Goal: Information Seeking & Learning: Learn about a topic

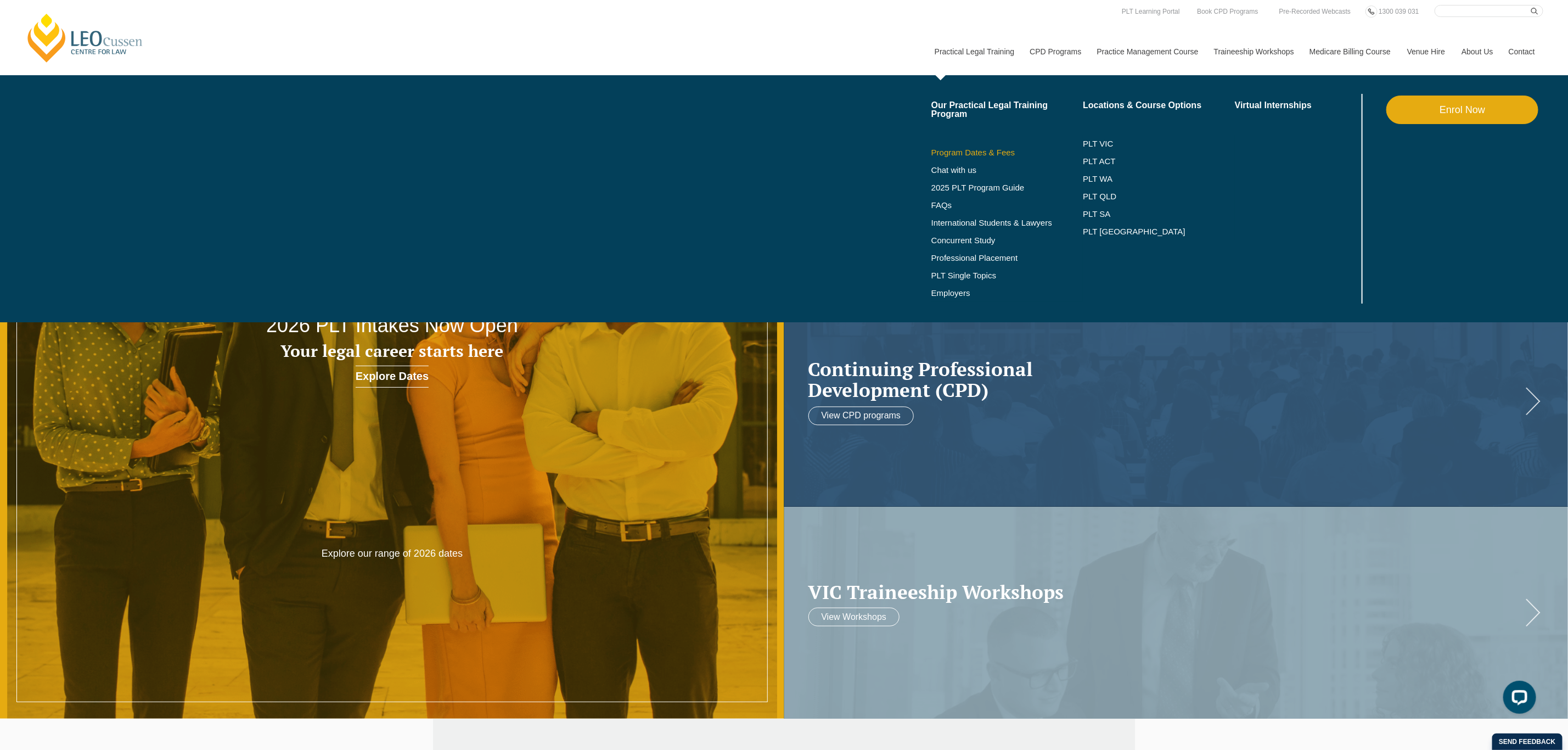
click at [998, 153] on link "Program Dates & Fees" at bounding box center [1007, 153] width 152 height 9
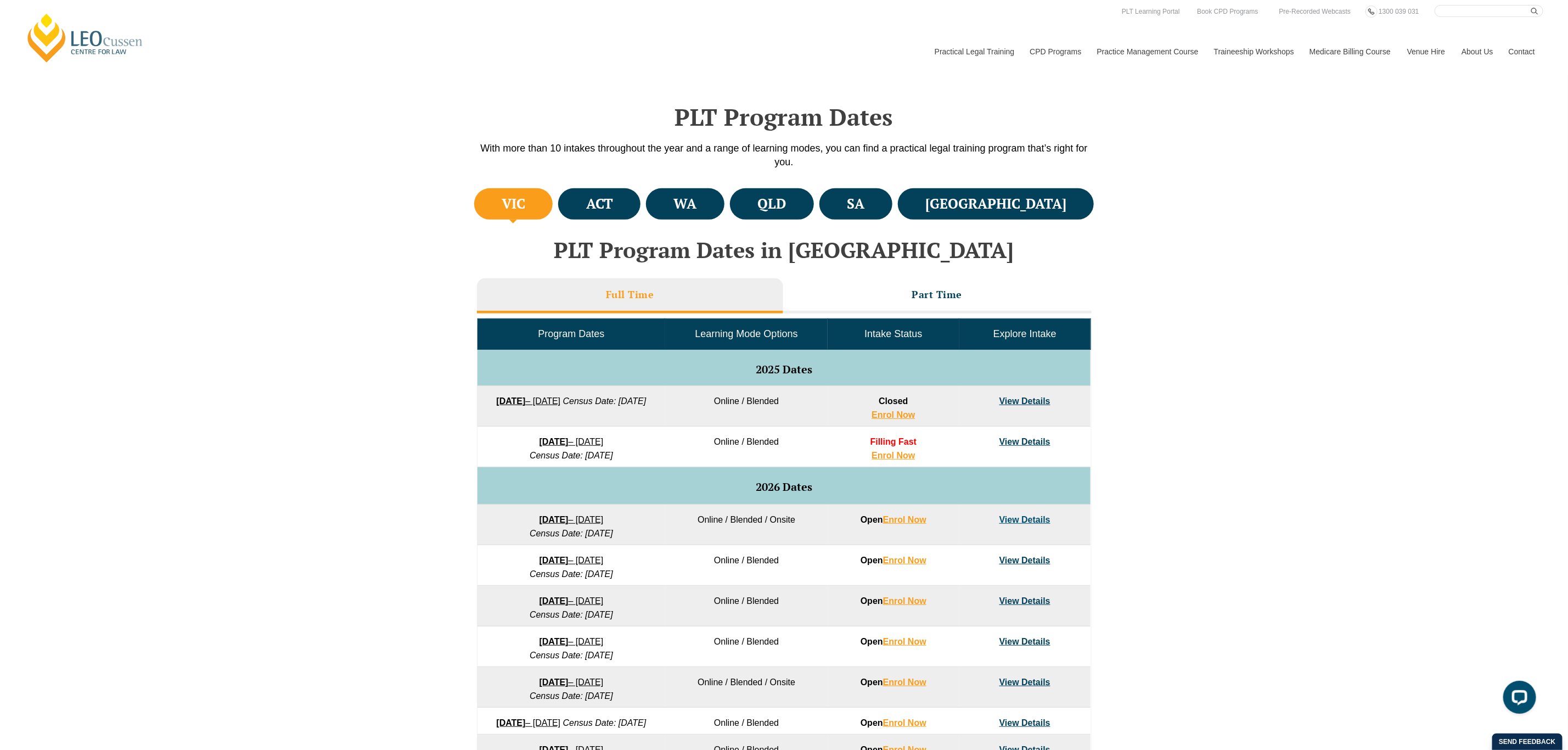
scroll to position [274, 0]
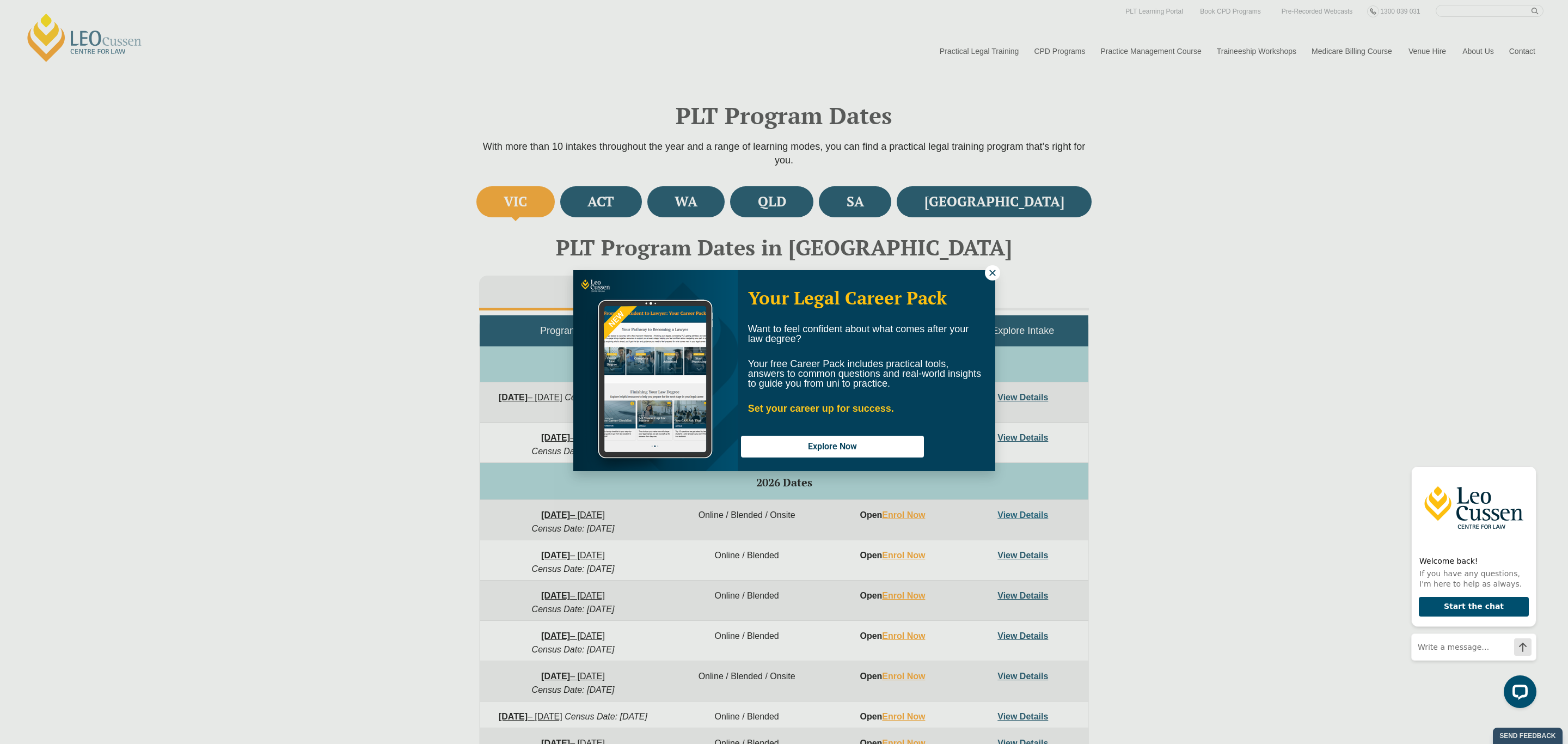
click at [992, 278] on button at bounding box center [992, 273] width 15 height 15
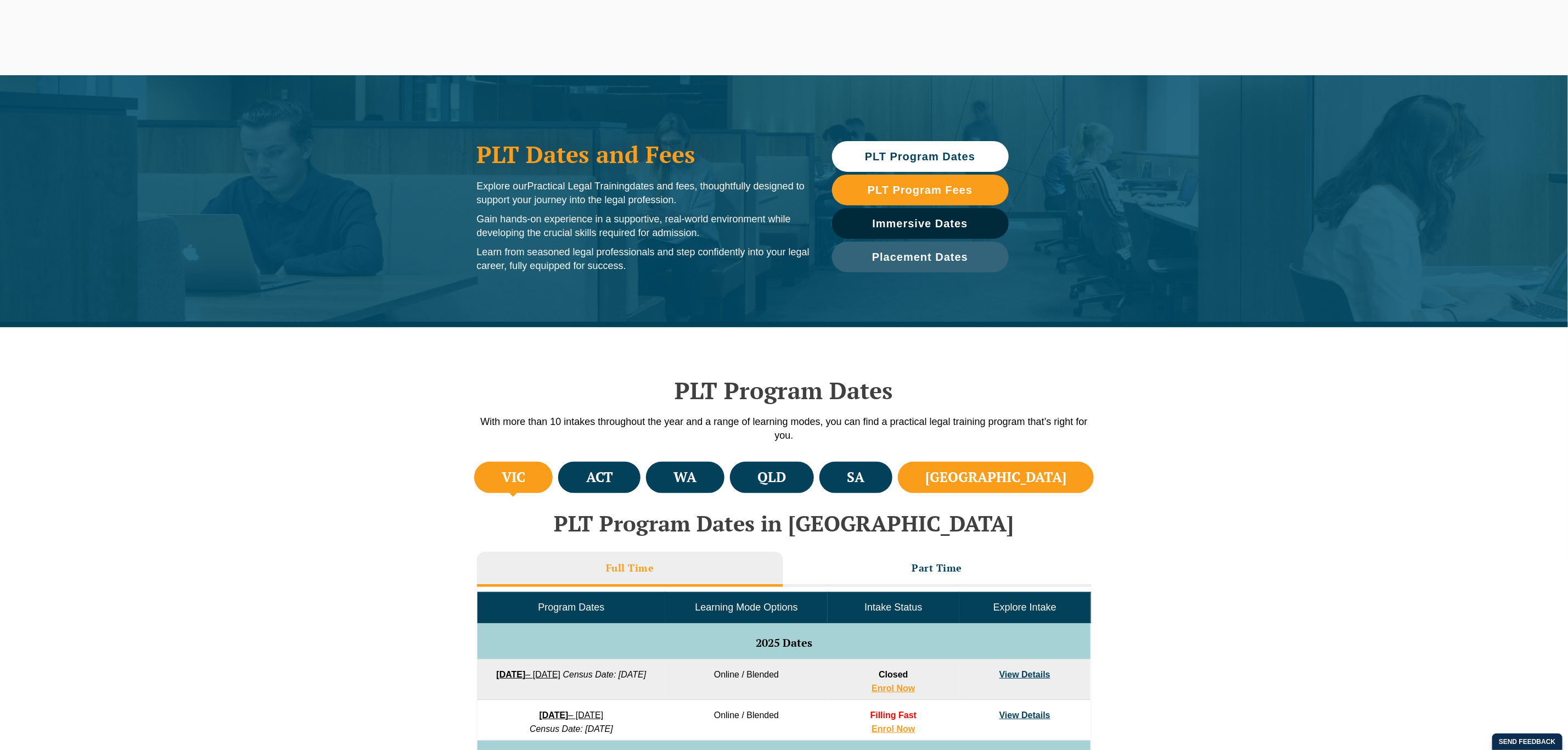
click at [1030, 468] on h4 "NSW" at bounding box center [996, 477] width 141 height 18
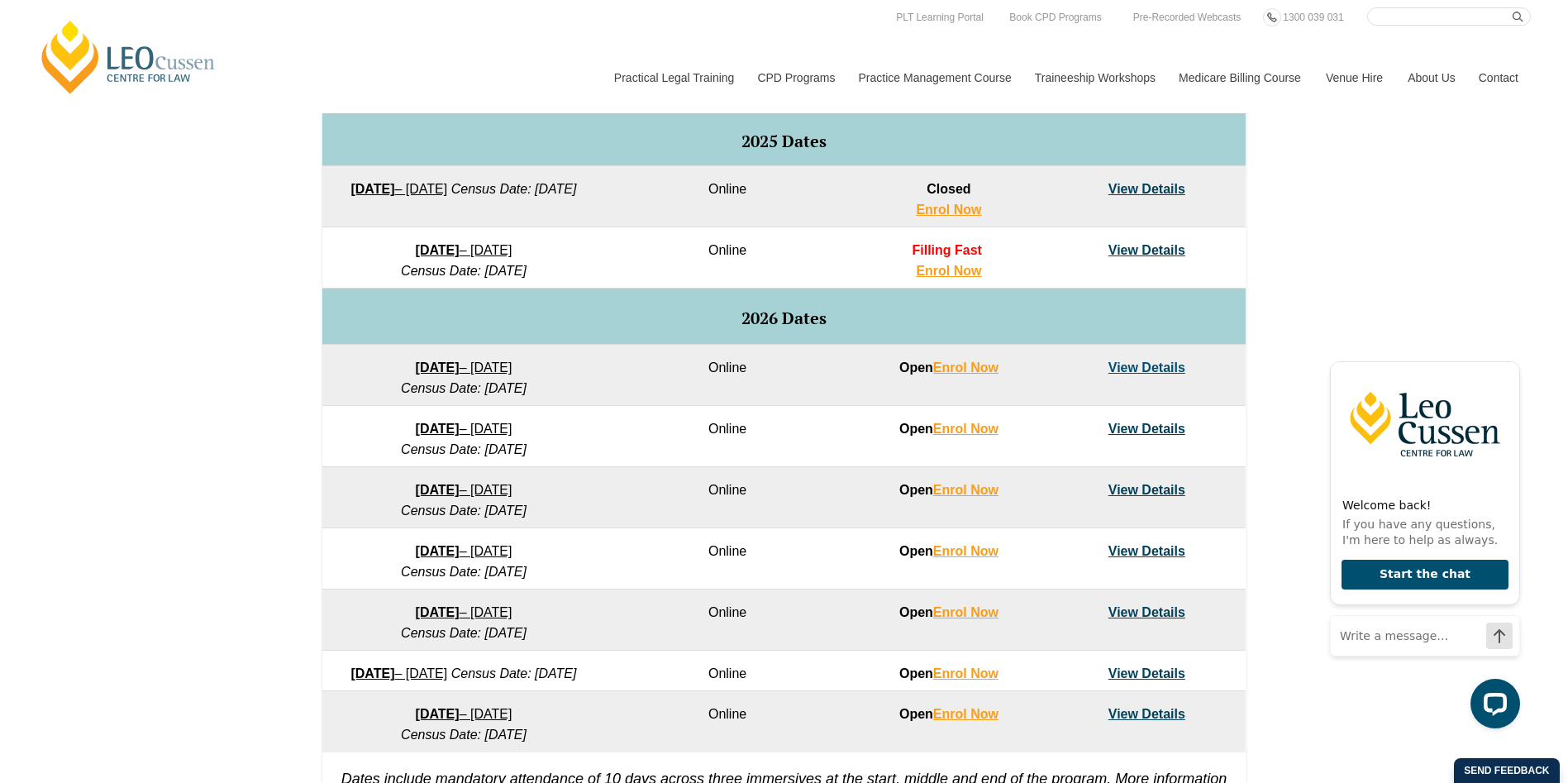
scroll to position [413, 0]
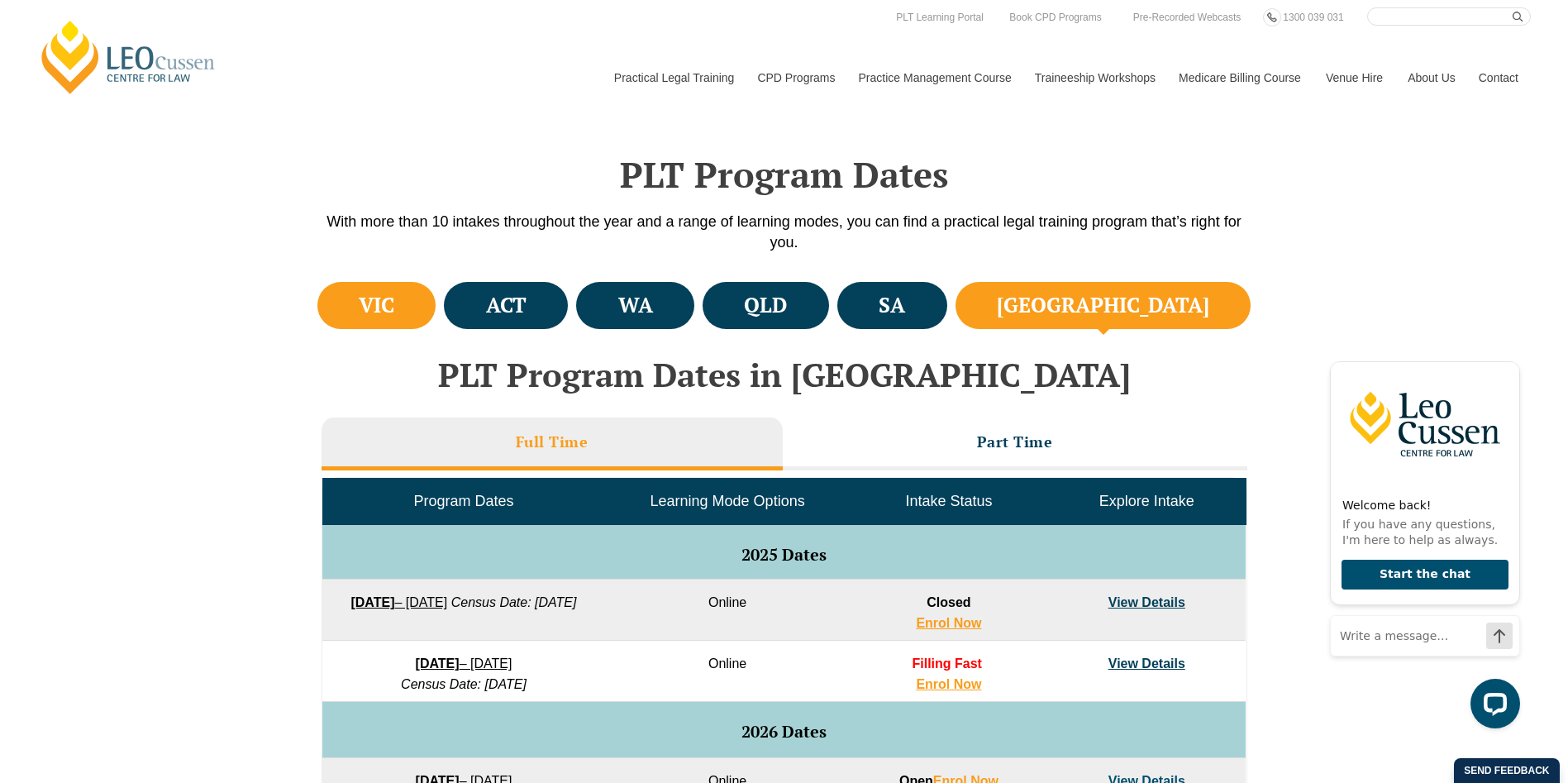
click at [371, 302] on li "VIC" at bounding box center [376, 305] width 119 height 47
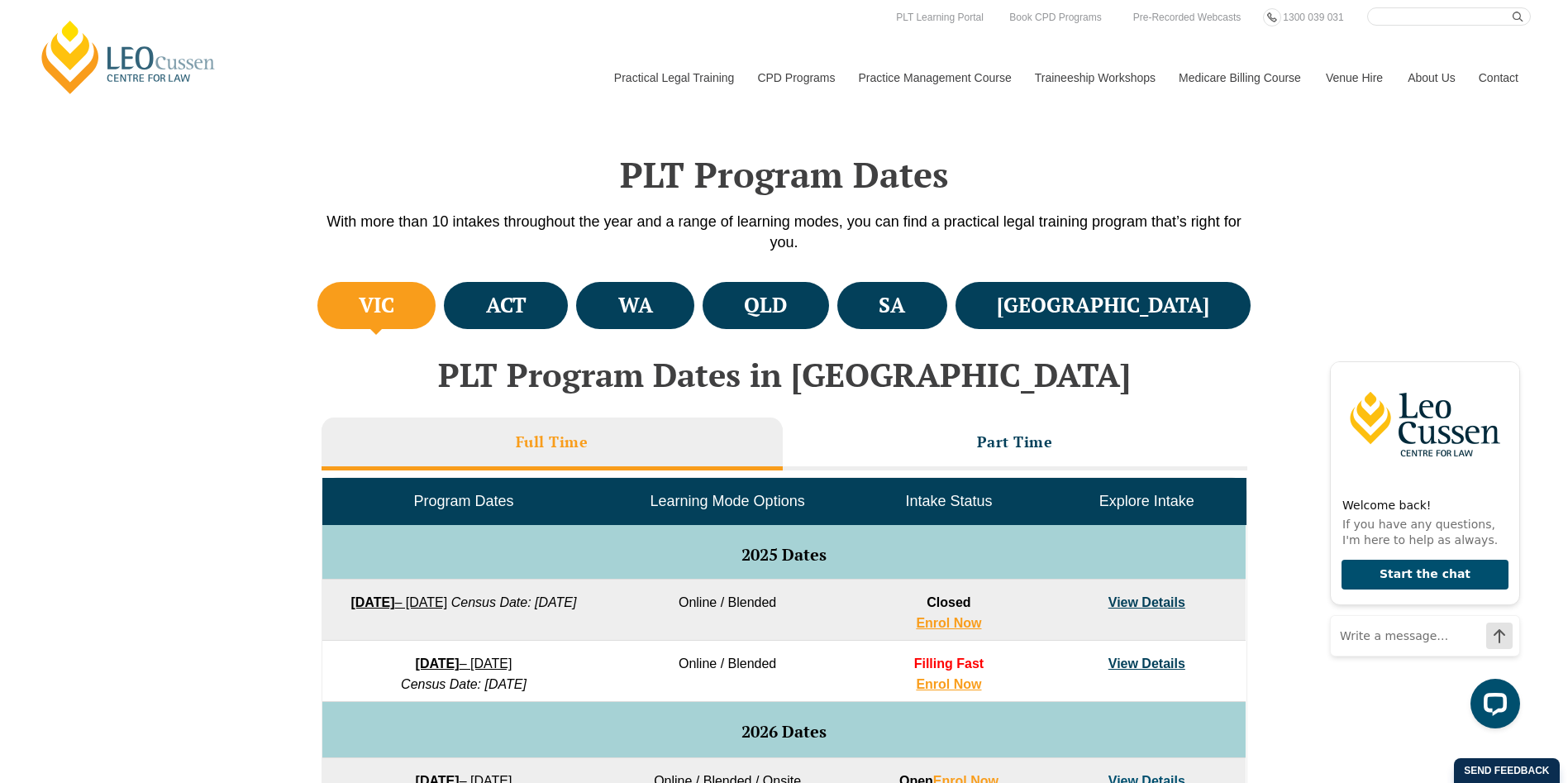
scroll to position [826, 0]
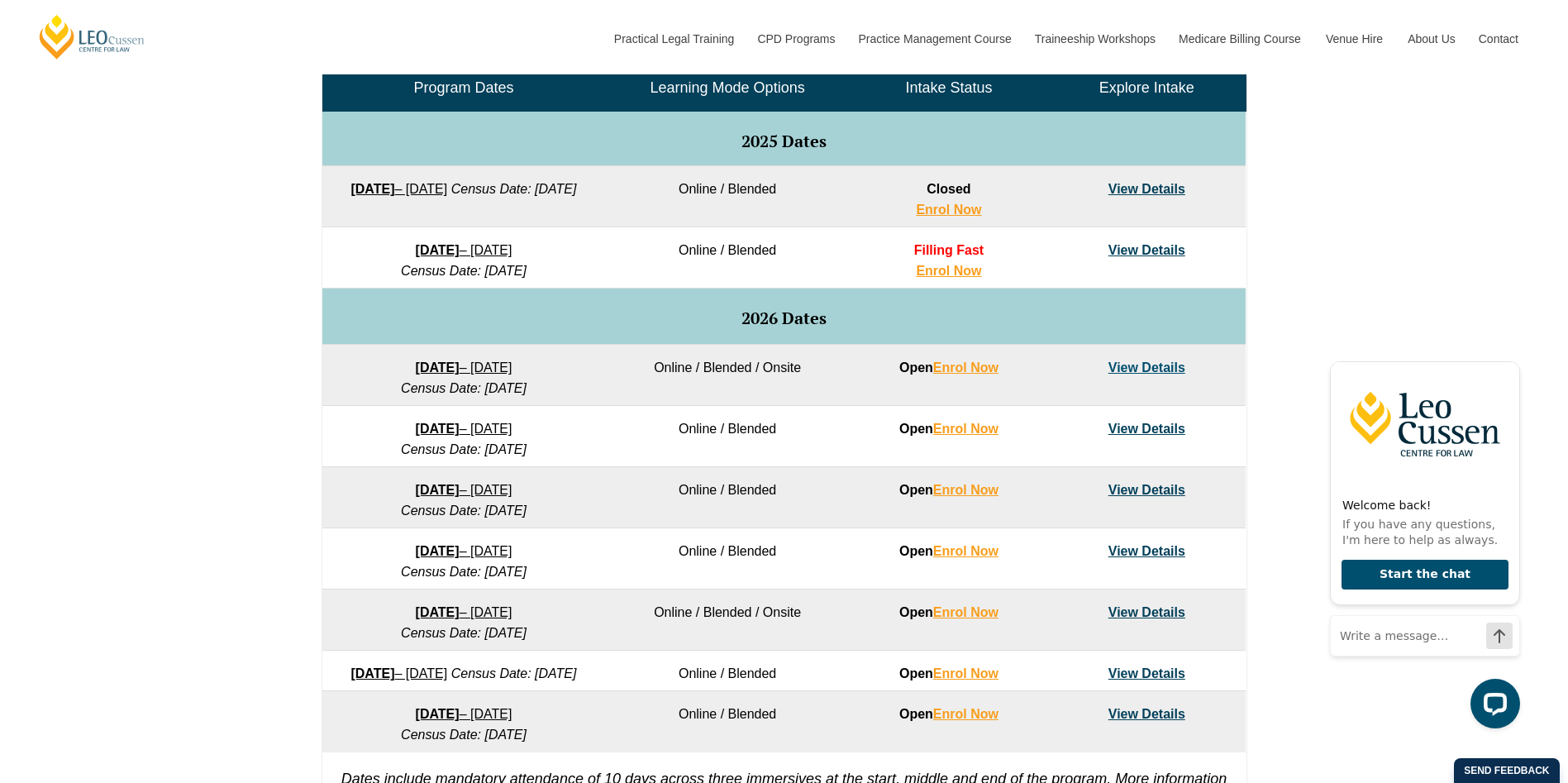
drag, startPoint x: 415, startPoint y: 368, endPoint x: 246, endPoint y: 403, distance: 172.6
click at [246, 403] on div "VIC ACT WA QLD SA NSW PLT Program Dates in Victoria Full Time Part Time Program…" at bounding box center [784, 354] width 1568 height 979
click at [416, 241] on td "8 December 2025 – 8 May 2026 Census Date: 19 January 2026" at bounding box center [463, 257] width 283 height 61
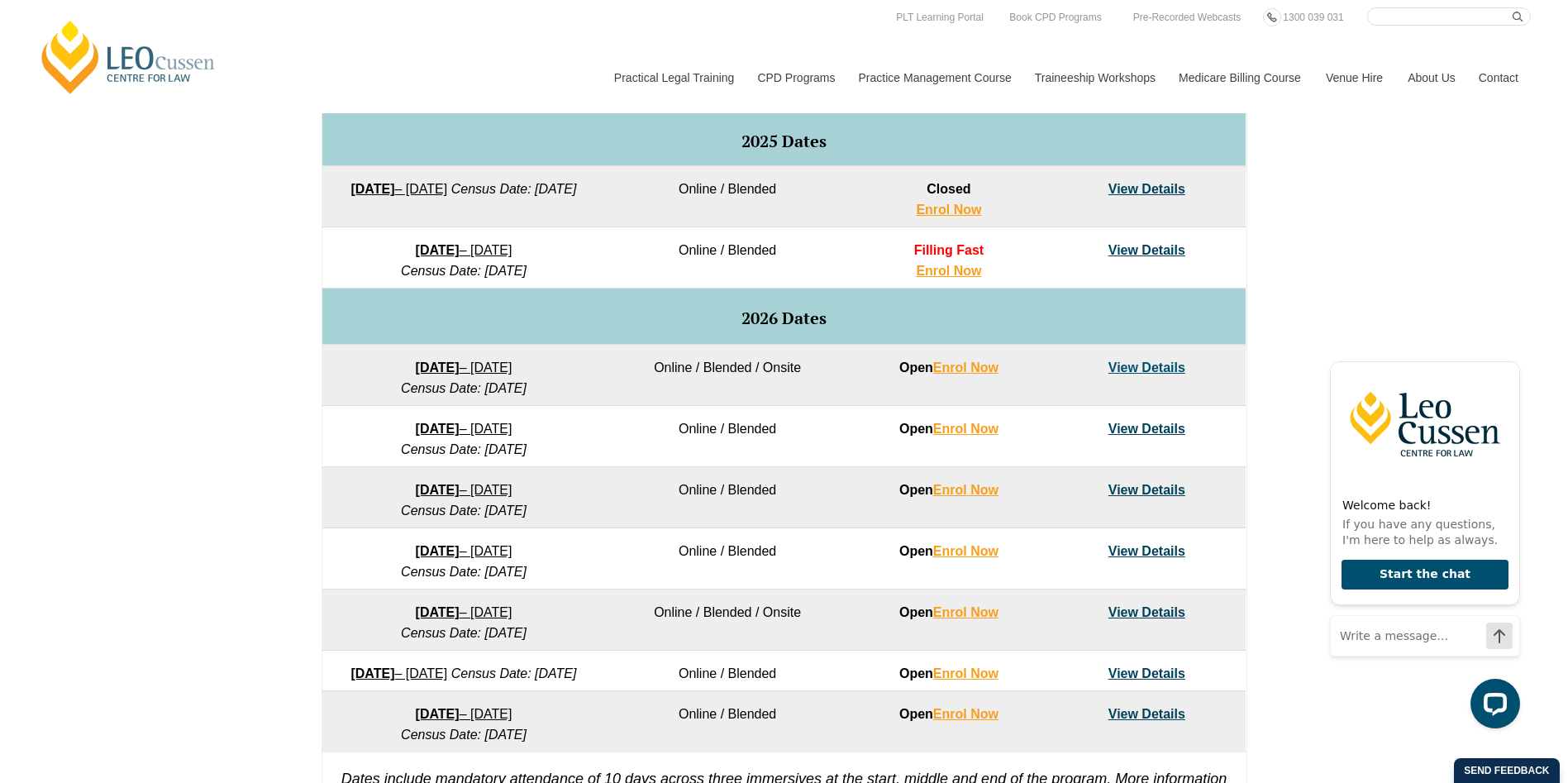
drag, startPoint x: 439, startPoint y: 356, endPoint x: 372, endPoint y: 364, distance: 67.5
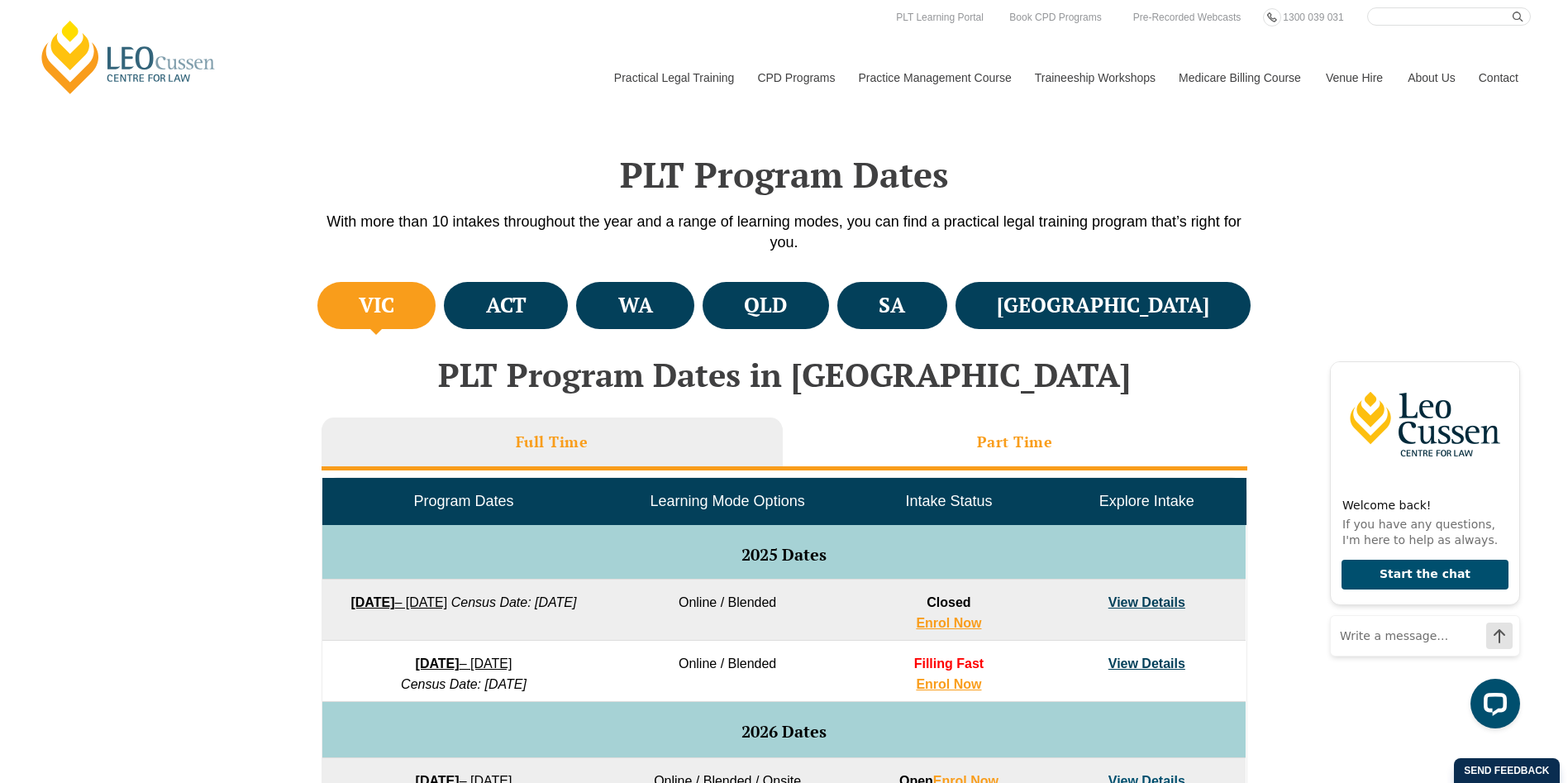
click at [889, 431] on li "Part Time" at bounding box center [1015, 444] width 464 height 53
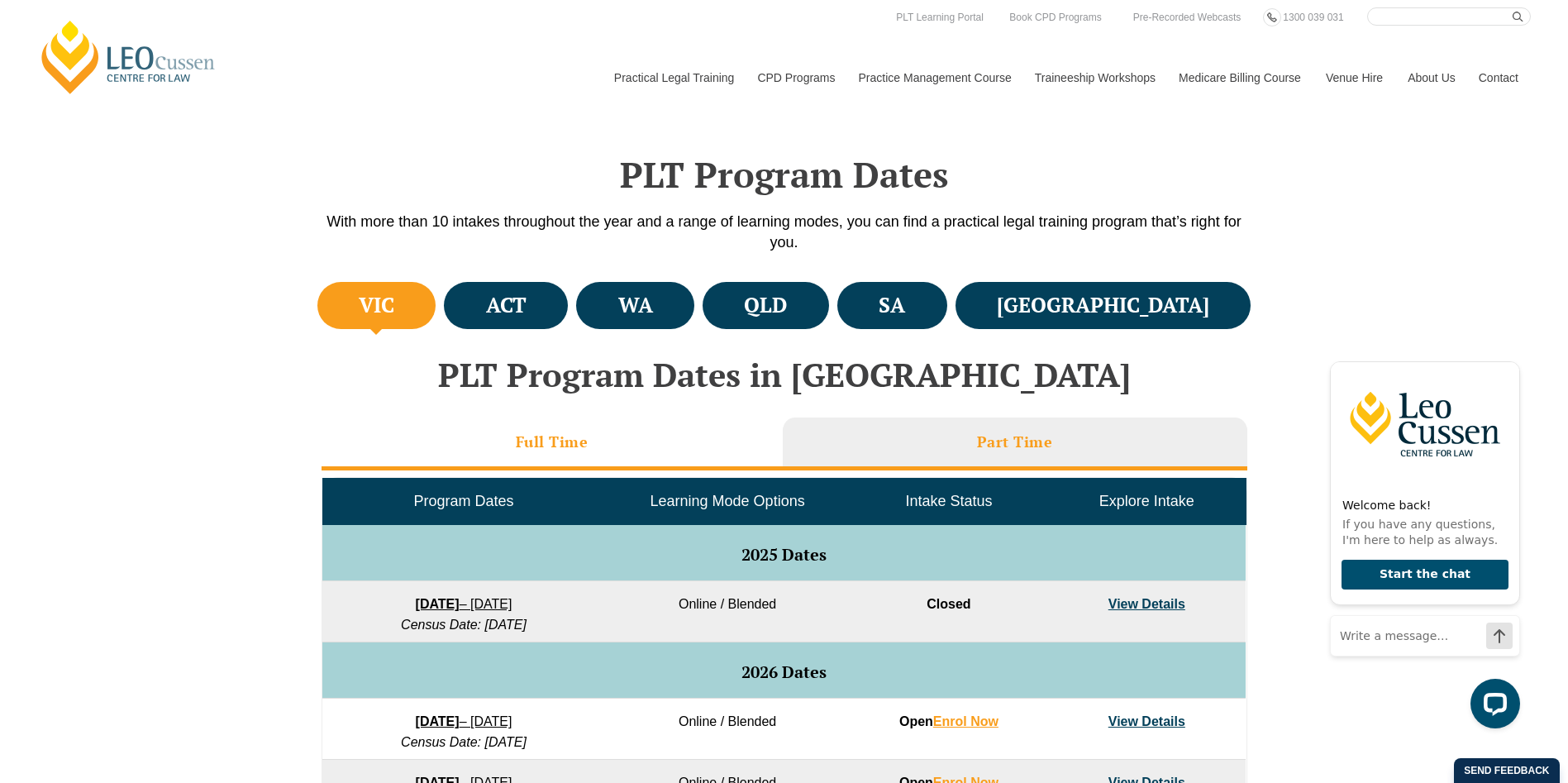
click at [544, 439] on h3 "Full Time" at bounding box center [552, 441] width 73 height 19
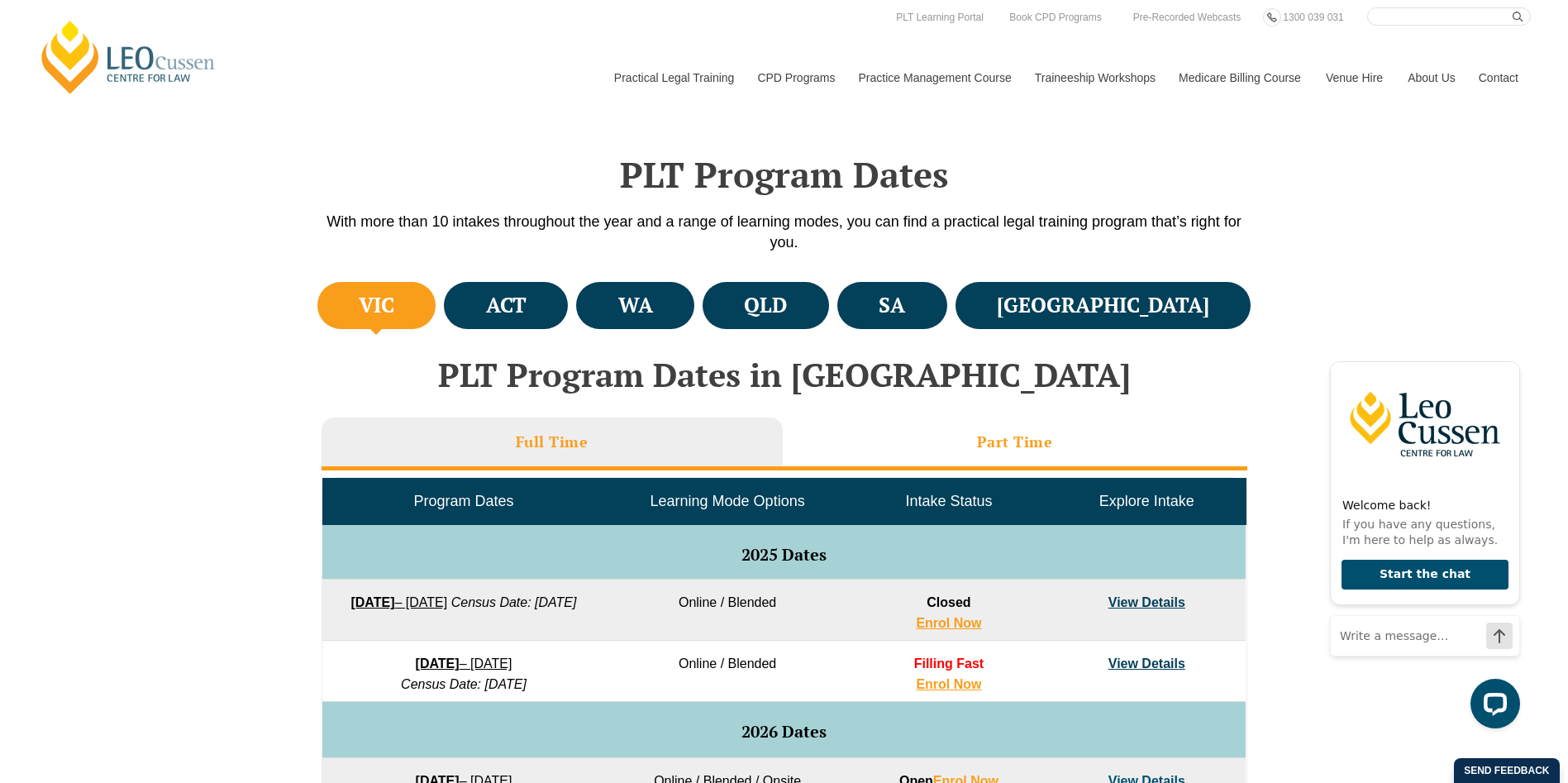
scroll to position [826, 0]
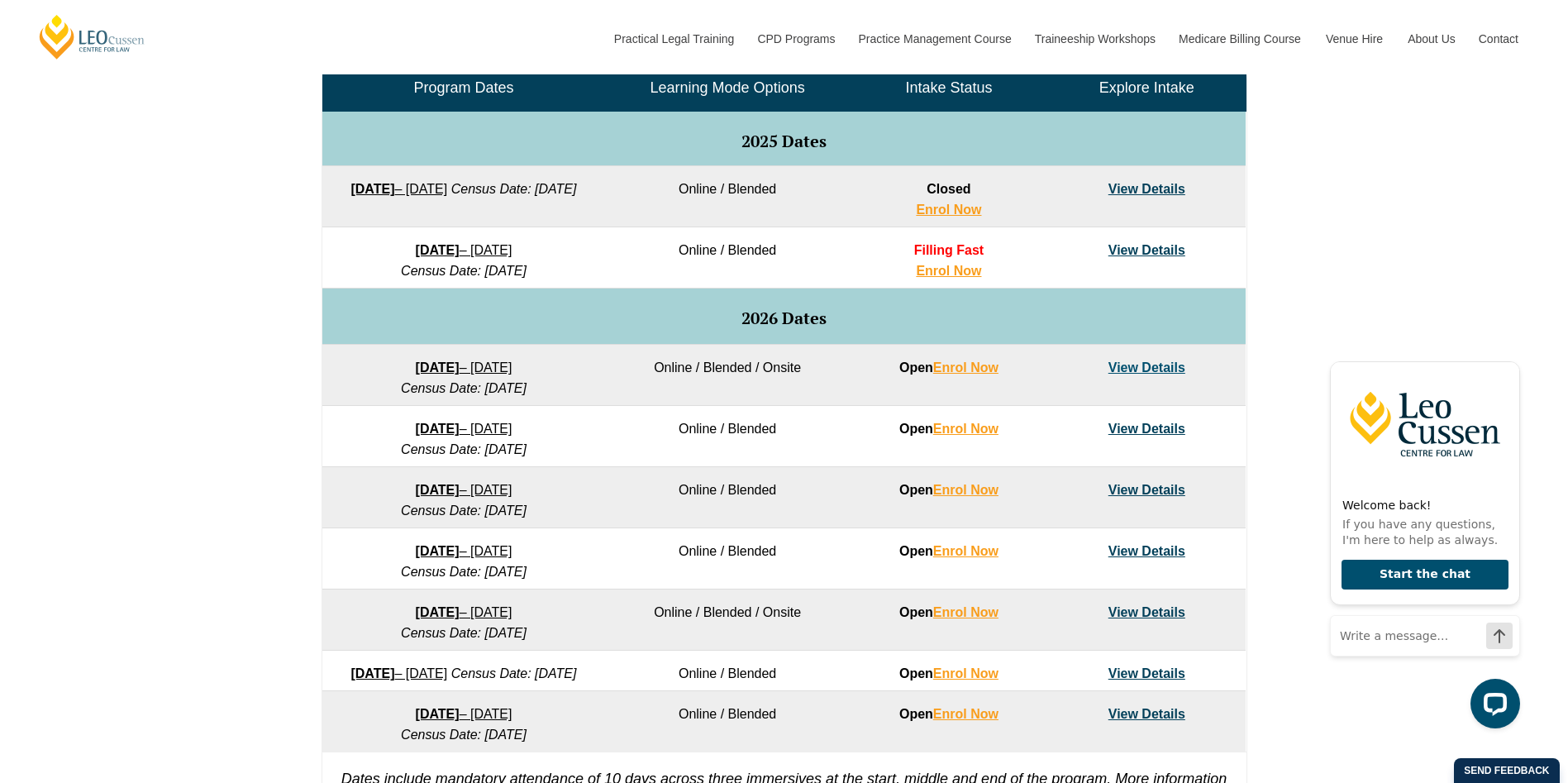
drag, startPoint x: 451, startPoint y: 338, endPoint x: 387, endPoint y: 349, distance: 64.9
click at [382, 349] on td "27 January 2026 – 12 June 2026 Census Date: 23 February 2026" at bounding box center [463, 374] width 283 height 61
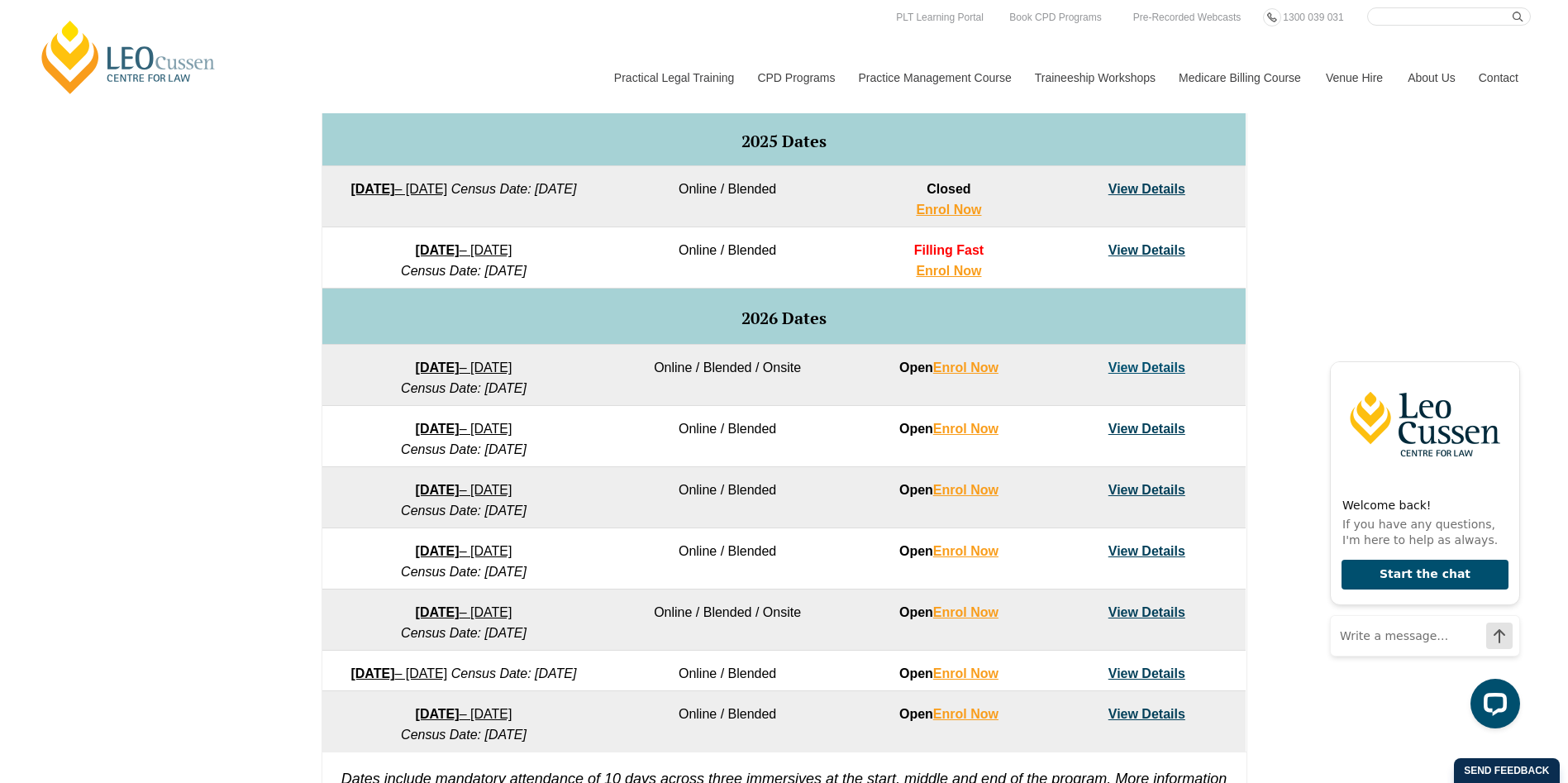
drag, startPoint x: 451, startPoint y: 356, endPoint x: 387, endPoint y: 370, distance: 65.5
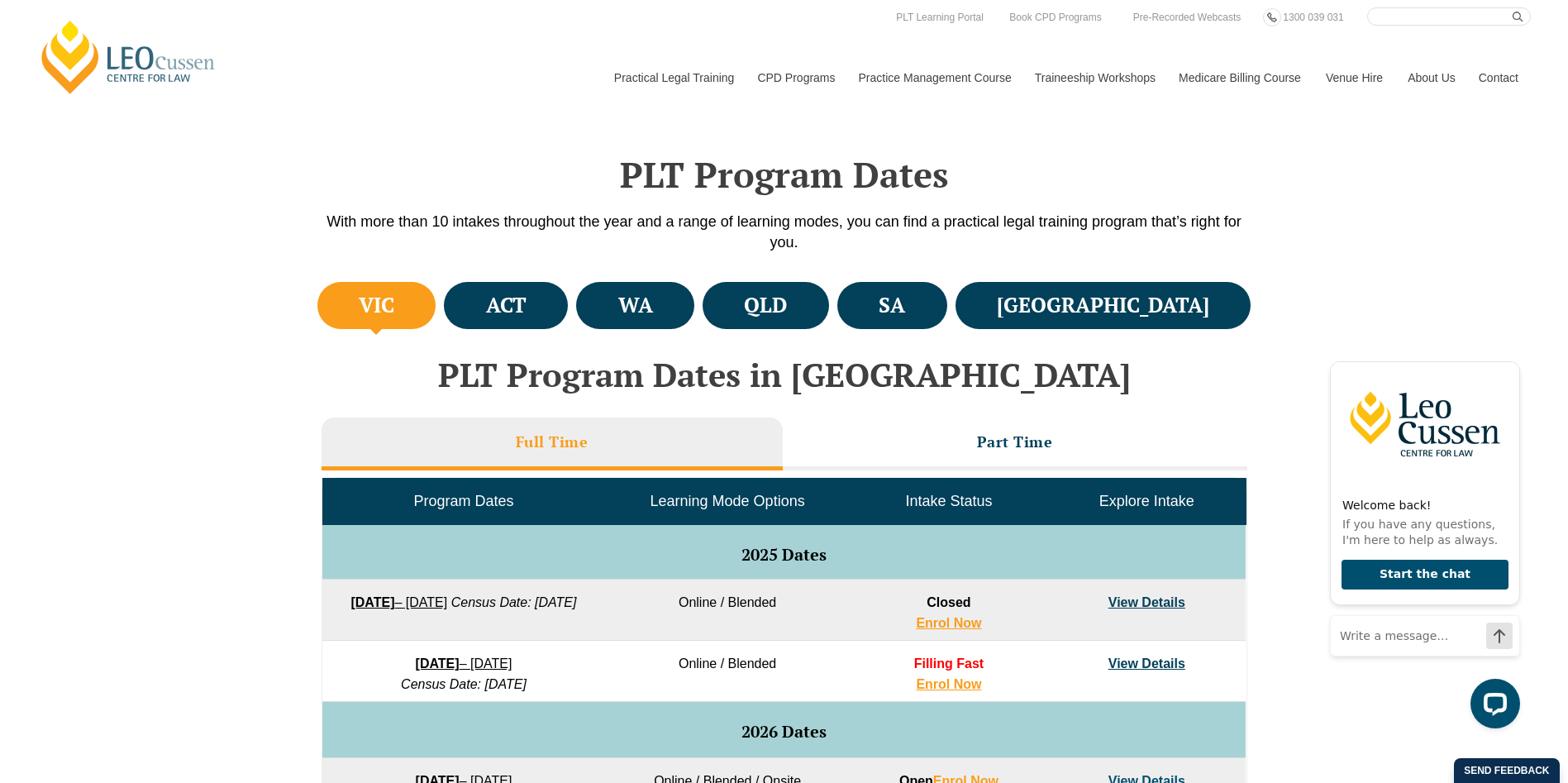
click at [516, 278] on ul "VIC ACT [GEOGRAPHIC_DATA] [GEOGRAPHIC_DATA] SA [GEOGRAPHIC_DATA]" at bounding box center [784, 305] width 942 height 56
click at [518, 298] on li "ACT" at bounding box center [505, 305] width 124 height 47
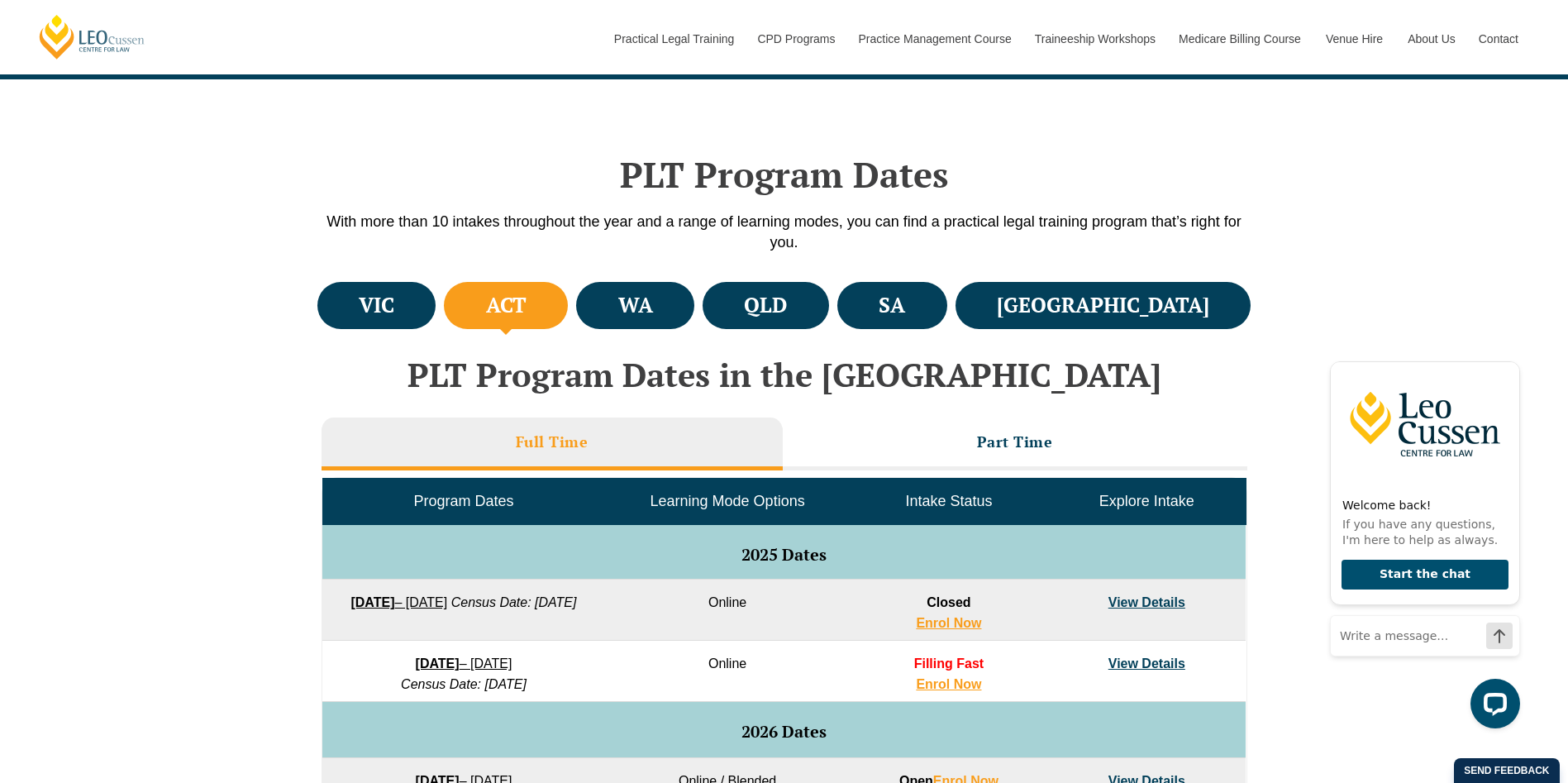
scroll to position [826, 0]
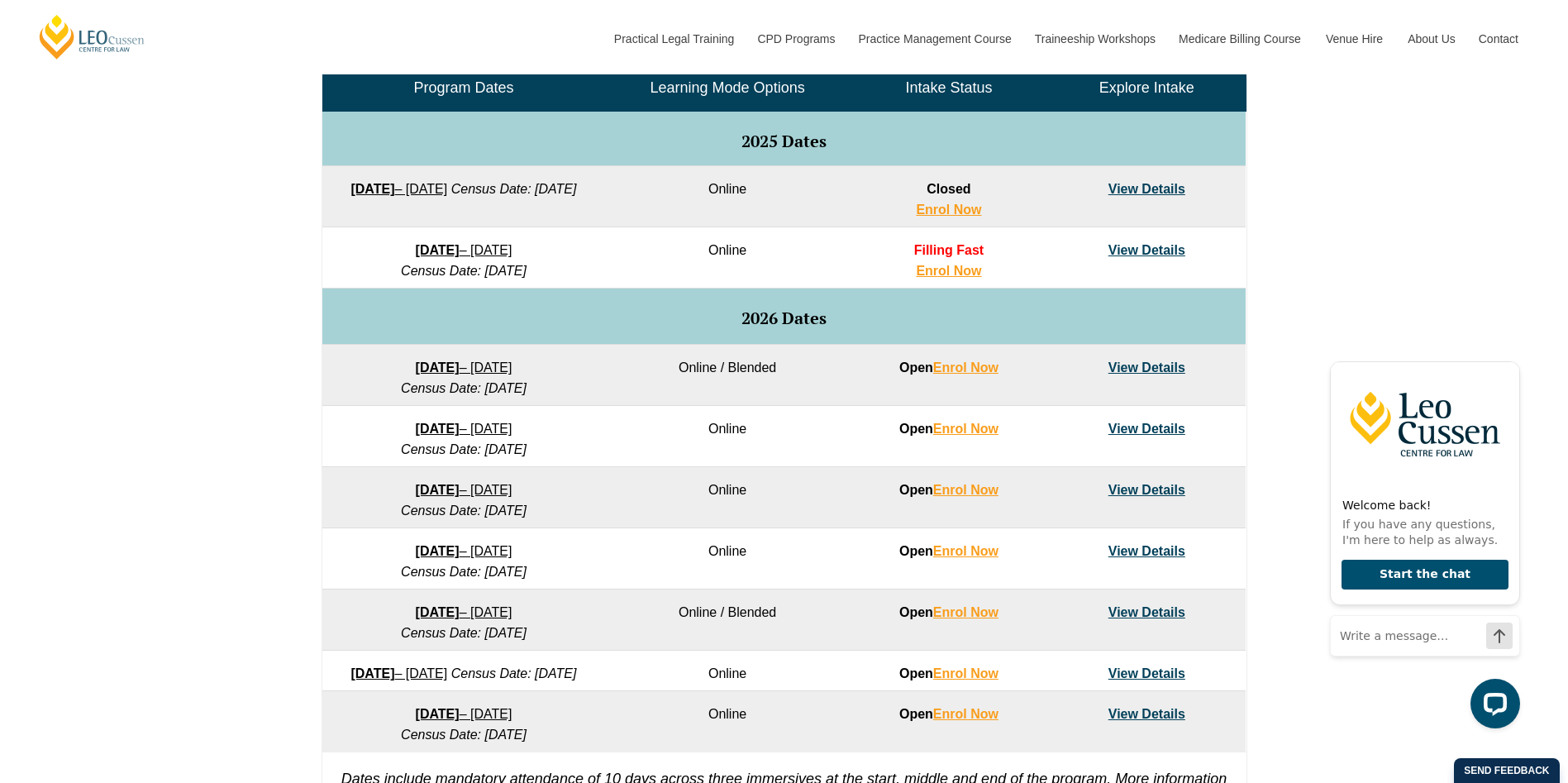
drag, startPoint x: 414, startPoint y: 241, endPoint x: 397, endPoint y: 255, distance: 22.0
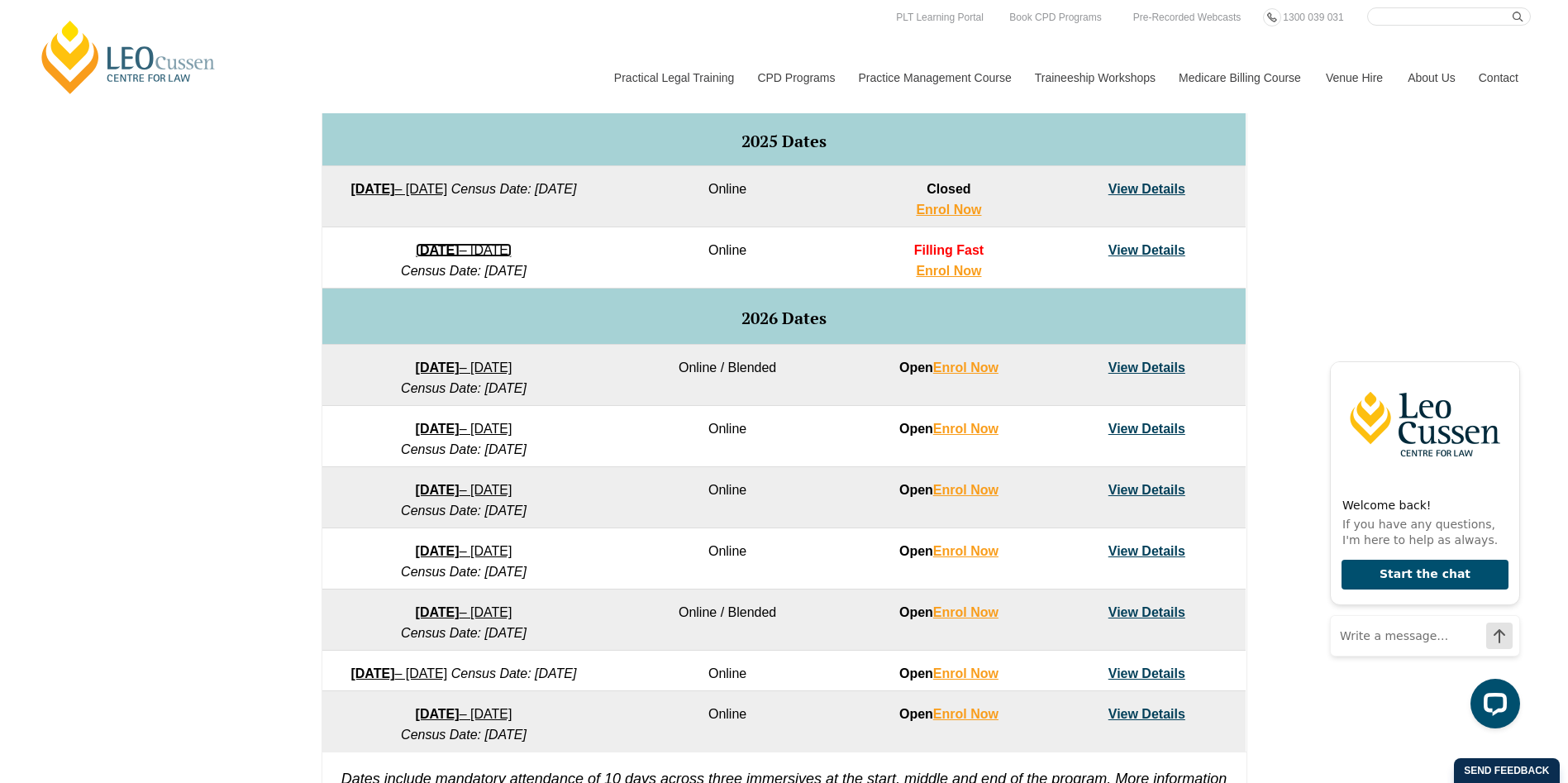
scroll to position [413, 0]
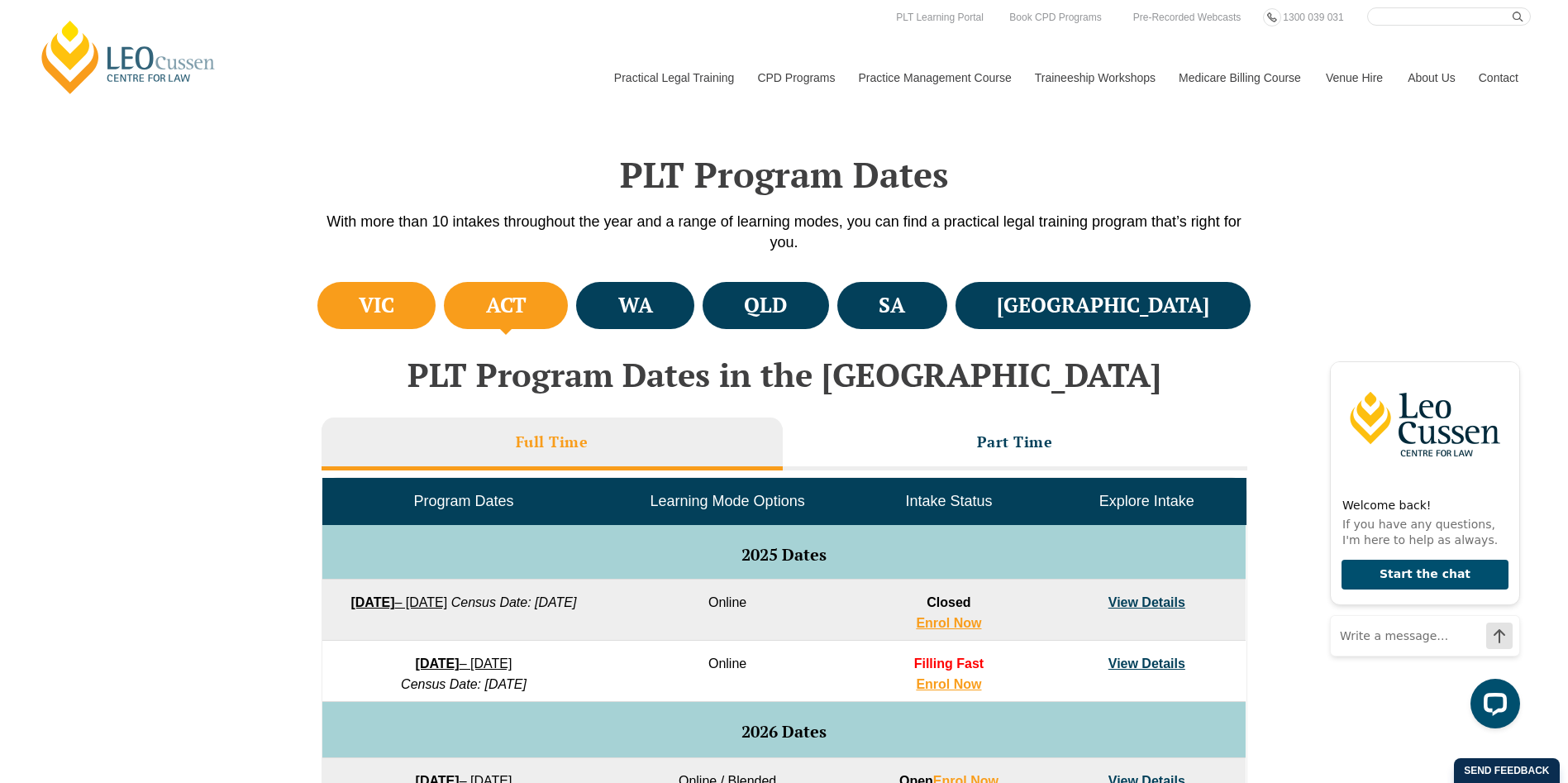
click at [377, 285] on li "VIC" at bounding box center [376, 305] width 119 height 47
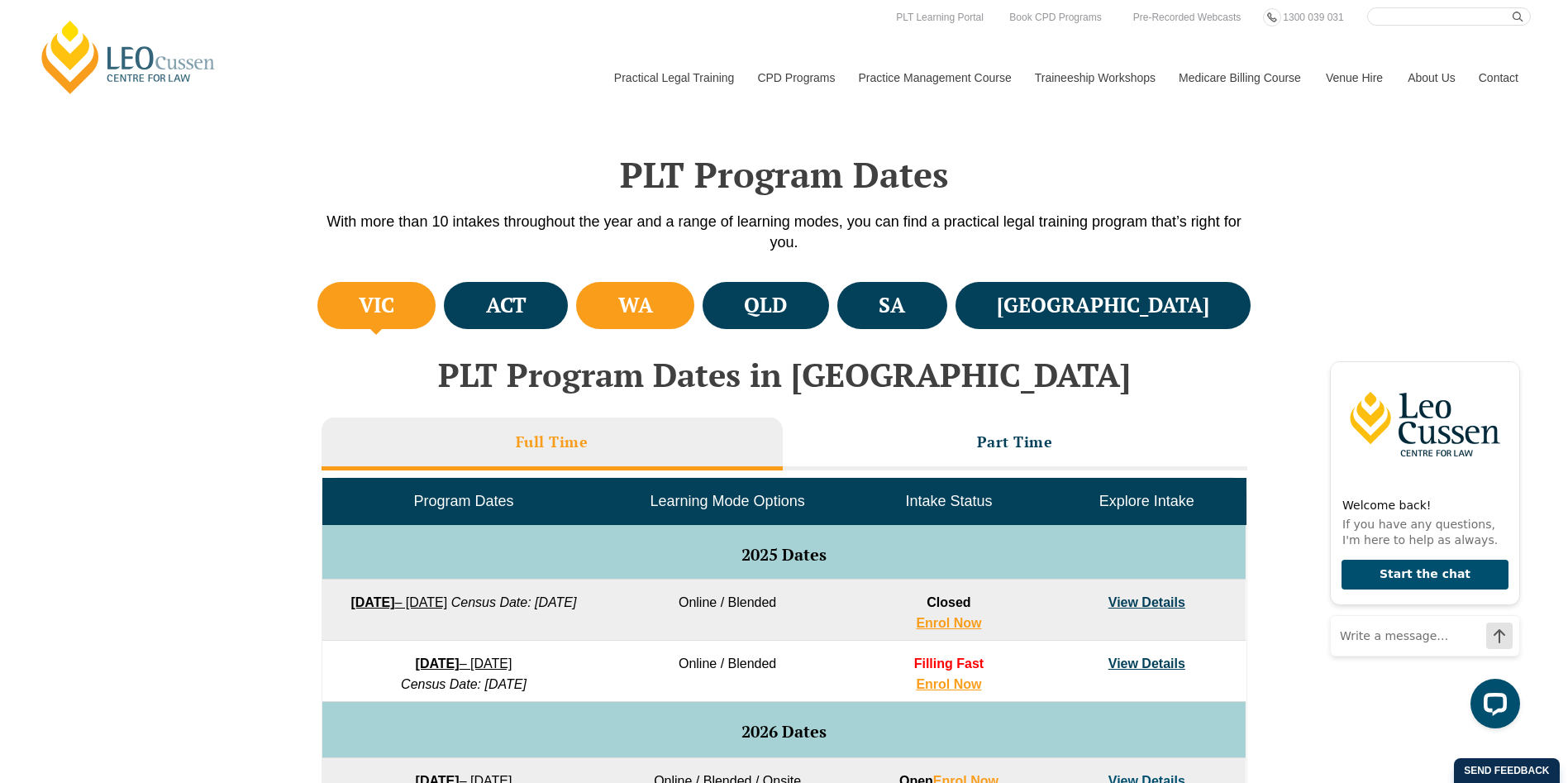
click at [694, 321] on li "WA" at bounding box center [635, 305] width 118 height 47
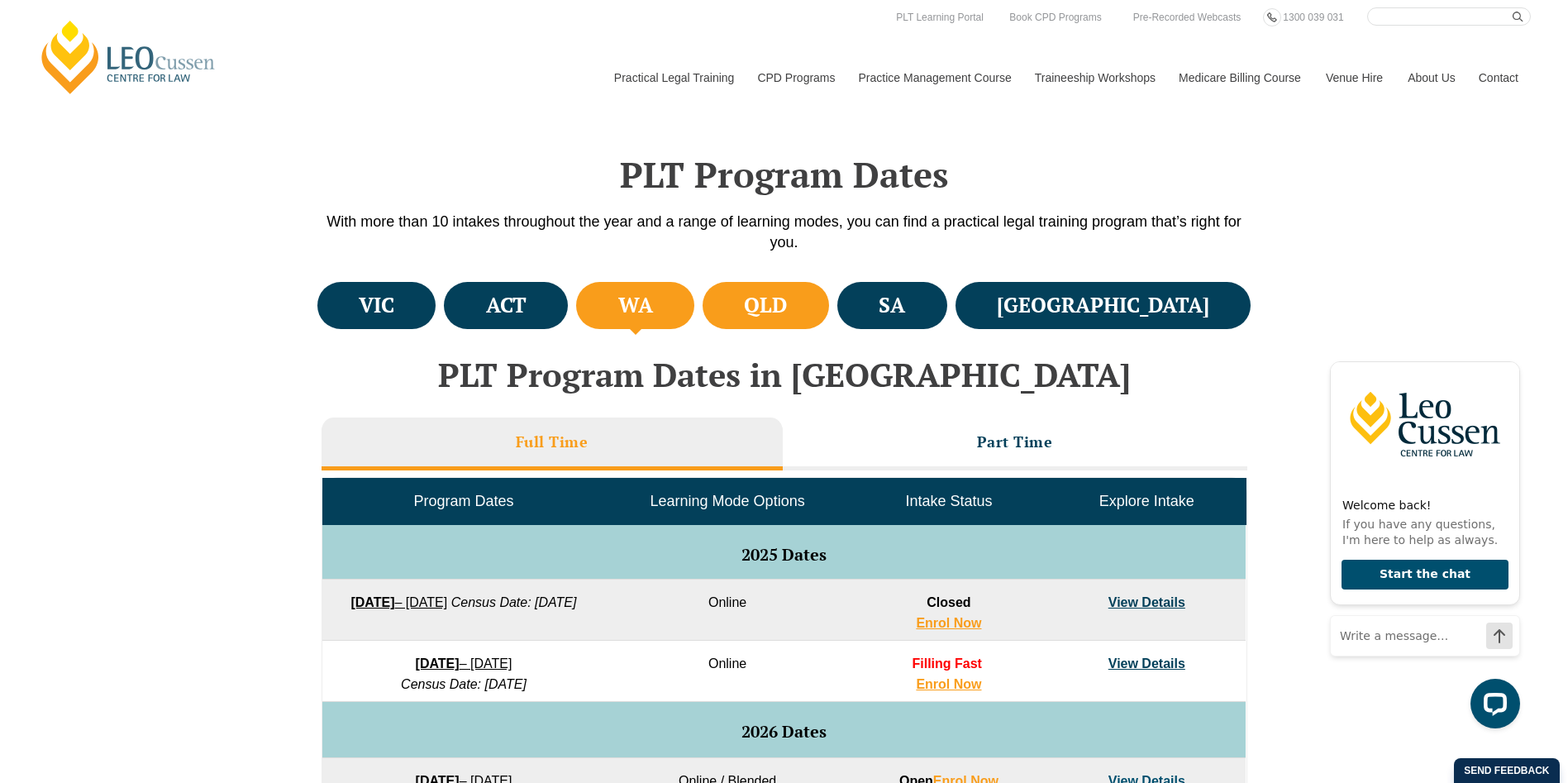
click at [787, 300] on h4 "QLD" at bounding box center [765, 305] width 43 height 27
click at [947, 287] on li "SA" at bounding box center [891, 305] width 110 height 47
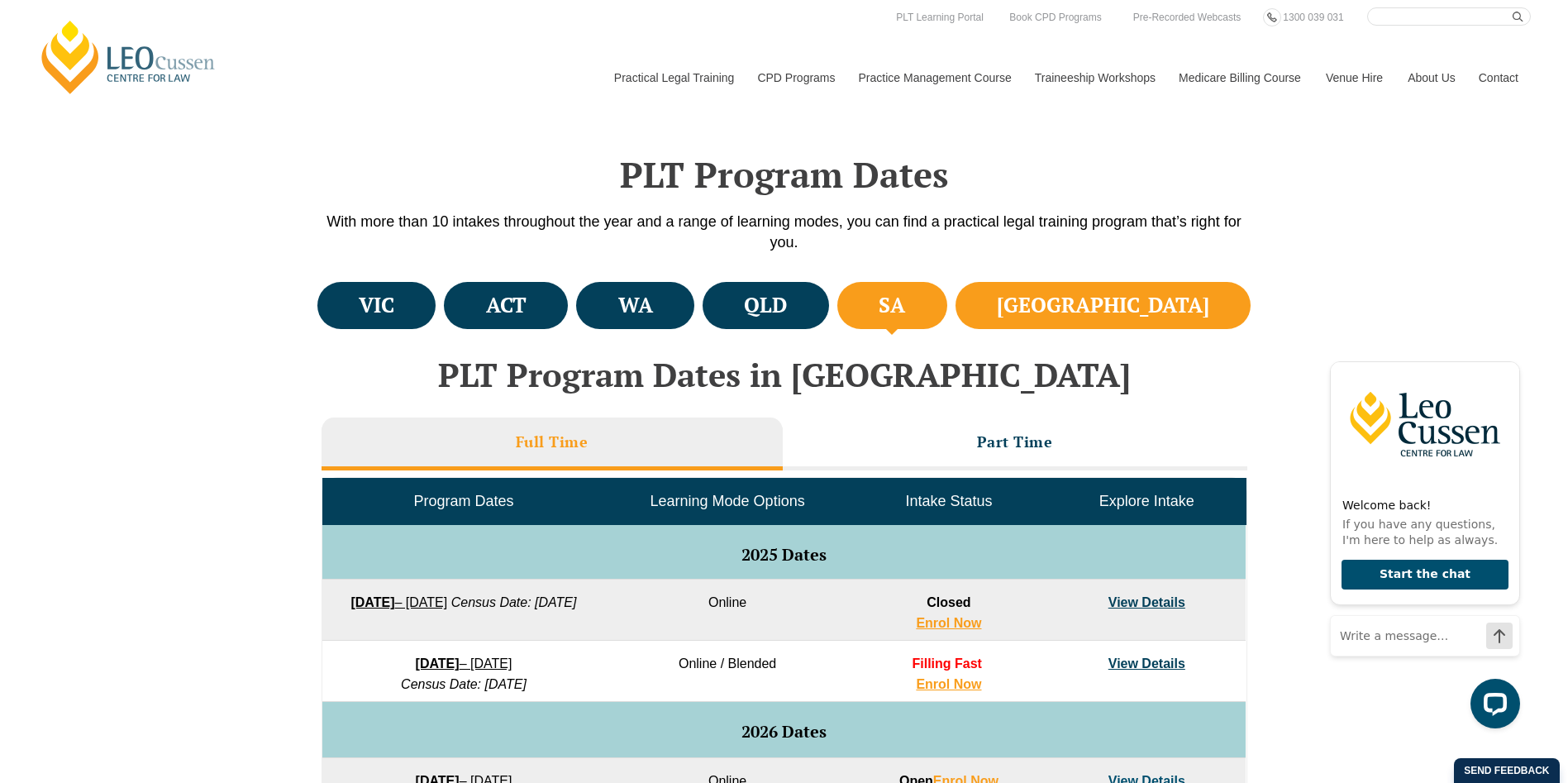
click at [1167, 292] on h4 "NSW" at bounding box center [1103, 305] width 213 height 27
drag, startPoint x: 404, startPoint y: 647, endPoint x: 396, endPoint y: 658, distance: 13.6
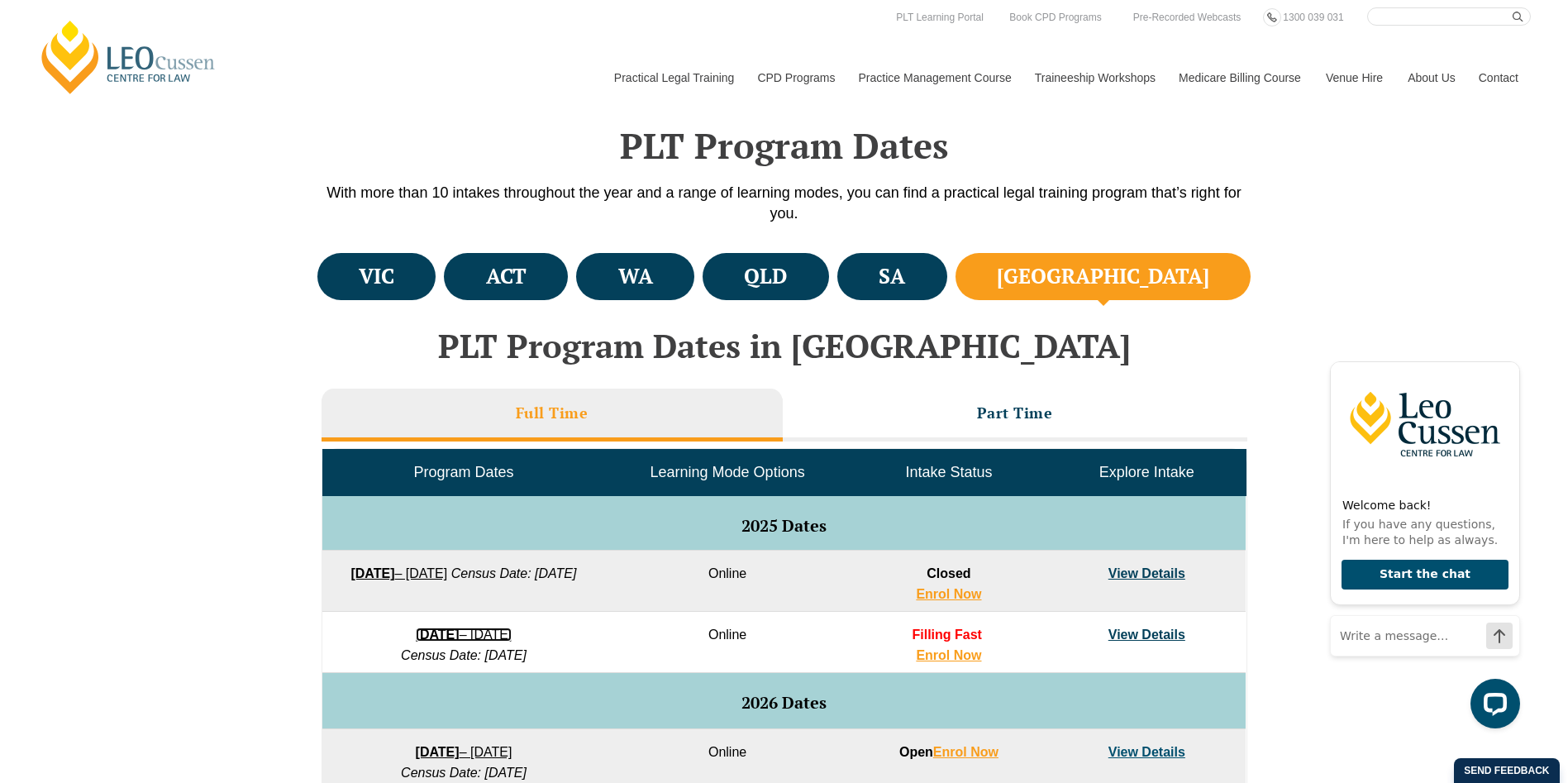
scroll to position [826, 0]
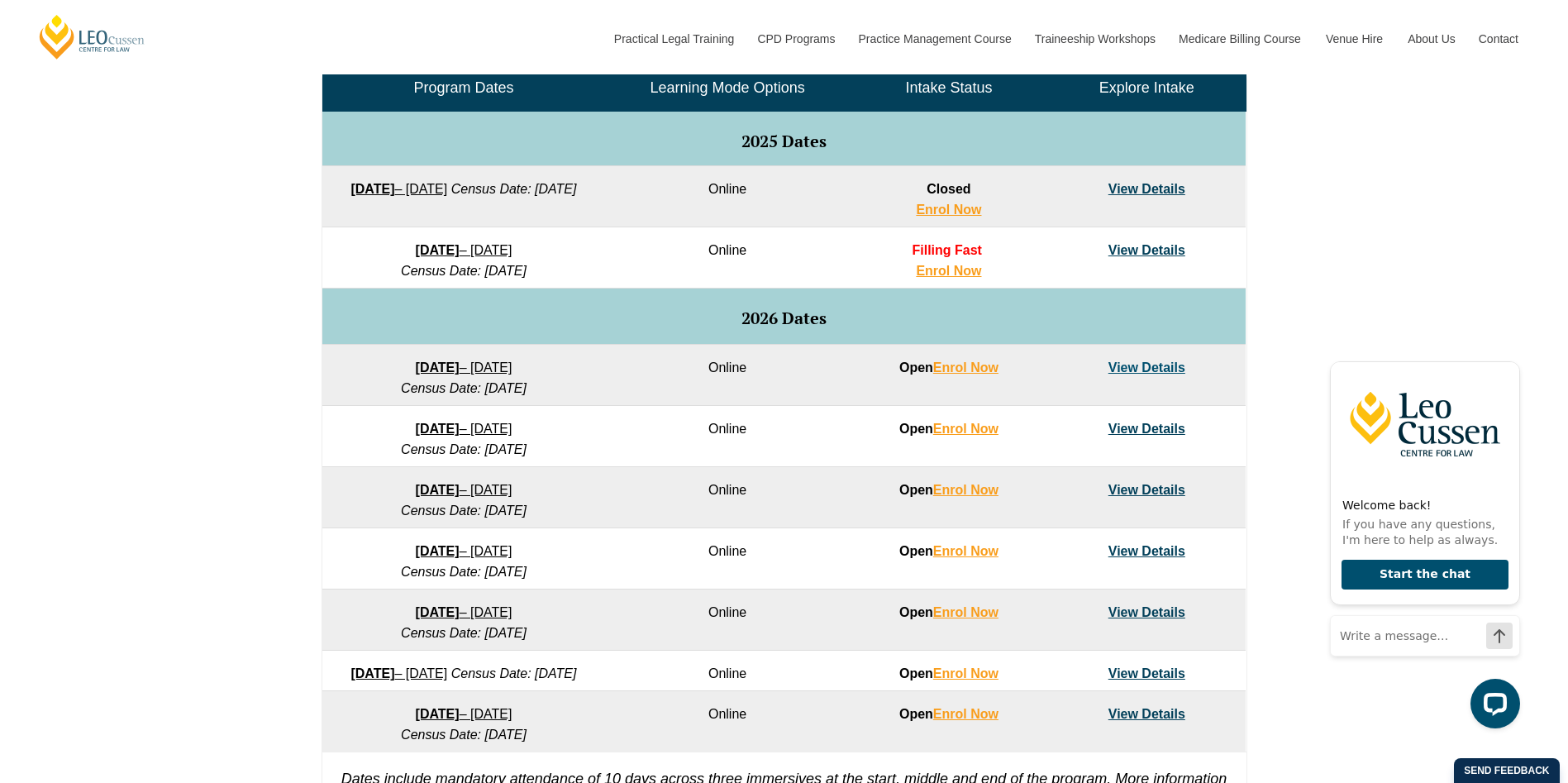
drag, startPoint x: 435, startPoint y: 362, endPoint x: 121, endPoint y: 440, distance: 323.5
click at [93, 438] on div "VIC ACT WA QLD SA NSW PLT Program Dates in Victoria Full Time Part Time Program…" at bounding box center [784, 354] width 1568 height 979
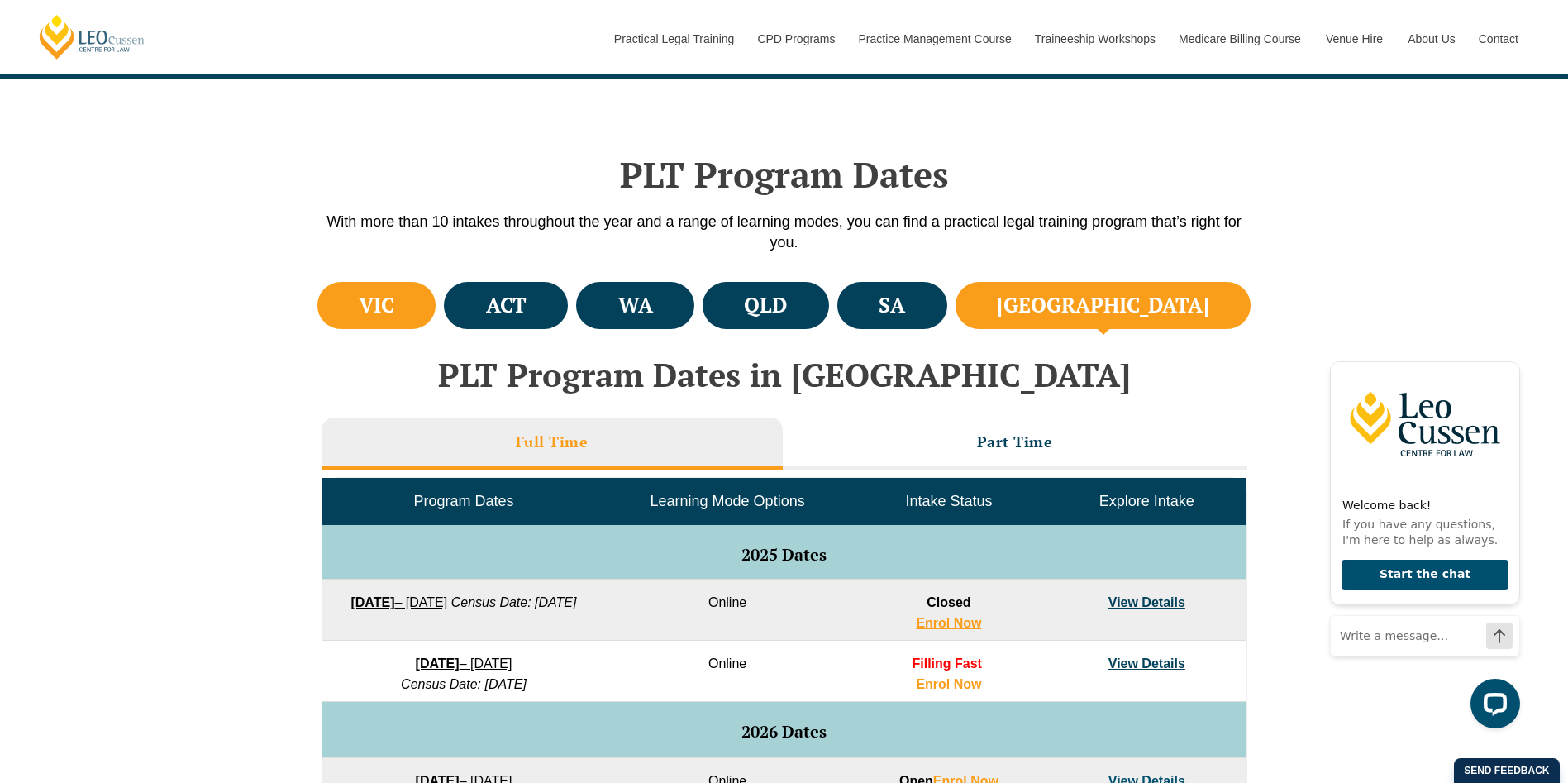
click at [358, 293] on li "VIC" at bounding box center [376, 305] width 119 height 47
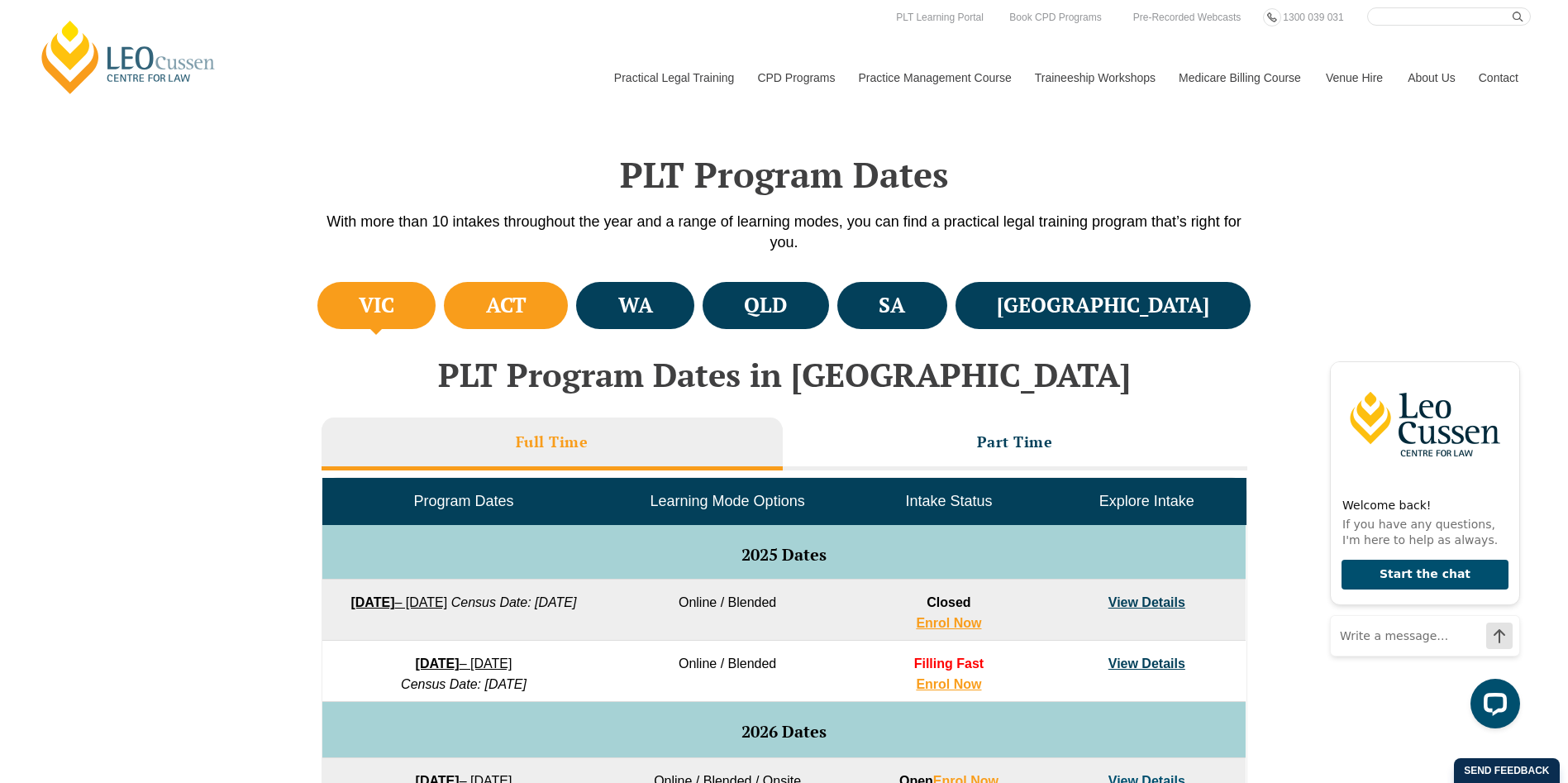
click at [555, 286] on li "ACT" at bounding box center [505, 305] width 124 height 47
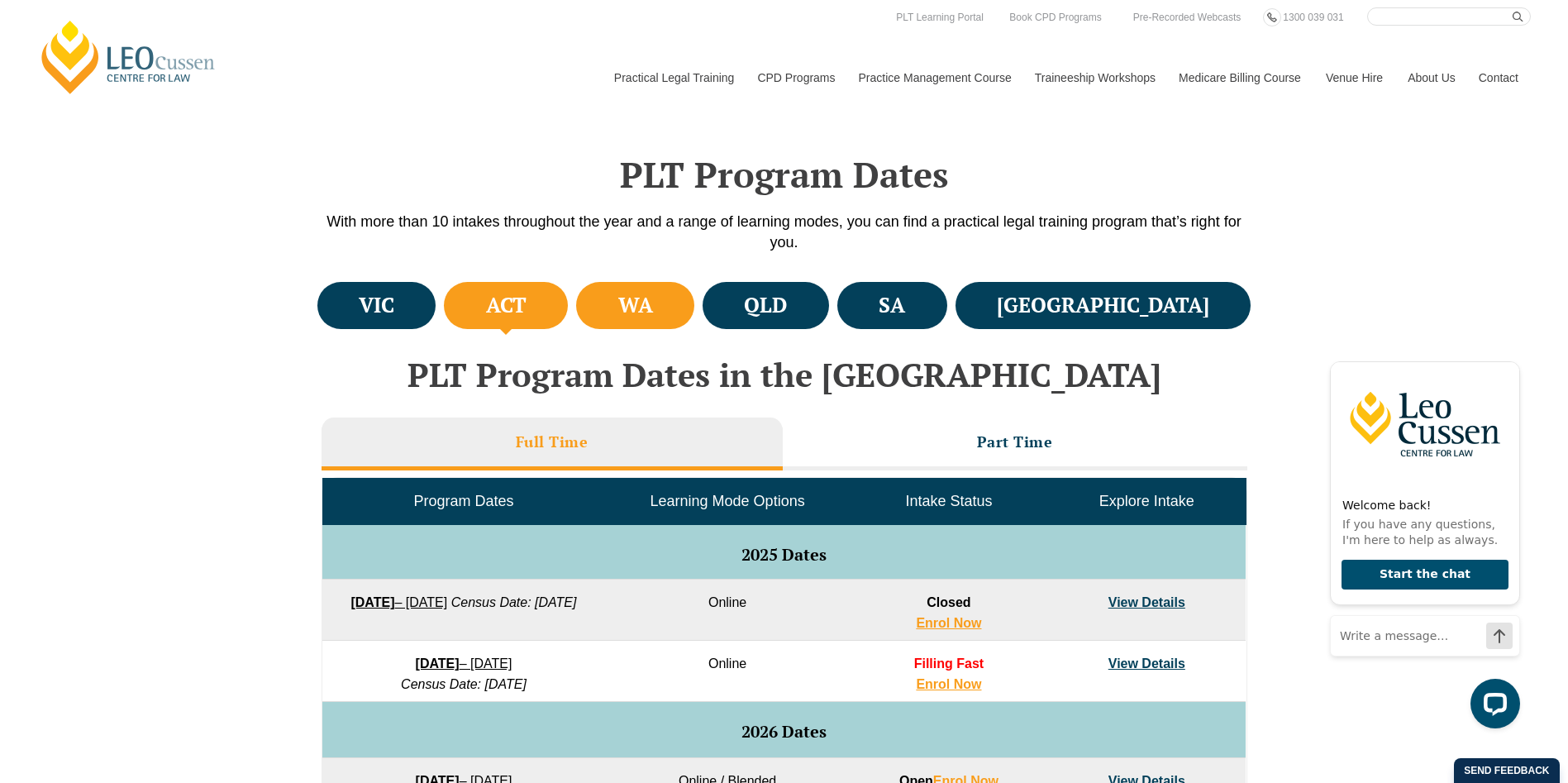
click at [652, 307] on h4 "WA" at bounding box center [636, 305] width 35 height 27
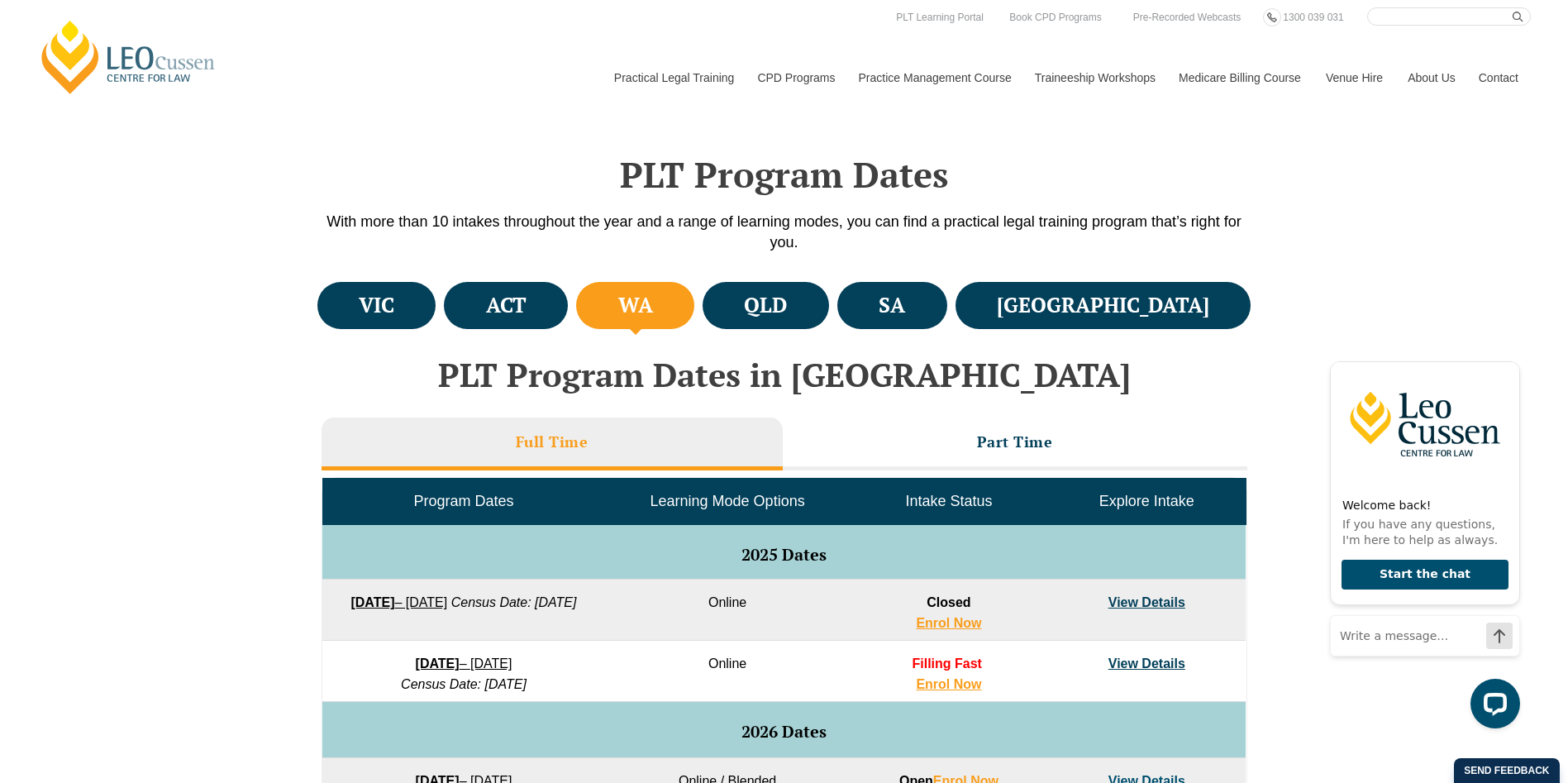
scroll to position [826, 0]
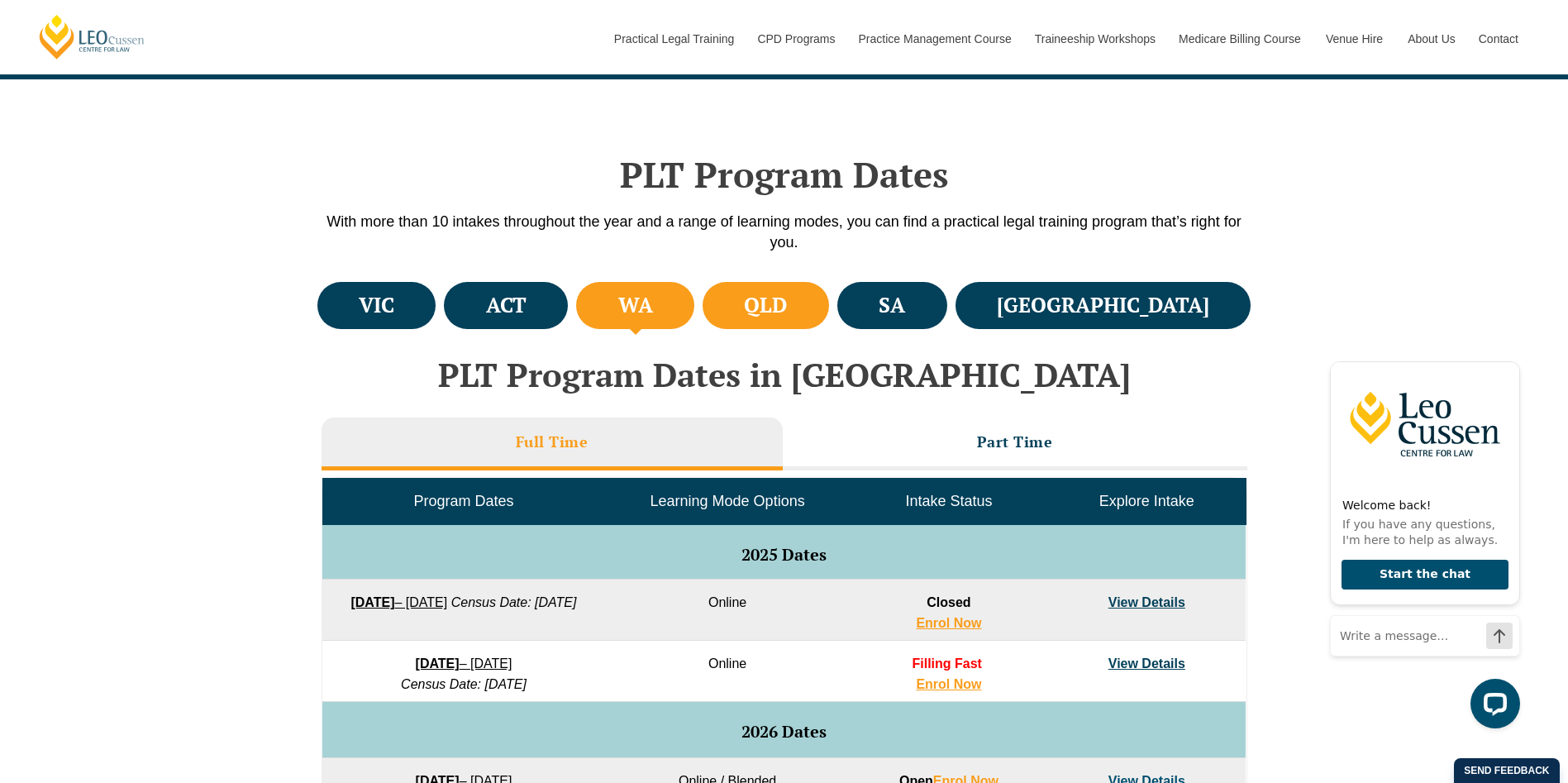
click at [829, 306] on li "QLD" at bounding box center [765, 305] width 127 height 47
click at [905, 313] on h4 "SA" at bounding box center [891, 305] width 26 height 27
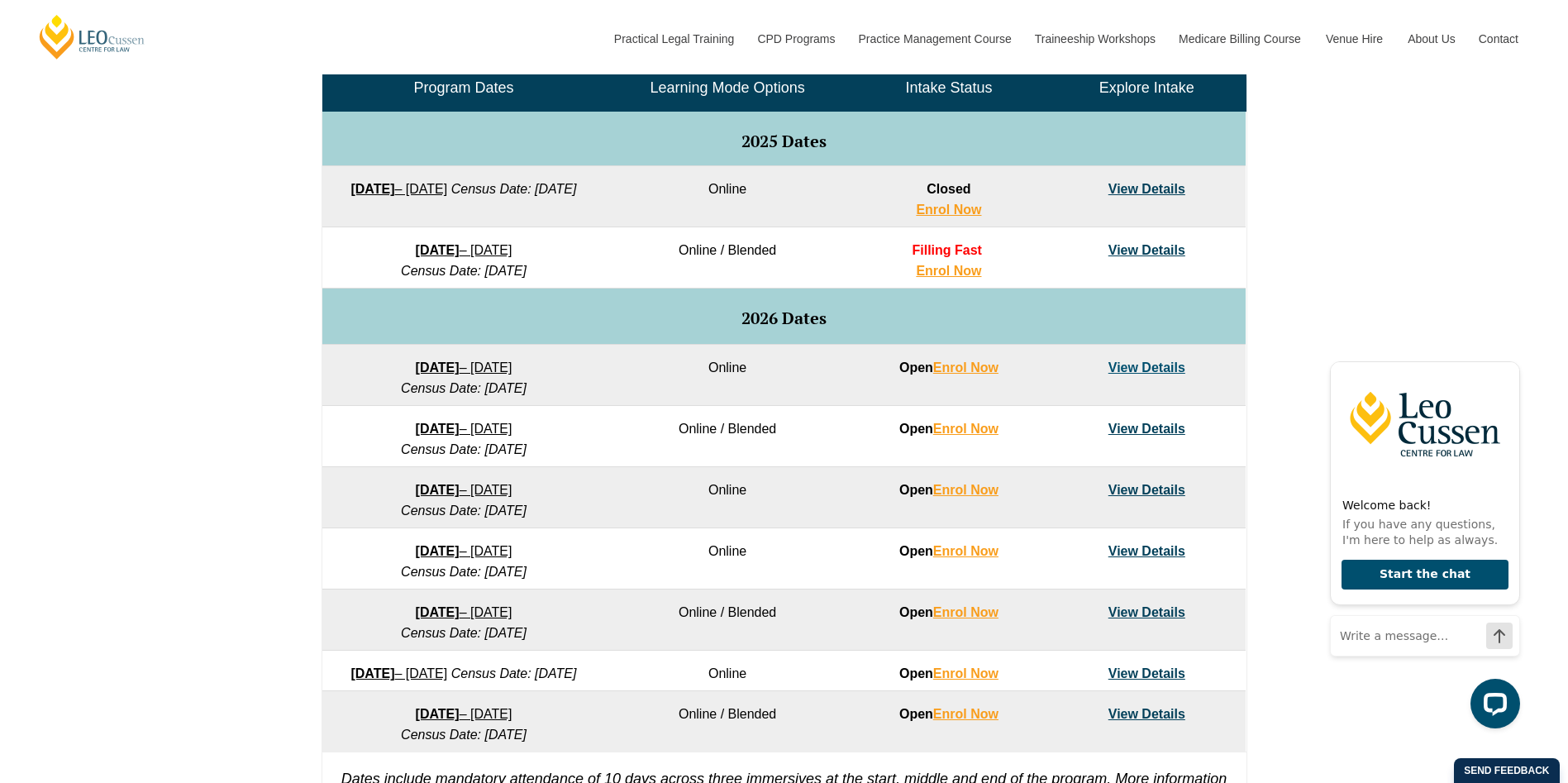
drag, startPoint x: 504, startPoint y: 359, endPoint x: 400, endPoint y: 370, distance: 104.6
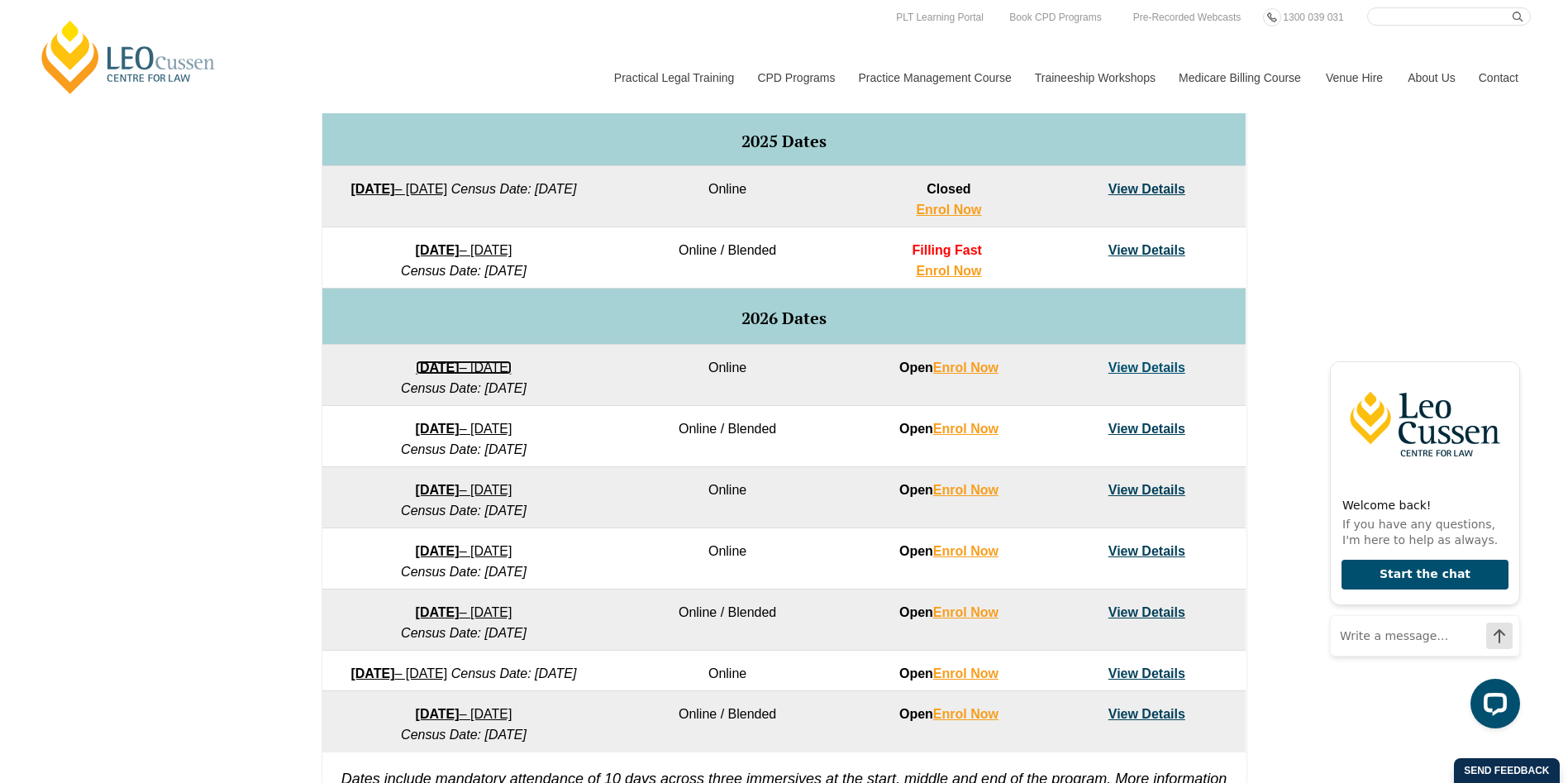
scroll to position [413, 0]
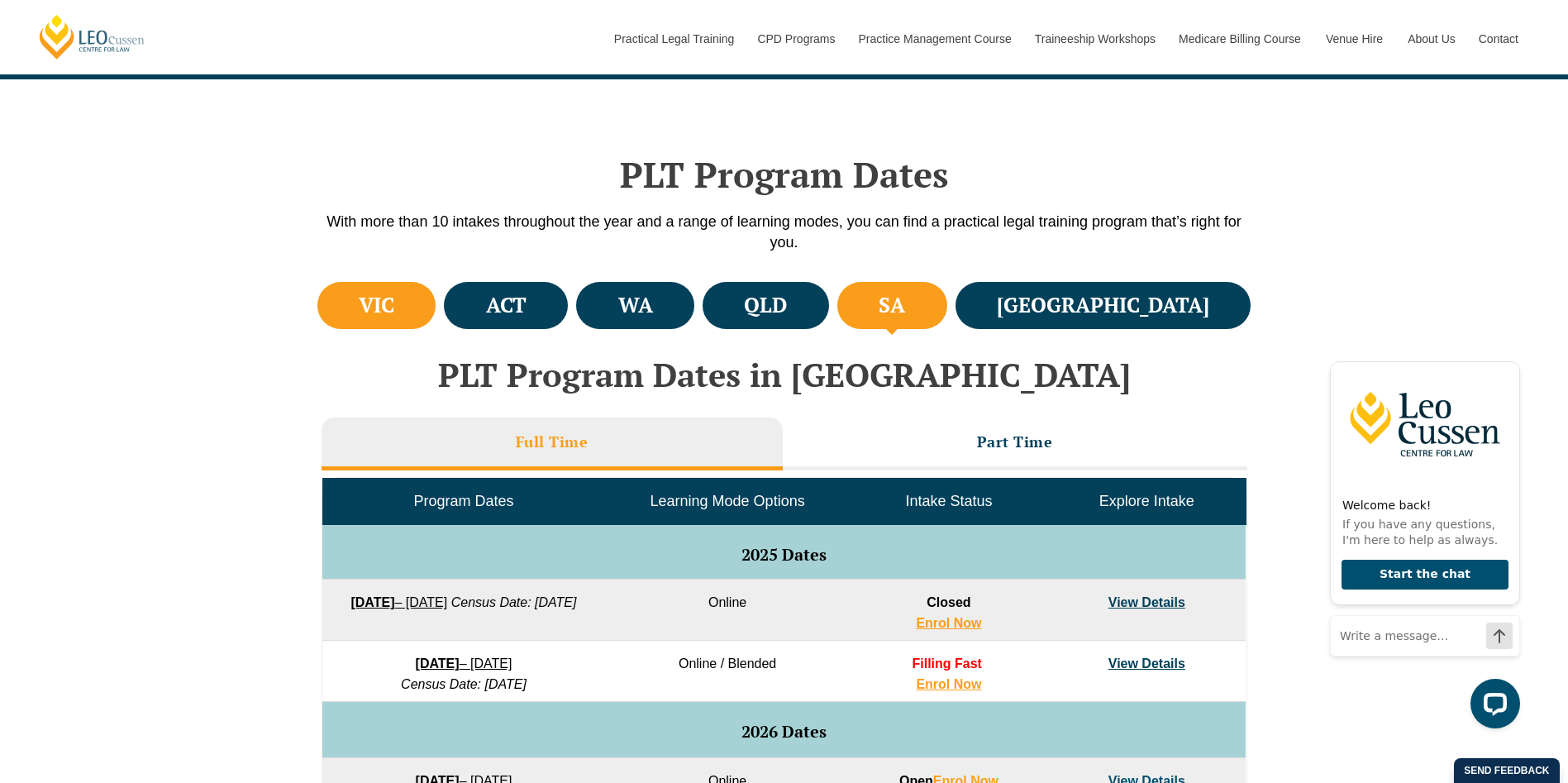
click at [416, 304] on li "VIC" at bounding box center [376, 305] width 119 height 47
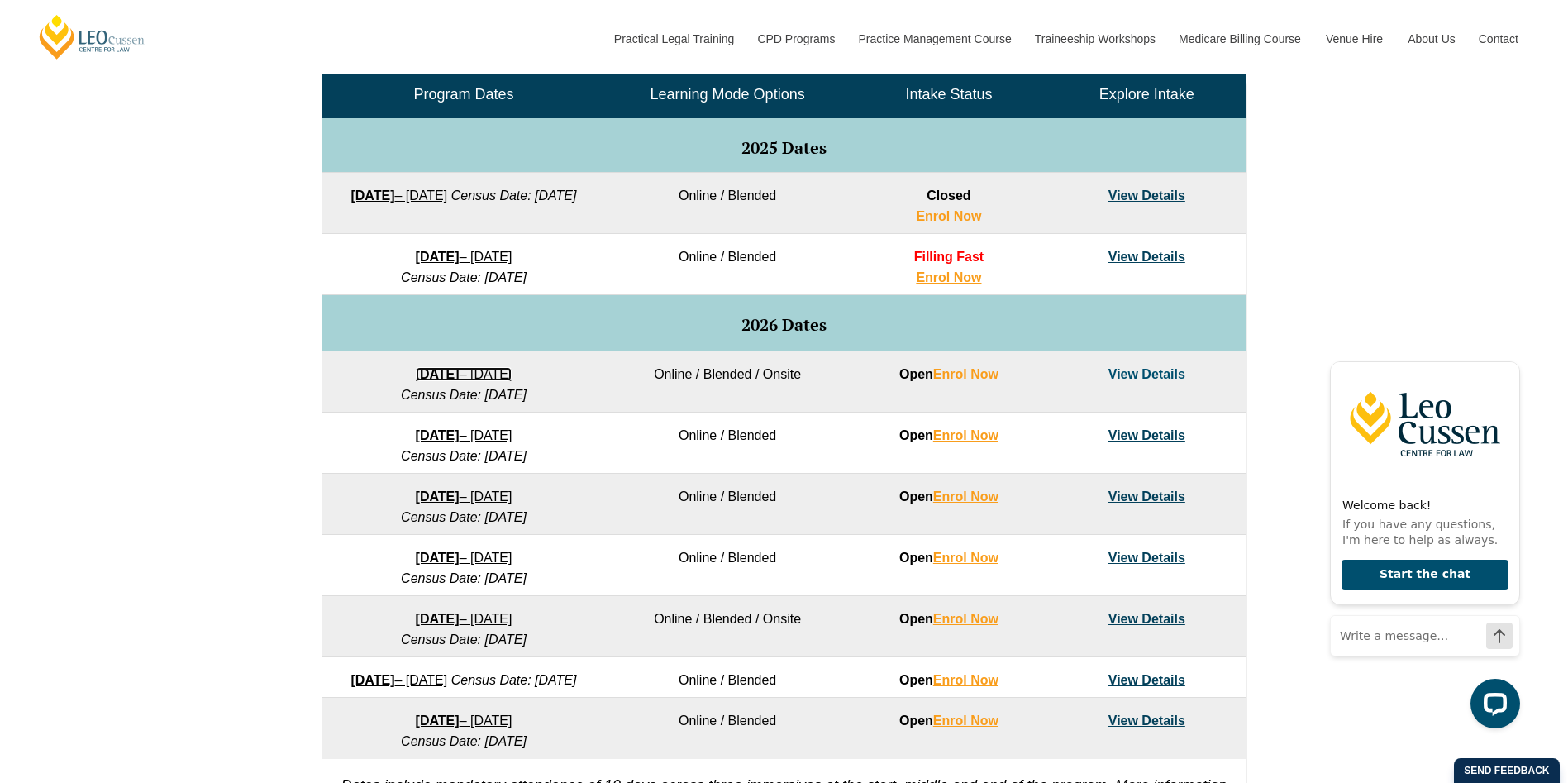
scroll to position [826, 0]
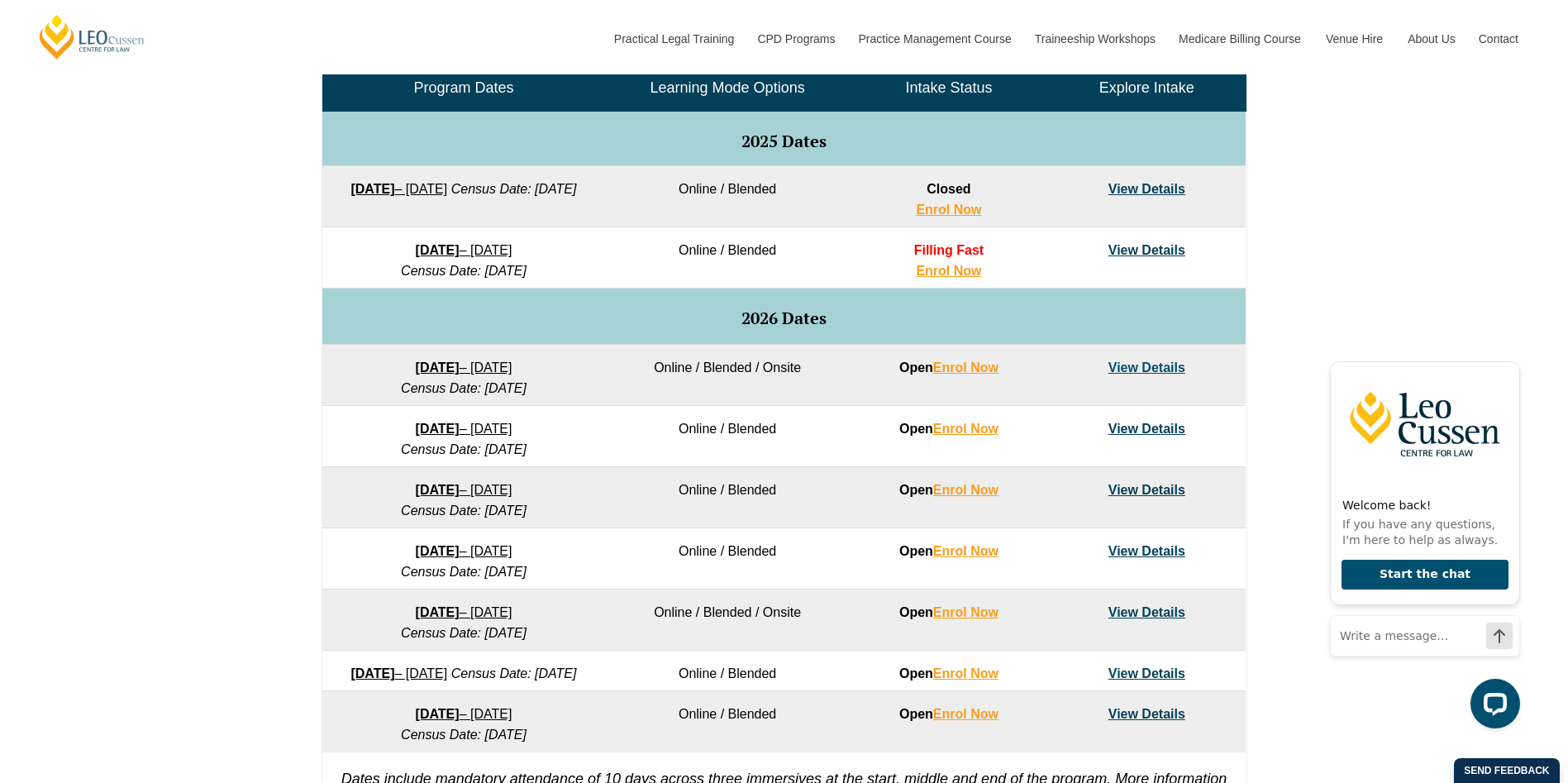
drag, startPoint x: 450, startPoint y: 425, endPoint x: 167, endPoint y: 441, distance: 283.5
click at [153, 443] on div "VIC ACT WA QLD SA NSW PLT Program Dates in Victoria Full Time Part Time Program…" at bounding box center [784, 354] width 1568 height 979
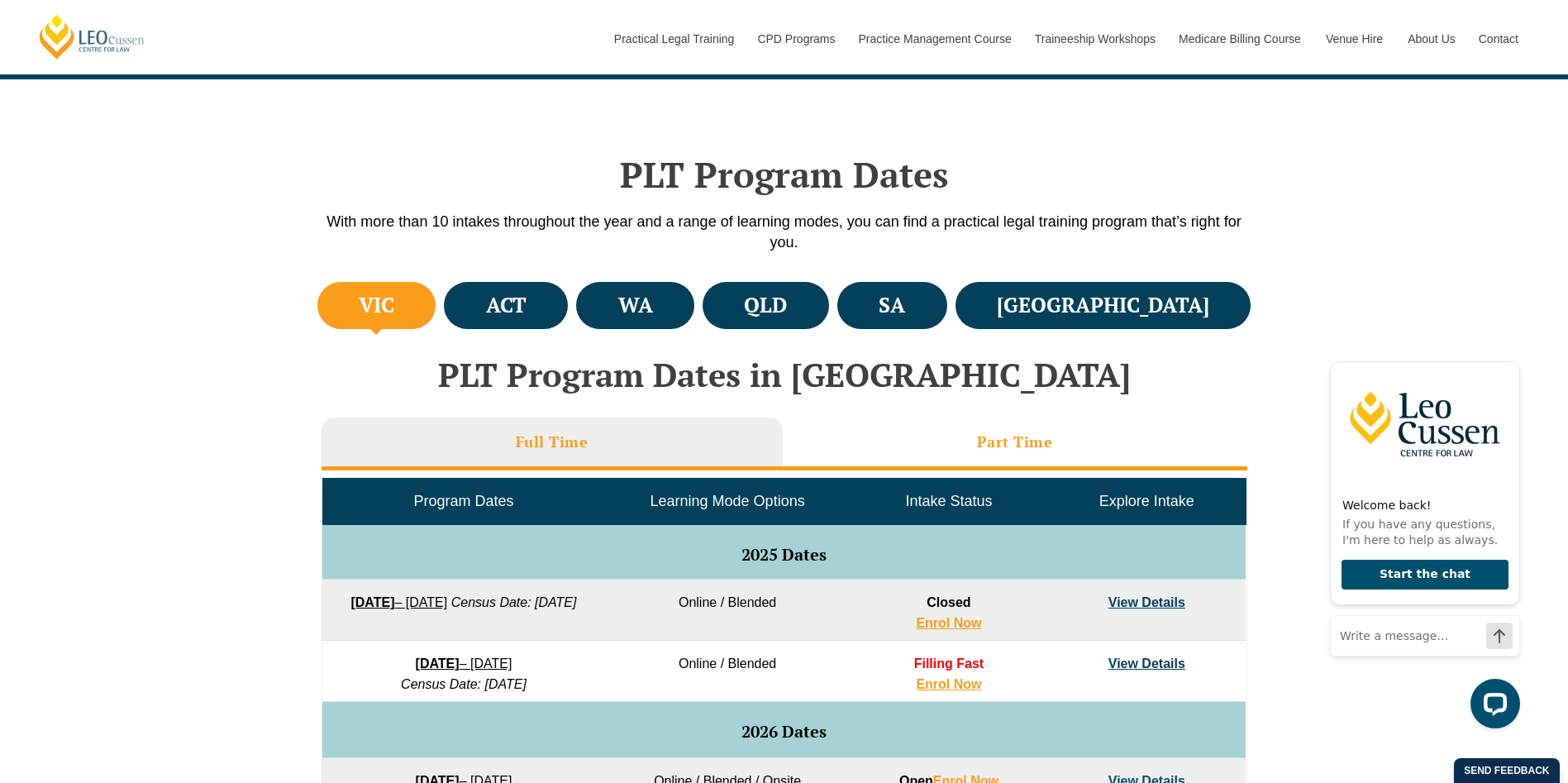
click at [939, 453] on li "Part Time" at bounding box center [1015, 444] width 464 height 53
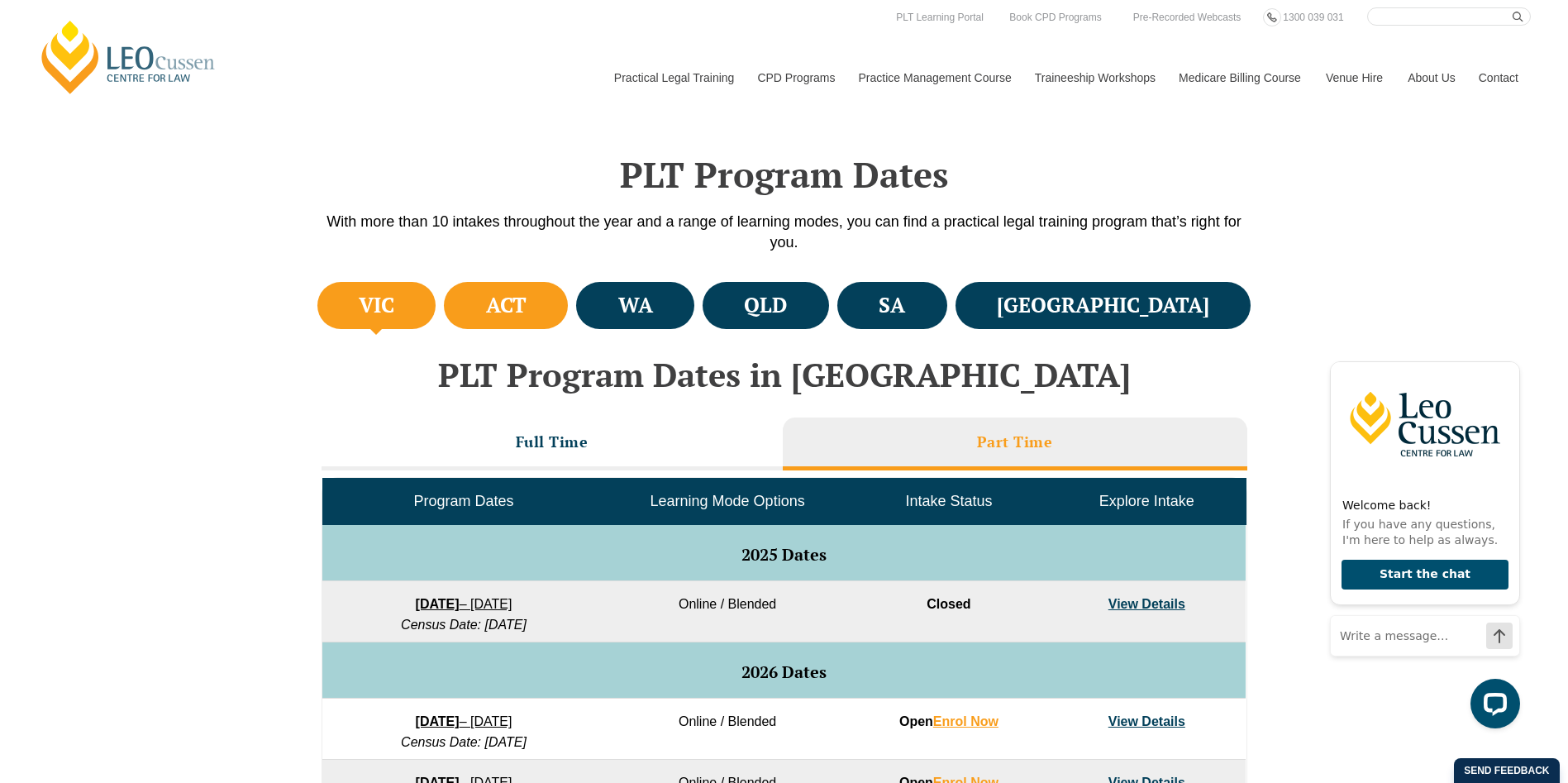
click at [539, 328] on li "ACT" at bounding box center [505, 305] width 124 height 47
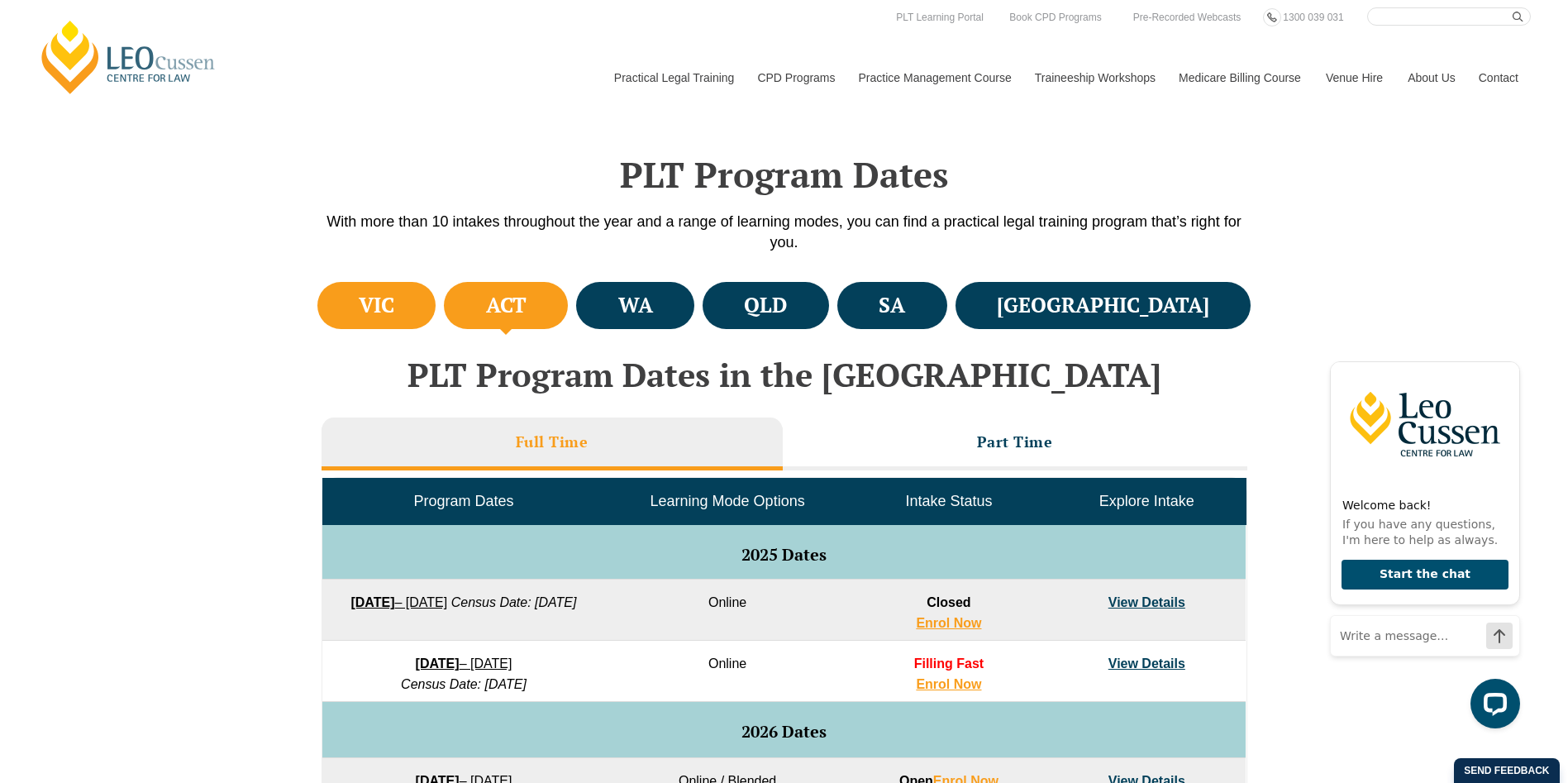
click at [428, 304] on li "VIC" at bounding box center [376, 305] width 119 height 47
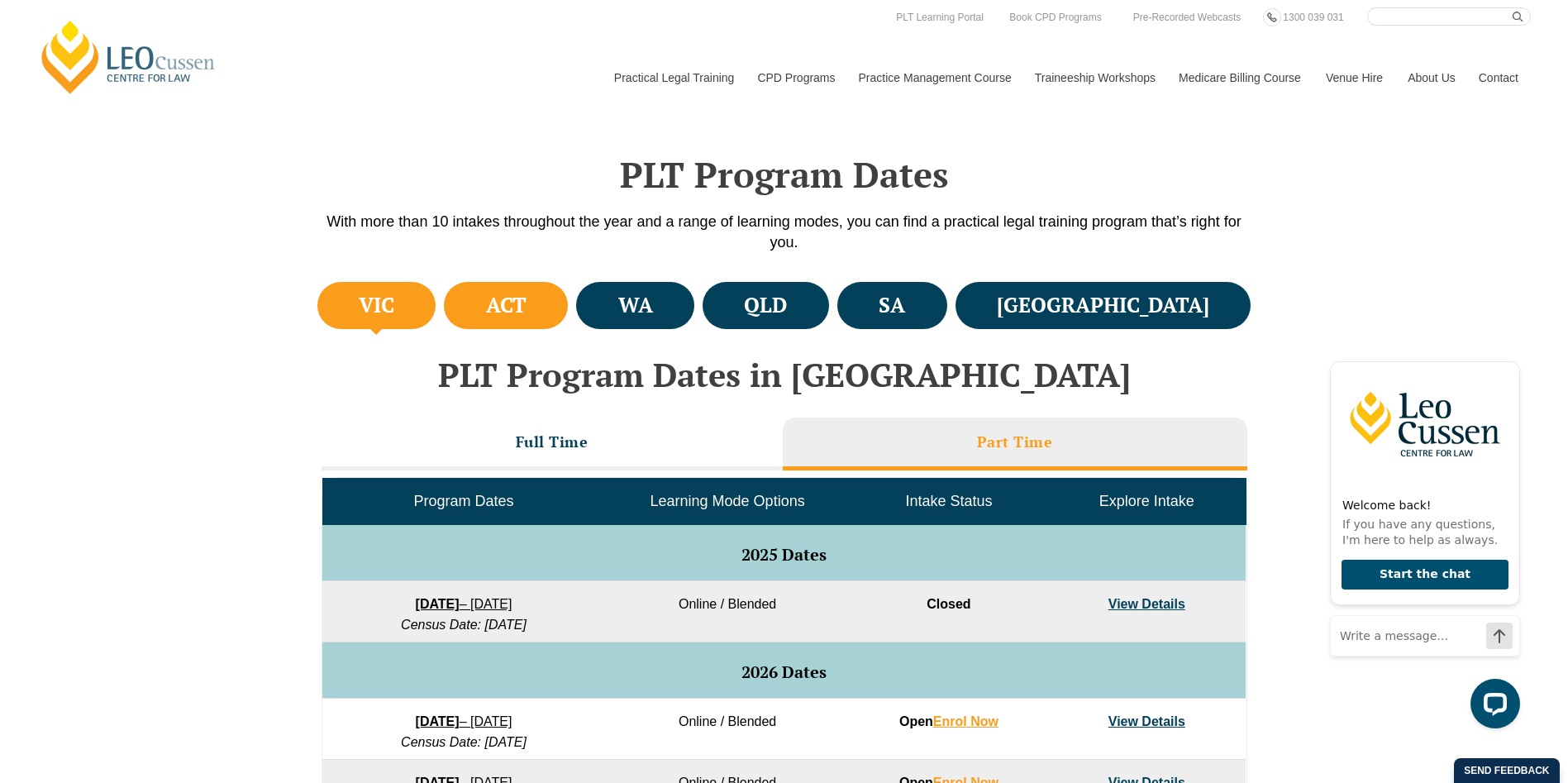
click at [568, 288] on li "ACT" at bounding box center [505, 305] width 124 height 47
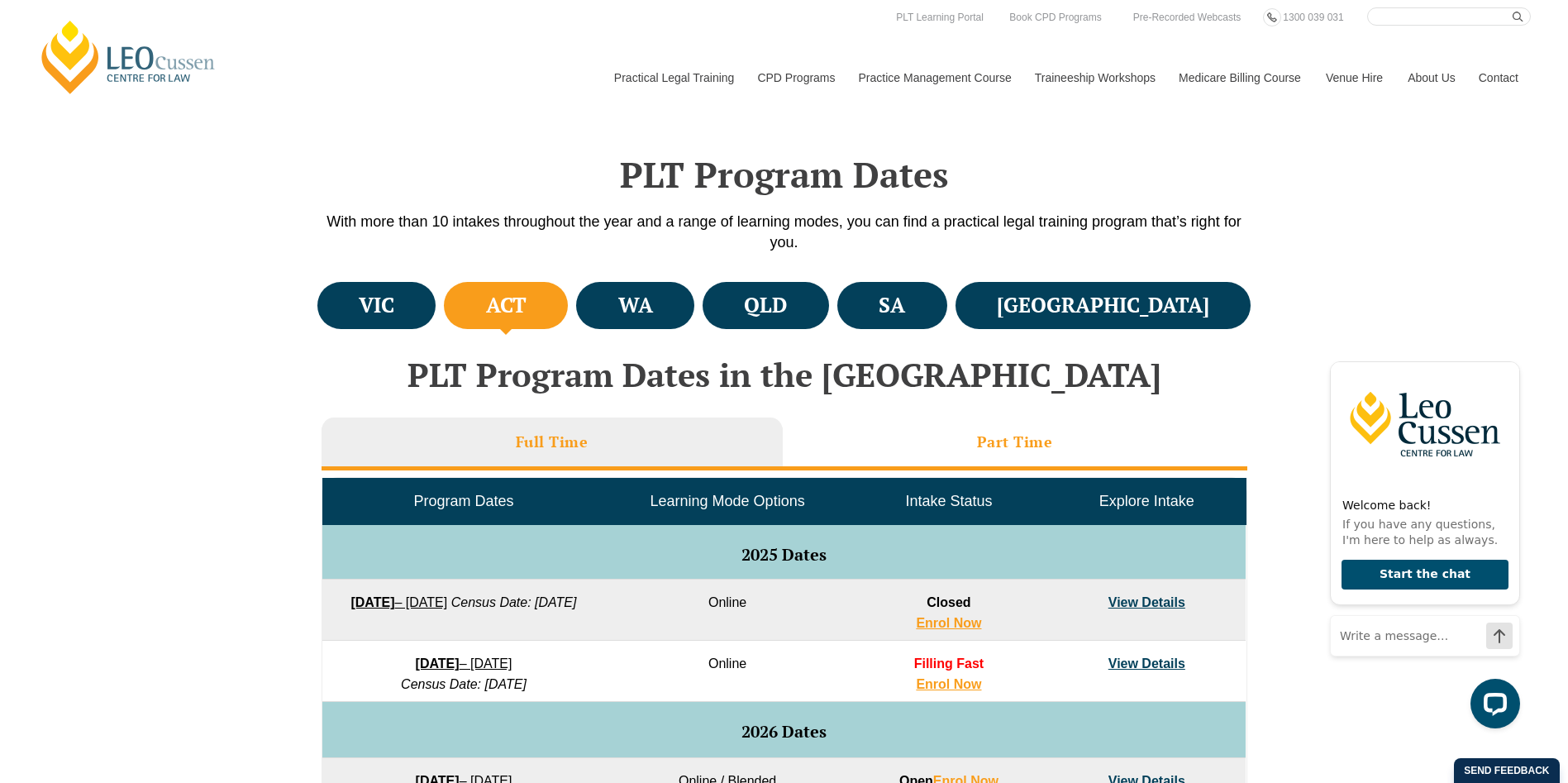
click at [951, 426] on li "Part Time" at bounding box center [1015, 444] width 464 height 53
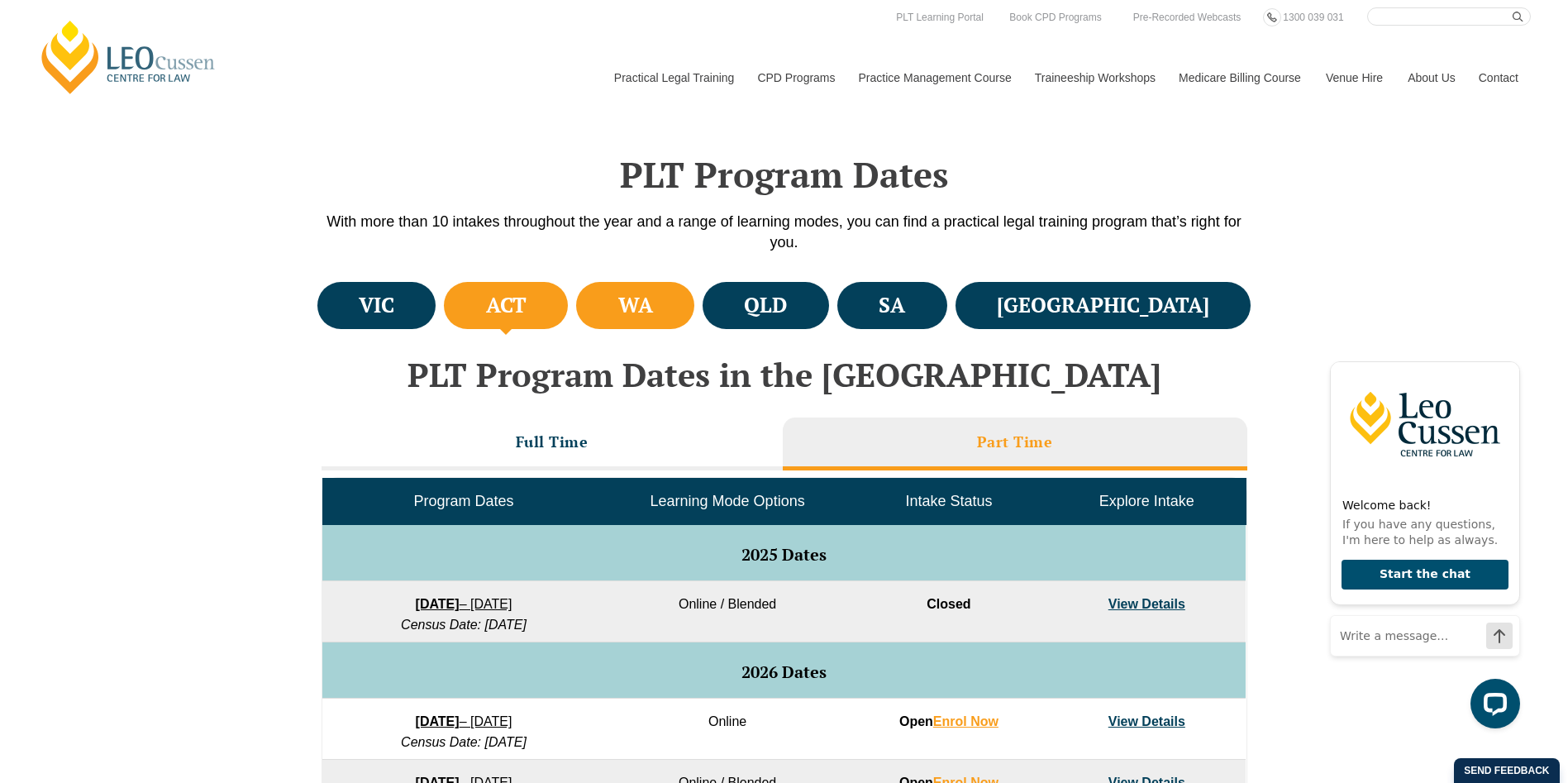
click at [673, 294] on li "WA" at bounding box center [635, 305] width 118 height 47
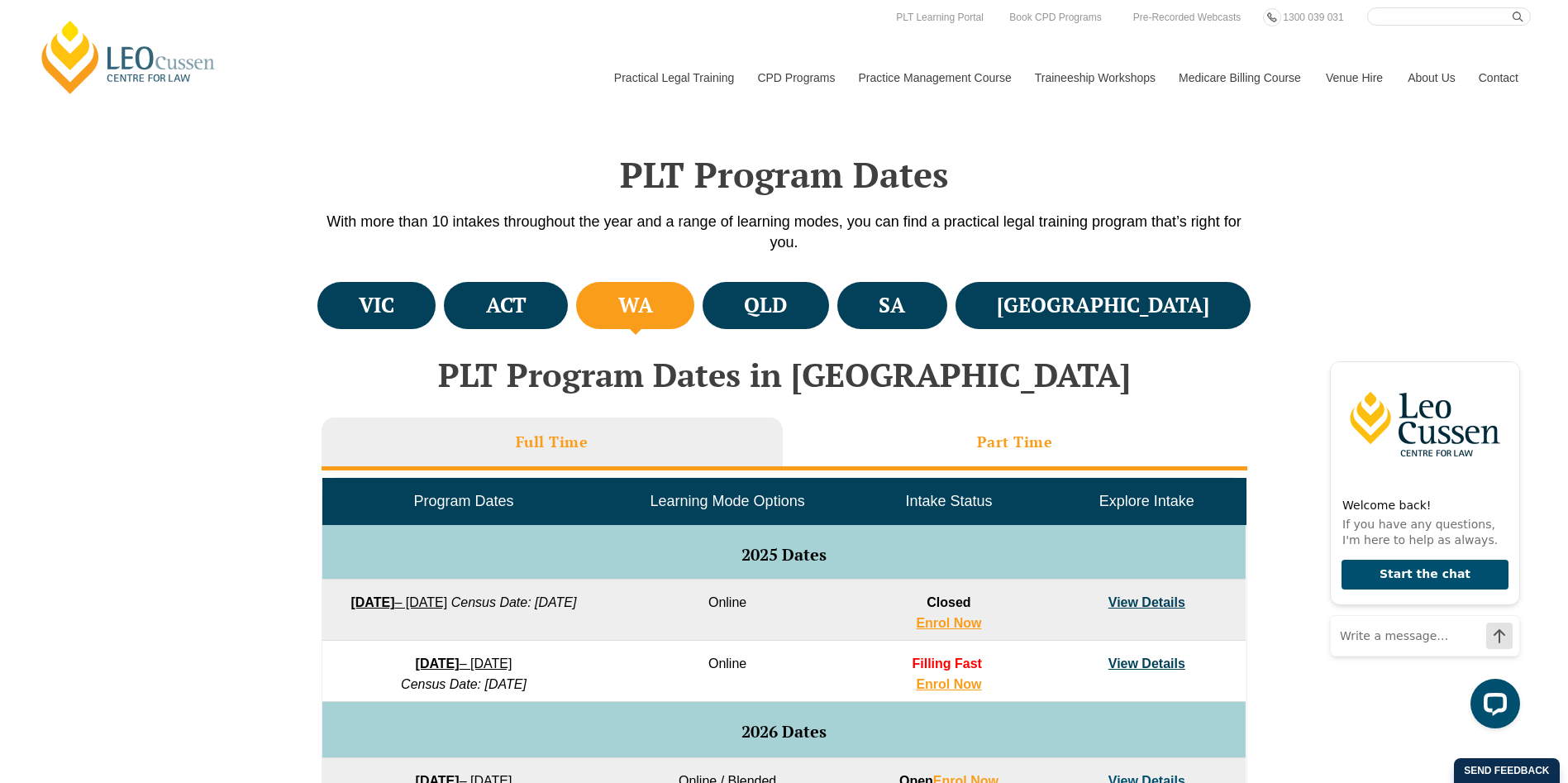
click at [923, 423] on li "Part Time" at bounding box center [1015, 444] width 464 height 53
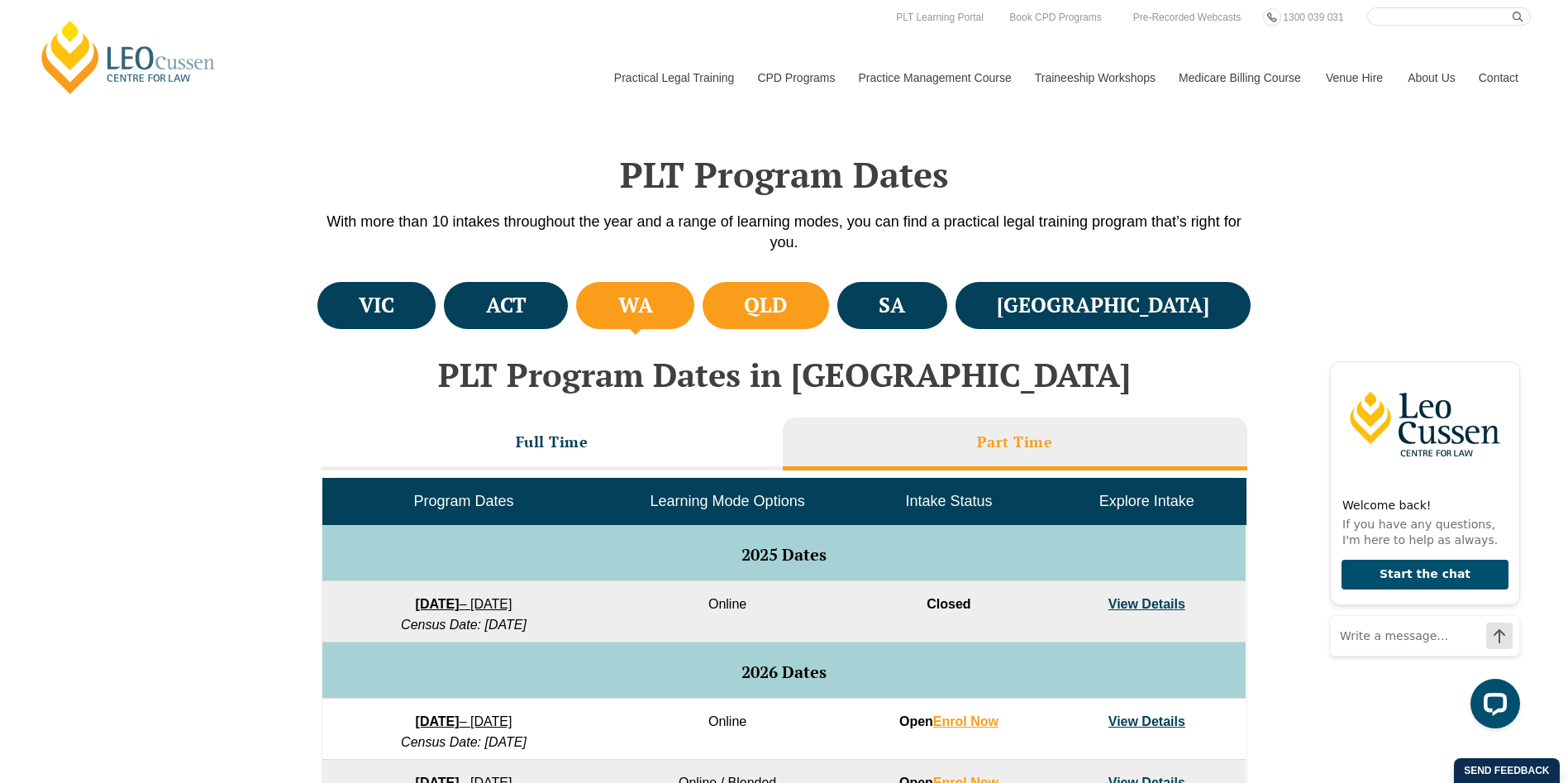
click at [829, 306] on li "QLD" at bounding box center [765, 305] width 127 height 47
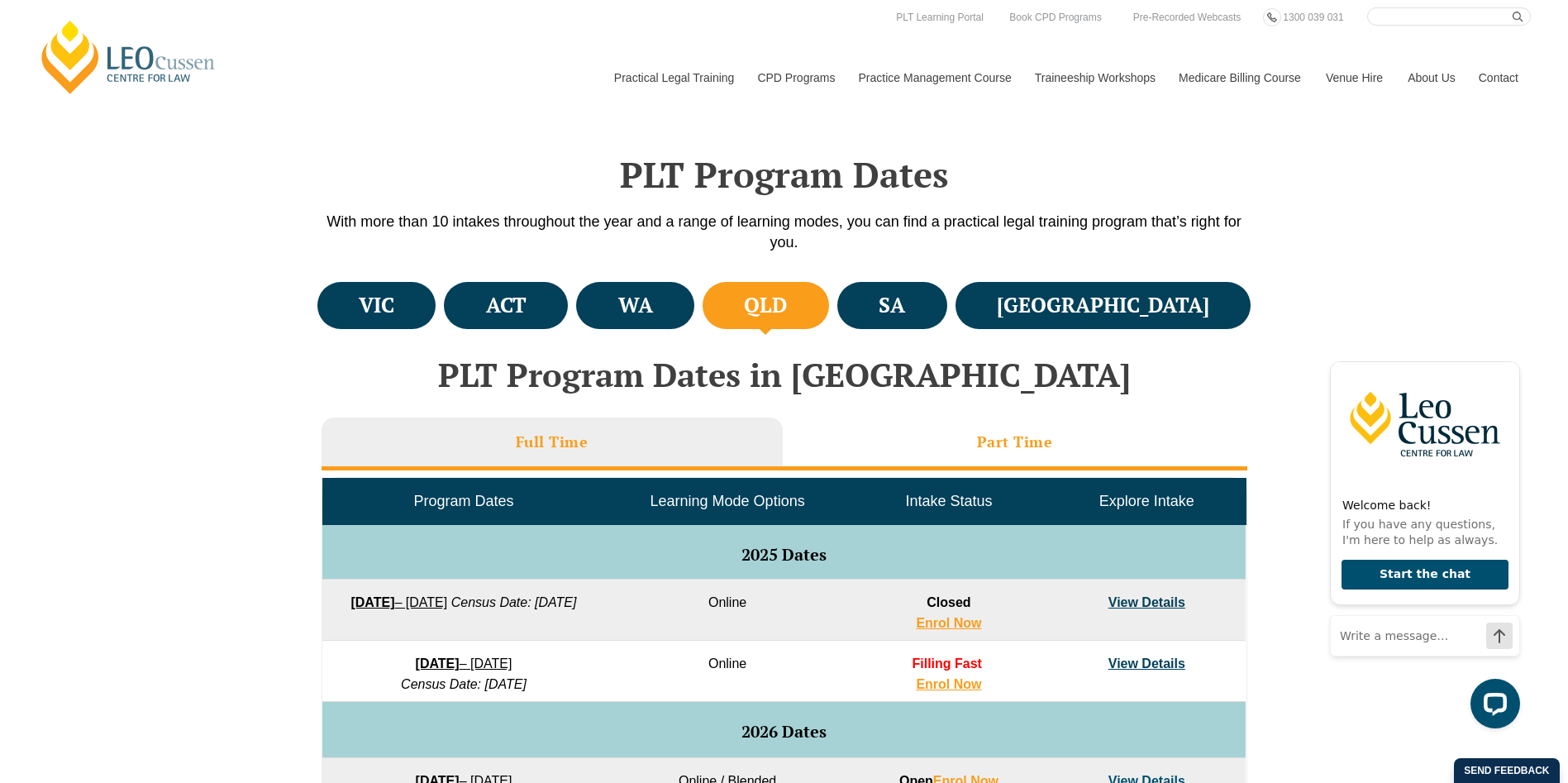
click at [878, 425] on li "Part Time" at bounding box center [1015, 444] width 464 height 53
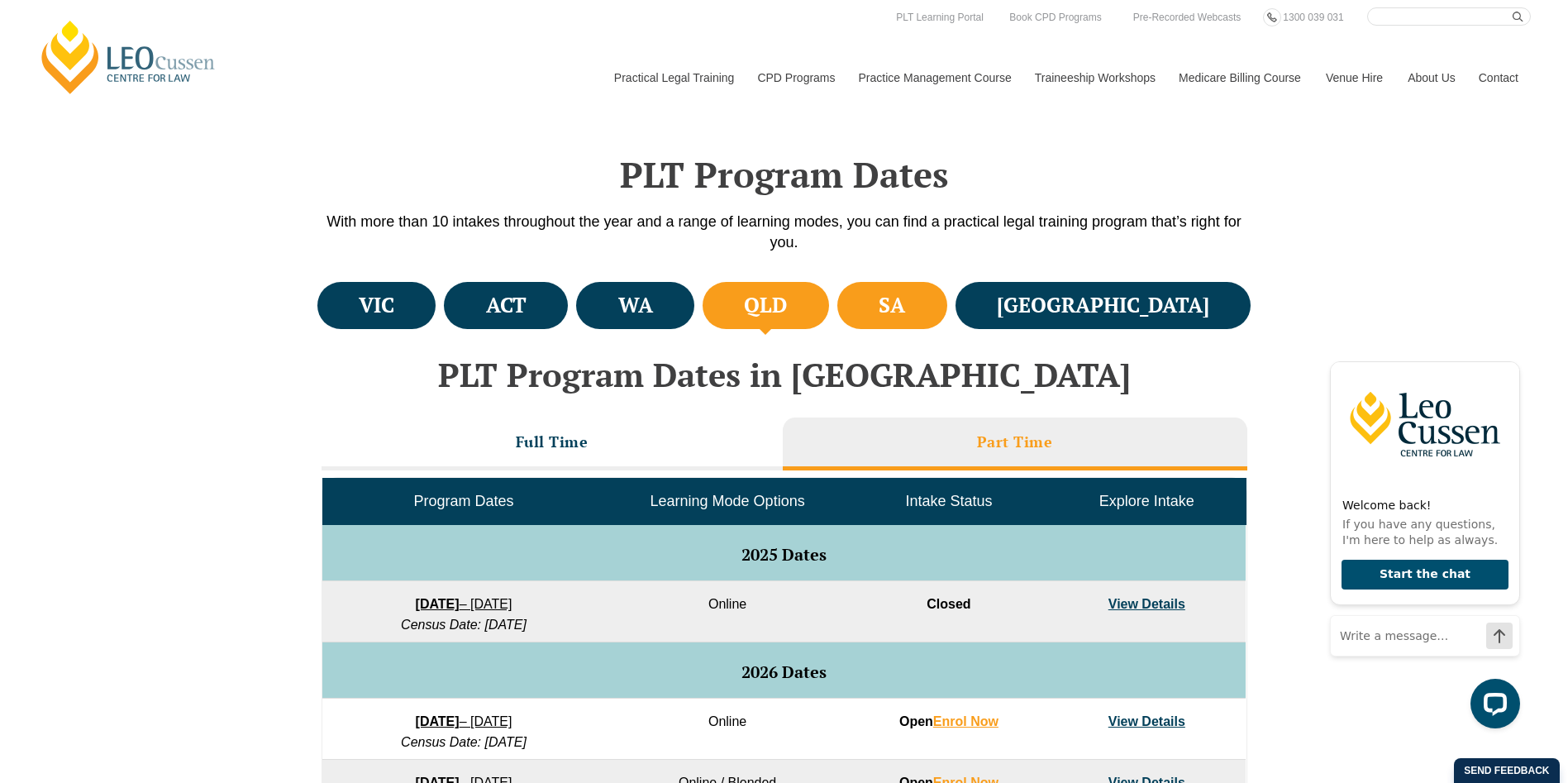
click at [947, 299] on li "SA" at bounding box center [891, 305] width 110 height 47
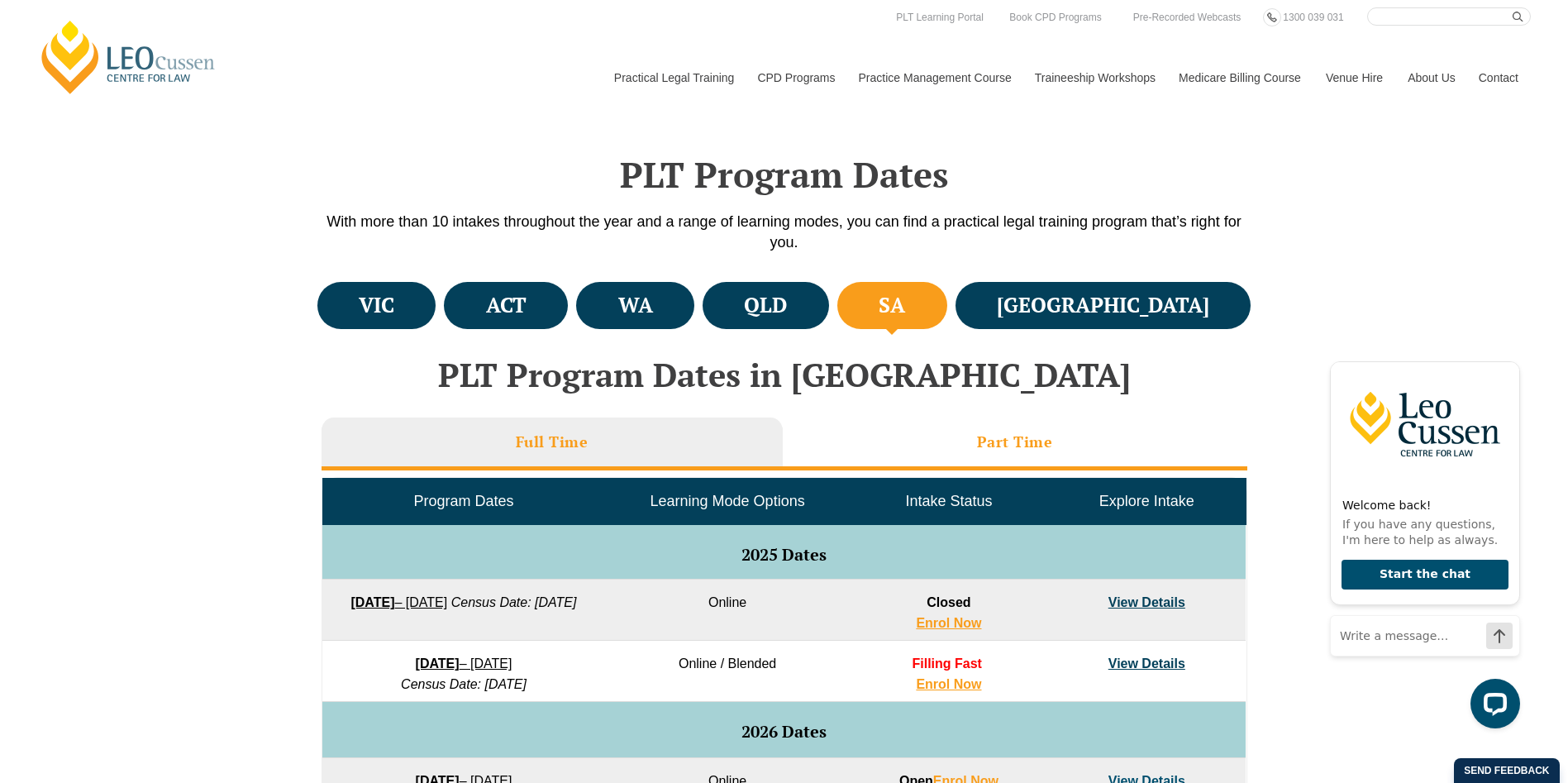
click at [968, 448] on li "Part Time" at bounding box center [1015, 444] width 464 height 53
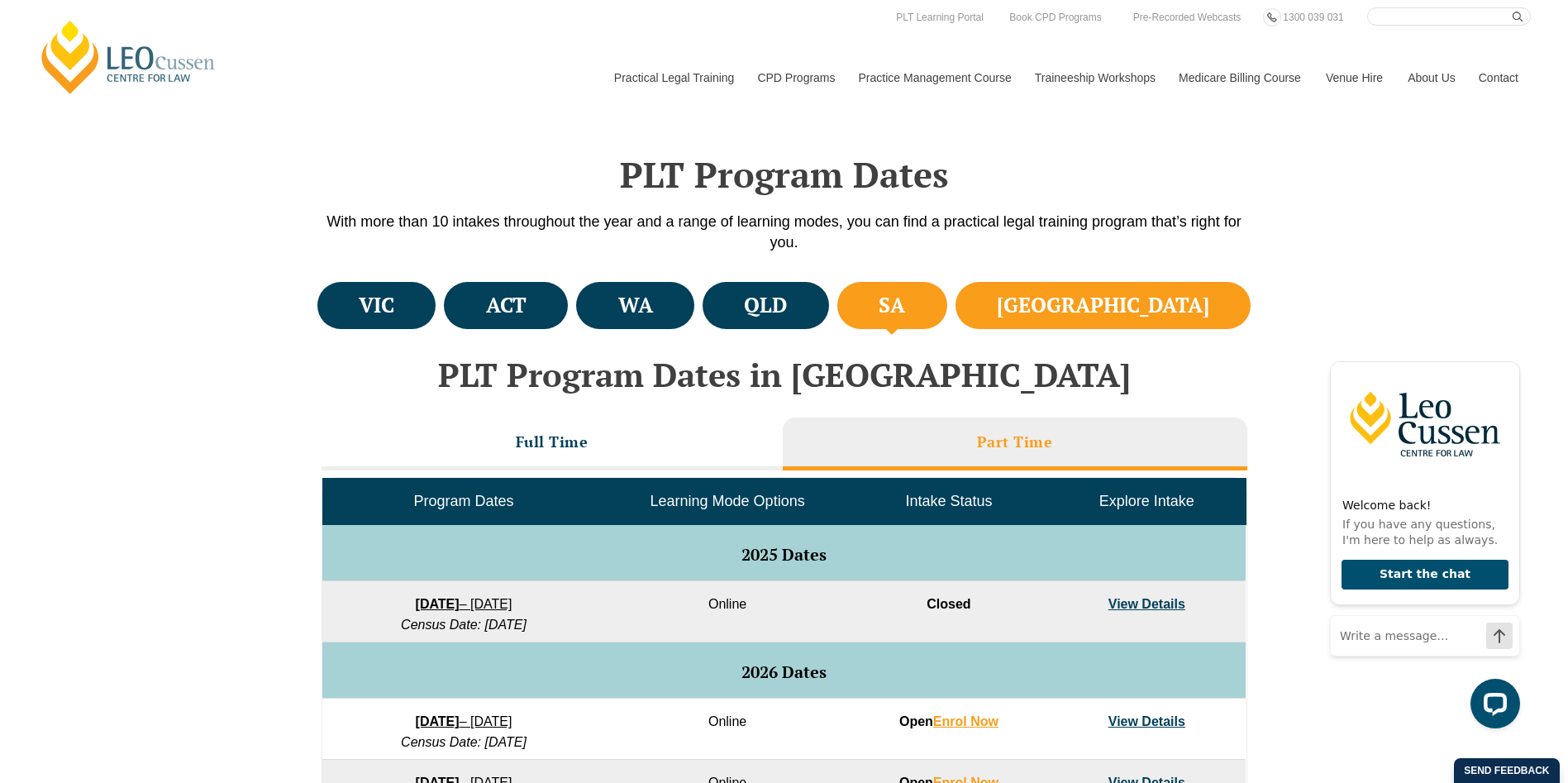
click at [1165, 311] on h4 "NSW" at bounding box center [1103, 305] width 213 height 27
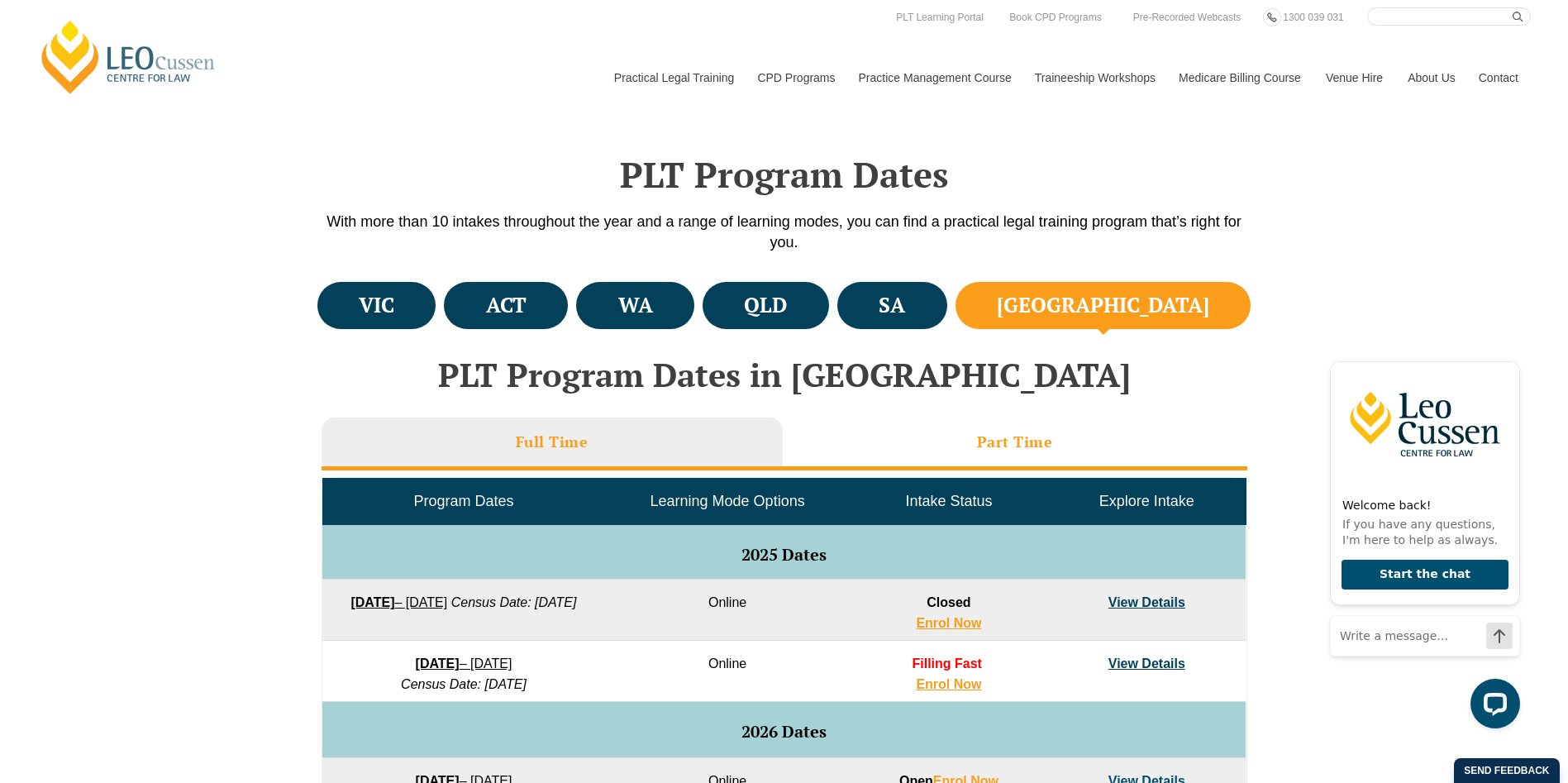
click at [1097, 419] on li "Part Time" at bounding box center [1015, 444] width 464 height 53
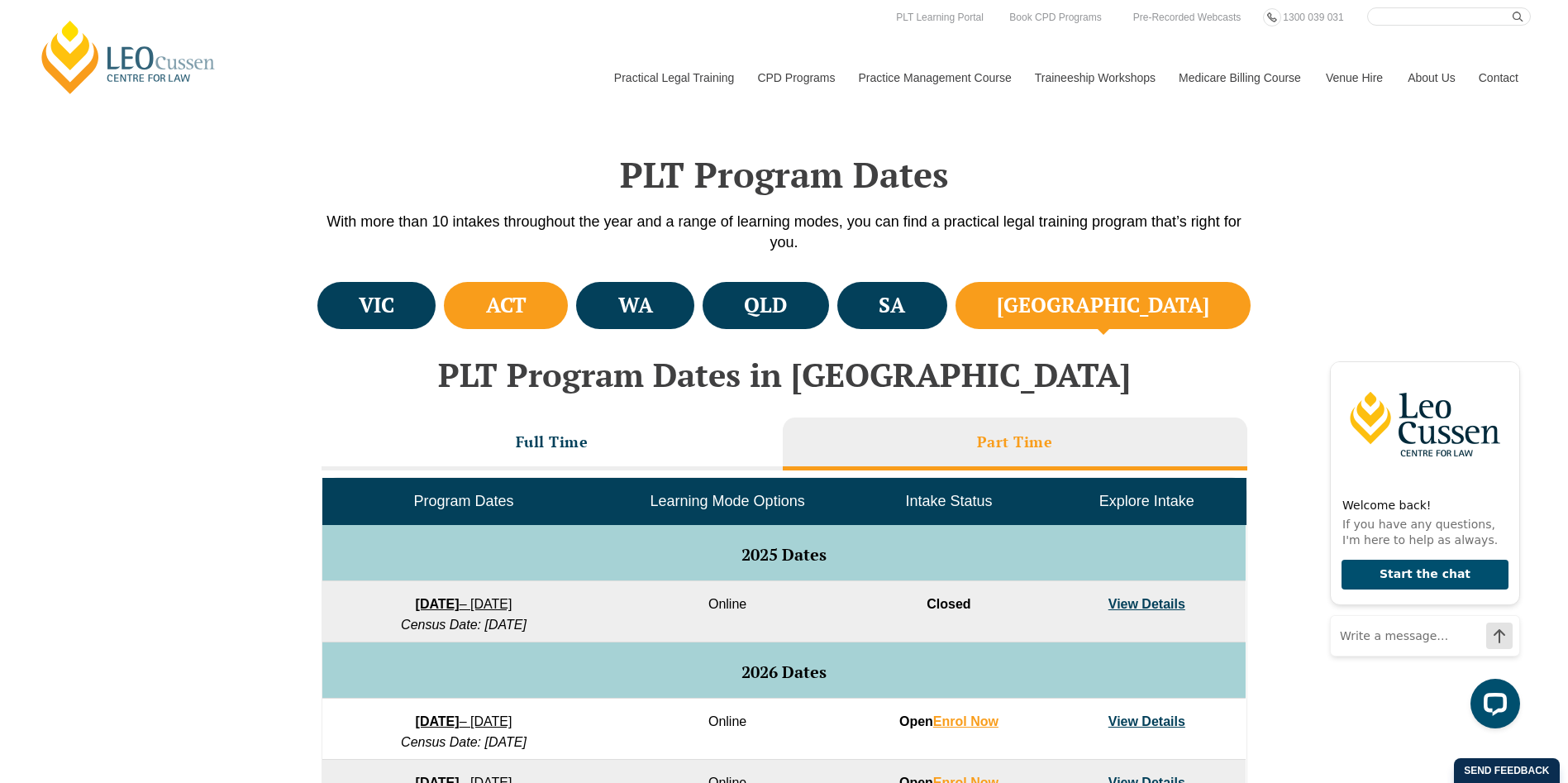
click at [527, 300] on h4 "ACT" at bounding box center [506, 305] width 41 height 27
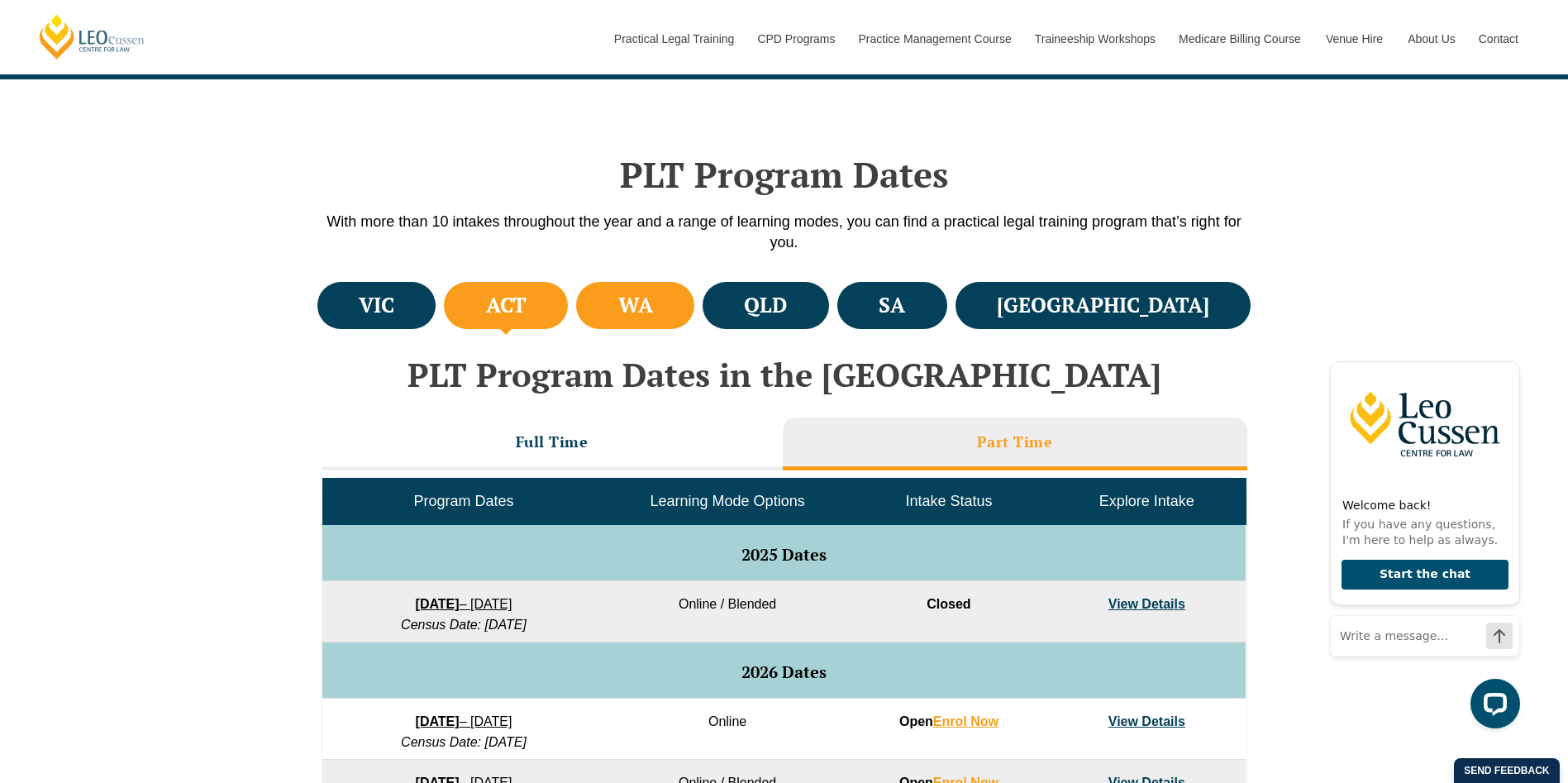
click at [652, 299] on h4 "WA" at bounding box center [636, 305] width 35 height 27
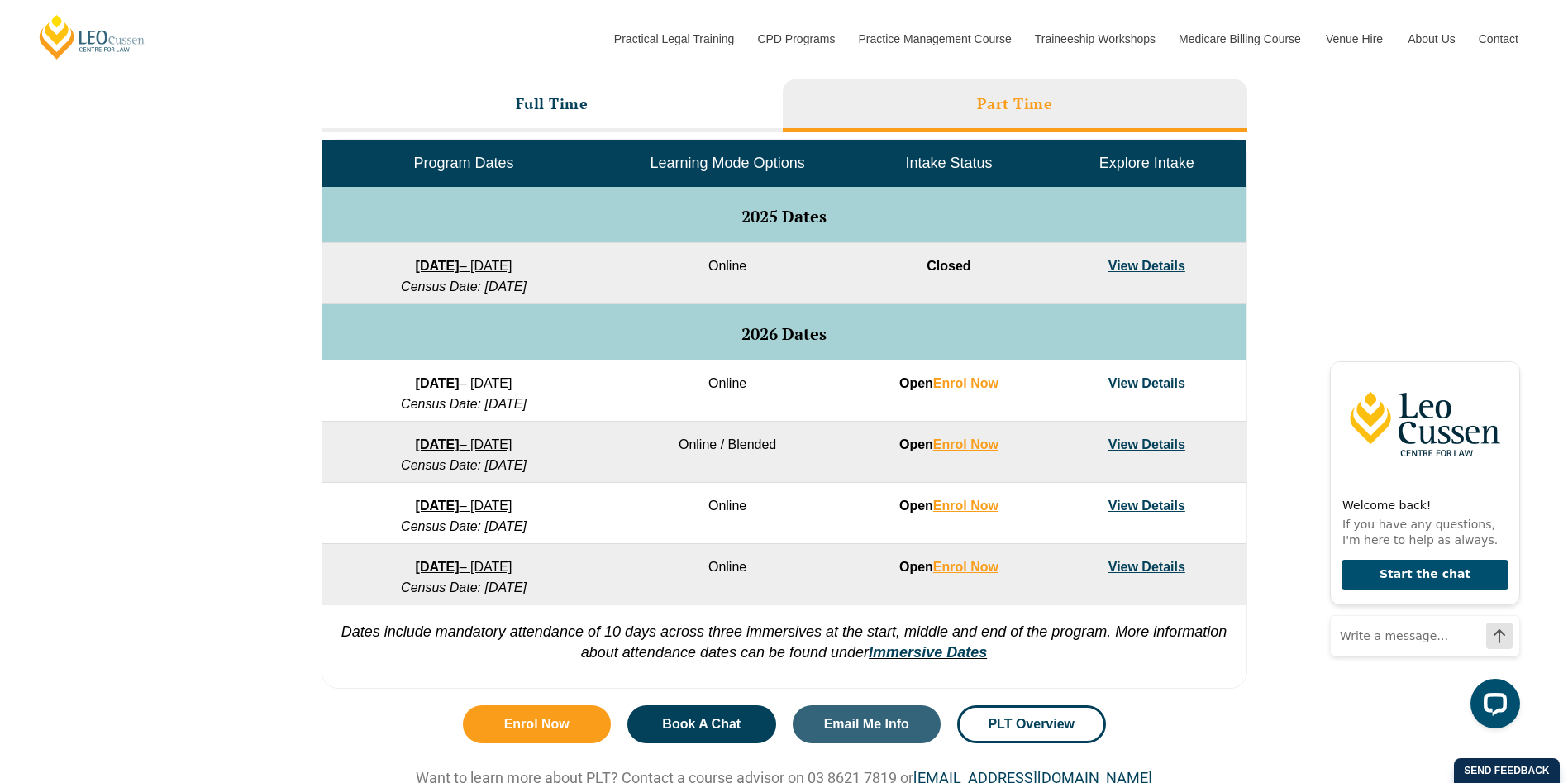
scroll to position [826, 0]
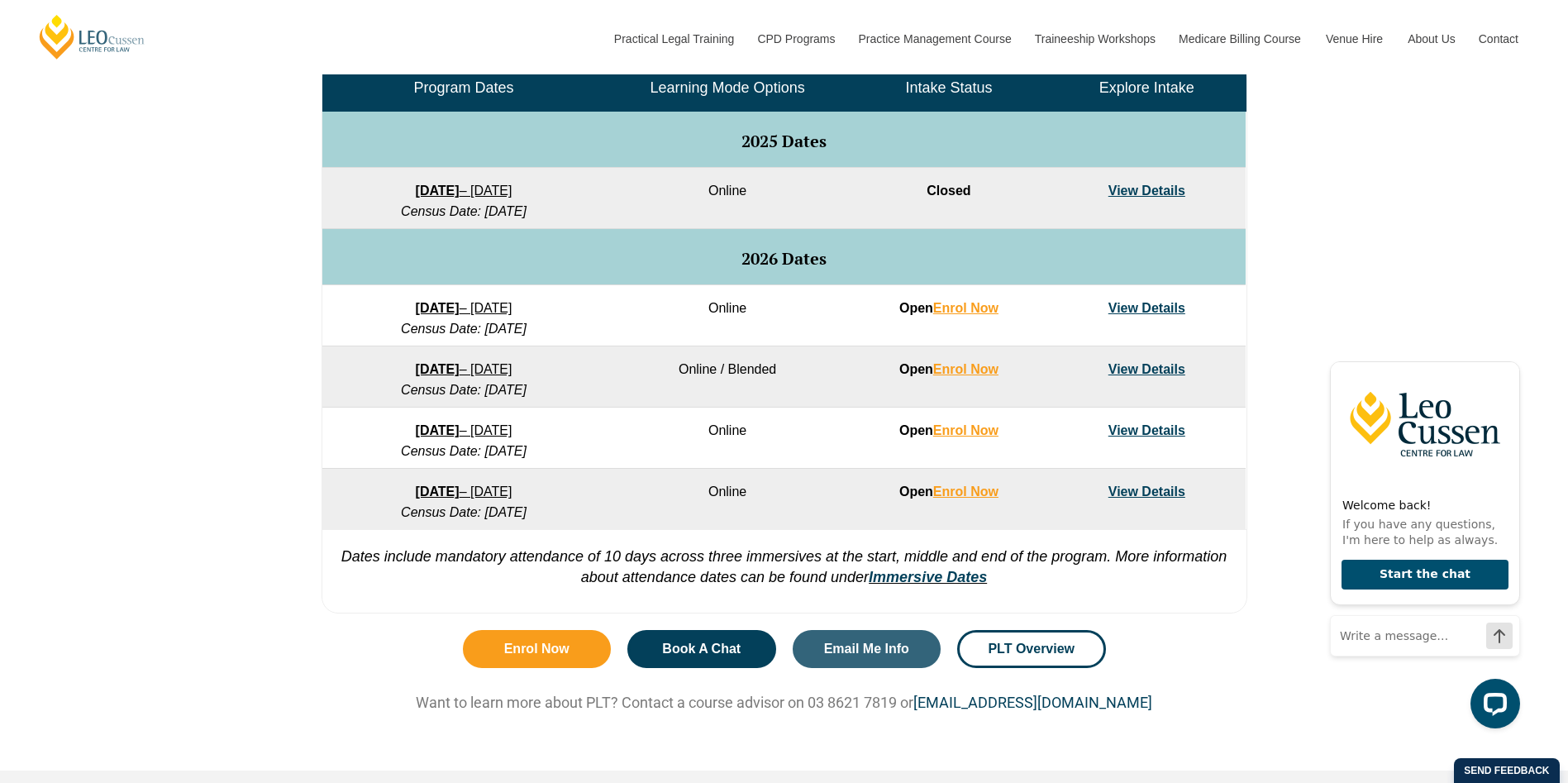
drag, startPoint x: 454, startPoint y: 317, endPoint x: 409, endPoint y: 307, distance: 46.1
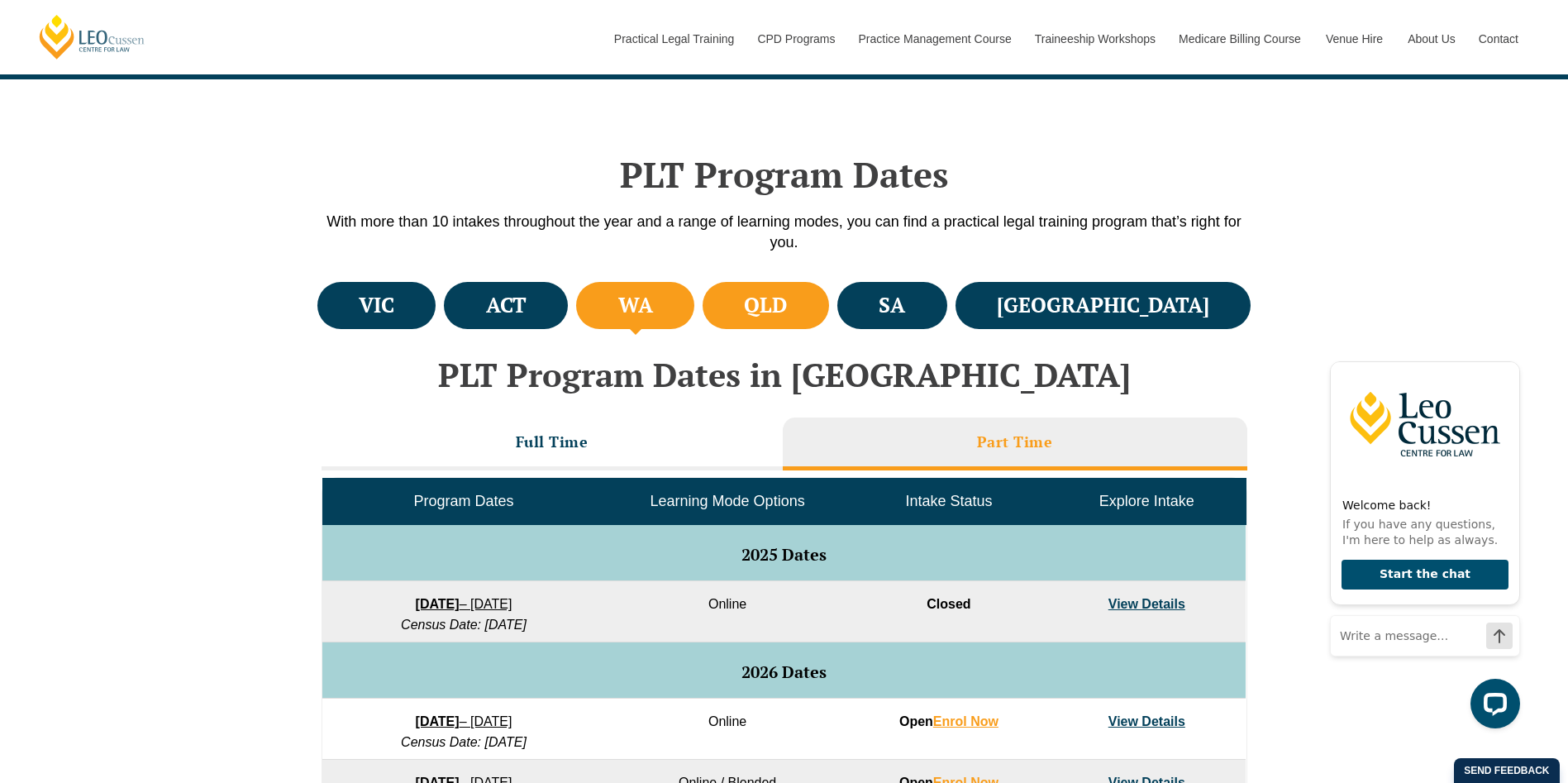
click at [826, 295] on li "QLD" at bounding box center [765, 305] width 127 height 47
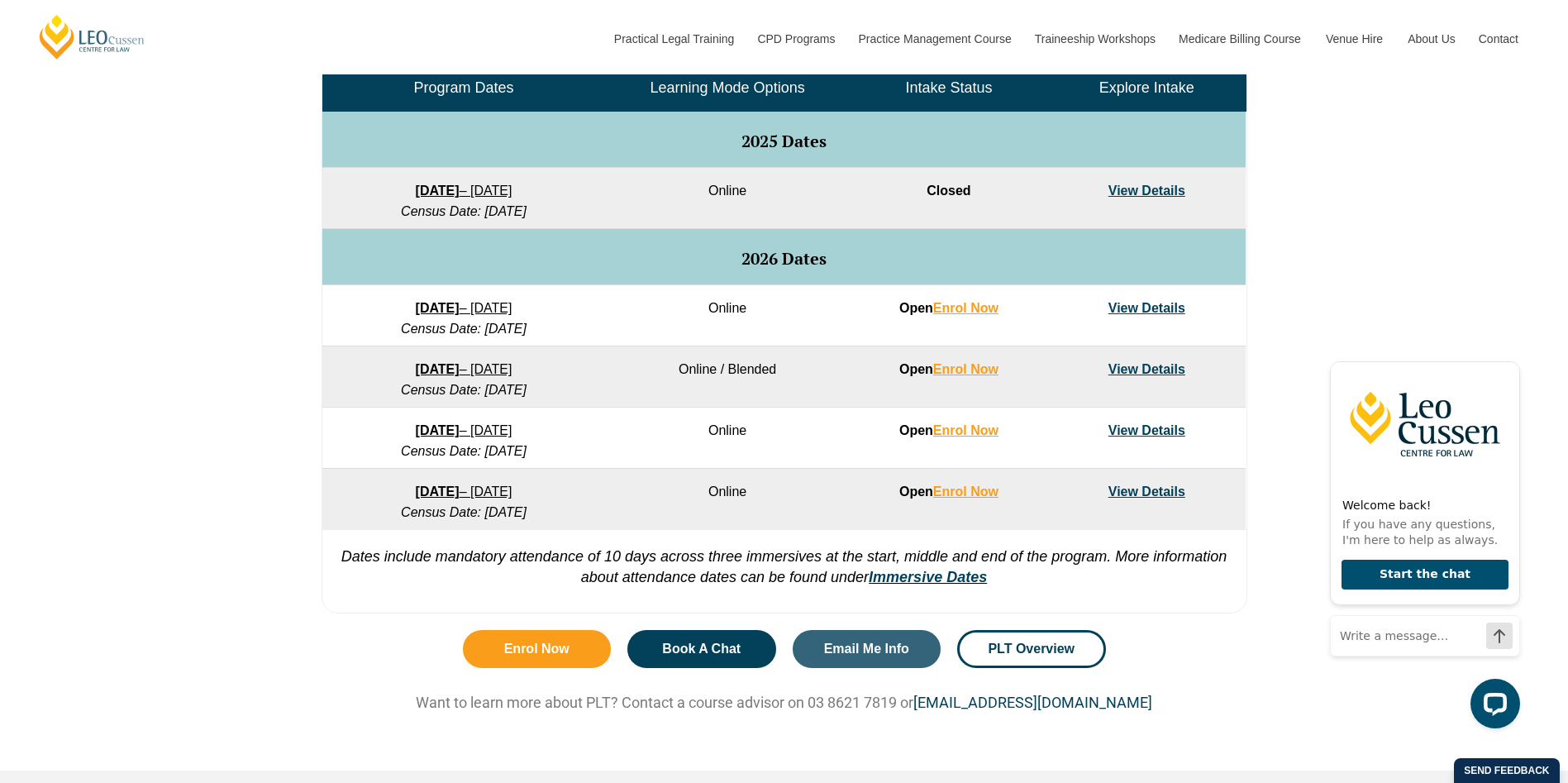
drag, startPoint x: 489, startPoint y: 317, endPoint x: 376, endPoint y: 318, distance: 113.0
drag, startPoint x: 376, startPoint y: 318, endPoint x: 369, endPoint y: 309, distance: 11.4
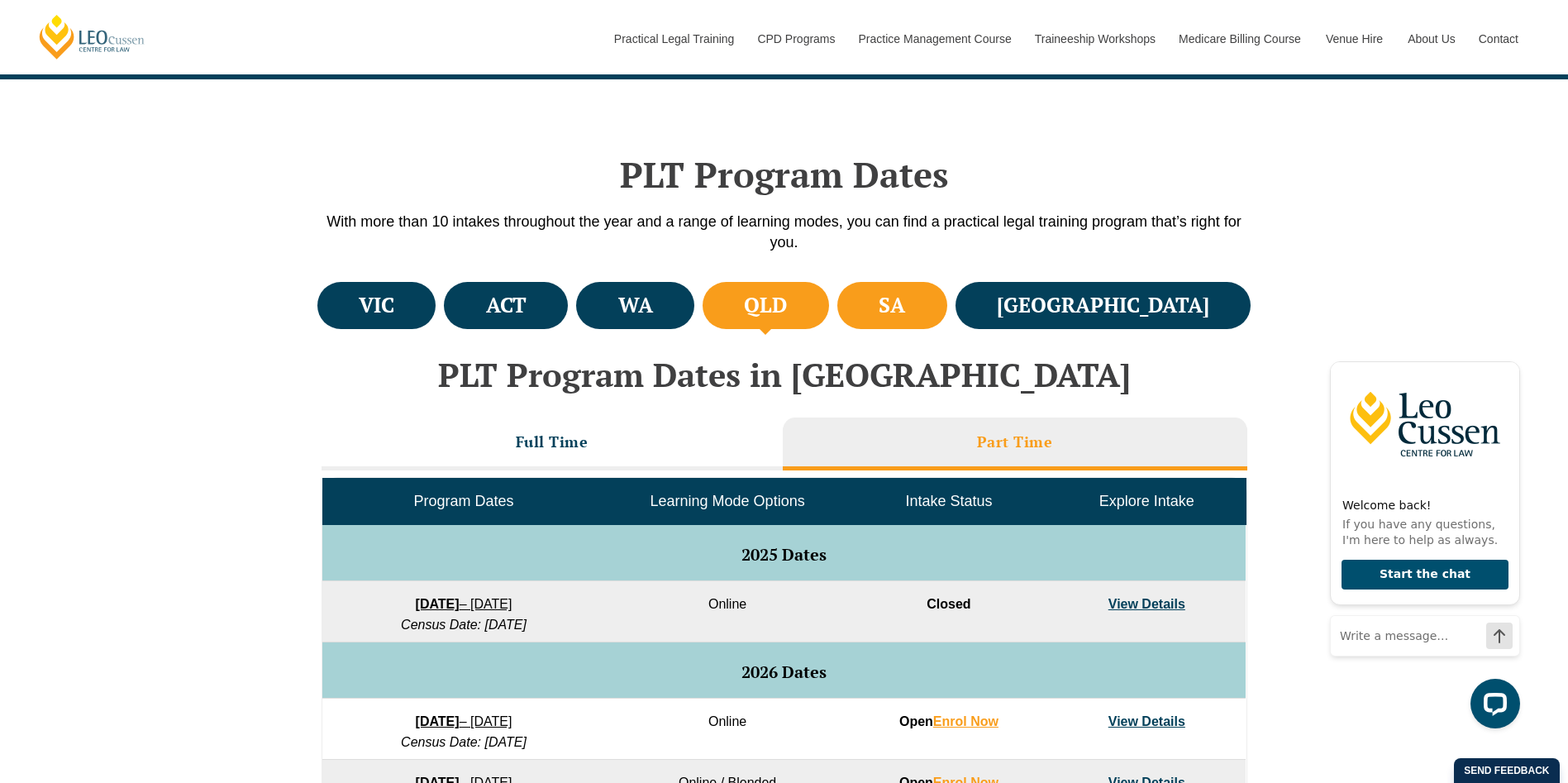
click at [947, 303] on li "SA" at bounding box center [891, 305] width 110 height 47
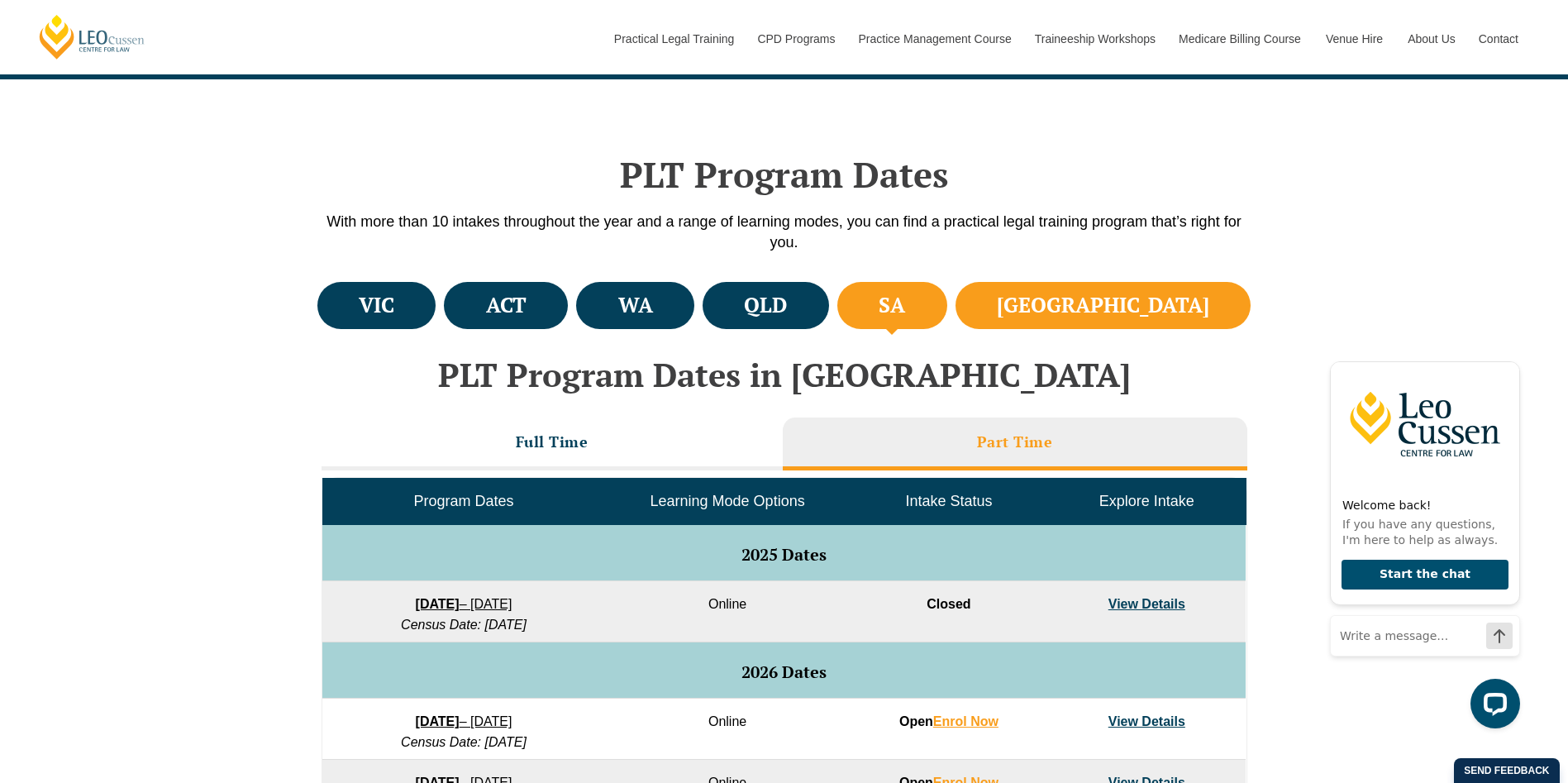
click at [1111, 305] on li "NSW" at bounding box center [1103, 305] width 295 height 47
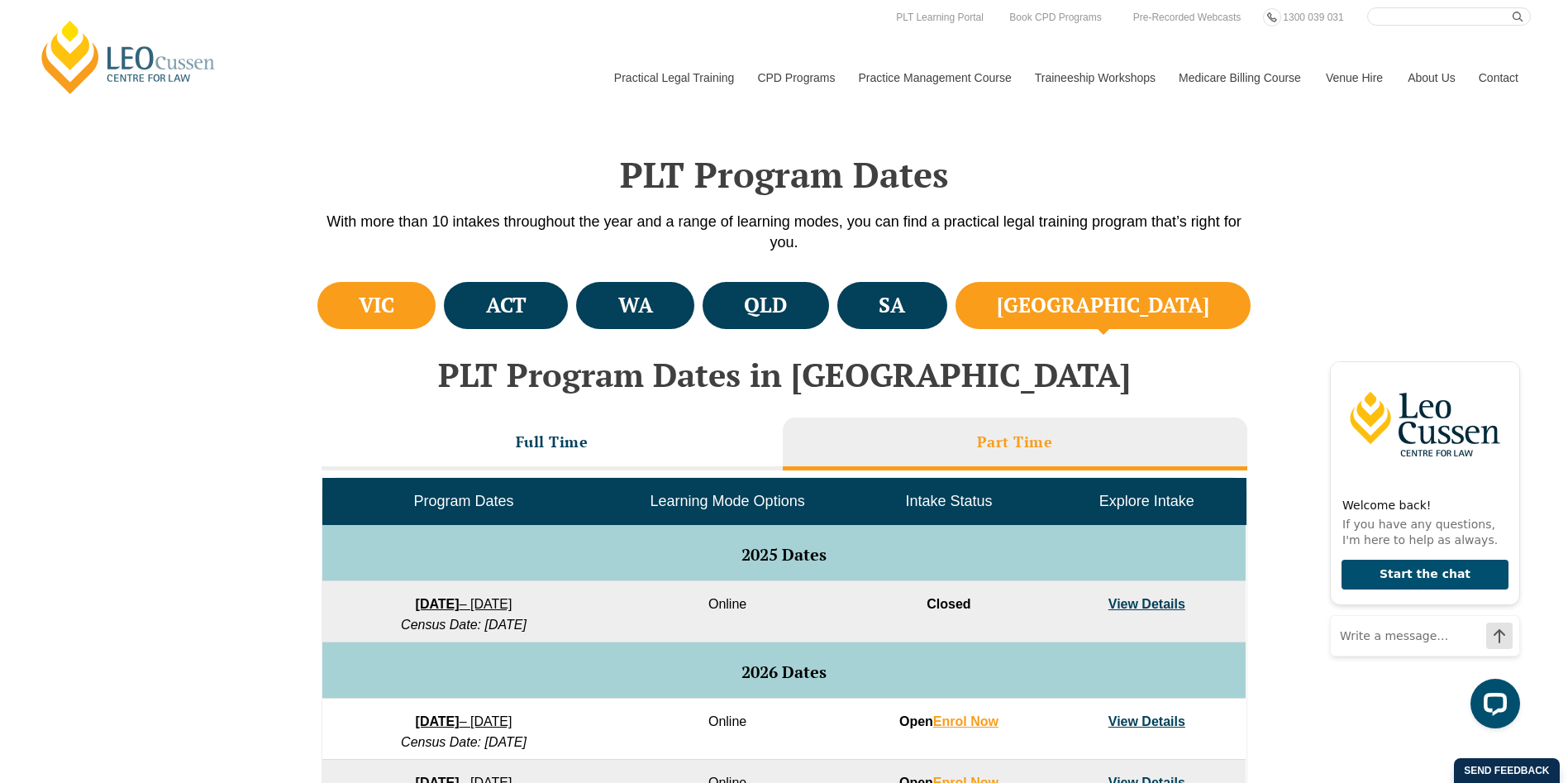
click at [394, 294] on h4 "VIC" at bounding box center [376, 305] width 35 height 27
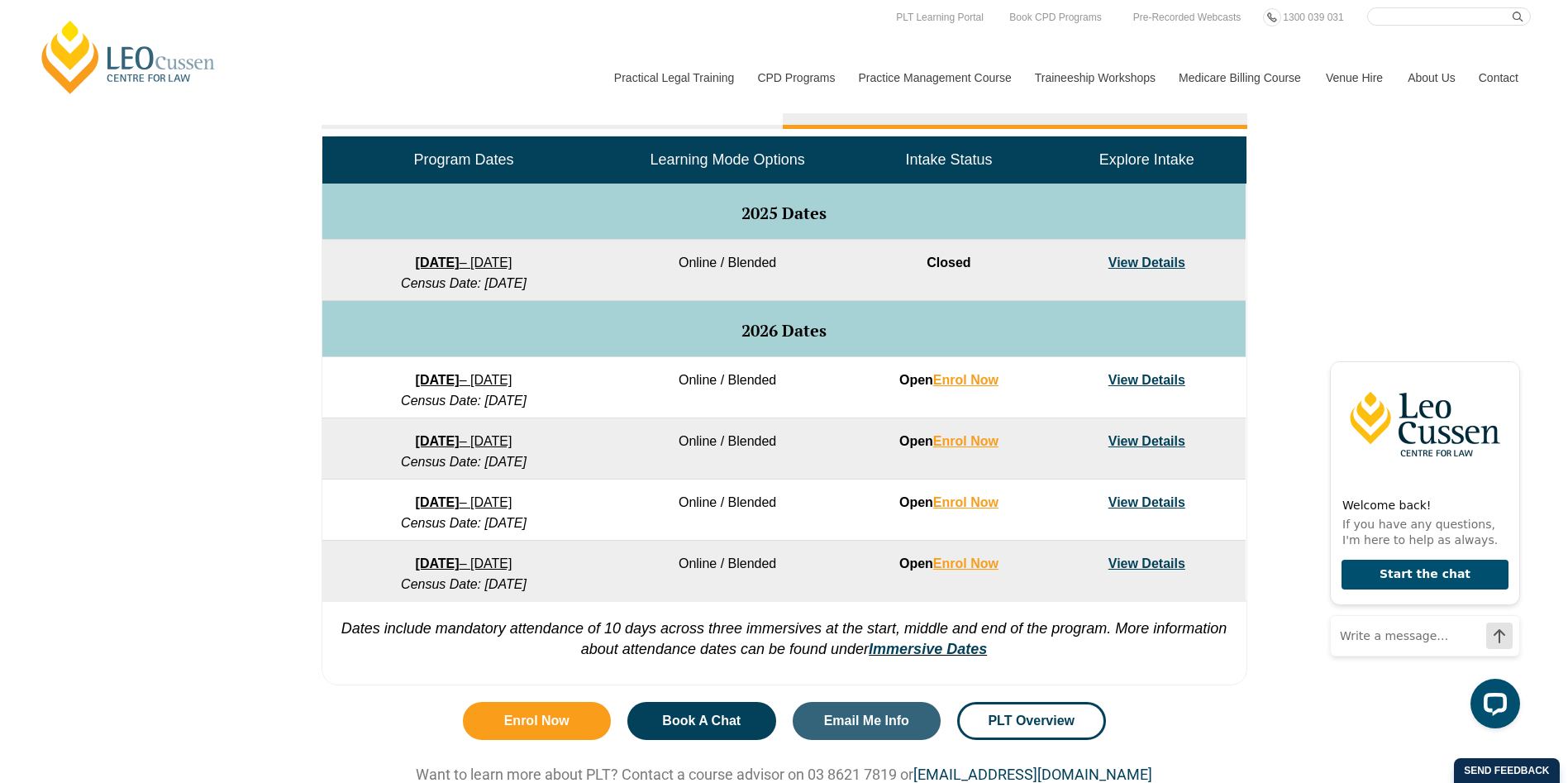
scroll to position [826, 0]
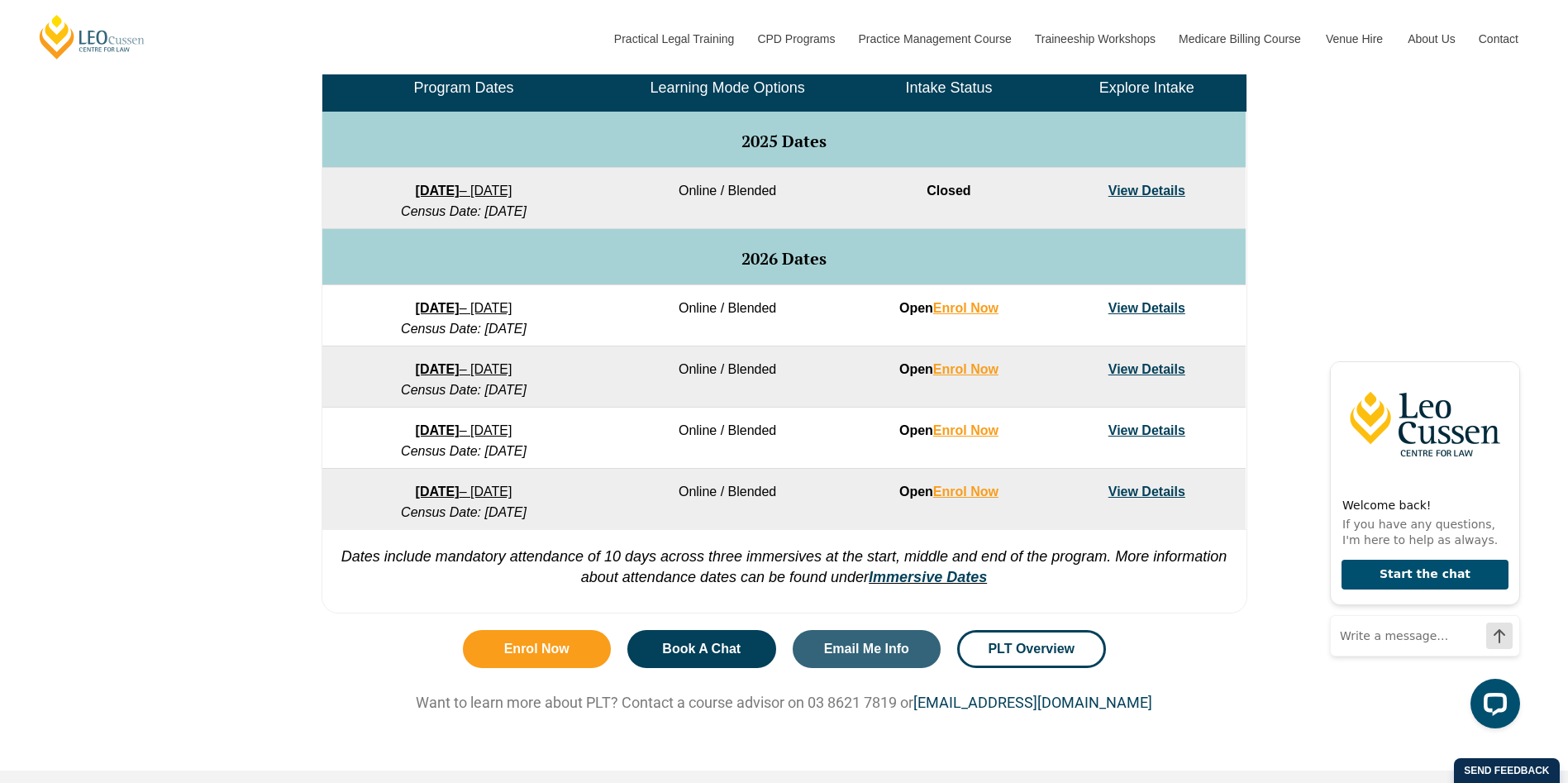
drag, startPoint x: 426, startPoint y: 320, endPoint x: 379, endPoint y: 308, distance: 48.5
drag, startPoint x: 379, startPoint y: 308, endPoint x: 306, endPoint y: 335, distance: 77.8
click at [233, 340] on div "VIC ACT WA QLD SA NSW PLT Program Dates in Victoria Full Time Part Time Program…" at bounding box center [784, 243] width 1568 height 757
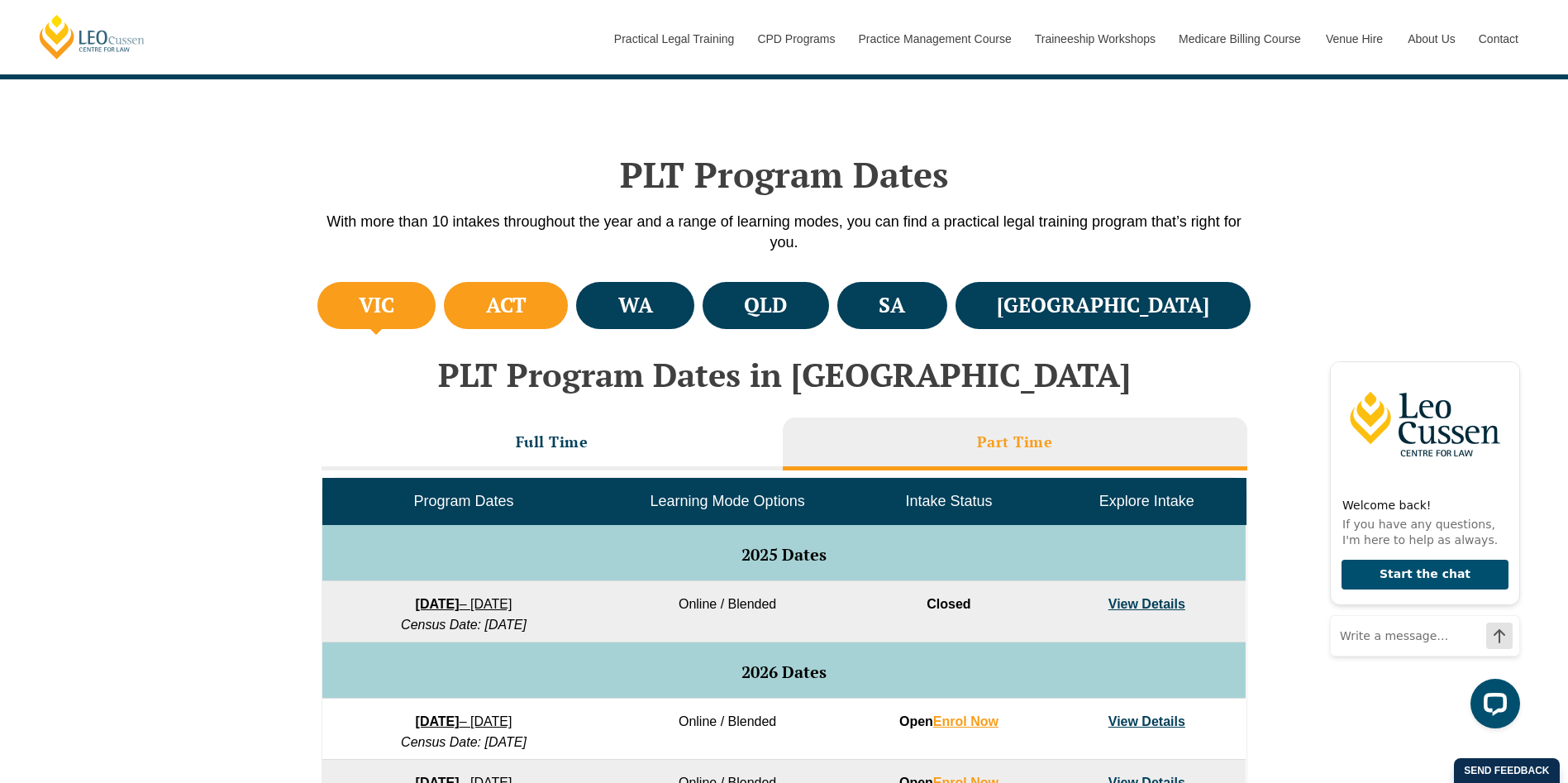
click at [568, 292] on li "ACT" at bounding box center [505, 305] width 124 height 47
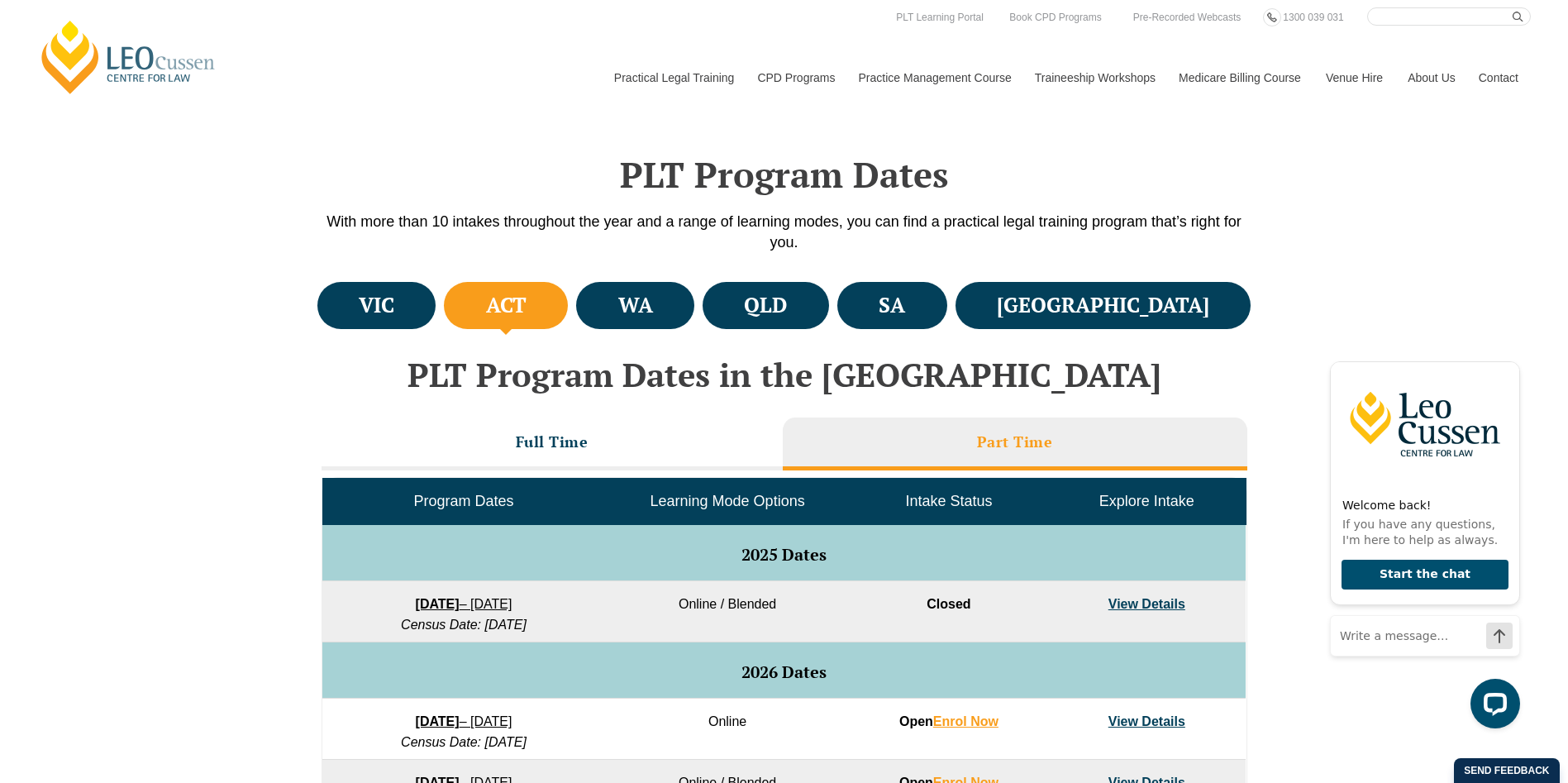
click at [743, 280] on ul "VIC ACT WA QLD SA NSW" at bounding box center [784, 305] width 942 height 56
click at [694, 295] on li "WA" at bounding box center [635, 305] width 118 height 47
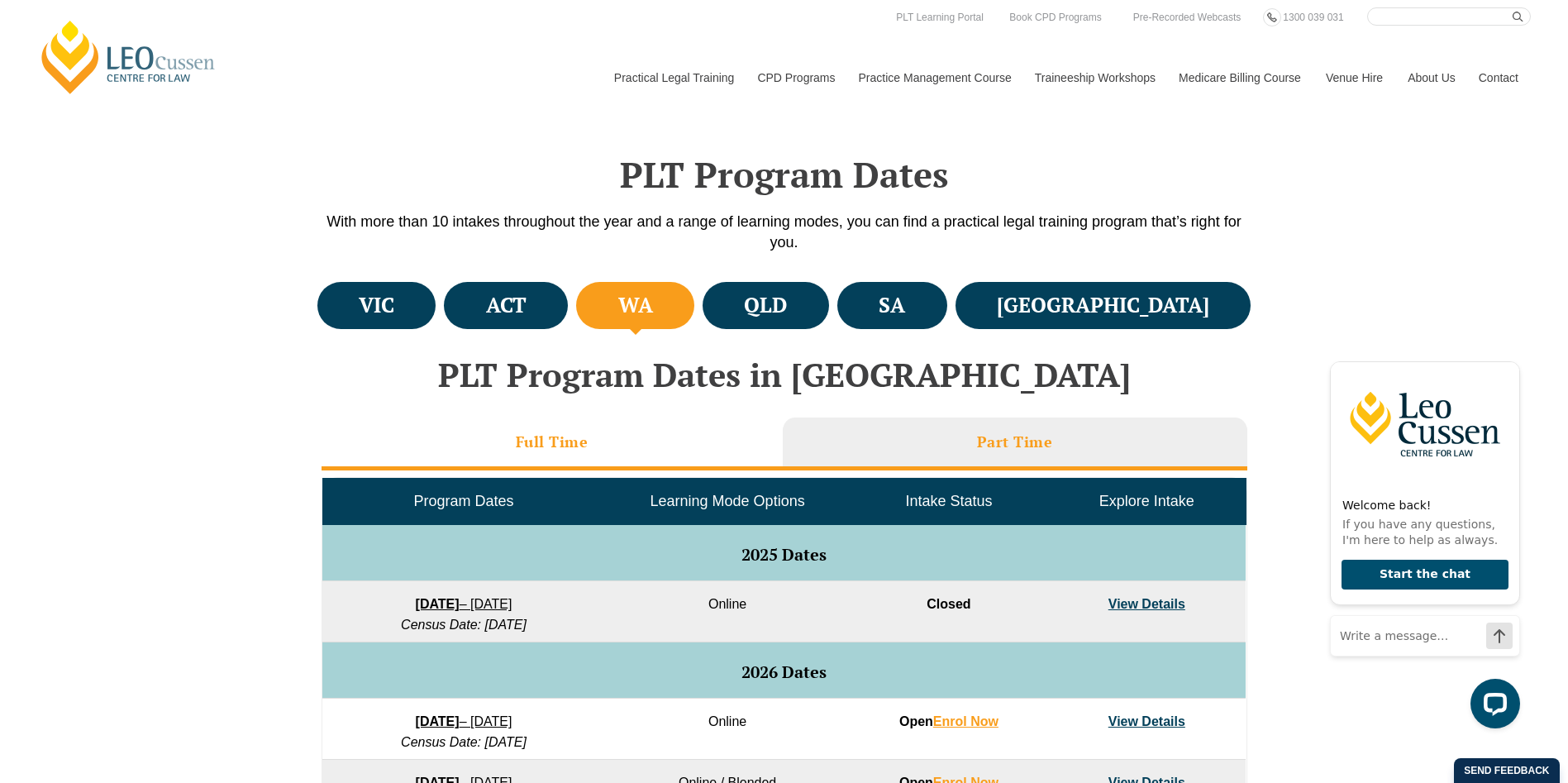
click at [462, 431] on li "Full Time" at bounding box center [552, 444] width 461 height 53
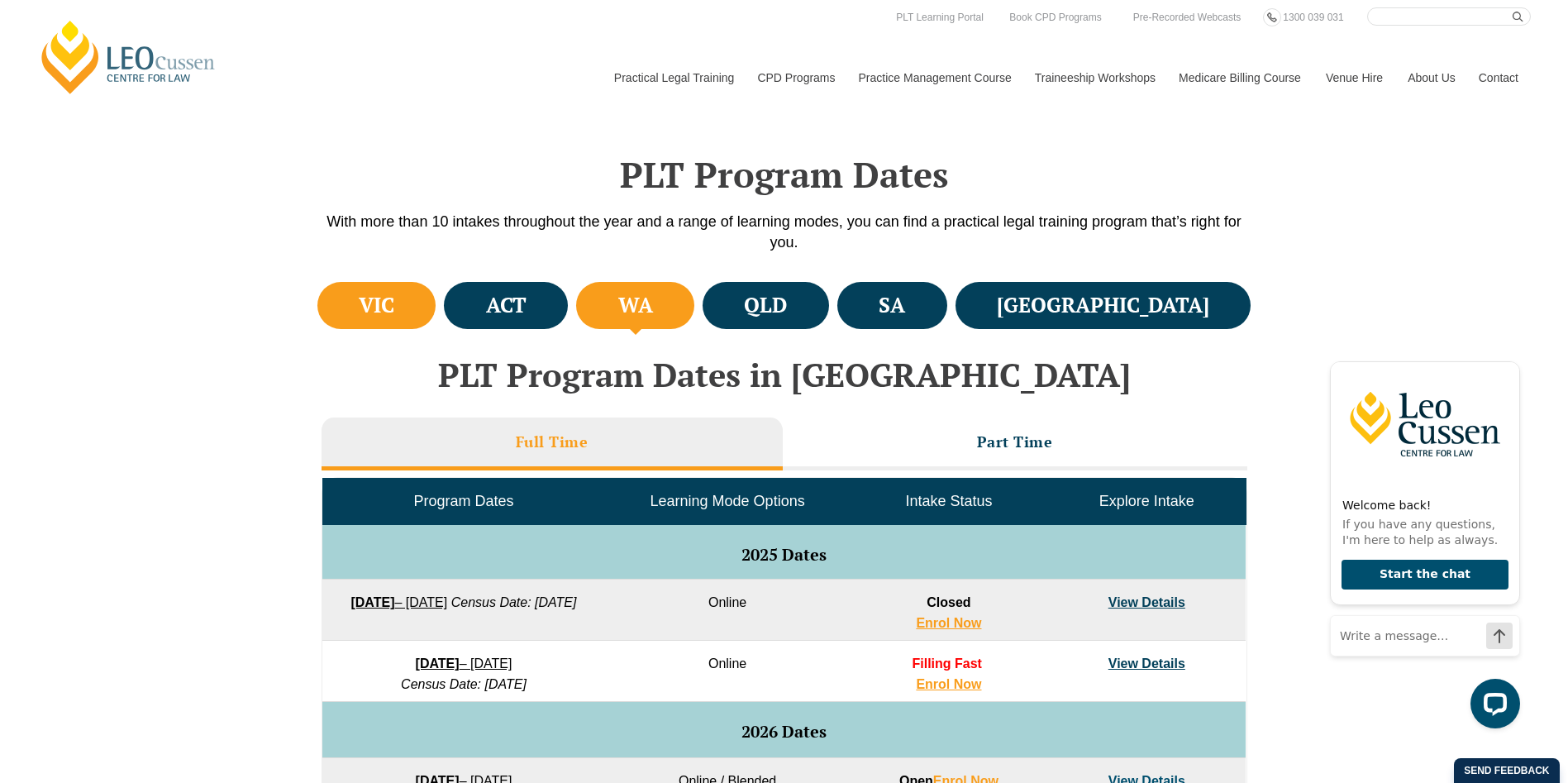
click at [414, 295] on li "VIC" at bounding box center [376, 305] width 119 height 47
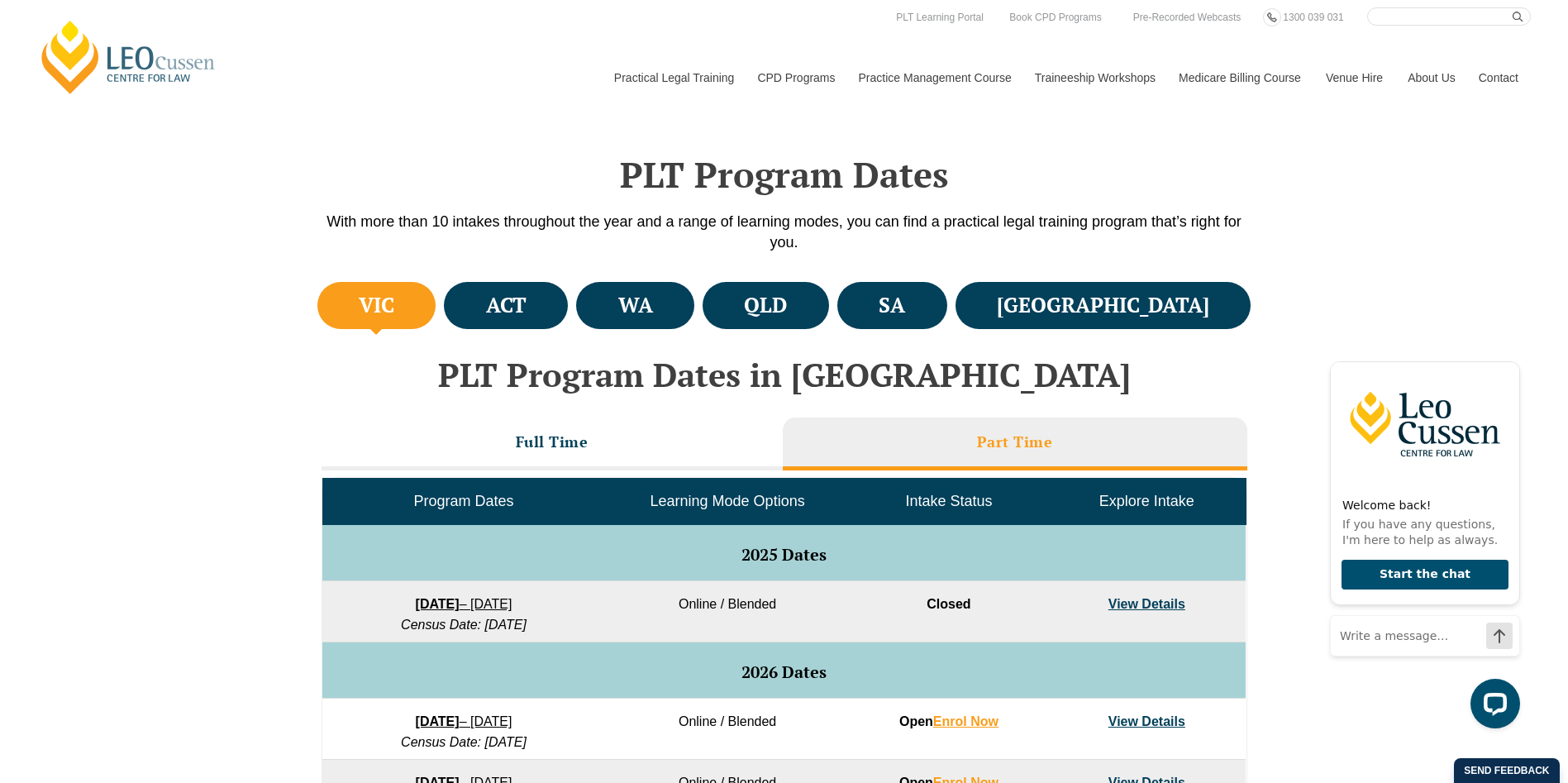
drag, startPoint x: 429, startPoint y: 709, endPoint x: 378, endPoint y: 723, distance: 52.9
click at [522, 317] on li "ACT" at bounding box center [505, 305] width 124 height 47
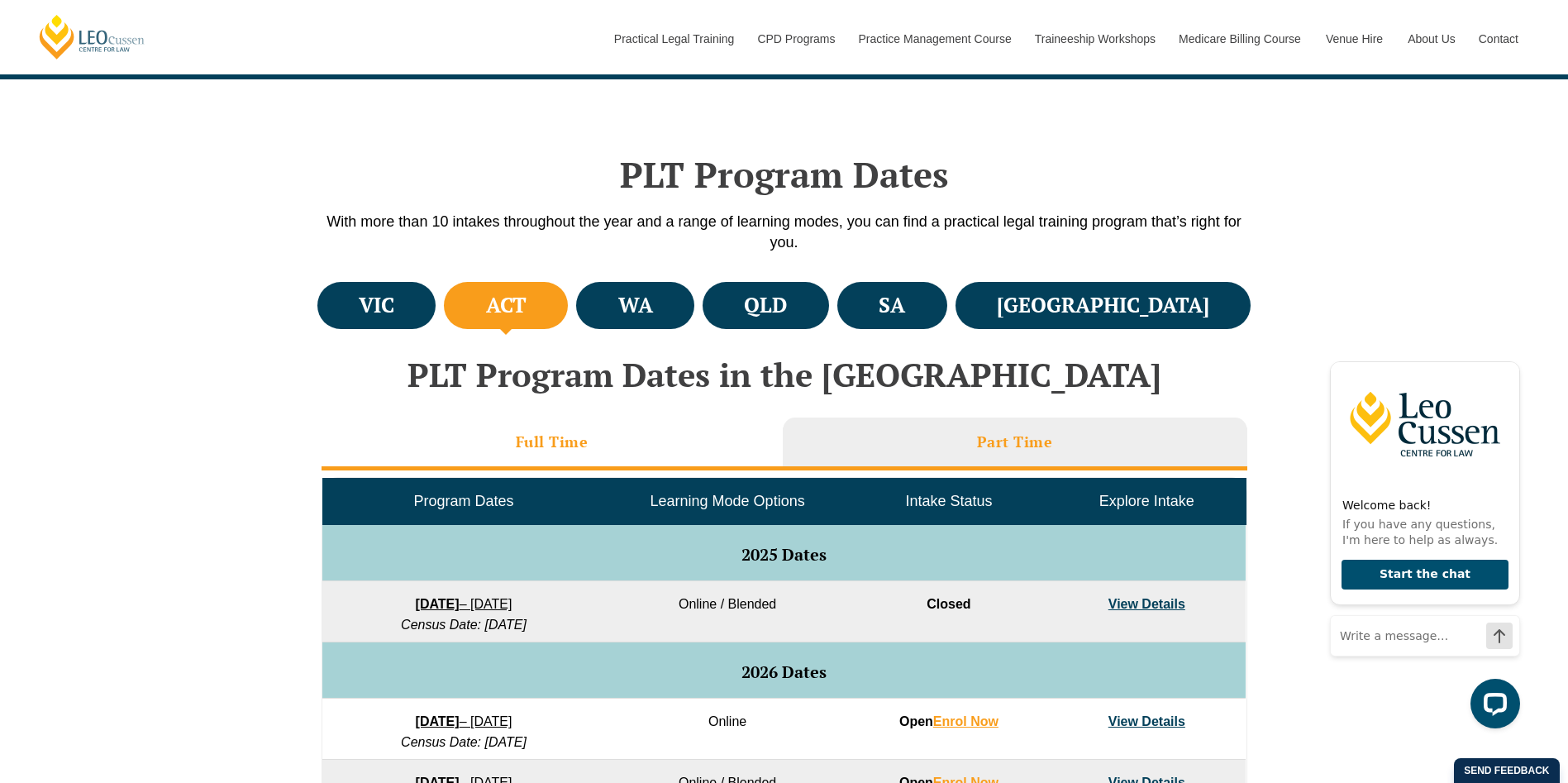
click at [637, 439] on li "Full Time" at bounding box center [552, 444] width 461 height 53
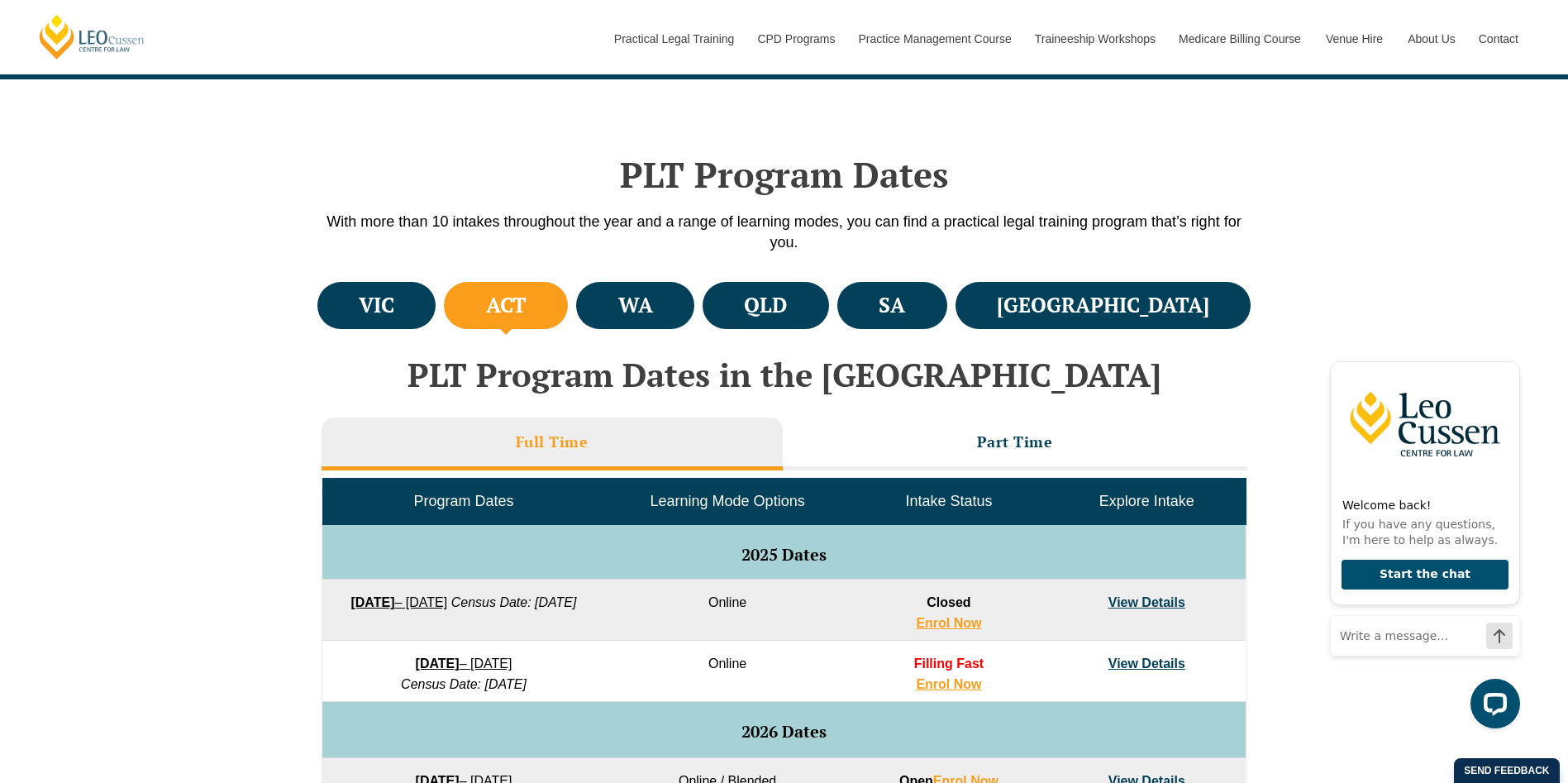
scroll to position [826, 0]
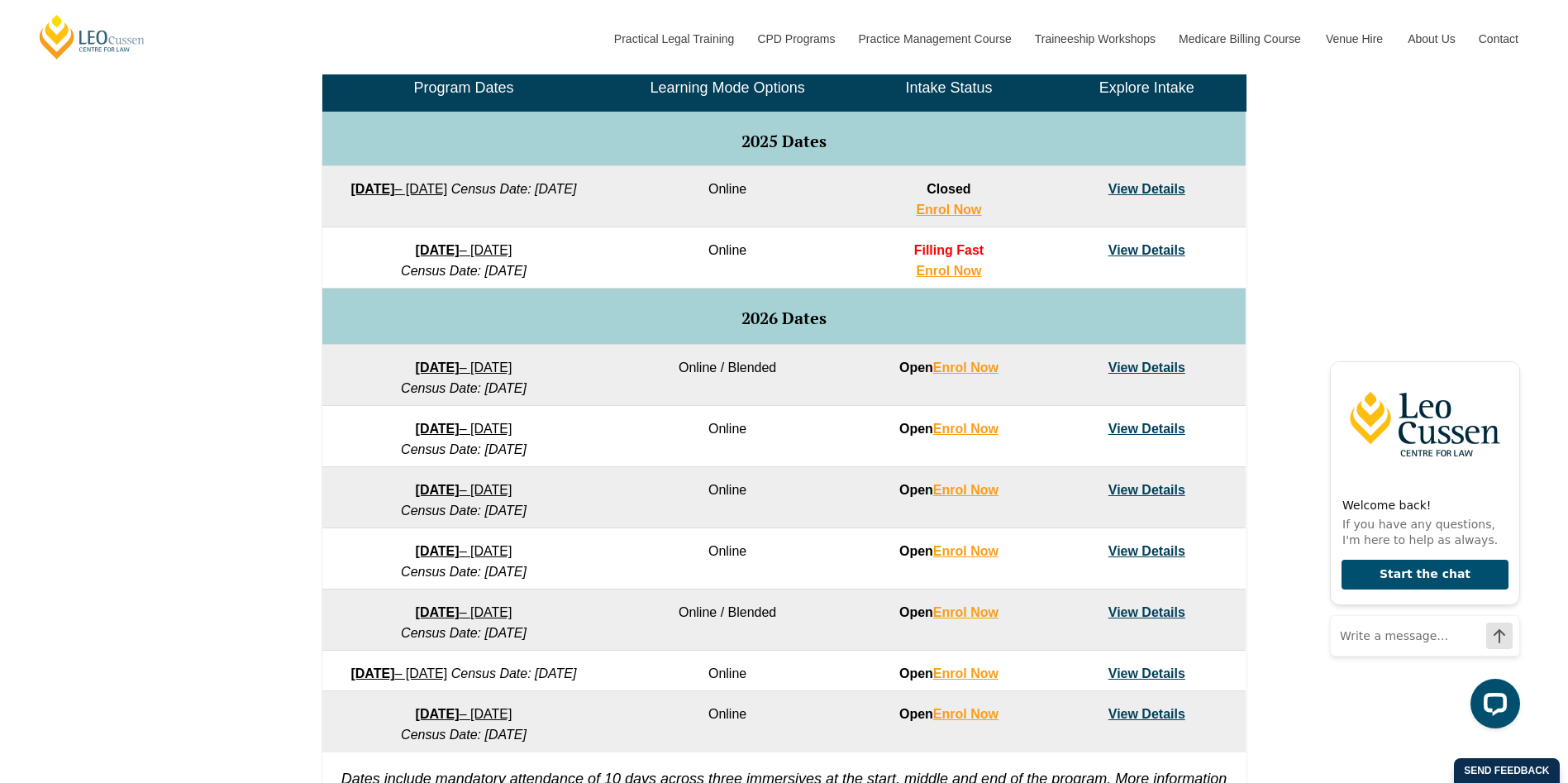
drag, startPoint x: 475, startPoint y: 374, endPoint x: 381, endPoint y: 361, distance: 94.9
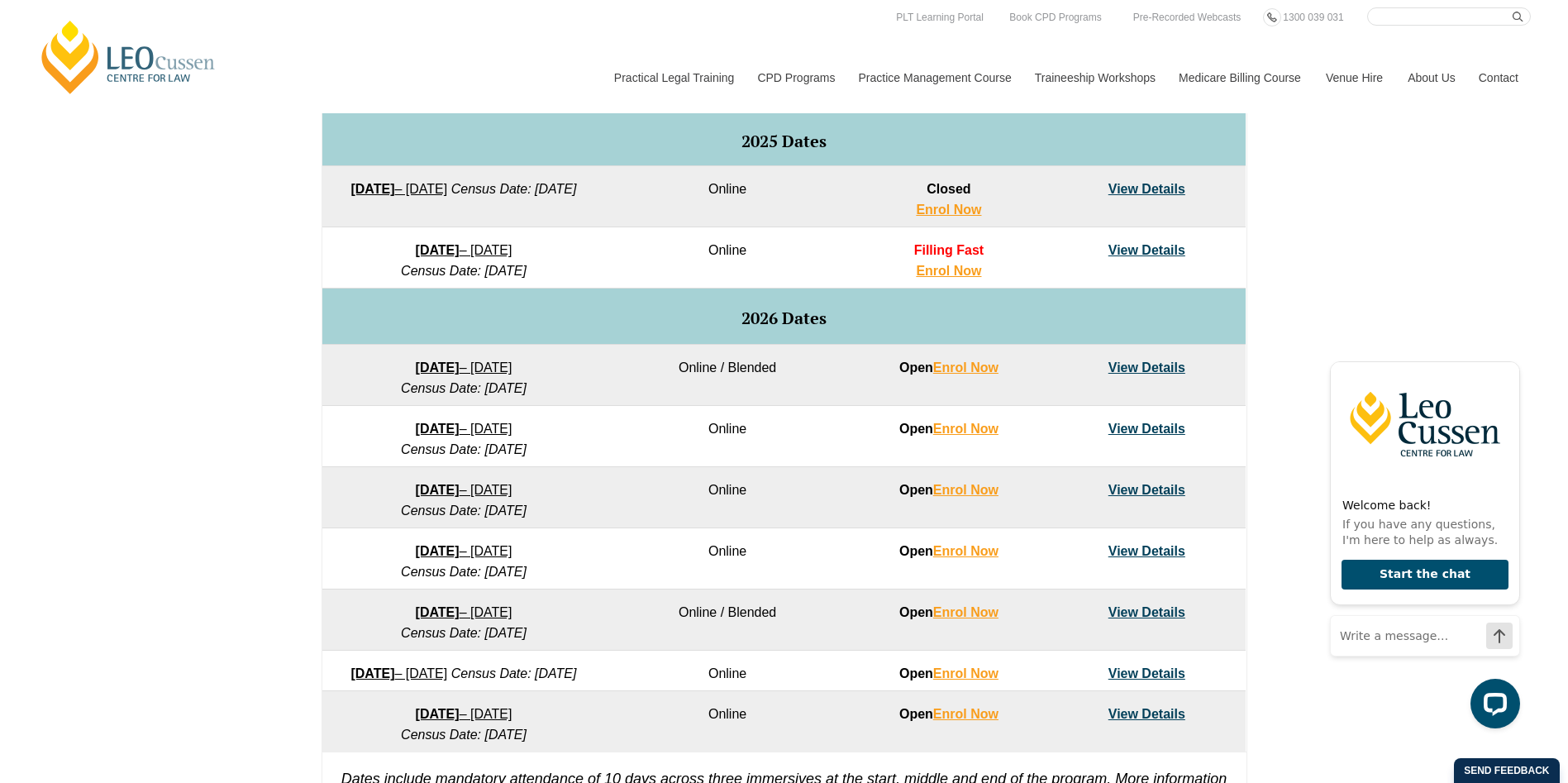
drag, startPoint x: 478, startPoint y: 247, endPoint x: 1373, endPoint y: 327, distance: 898.6
click at [1373, 327] on div "VIC ACT WA QLD SA NSW PLT Program Dates in Victoria Full Time Part Time Program…" at bounding box center [784, 354] width 1568 height 979
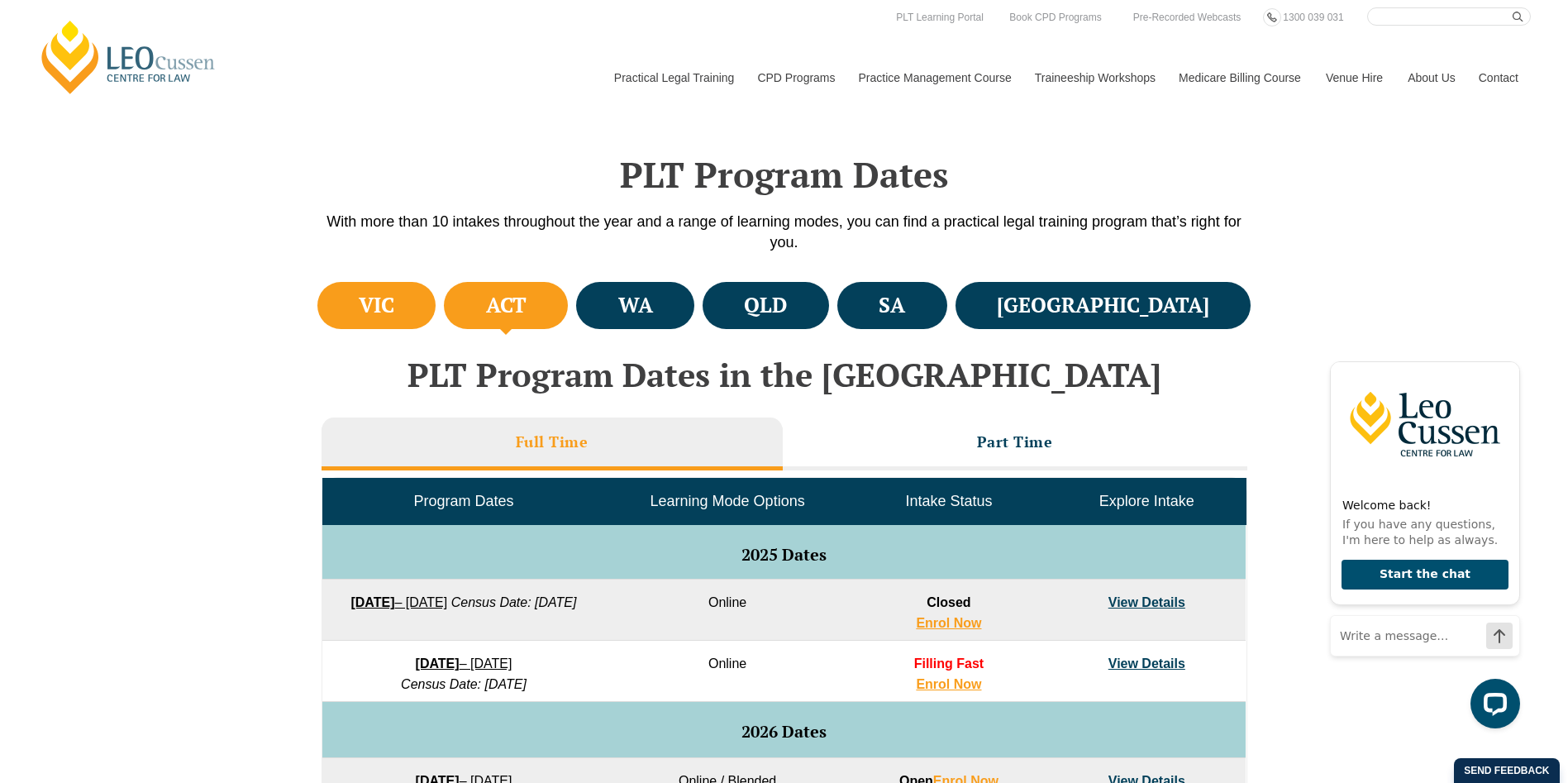
click at [379, 306] on h4 "VIC" at bounding box center [376, 305] width 35 height 27
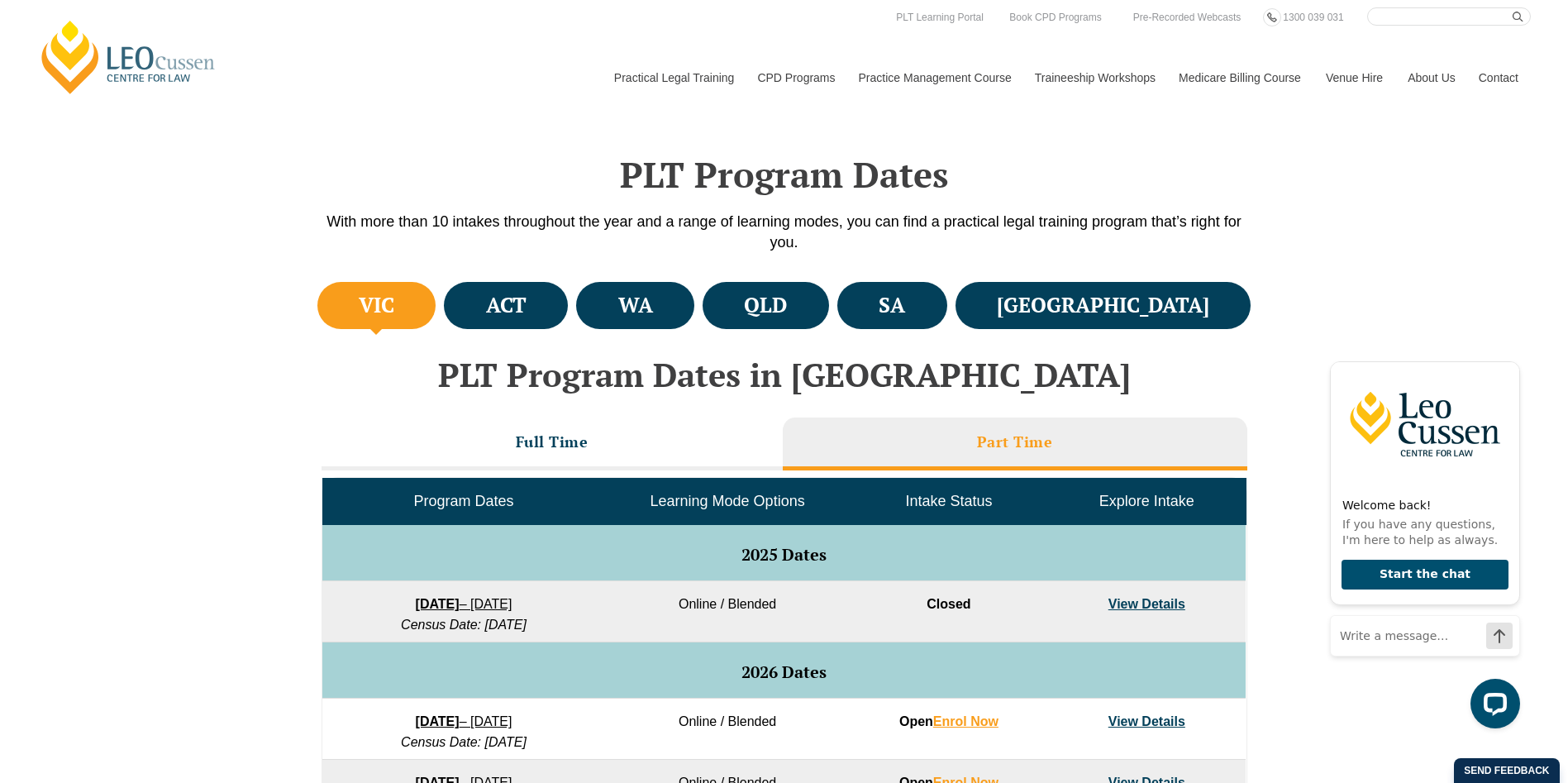
scroll to position [826, 0]
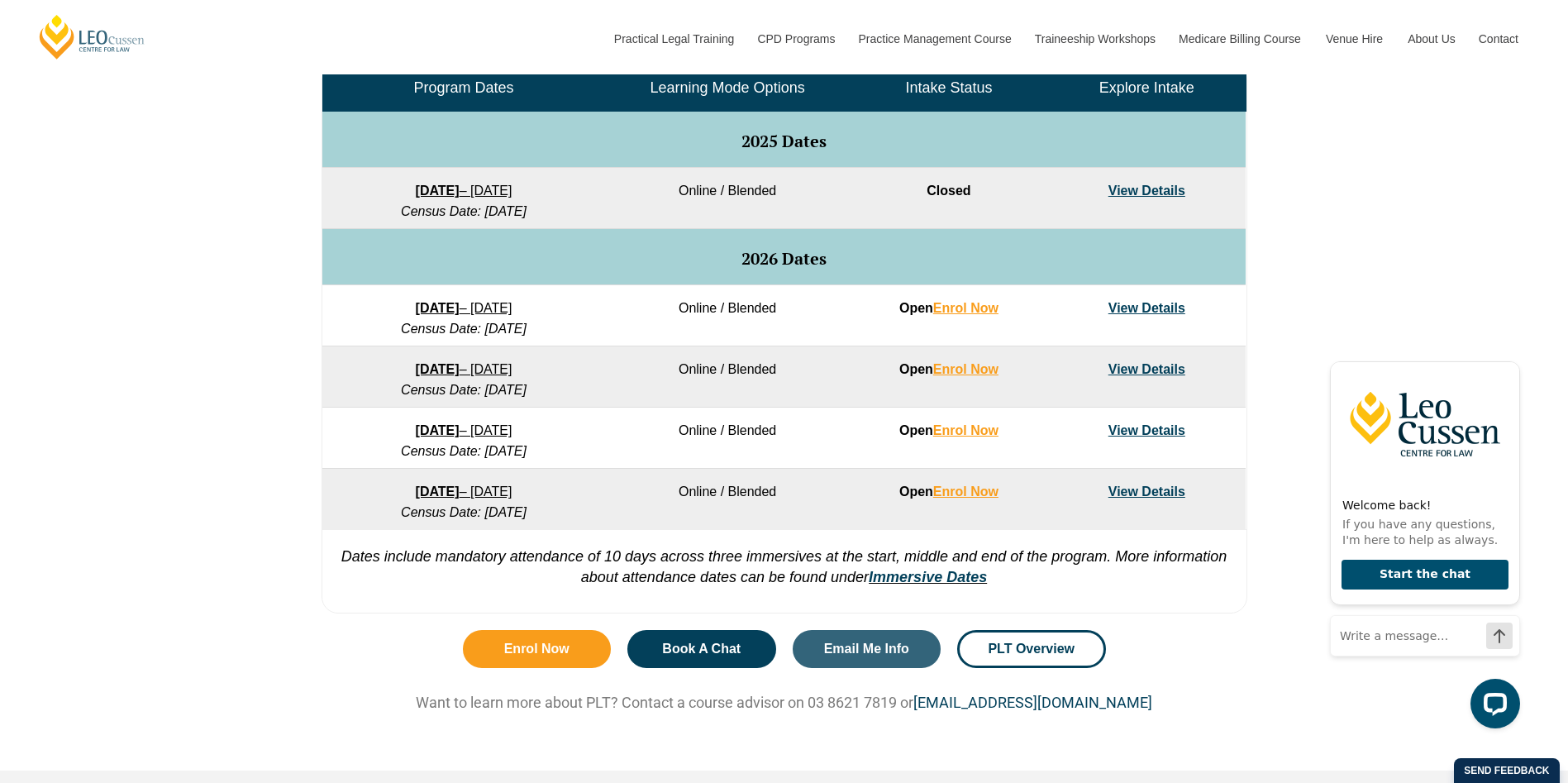
drag, startPoint x: 445, startPoint y: 298, endPoint x: 349, endPoint y: 347, distance: 107.8
click at [348, 348] on td "30 March 2026 – 23 October 2026 Census Date: 11 May 2026" at bounding box center [463, 376] width 283 height 61
drag, startPoint x: 403, startPoint y: 299, endPoint x: 252, endPoint y: 324, distance: 153.1
click at [252, 324] on div "VIC ACT WA QLD SA NSW PLT Program Dates in Victoria Full Time Part Time Program…" at bounding box center [784, 243] width 1568 height 757
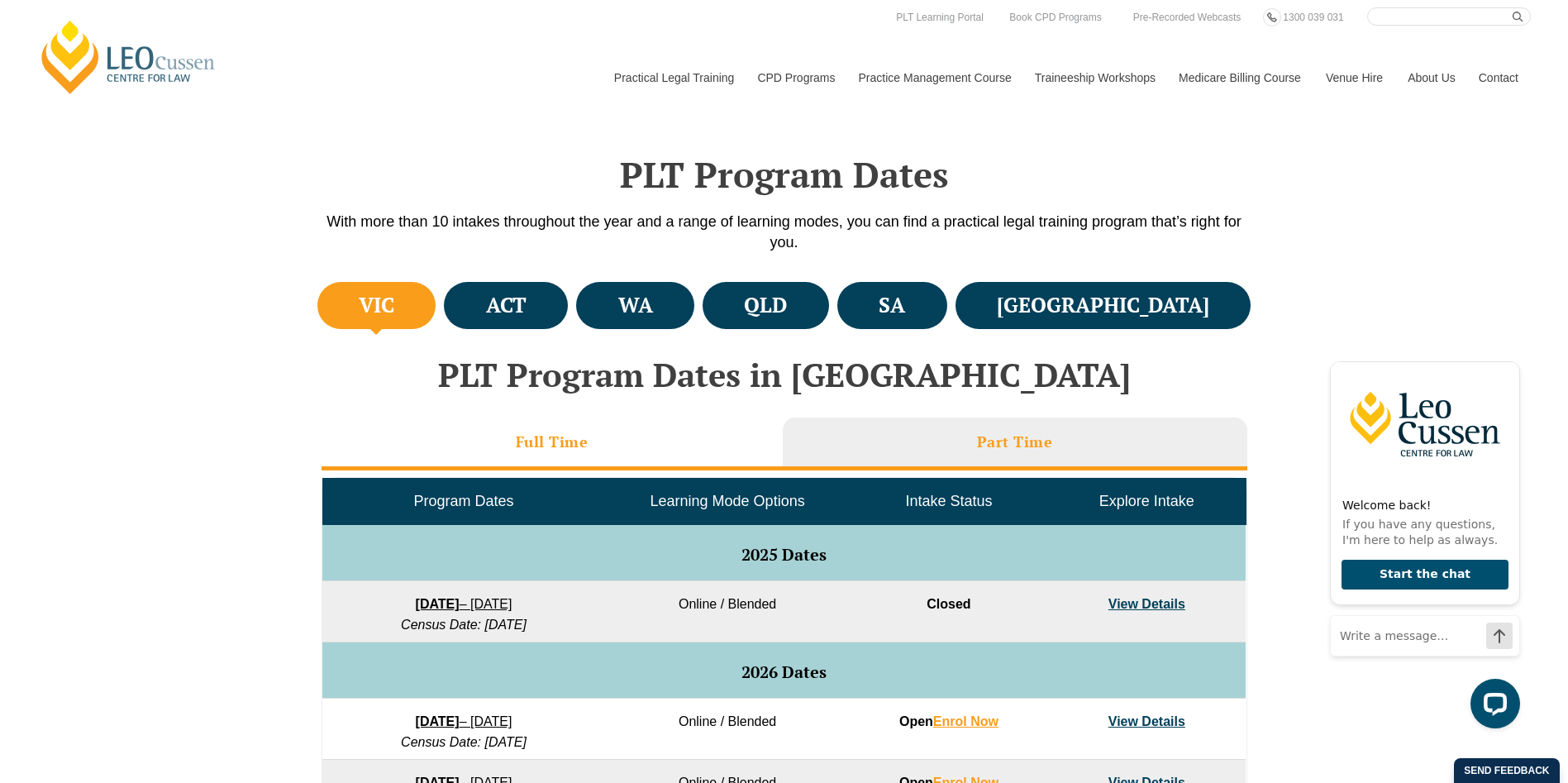
click at [666, 447] on li "Full Time" at bounding box center [552, 444] width 461 height 53
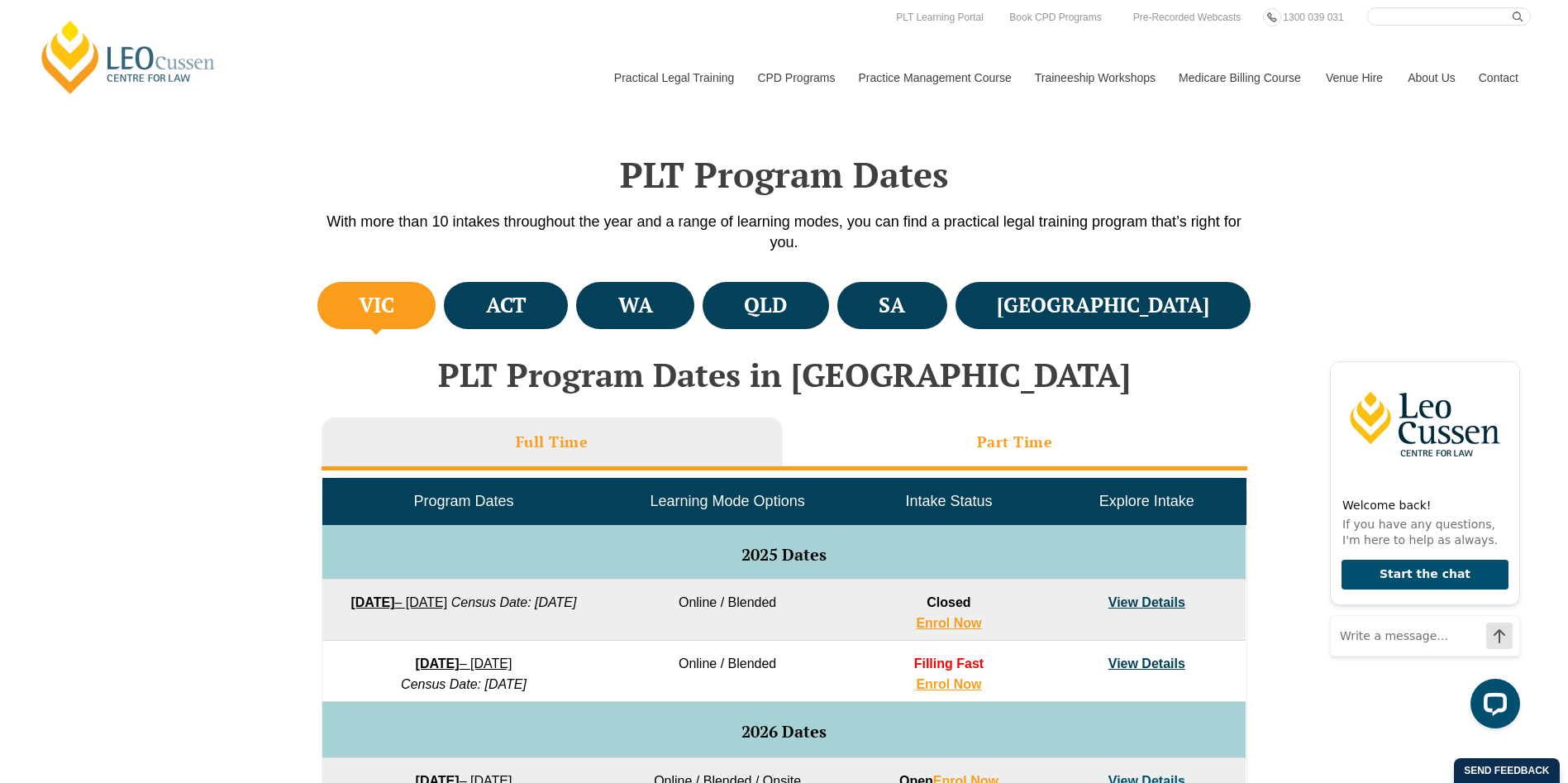
click at [850, 444] on li "Part Time" at bounding box center [1015, 444] width 464 height 53
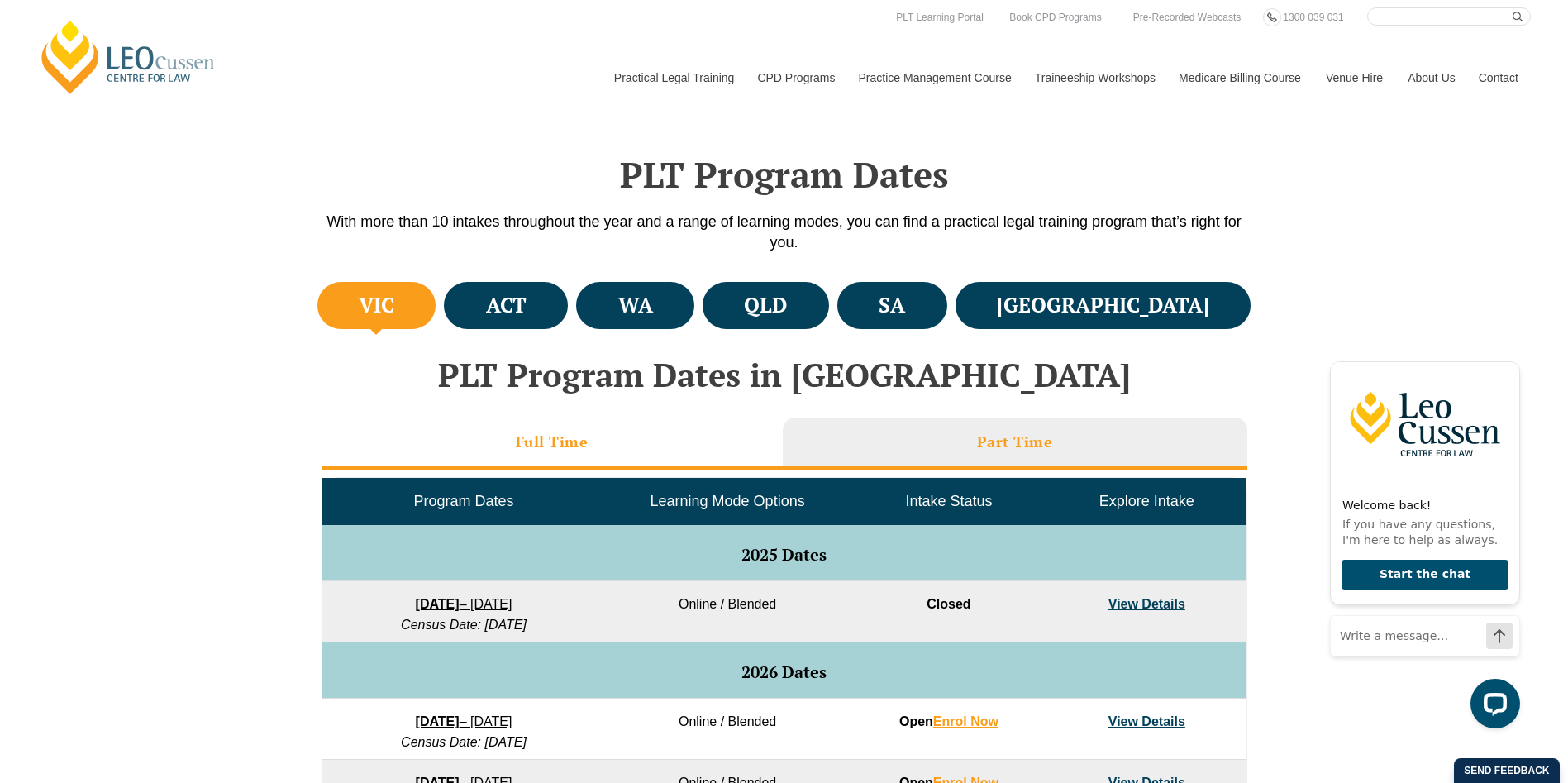
click at [680, 426] on li "Full Time" at bounding box center [552, 444] width 461 height 53
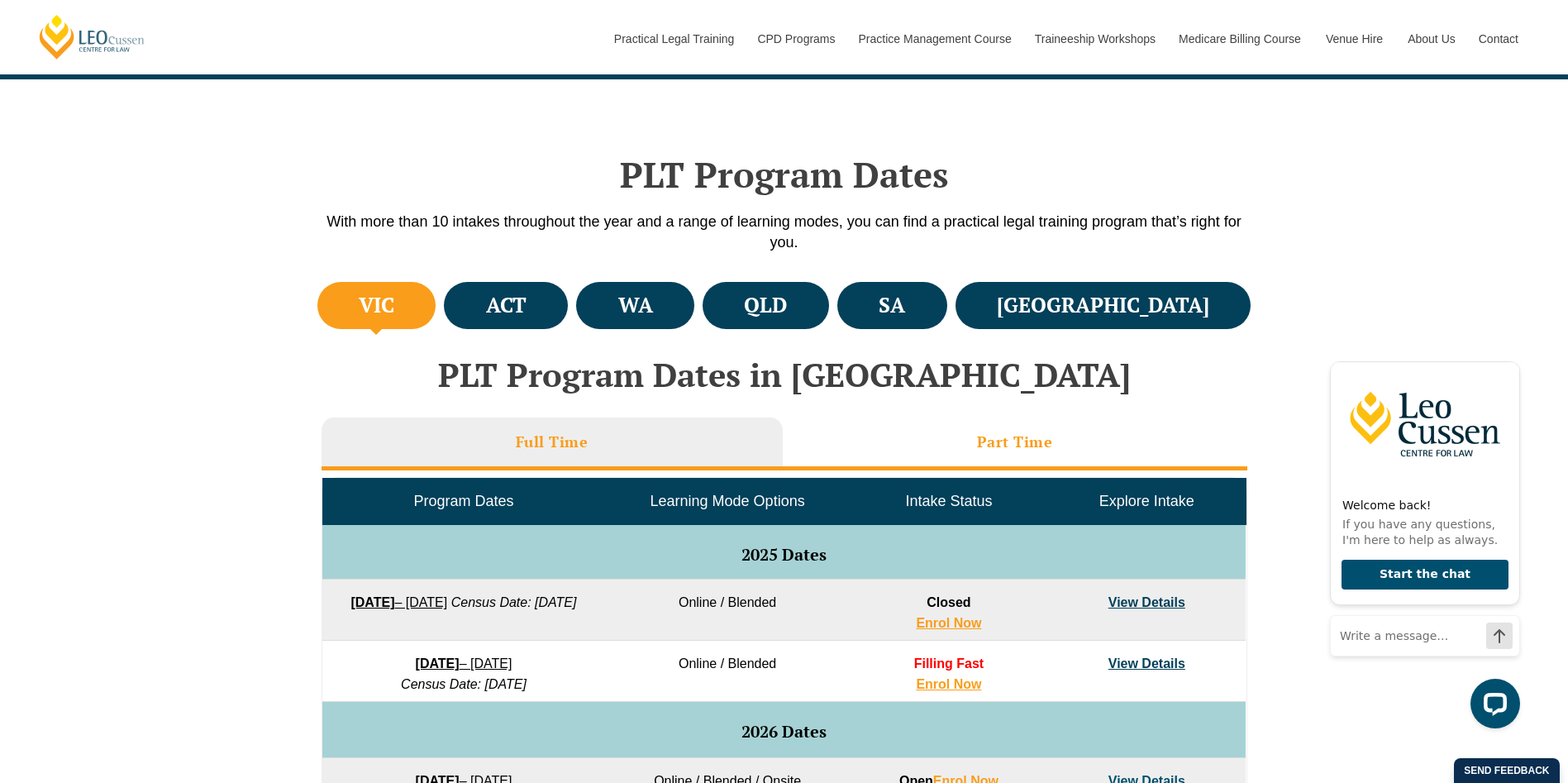
click at [999, 441] on h3 "Part Time" at bounding box center [1015, 441] width 76 height 19
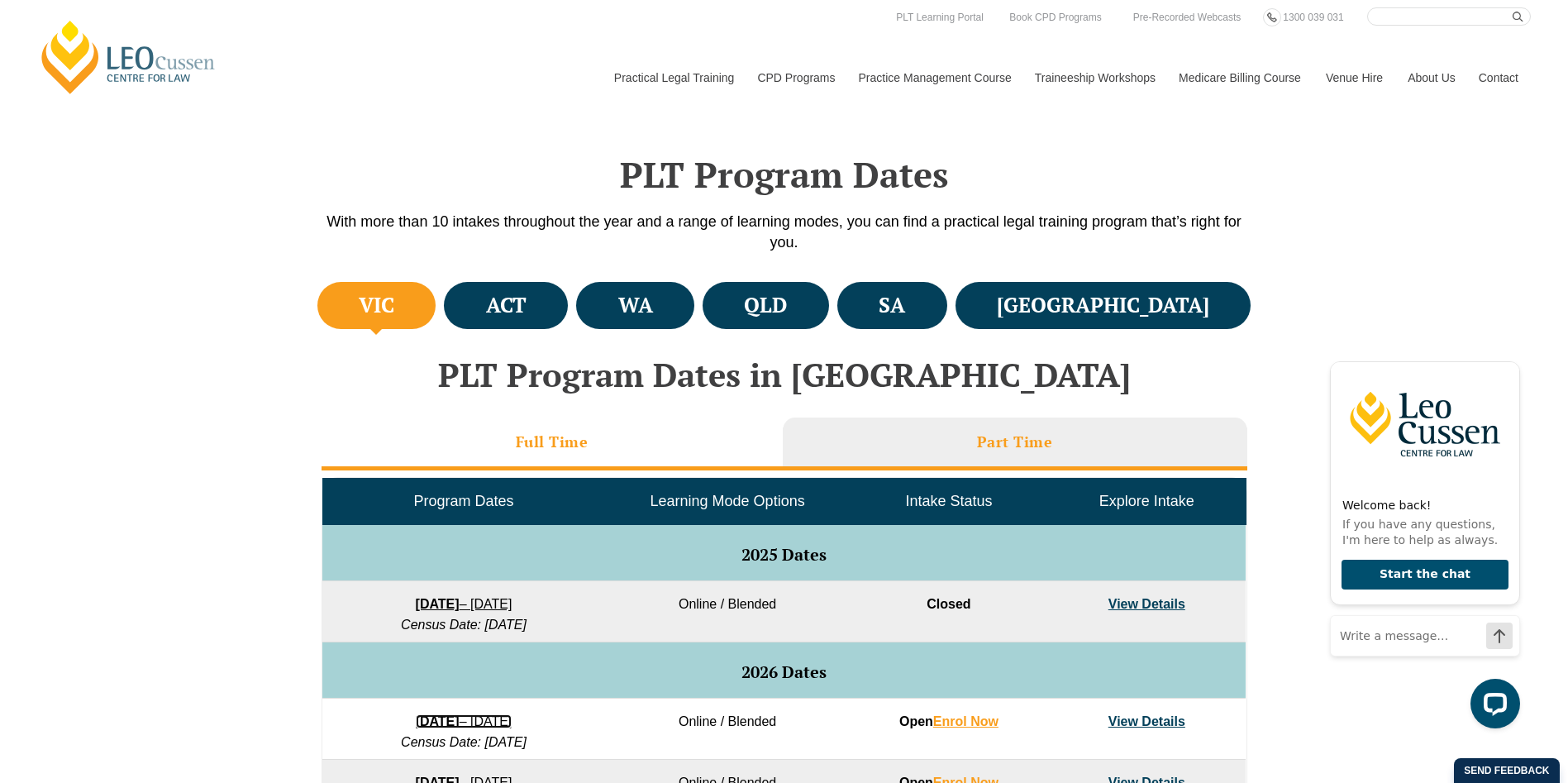
scroll to position [826, 0]
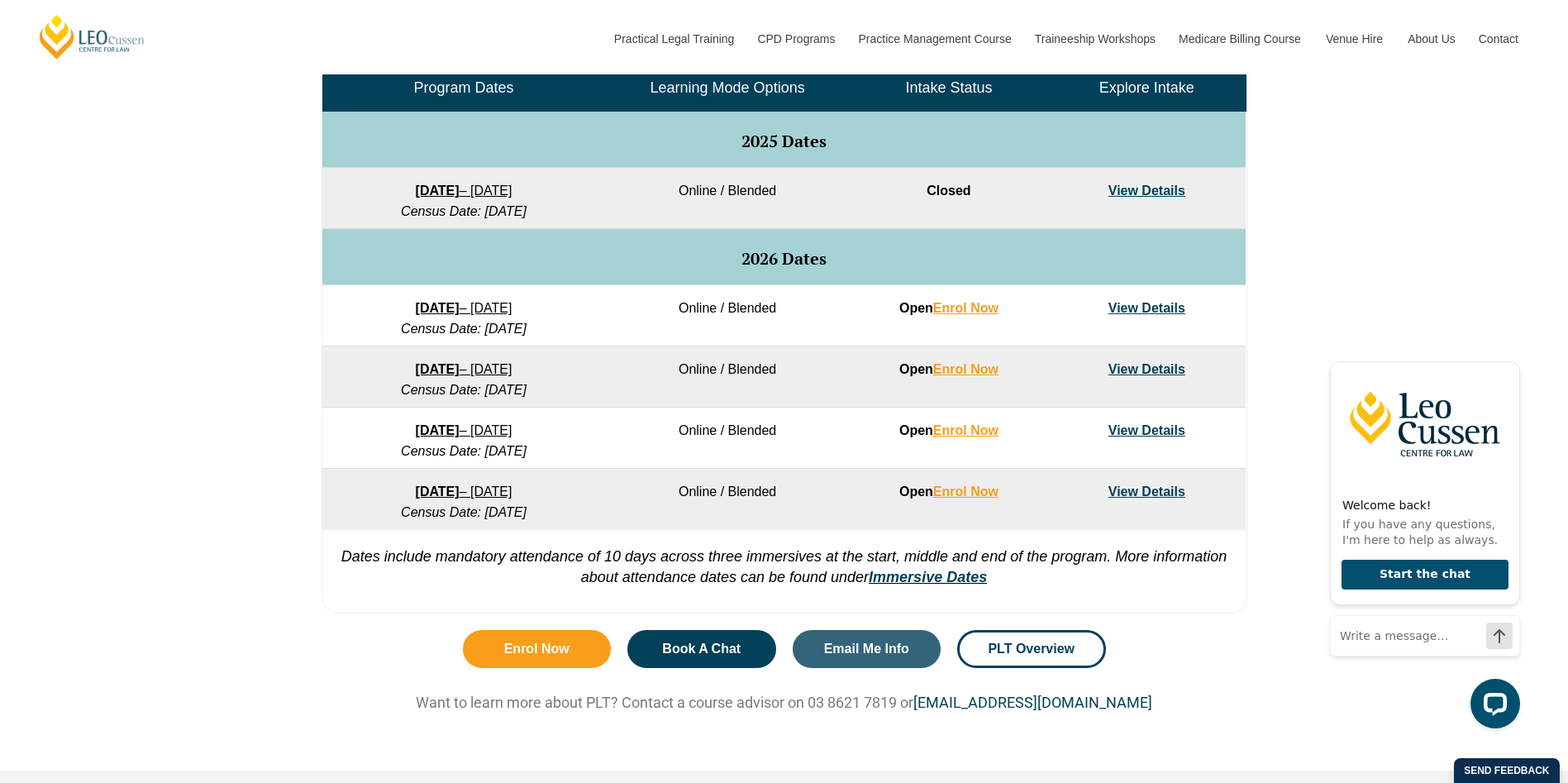
click at [223, 443] on div "VIC ACT WA QLD SA NSW PLT Program Dates in Victoria Full Time Part Time Program…" at bounding box center [784, 243] width 1568 height 757
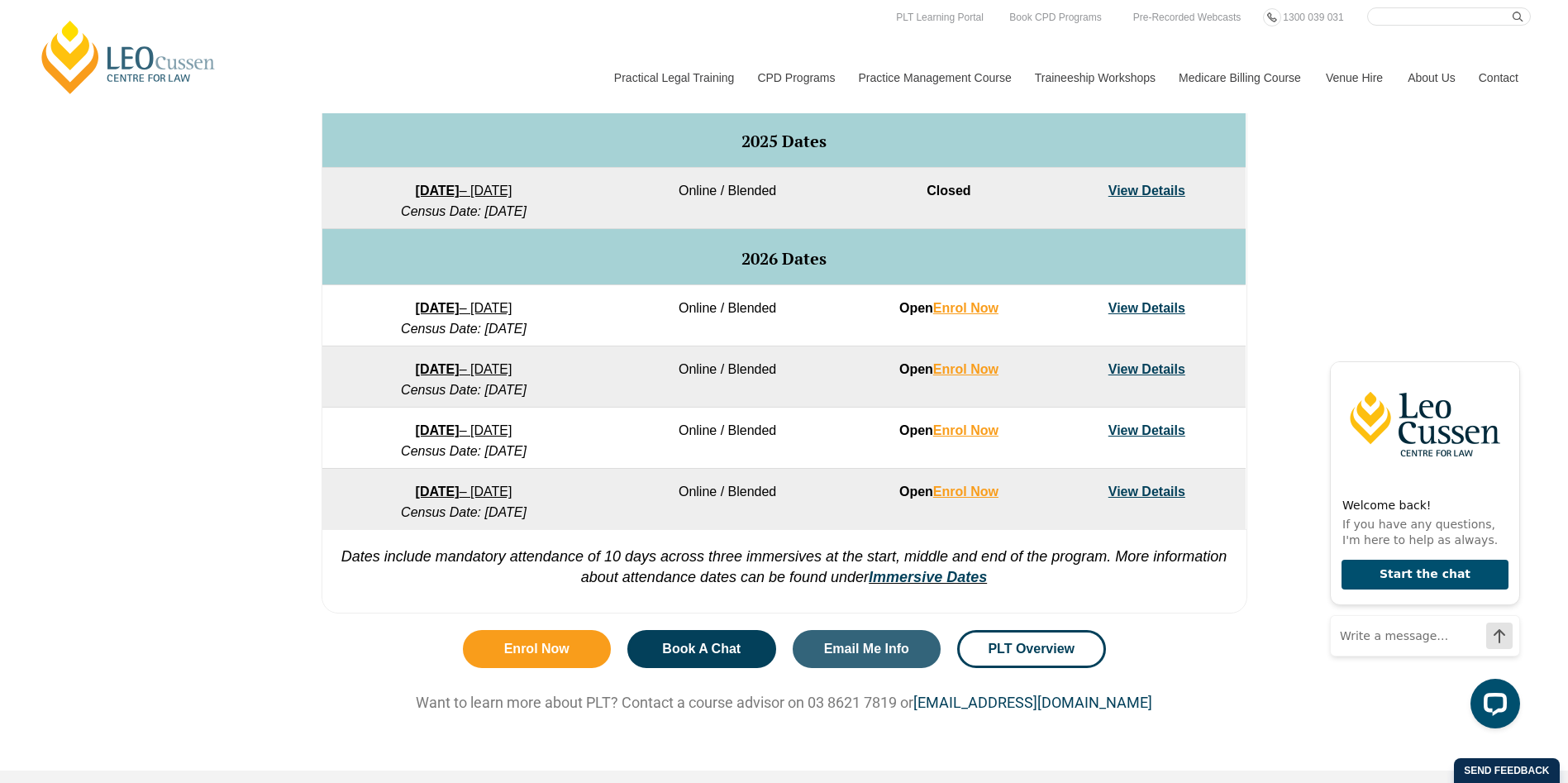
scroll to position [413, 0]
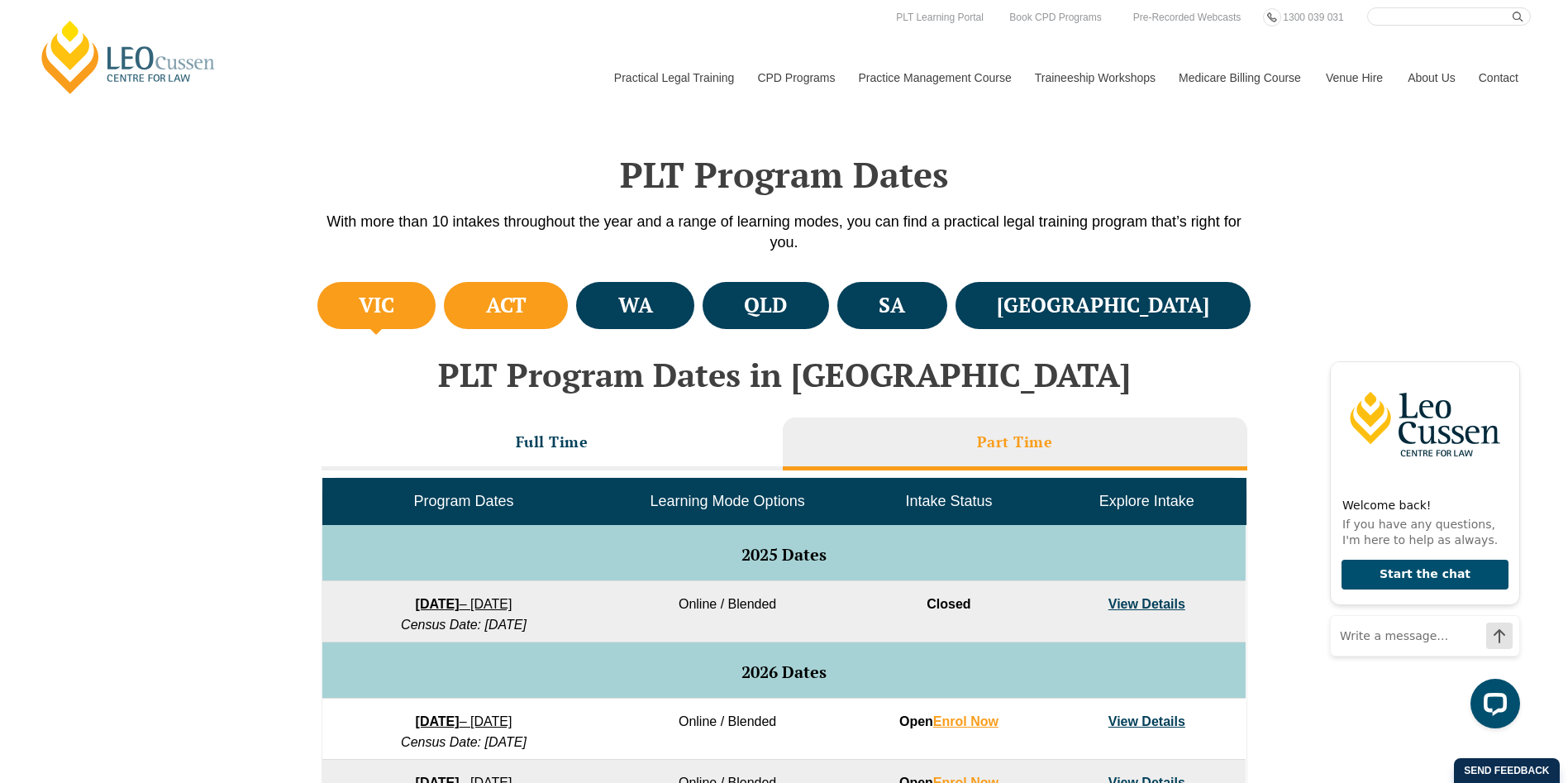
click at [527, 313] on h4 "ACT" at bounding box center [506, 305] width 41 height 27
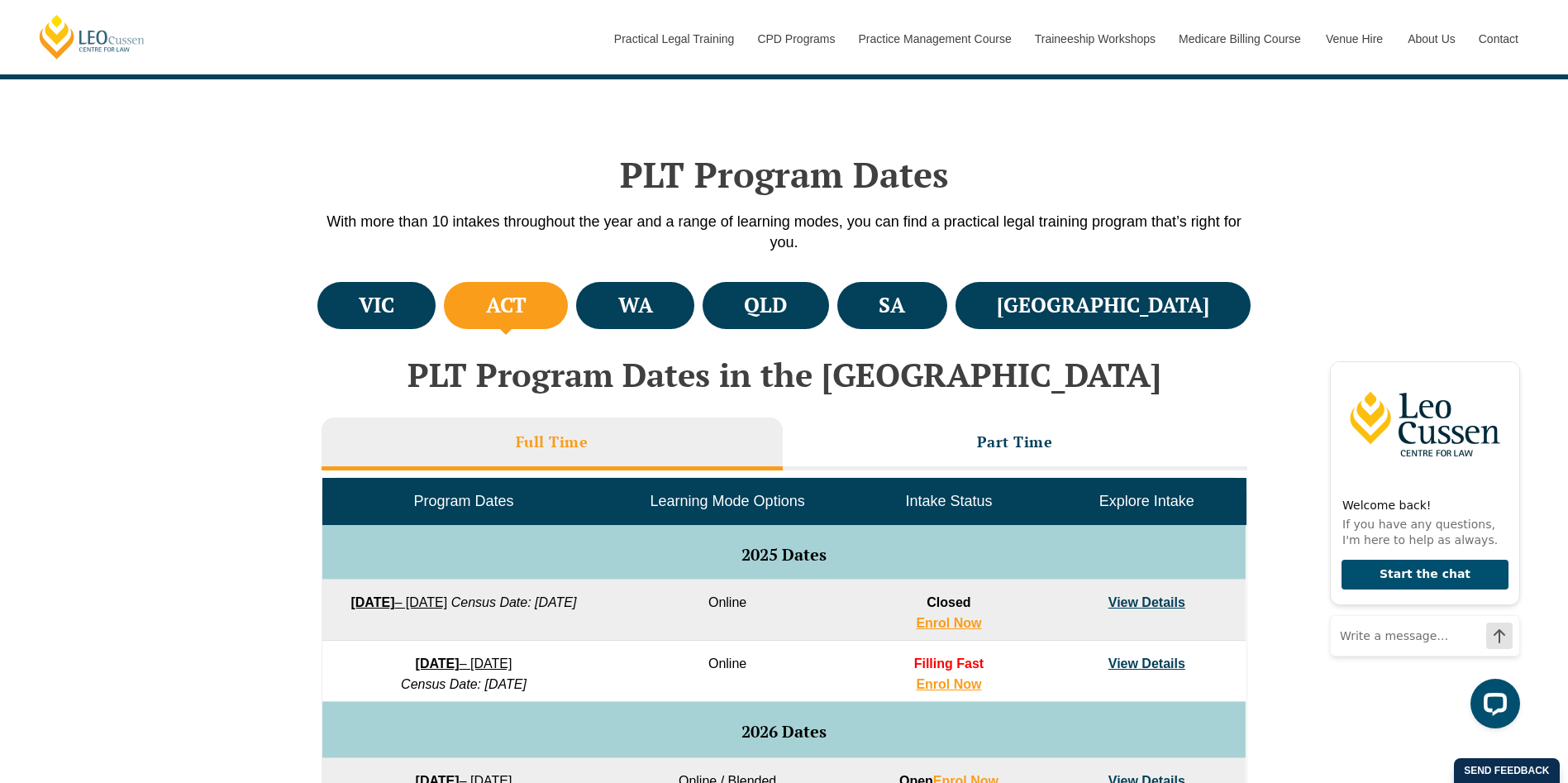
scroll to position [826, 0]
click at [977, 437] on h3 "Part Time" at bounding box center [1015, 441] width 76 height 19
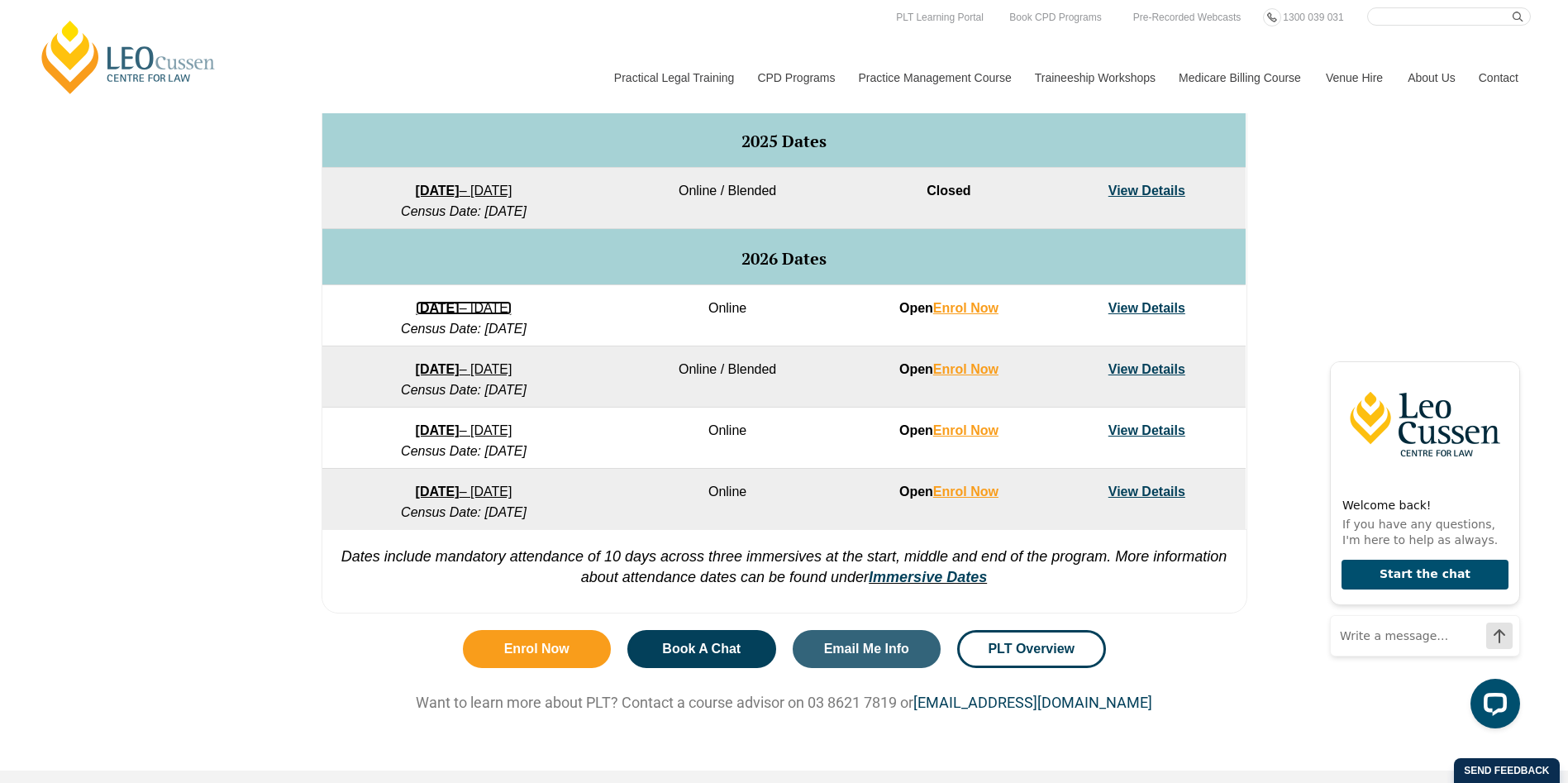
scroll to position [413, 0]
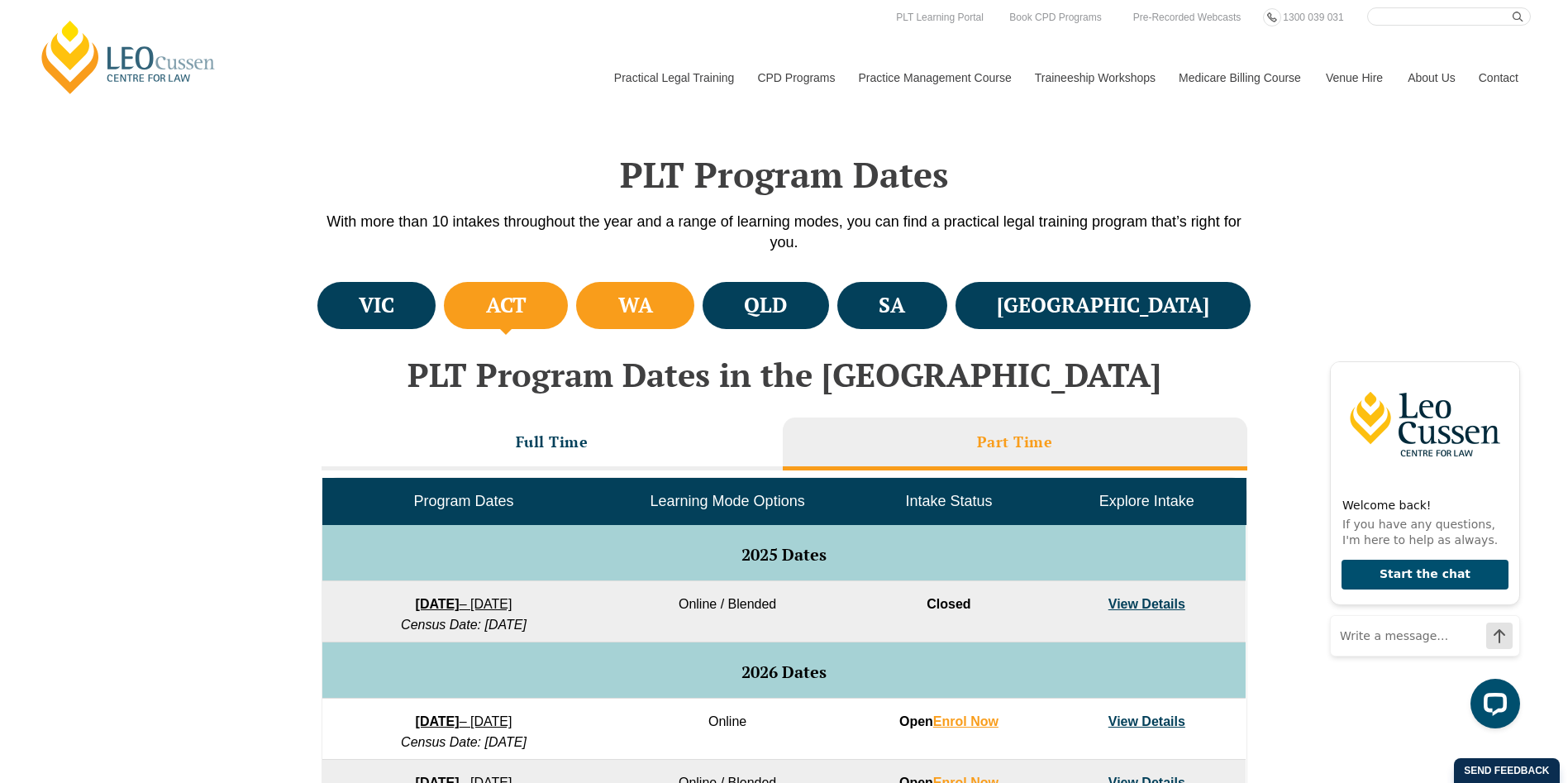
click at [694, 289] on li "WA" at bounding box center [635, 305] width 118 height 47
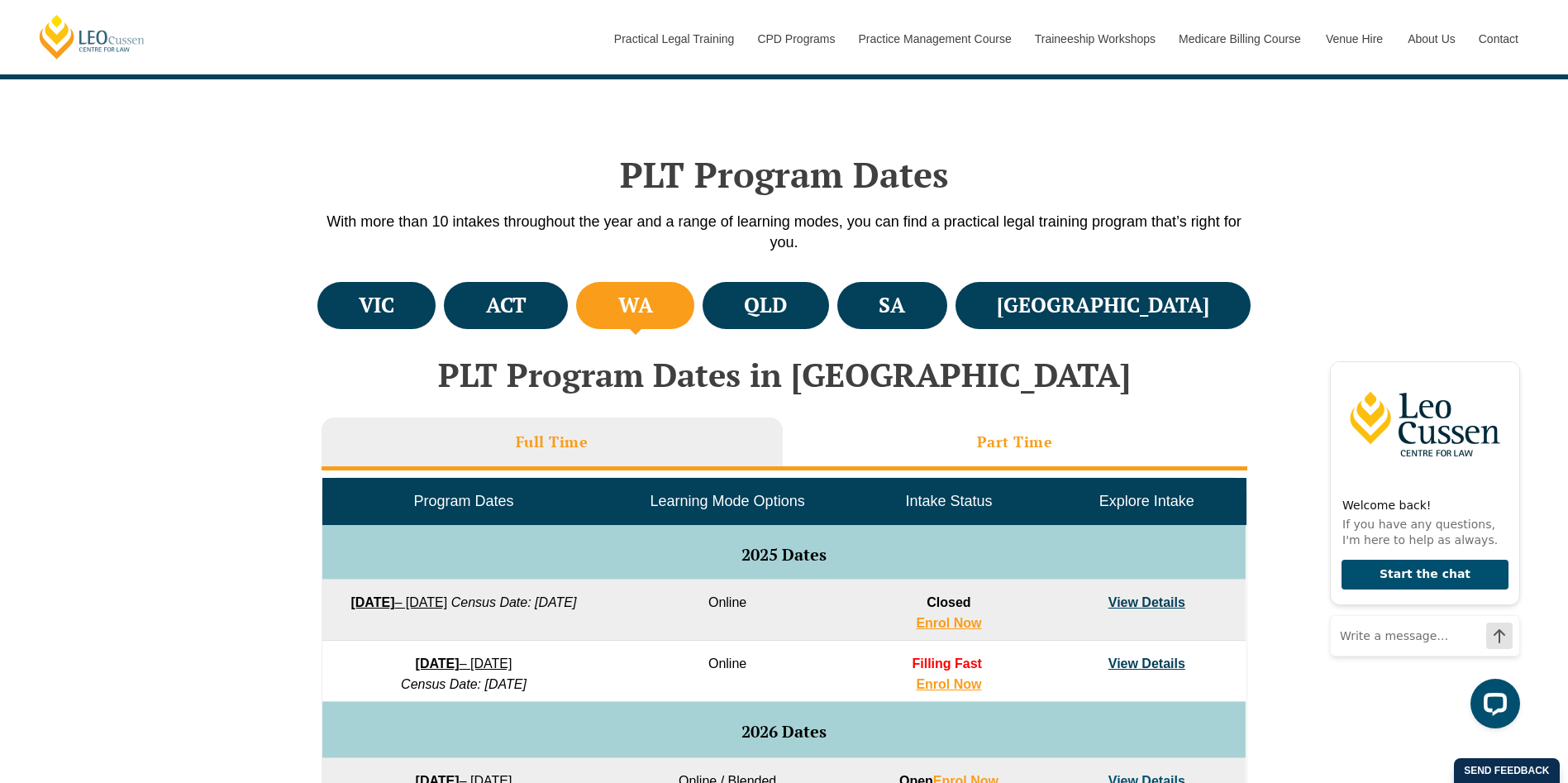
click at [908, 443] on li "Part Time" at bounding box center [1015, 444] width 464 height 53
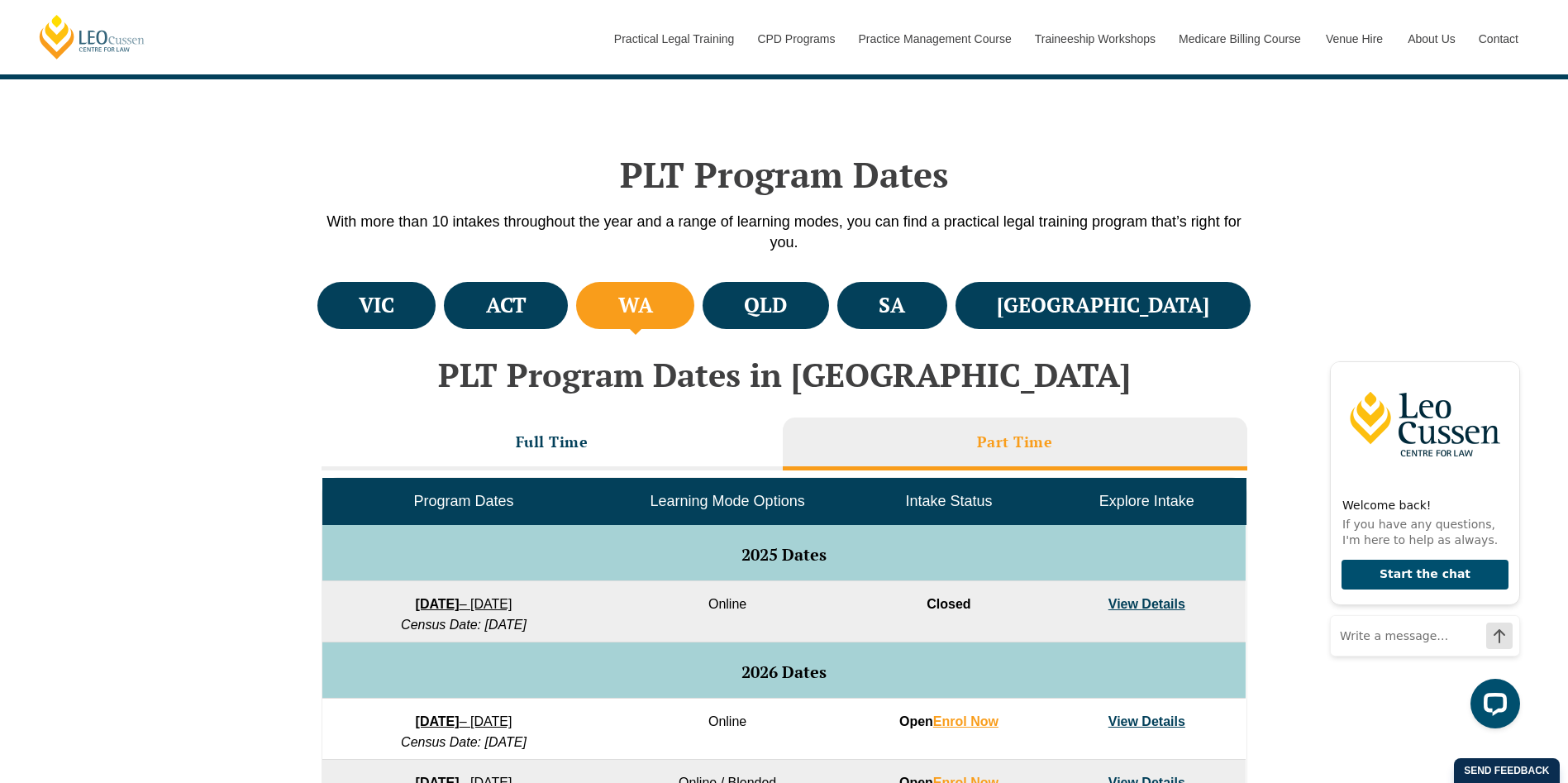
scroll to position [826, 0]
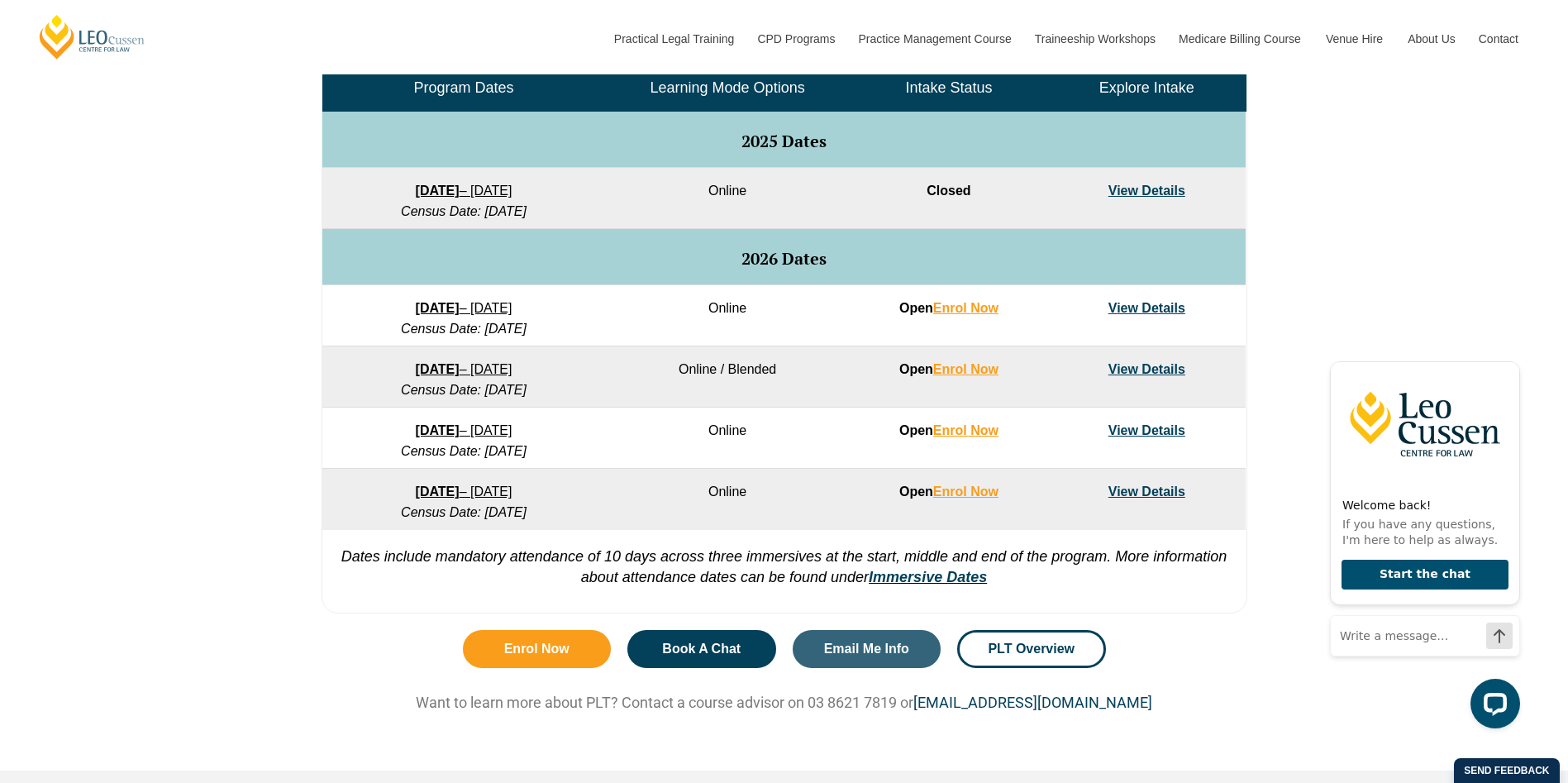
drag, startPoint x: 439, startPoint y: 299, endPoint x: 394, endPoint y: 300, distance: 45.0
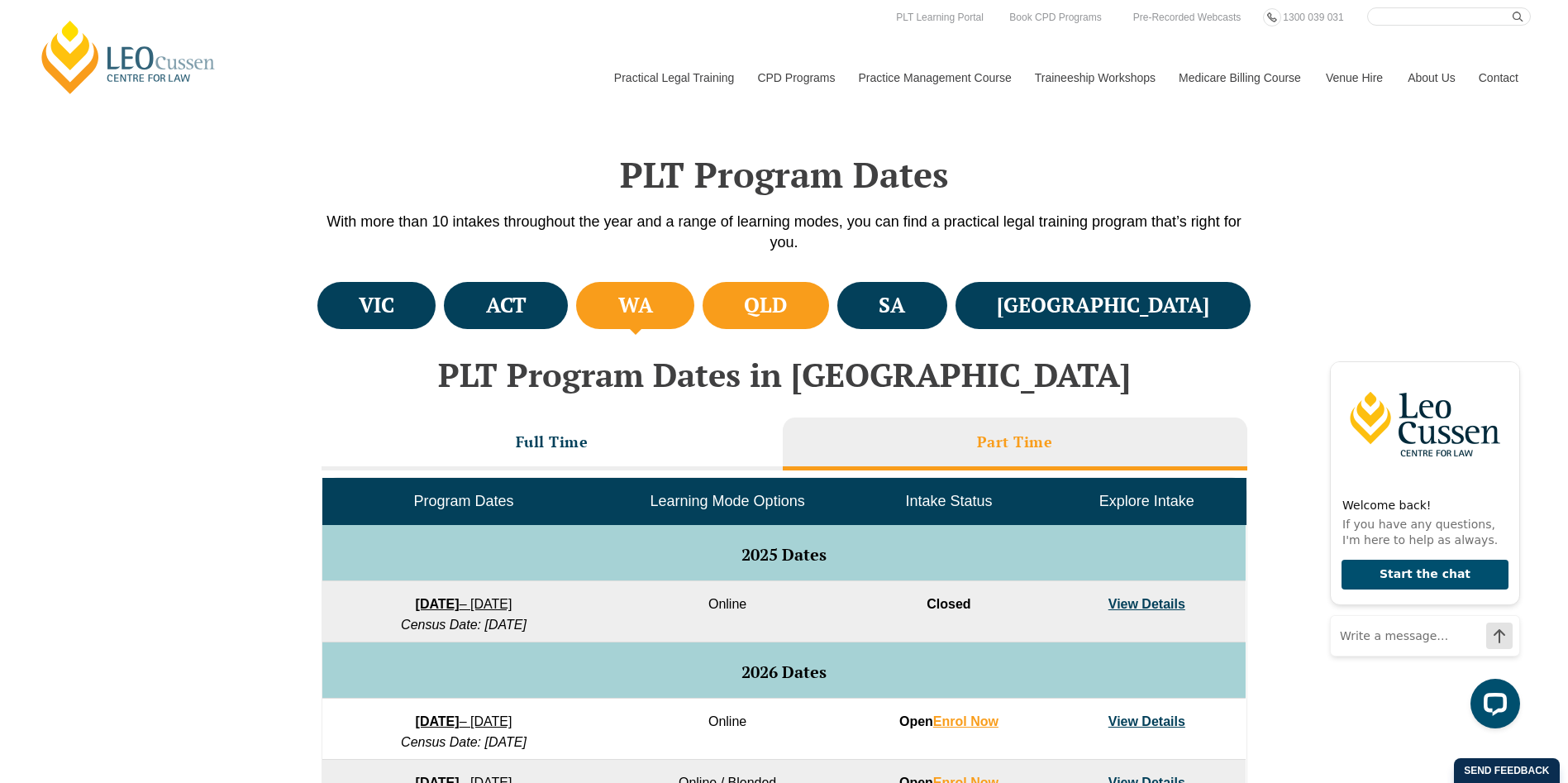
click at [787, 300] on h4 "QLD" at bounding box center [765, 305] width 43 height 27
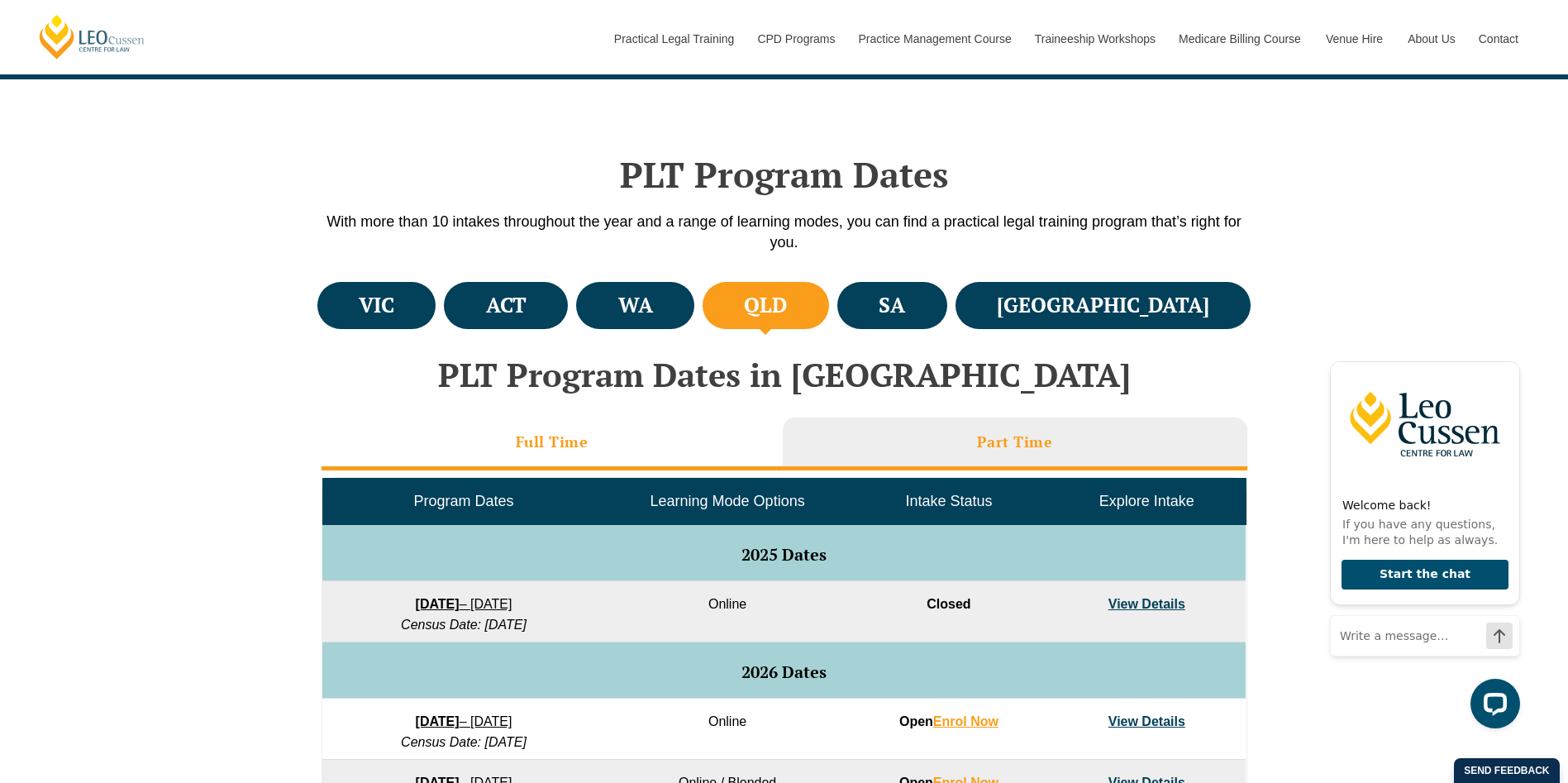
click at [440, 418] on li "Full Time" at bounding box center [552, 444] width 461 height 53
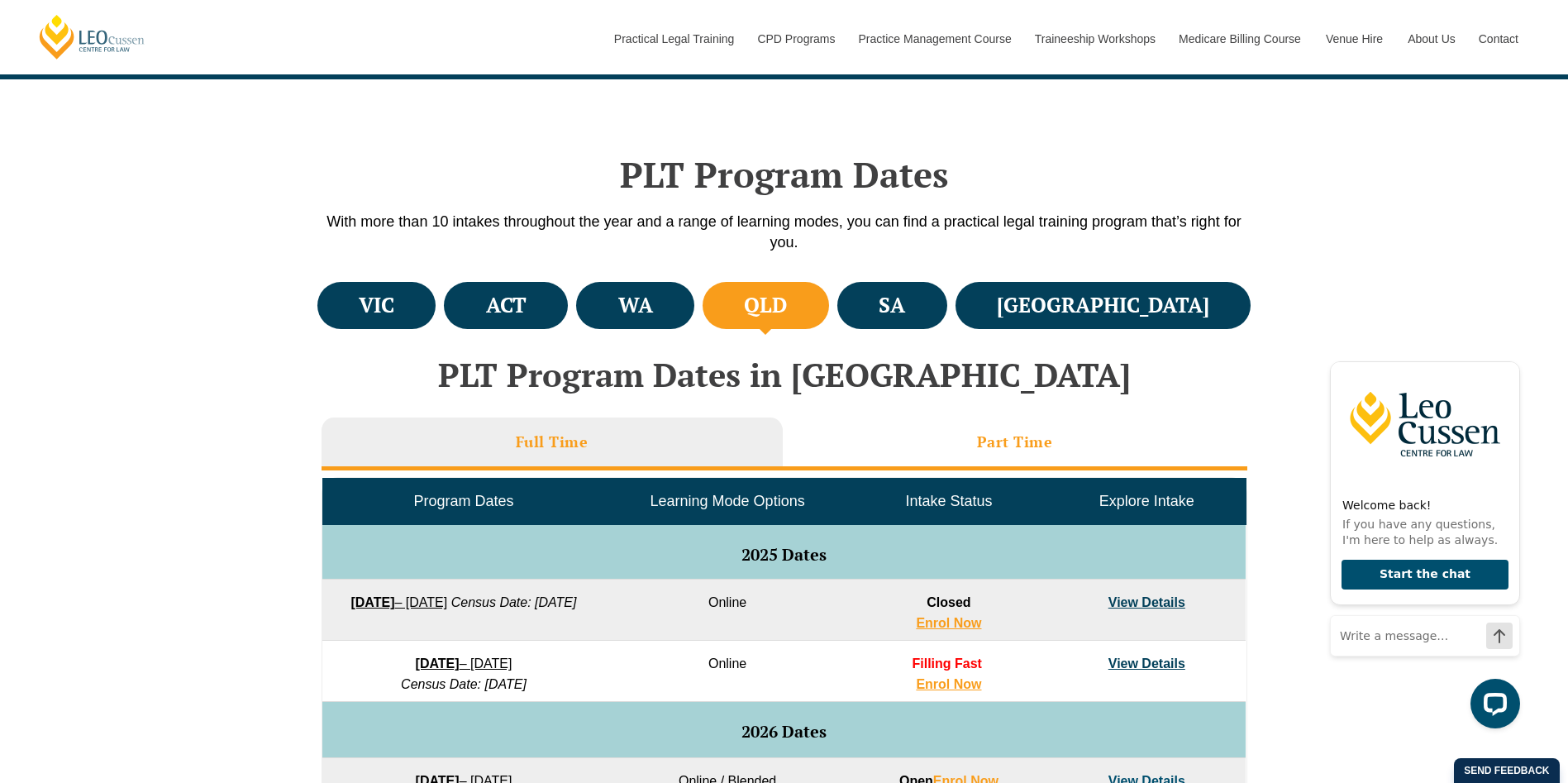
click at [984, 432] on h3 "Part Time" at bounding box center [1015, 441] width 76 height 19
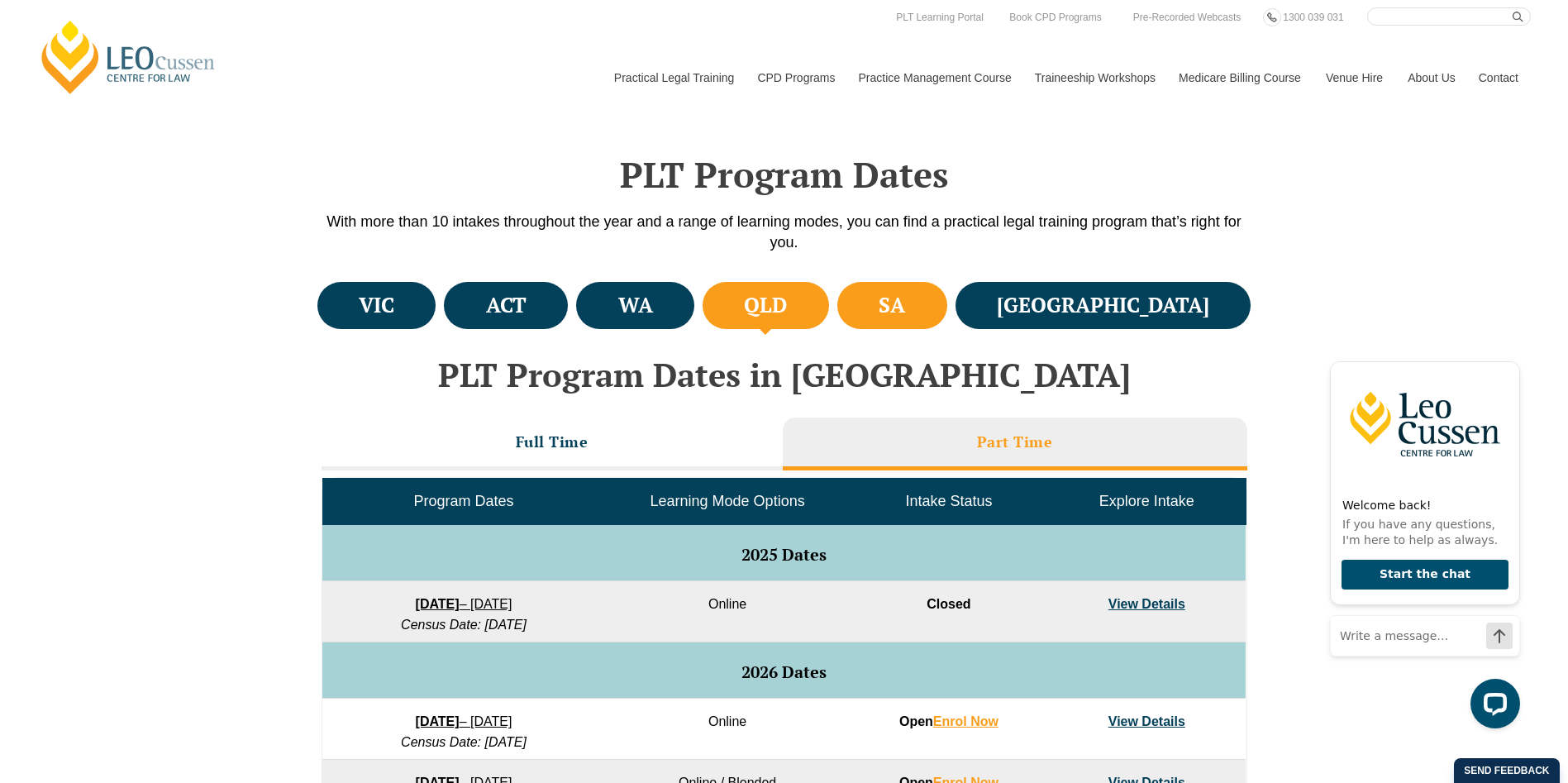
click at [905, 302] on h4 "SA" at bounding box center [891, 305] width 26 height 27
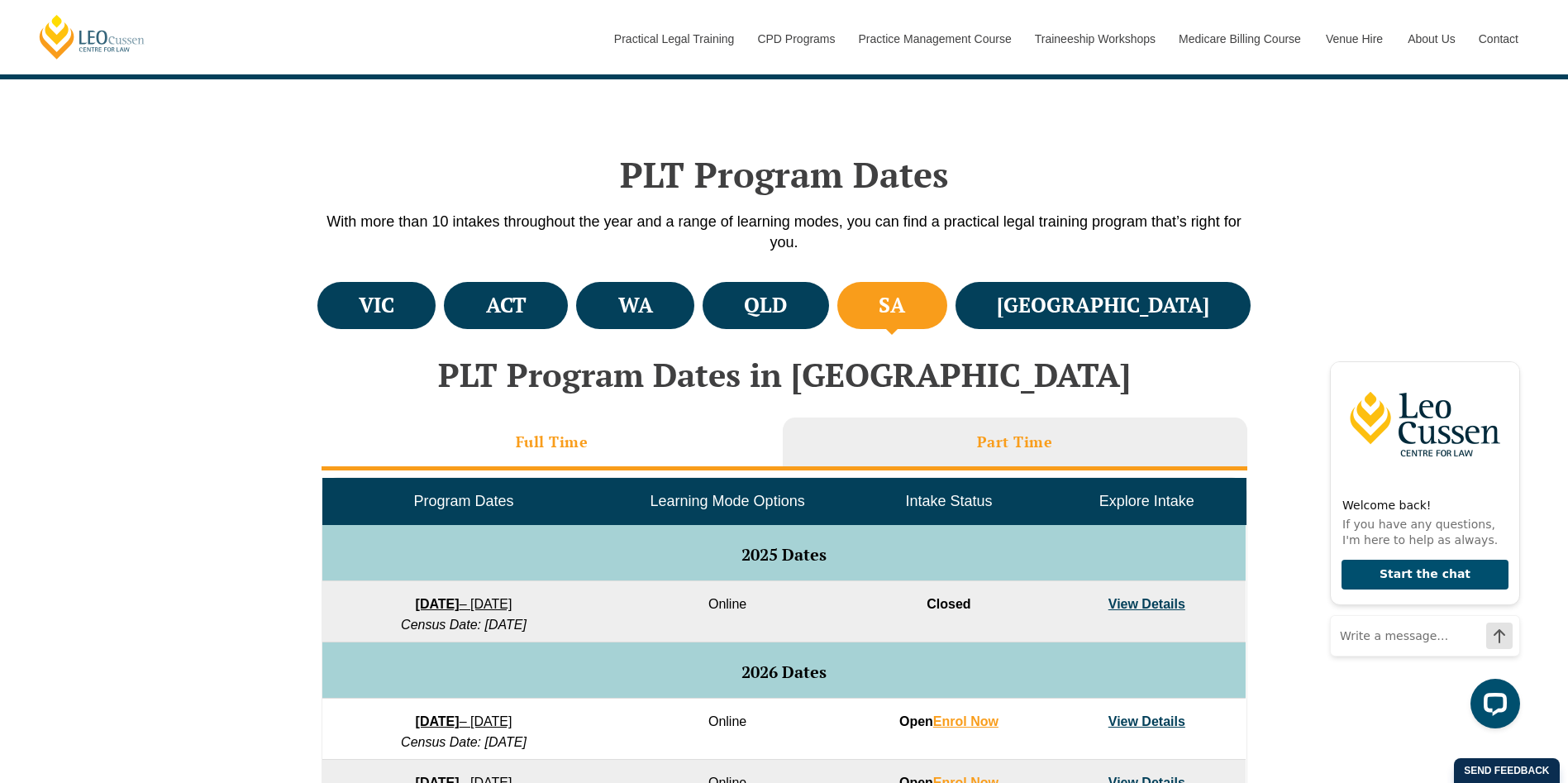
click at [447, 457] on li "Full Time" at bounding box center [552, 444] width 461 height 53
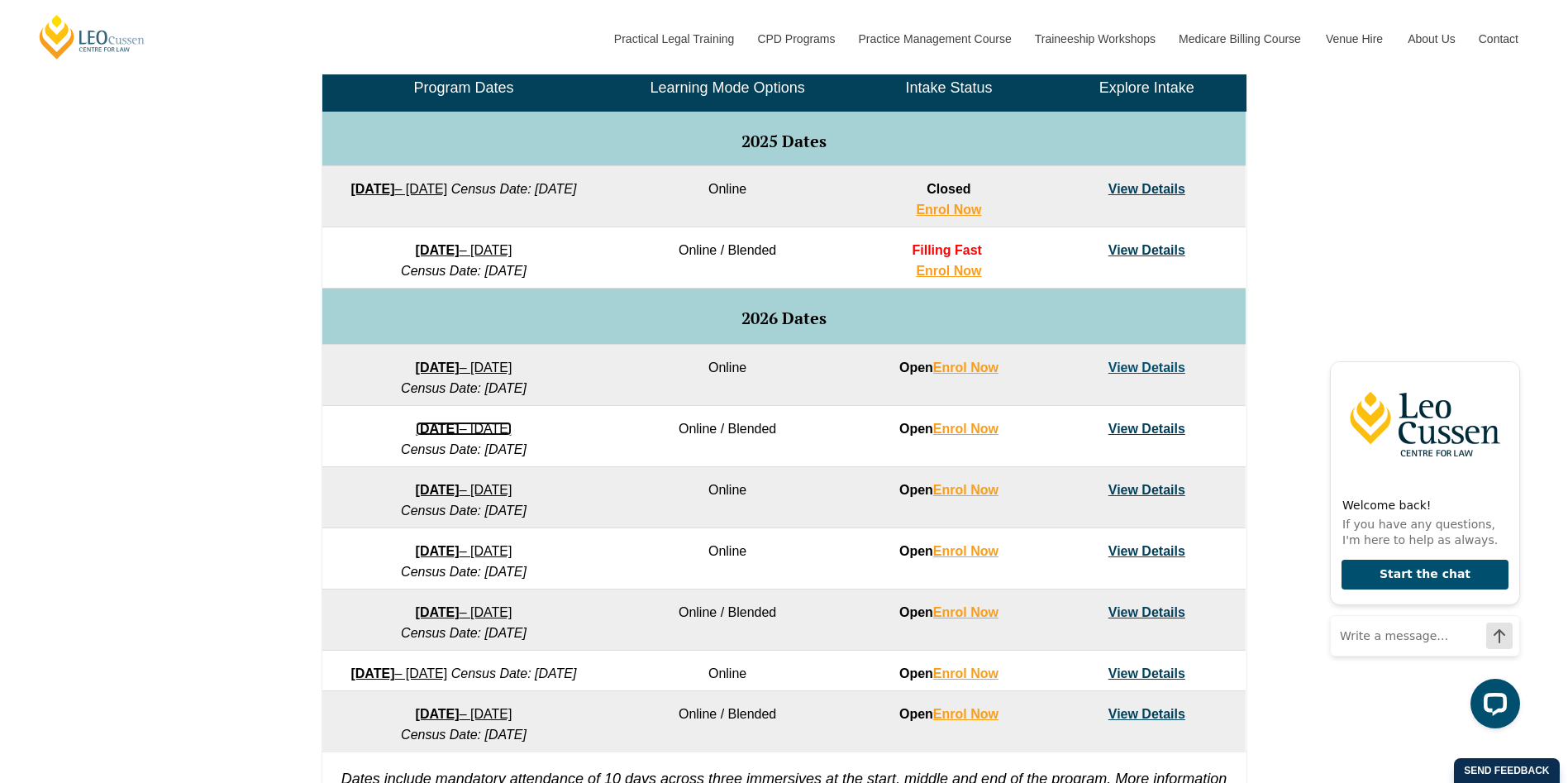
scroll to position [413, 0]
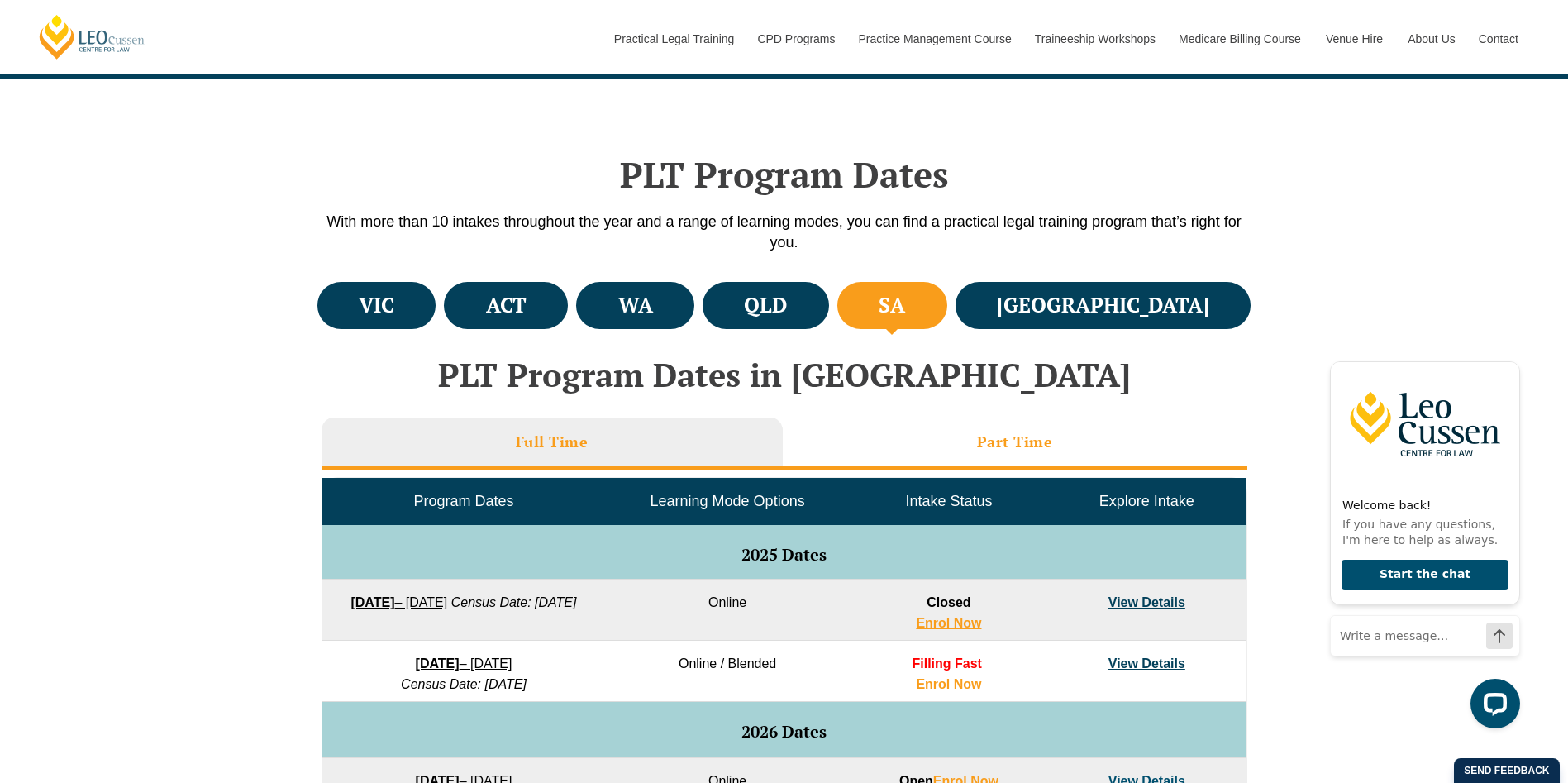
click at [973, 440] on li "Part Time" at bounding box center [1015, 444] width 464 height 53
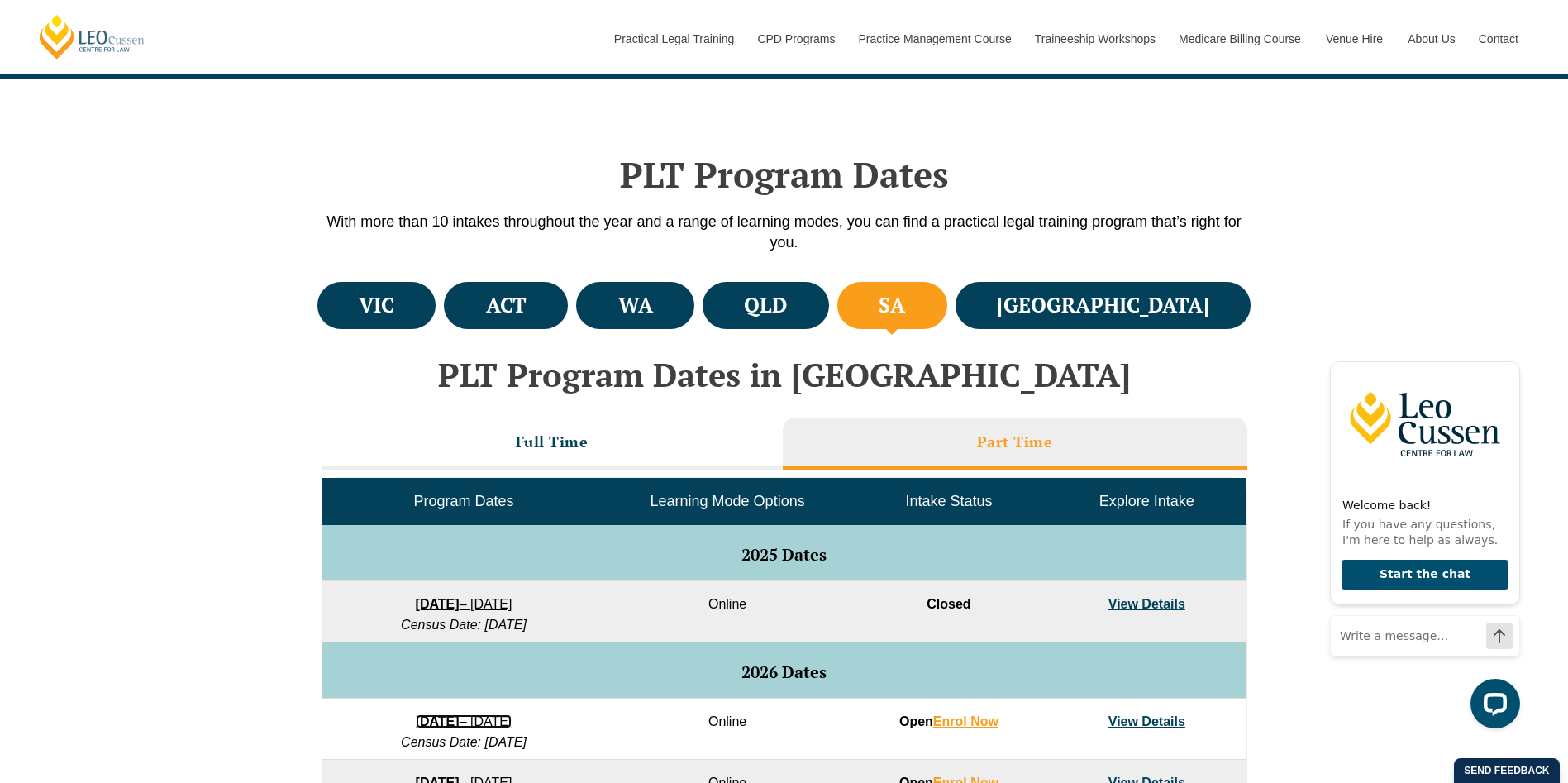
scroll to position [826, 0]
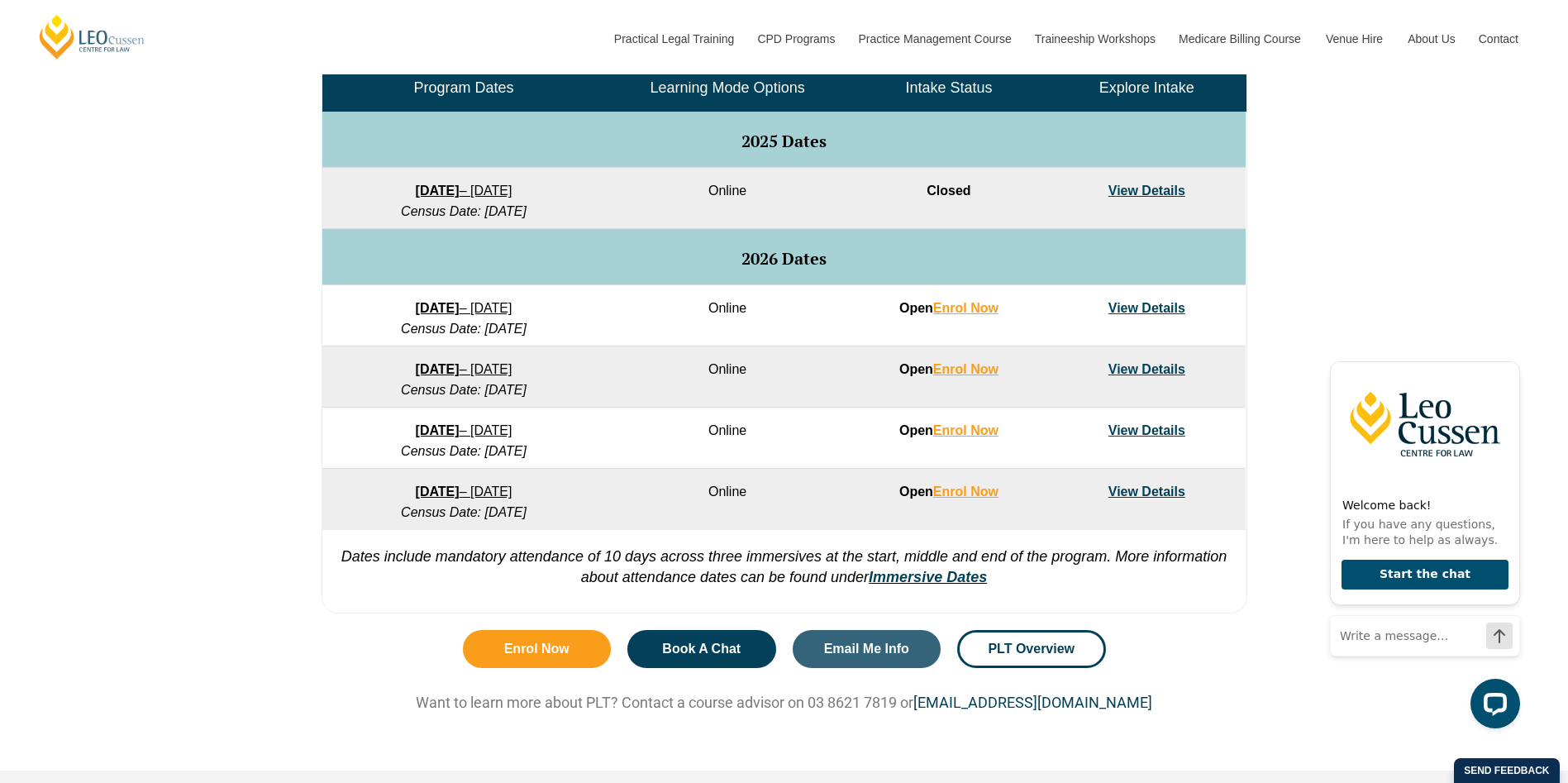
drag, startPoint x: 476, startPoint y: 315, endPoint x: 404, endPoint y: 311, distance: 72.1
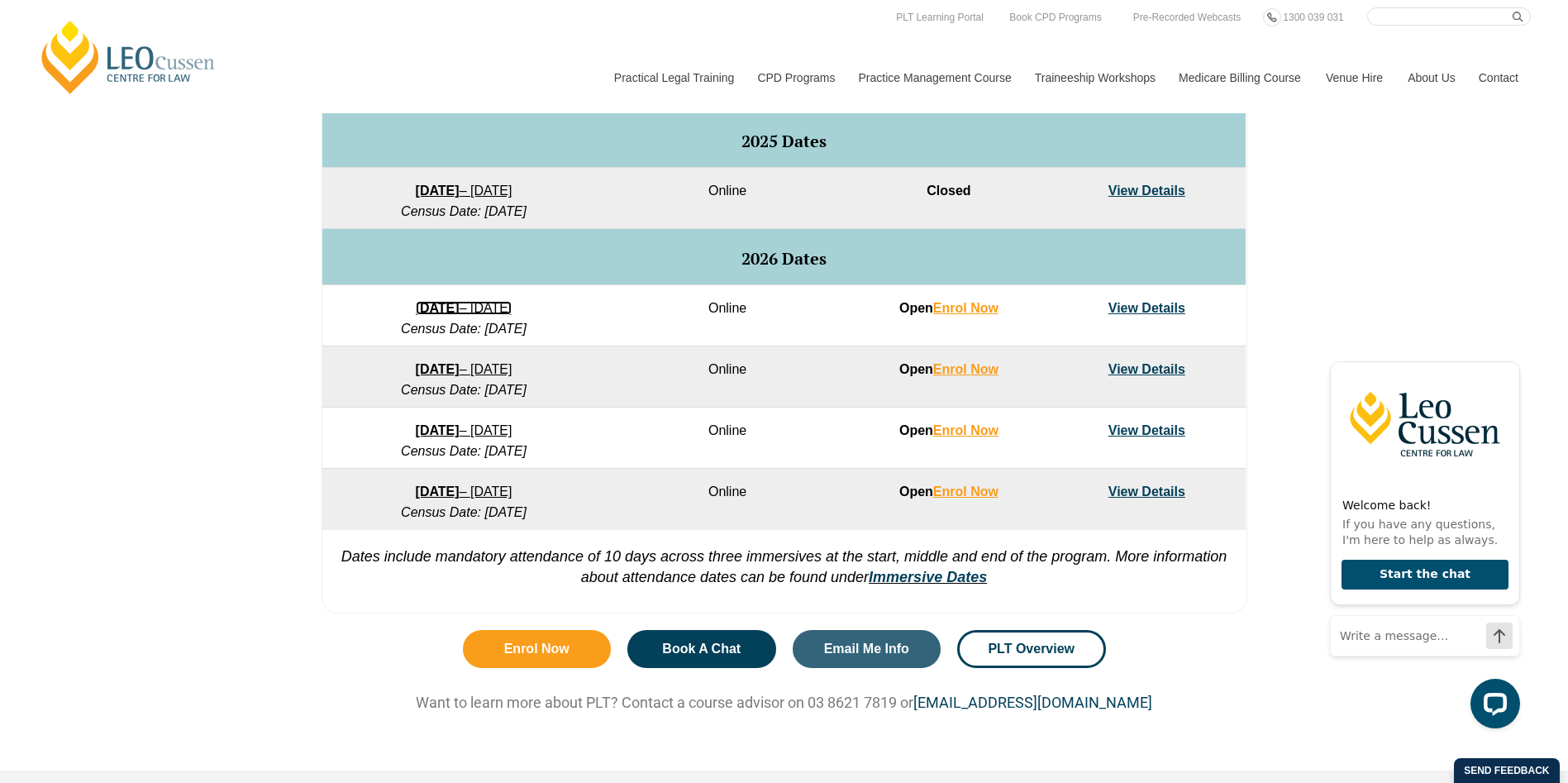
scroll to position [413, 0]
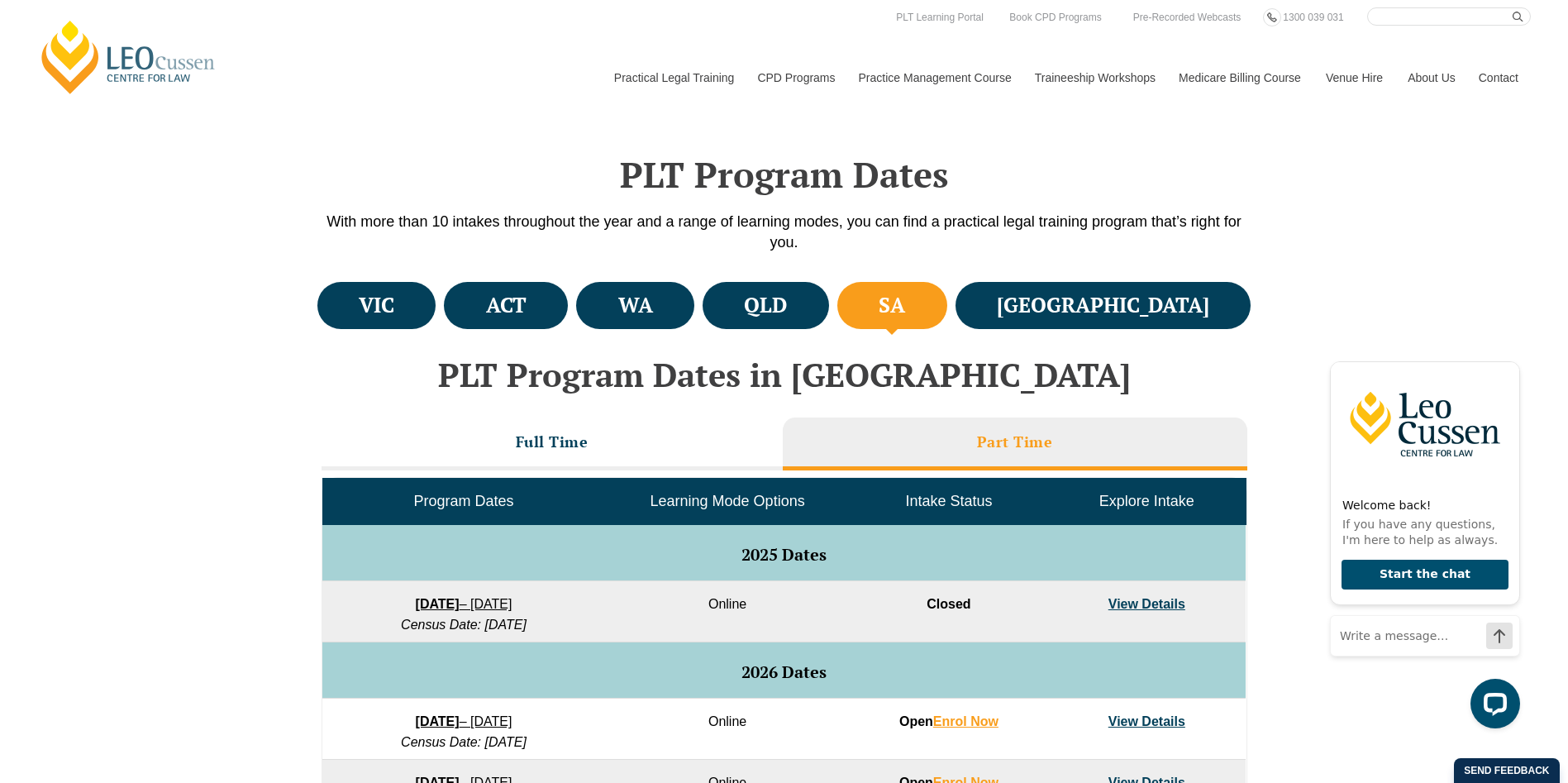
click at [1118, 280] on ul "VIC ACT WA QLD SA NSW" at bounding box center [784, 305] width 942 height 56
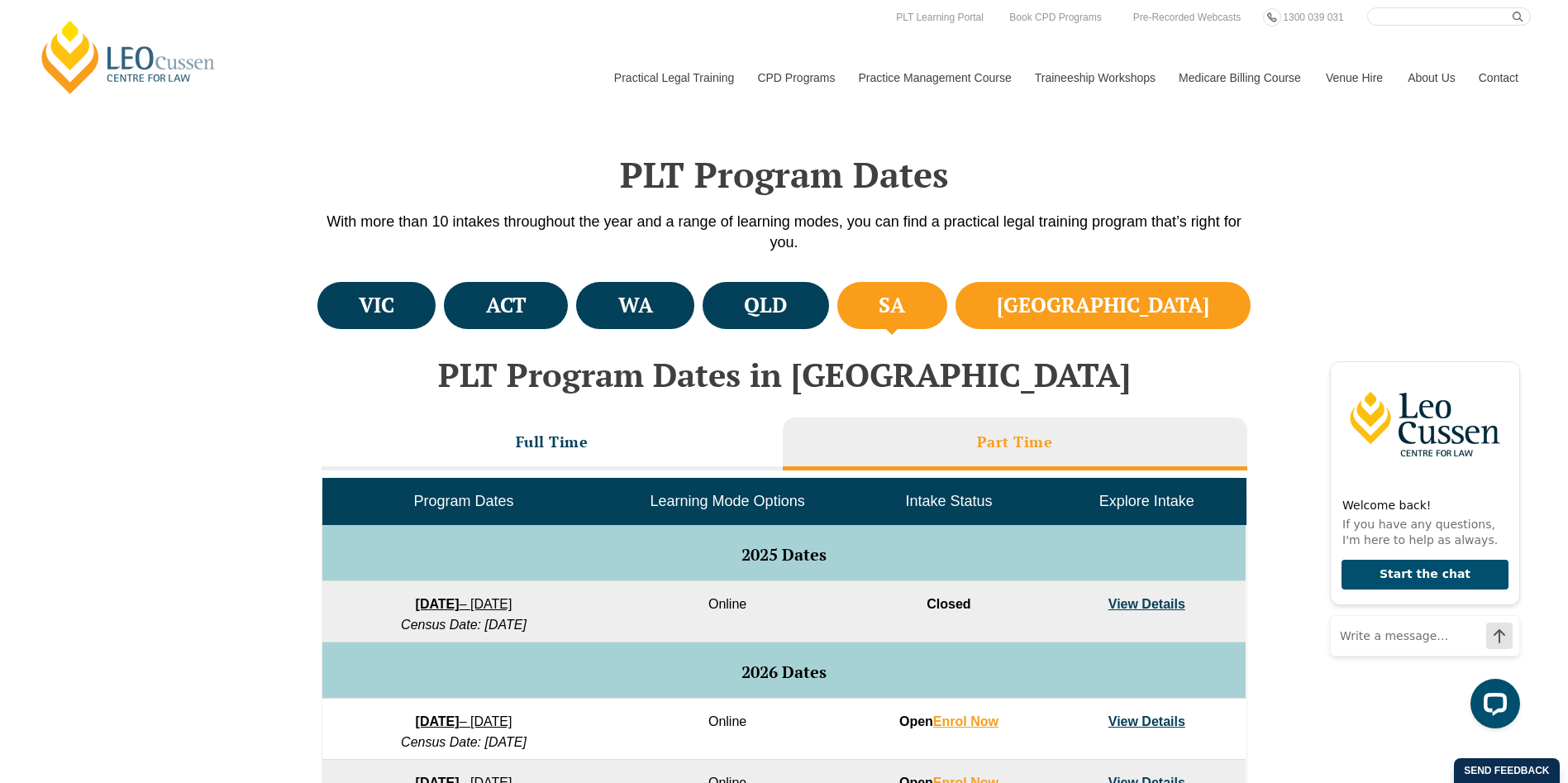
click at [1181, 297] on h4 "NSW" at bounding box center [1103, 305] width 213 height 27
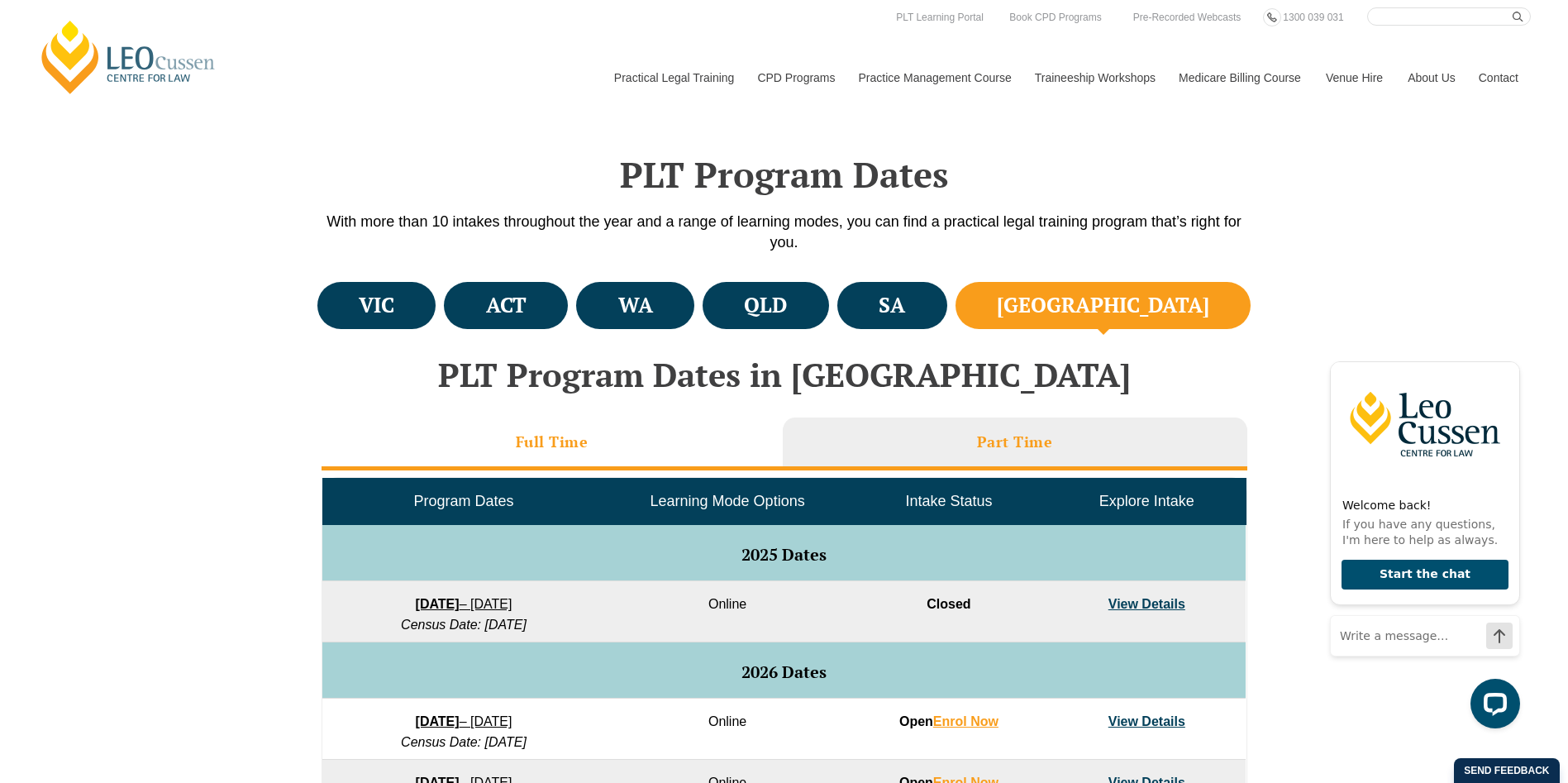
click at [495, 446] on li "Full Time" at bounding box center [552, 444] width 461 height 53
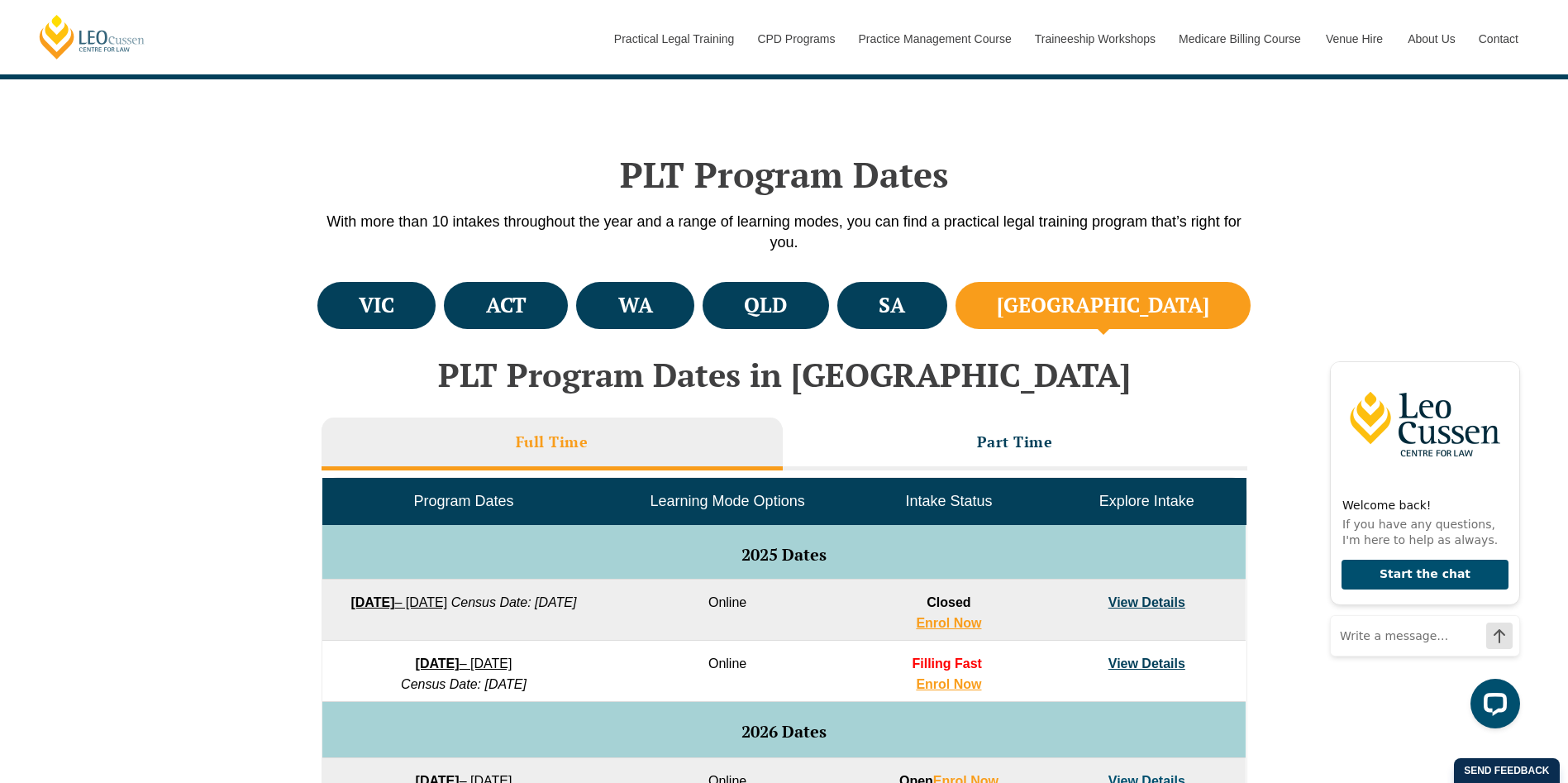
scroll to position [826, 0]
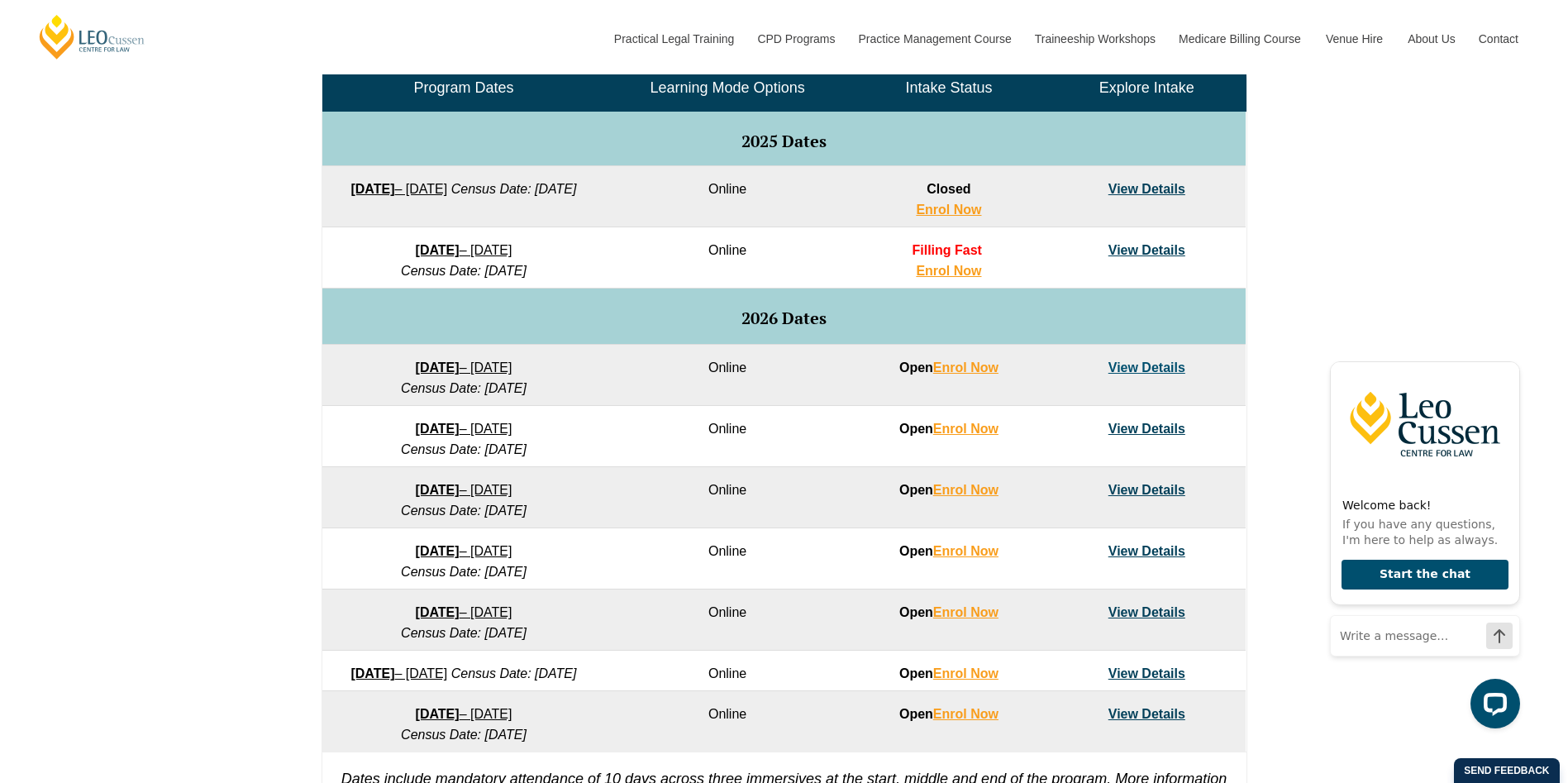
drag, startPoint x: 480, startPoint y: 489, endPoint x: 211, endPoint y: 413, distance: 279.5
click at [211, 413] on div "VIC ACT WA QLD SA NSW PLT Program Dates in Victoria Full Time Part Time Program…" at bounding box center [784, 354] width 1568 height 979
drag, startPoint x: 432, startPoint y: 238, endPoint x: 413, endPoint y: 252, distance: 23.6
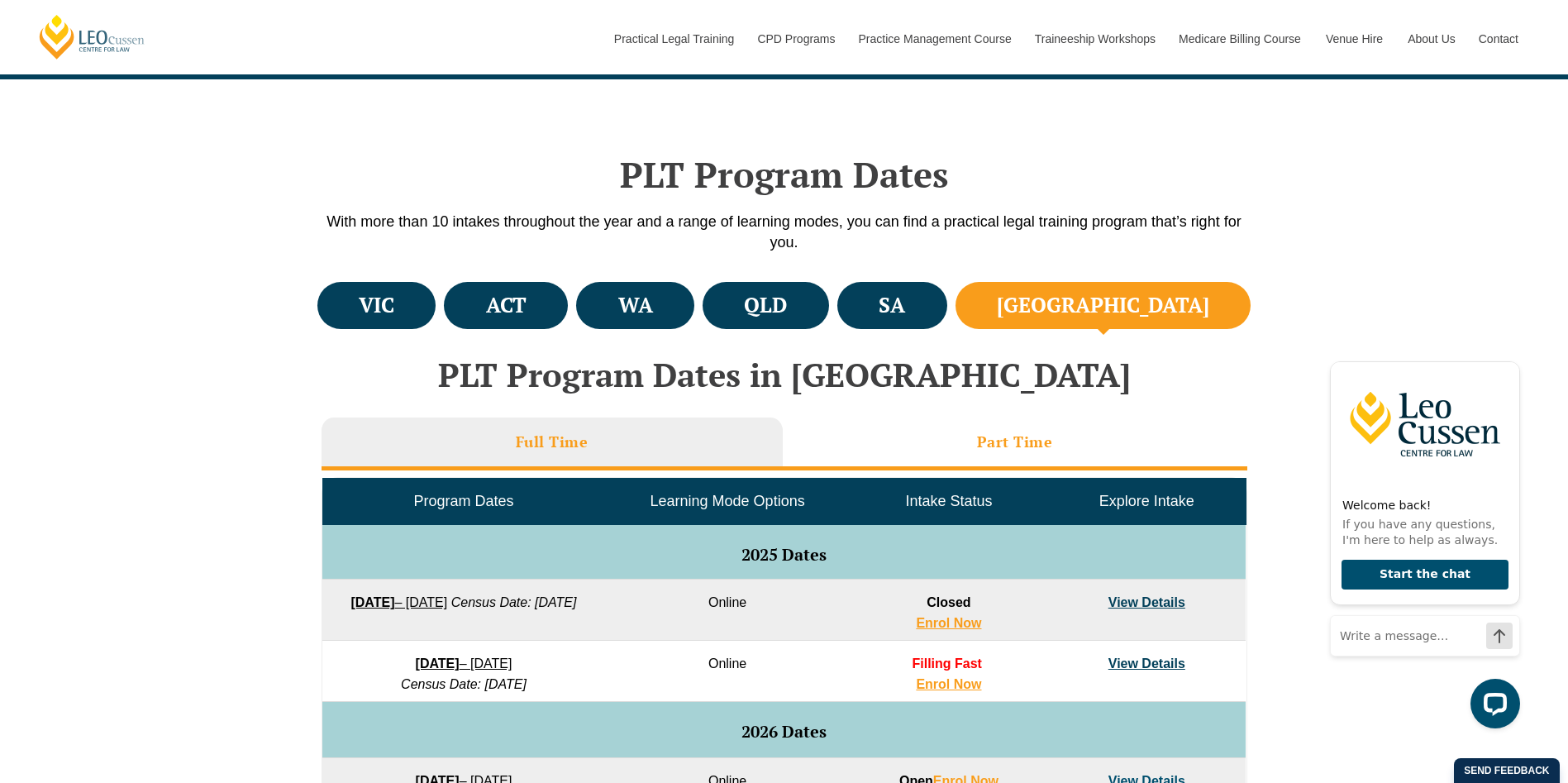
click at [960, 456] on li "Part Time" at bounding box center [1015, 444] width 464 height 53
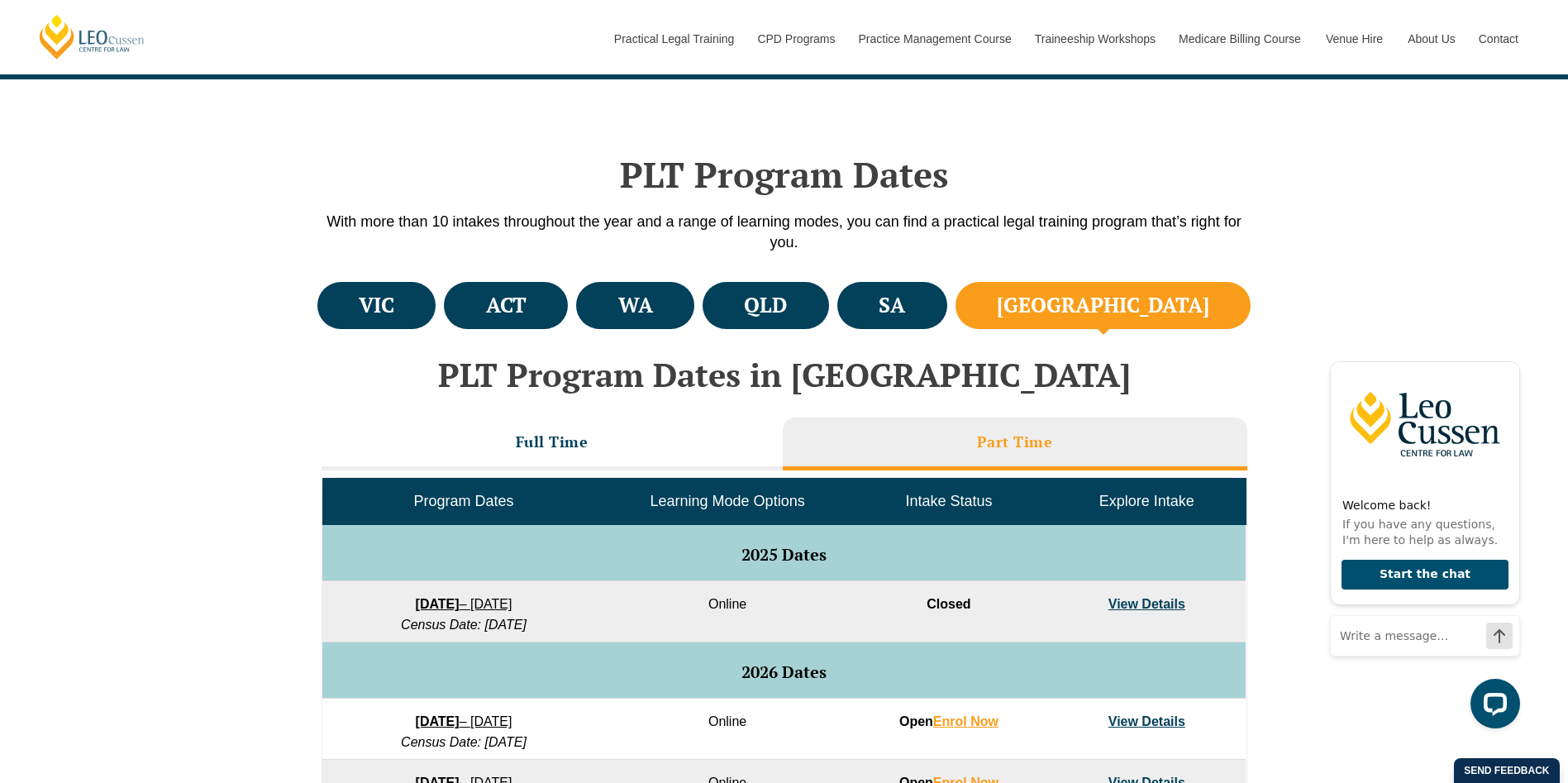
scroll to position [826, 0]
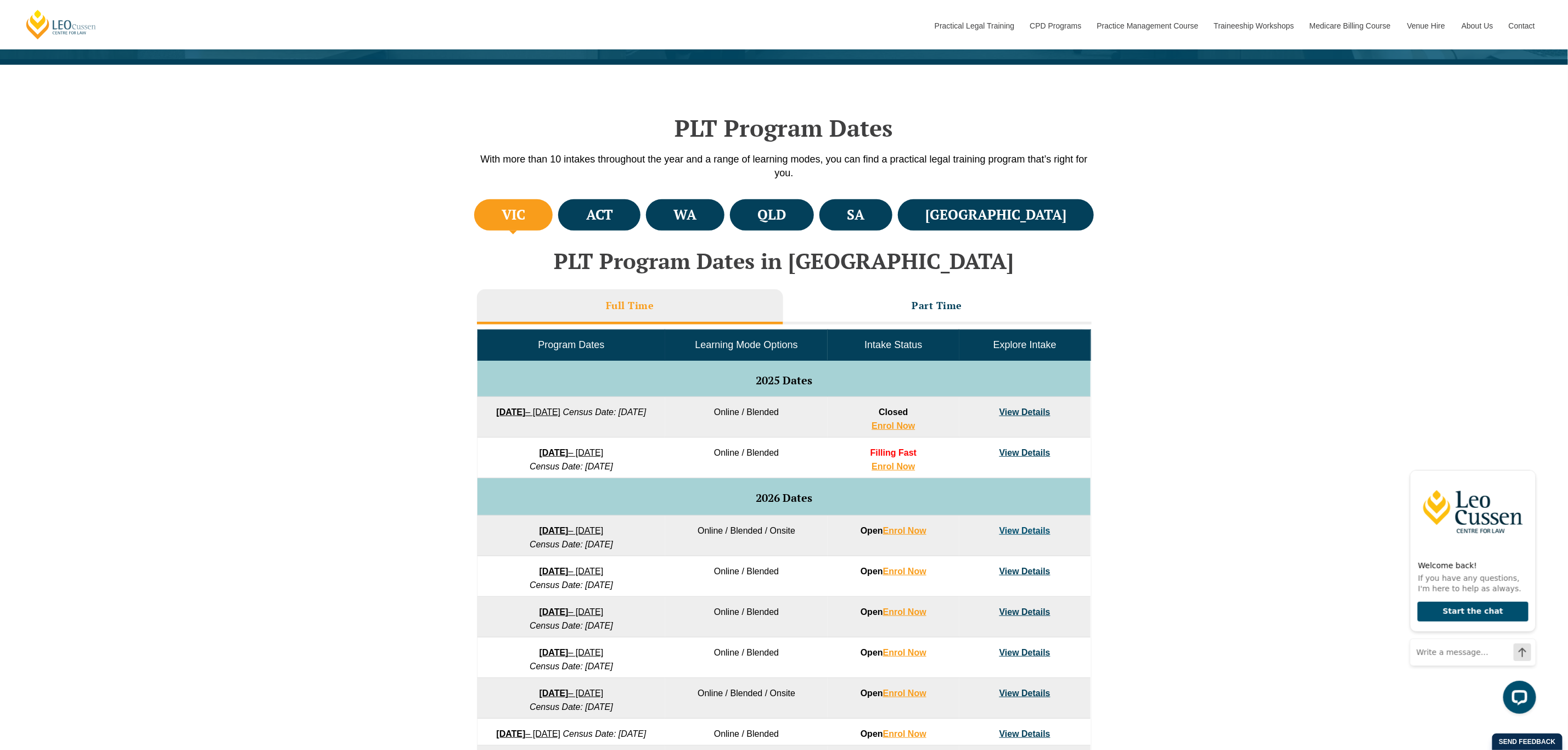
scroll to position [274, 0]
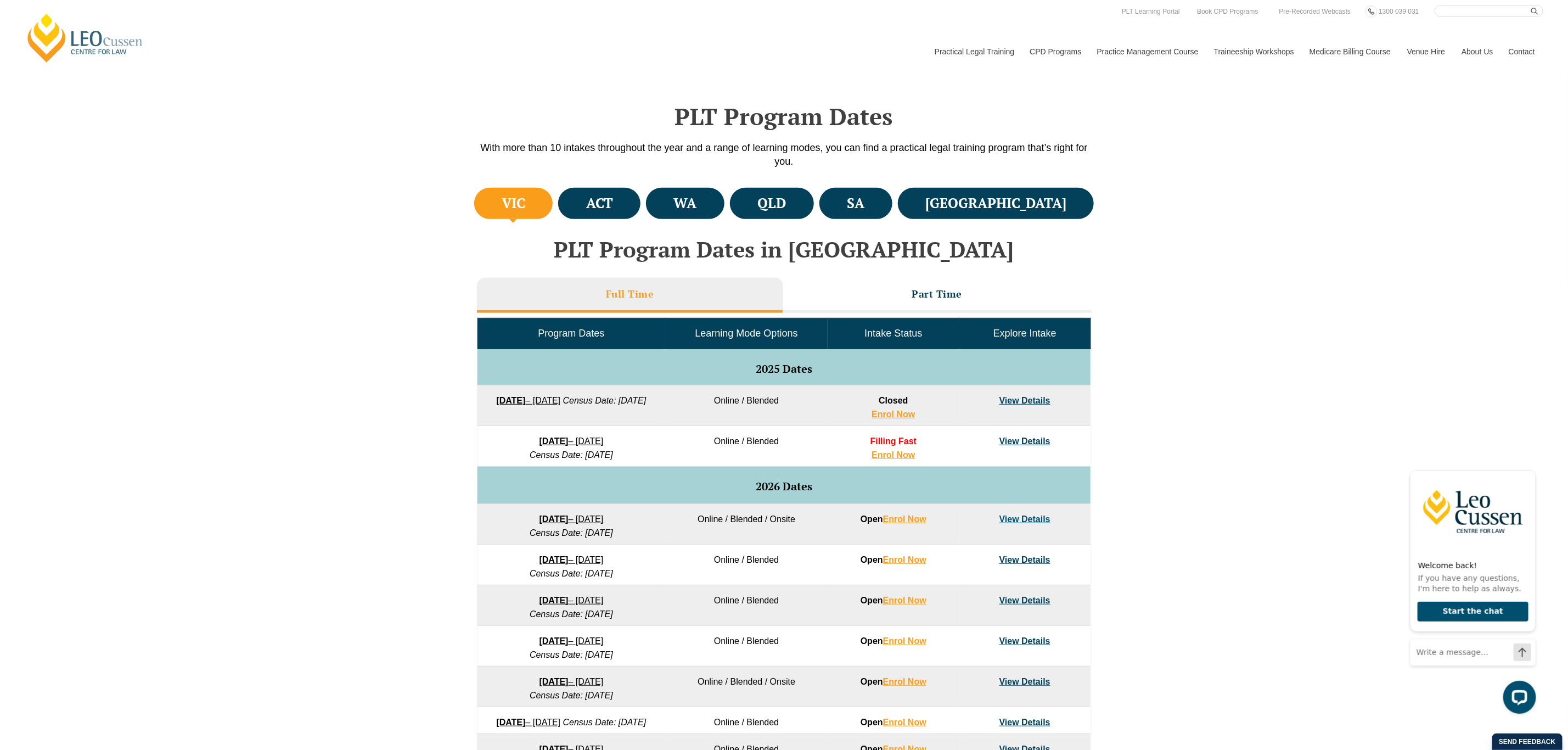
click at [555, 437] on strong "[DATE]" at bounding box center [554, 441] width 29 height 9
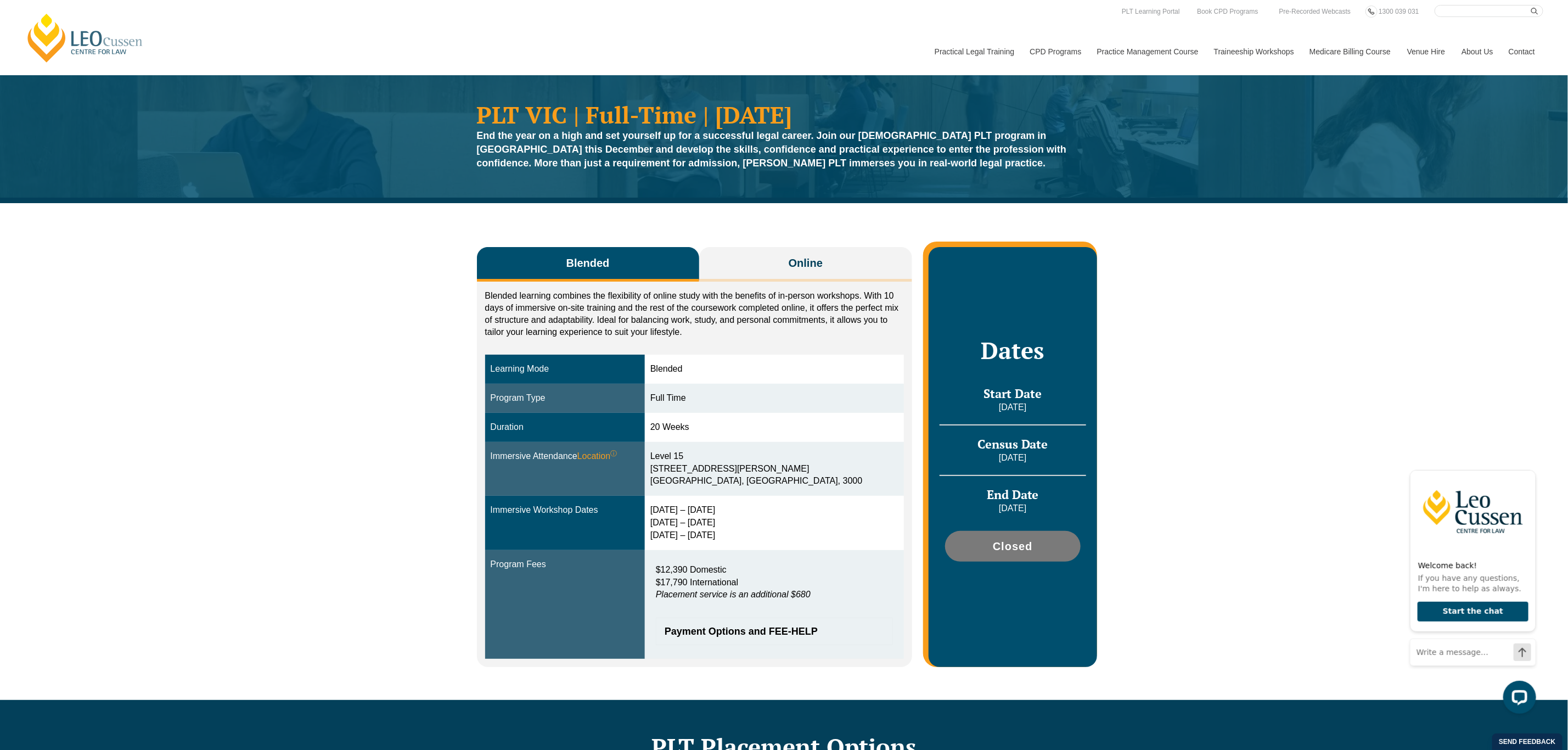
click at [1205, 380] on div "Blended Online Blended learning combines the flexibility of online study with t…" at bounding box center [784, 451] width 1568 height 497
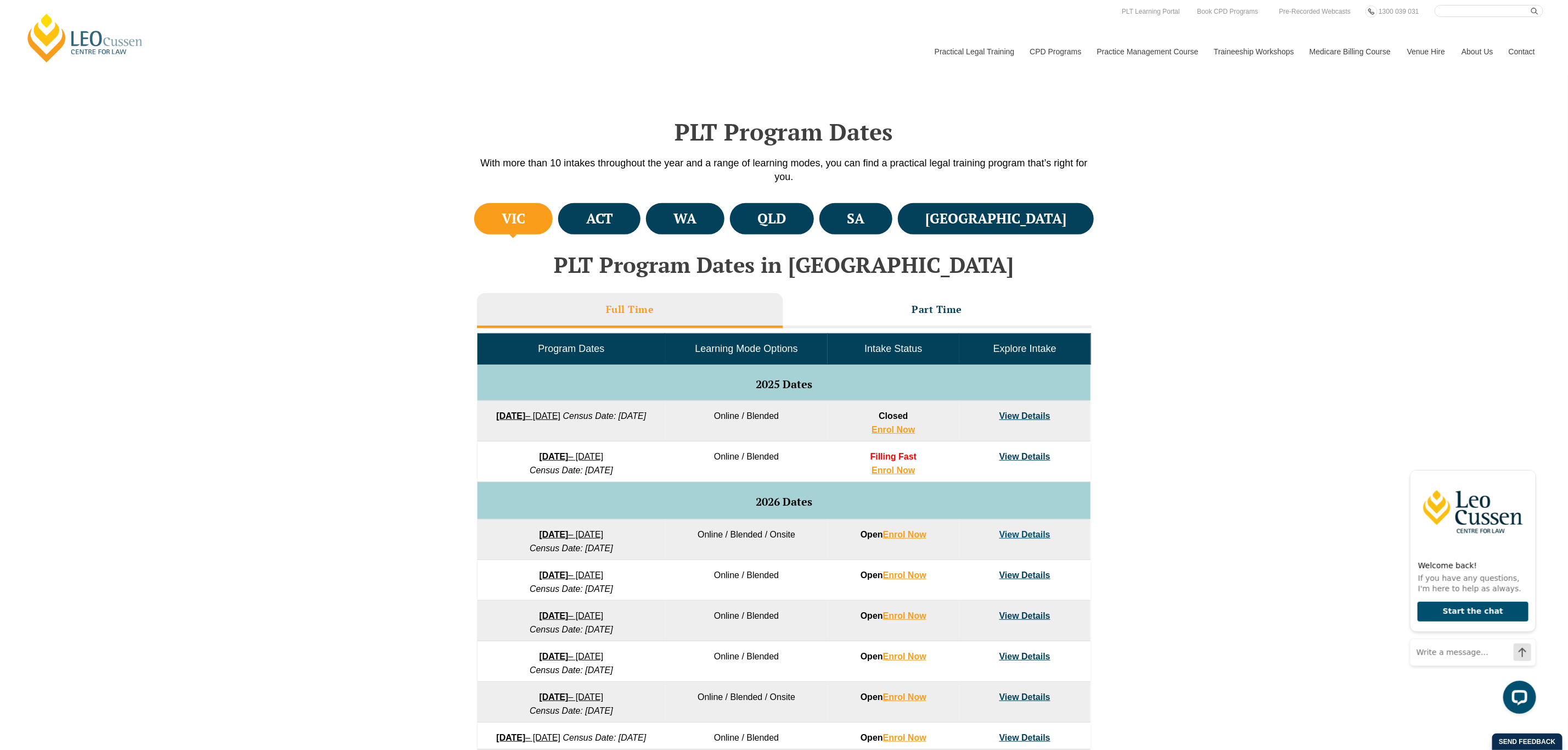
click at [569, 458] on strong "[DATE]" at bounding box center [554, 456] width 29 height 9
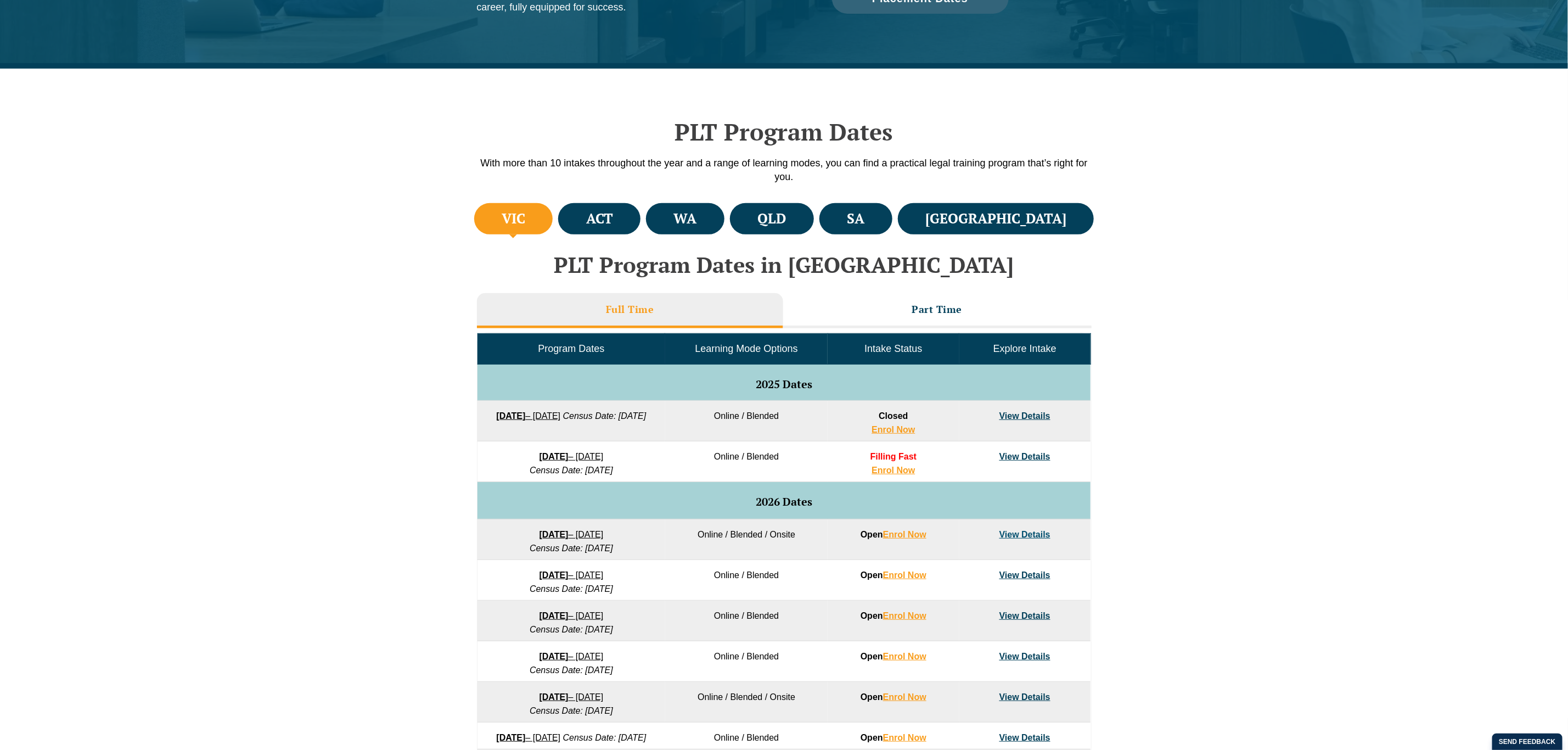
click at [560, 412] on link "[DATE] – [DATE]" at bounding box center [528, 416] width 64 height 9
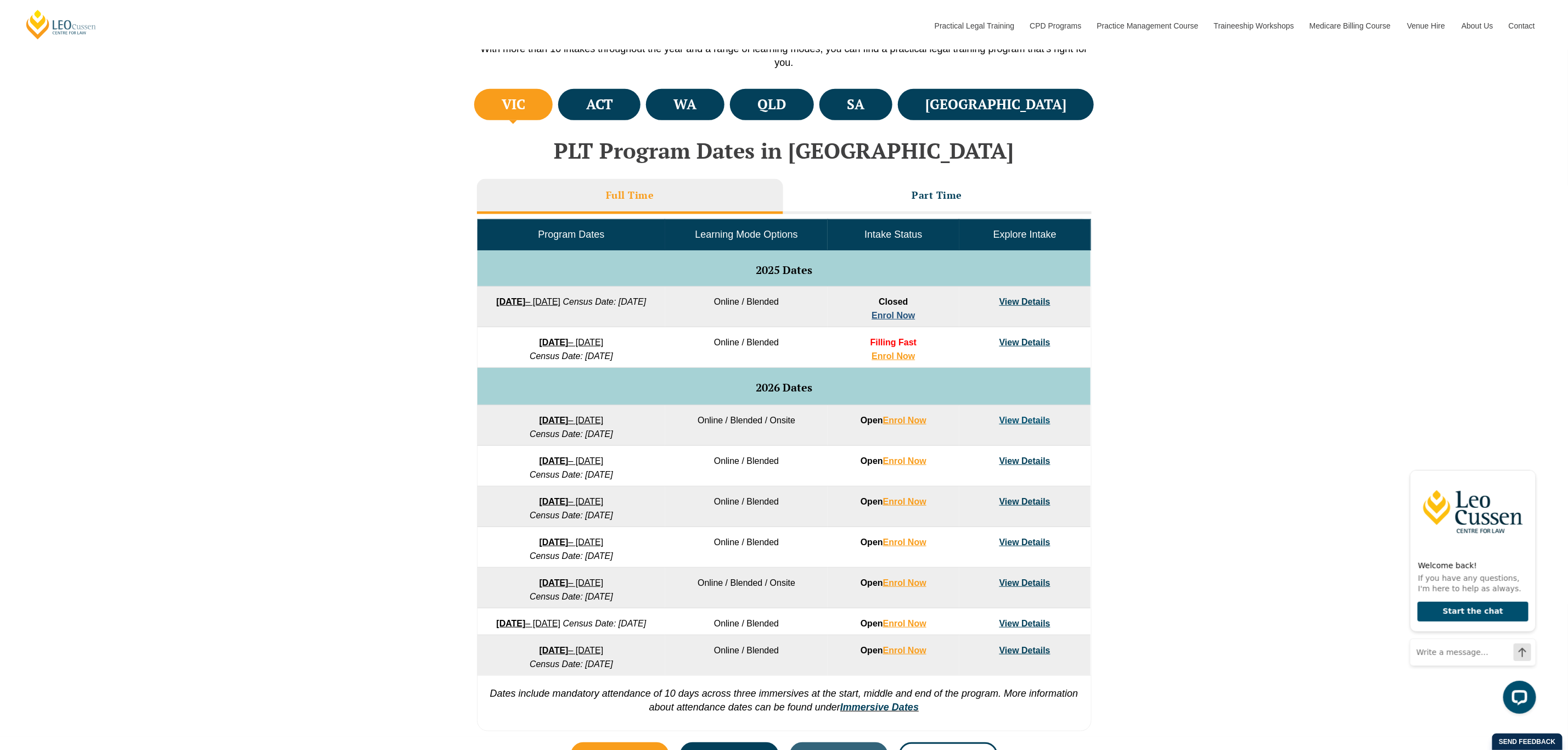
click at [891, 311] on link "Enrol Now" at bounding box center [893, 315] width 43 height 9
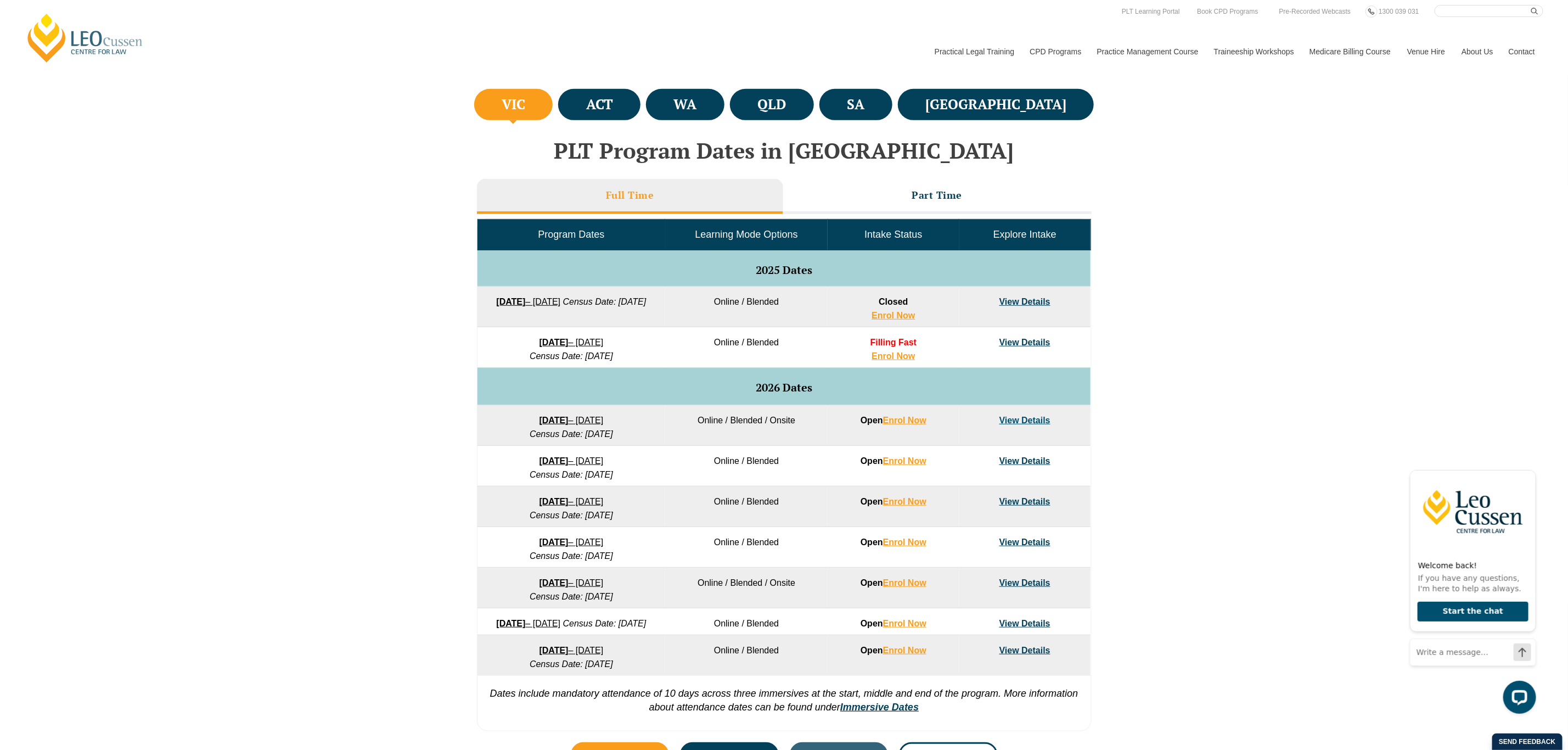
click at [553, 460] on strong "[DATE]" at bounding box center [554, 460] width 29 height 9
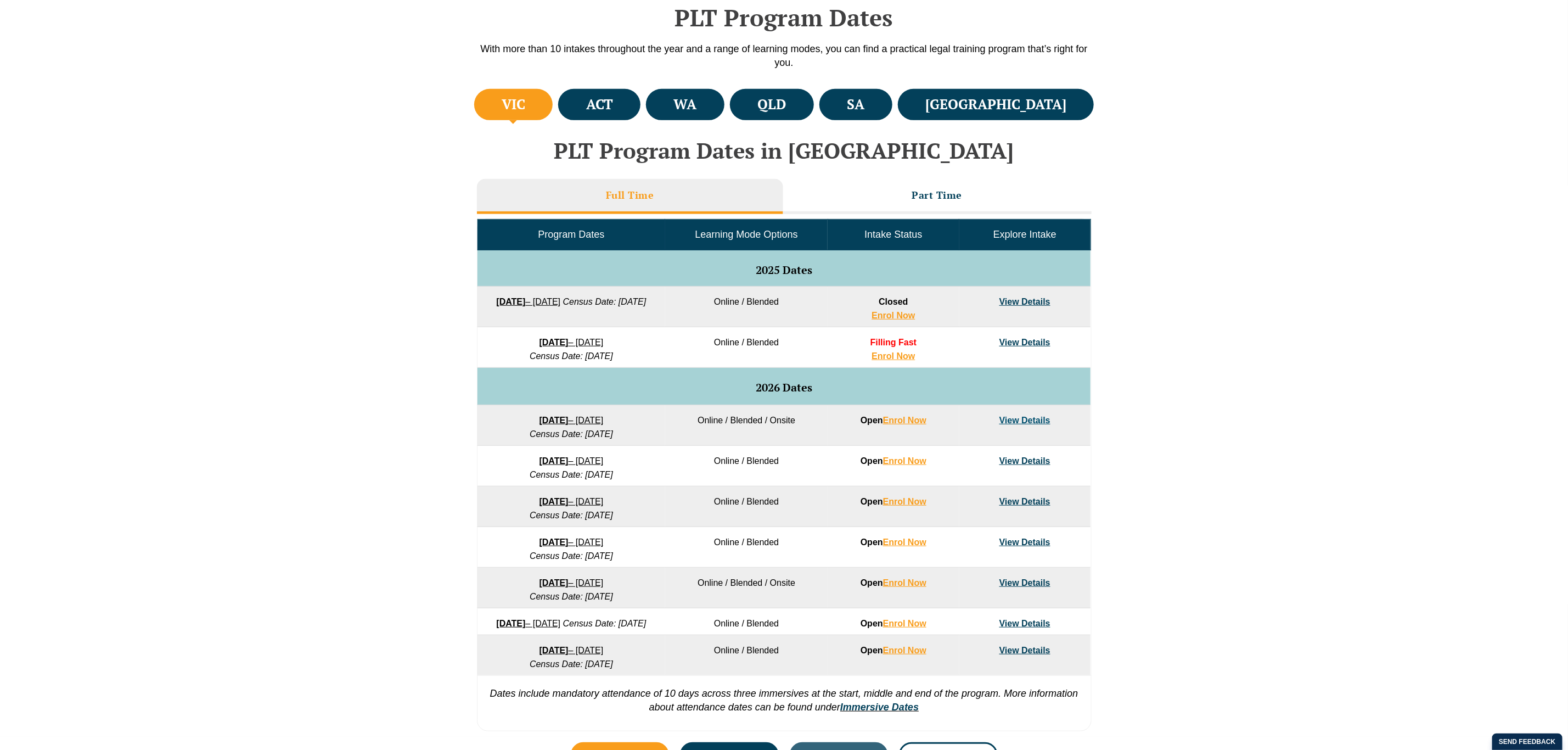
click at [584, 424] on link "[DATE] – [DATE]" at bounding box center [571, 420] width 64 height 9
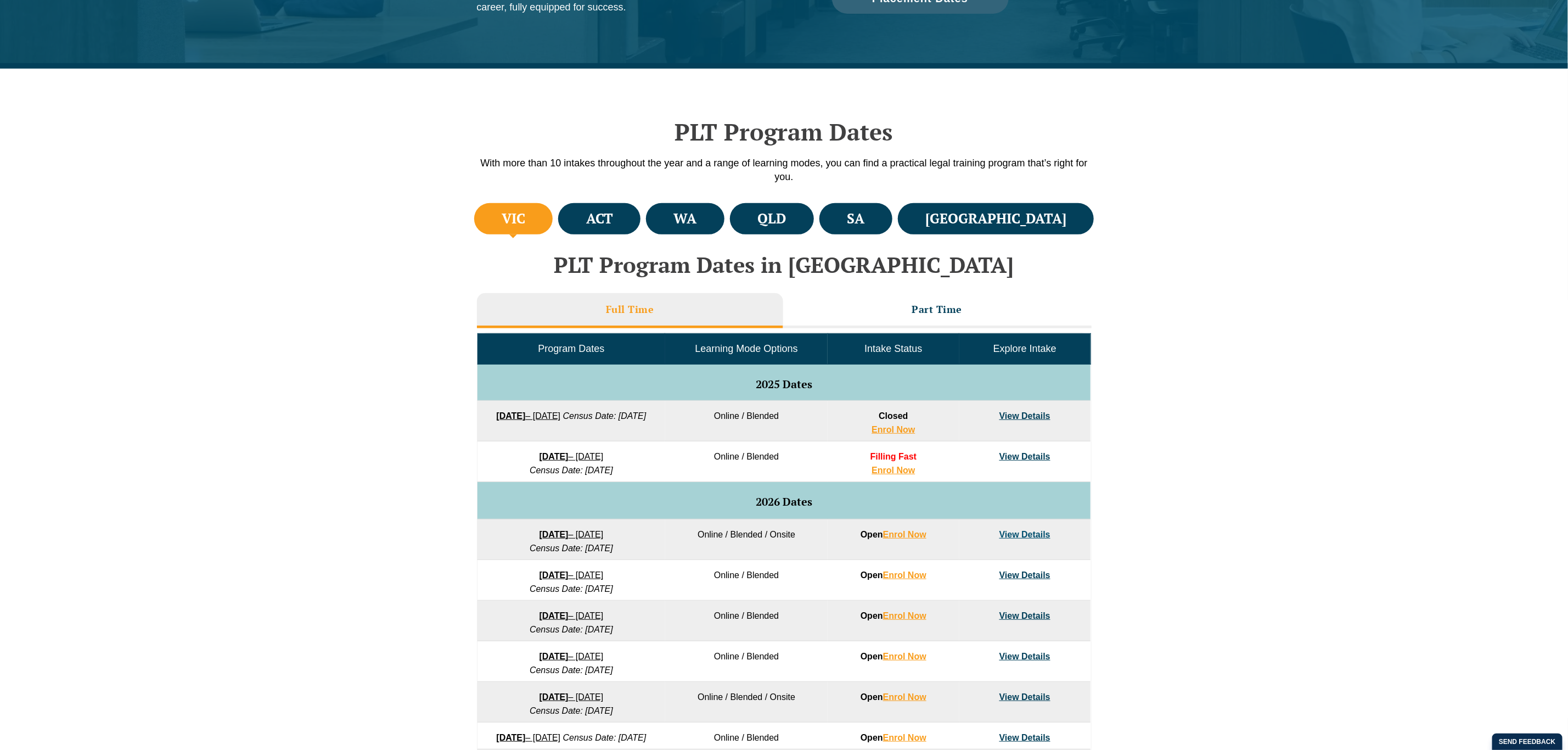
click at [569, 535] on strong "[DATE]" at bounding box center [554, 534] width 29 height 9
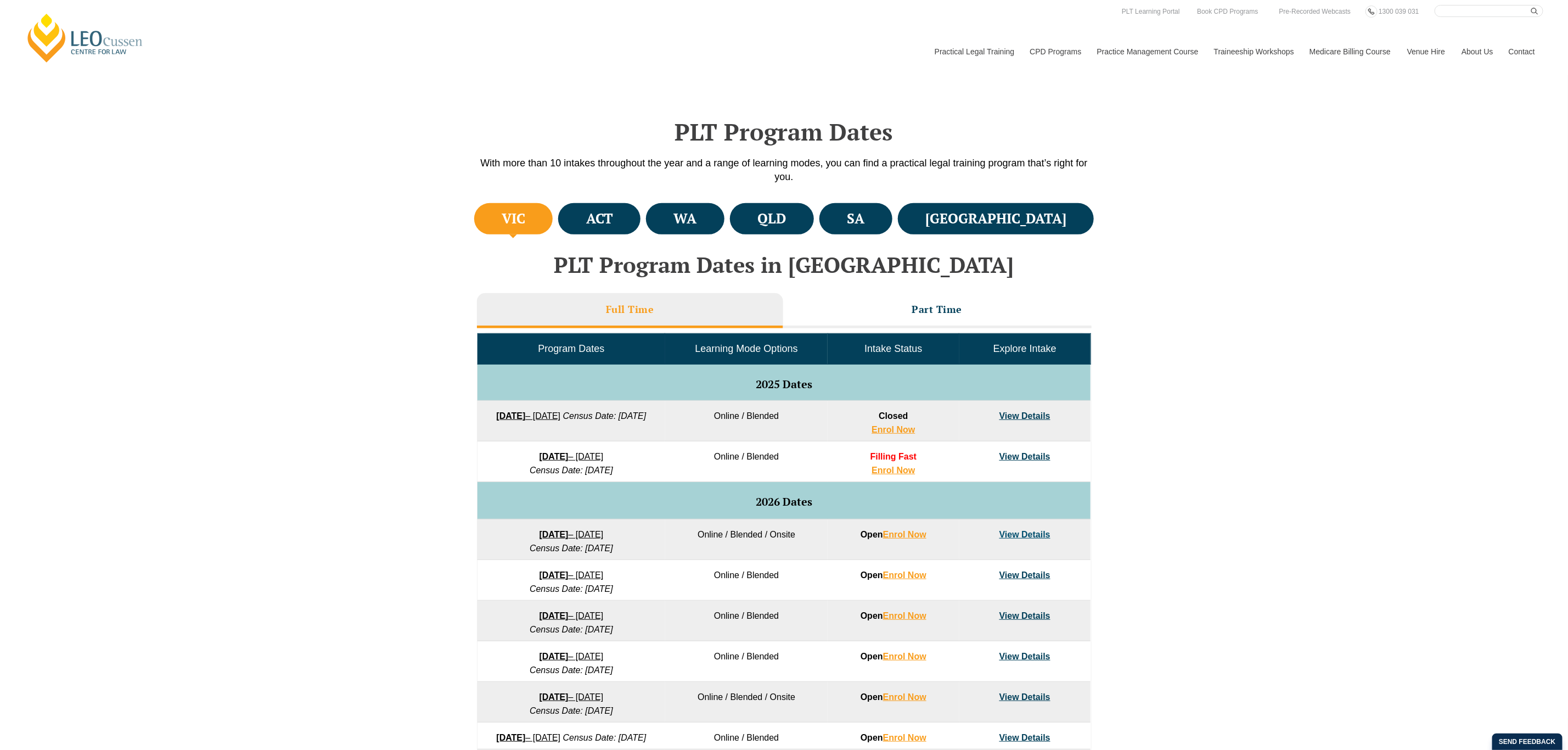
click at [569, 453] on strong "8 December 2025" at bounding box center [554, 456] width 29 height 9
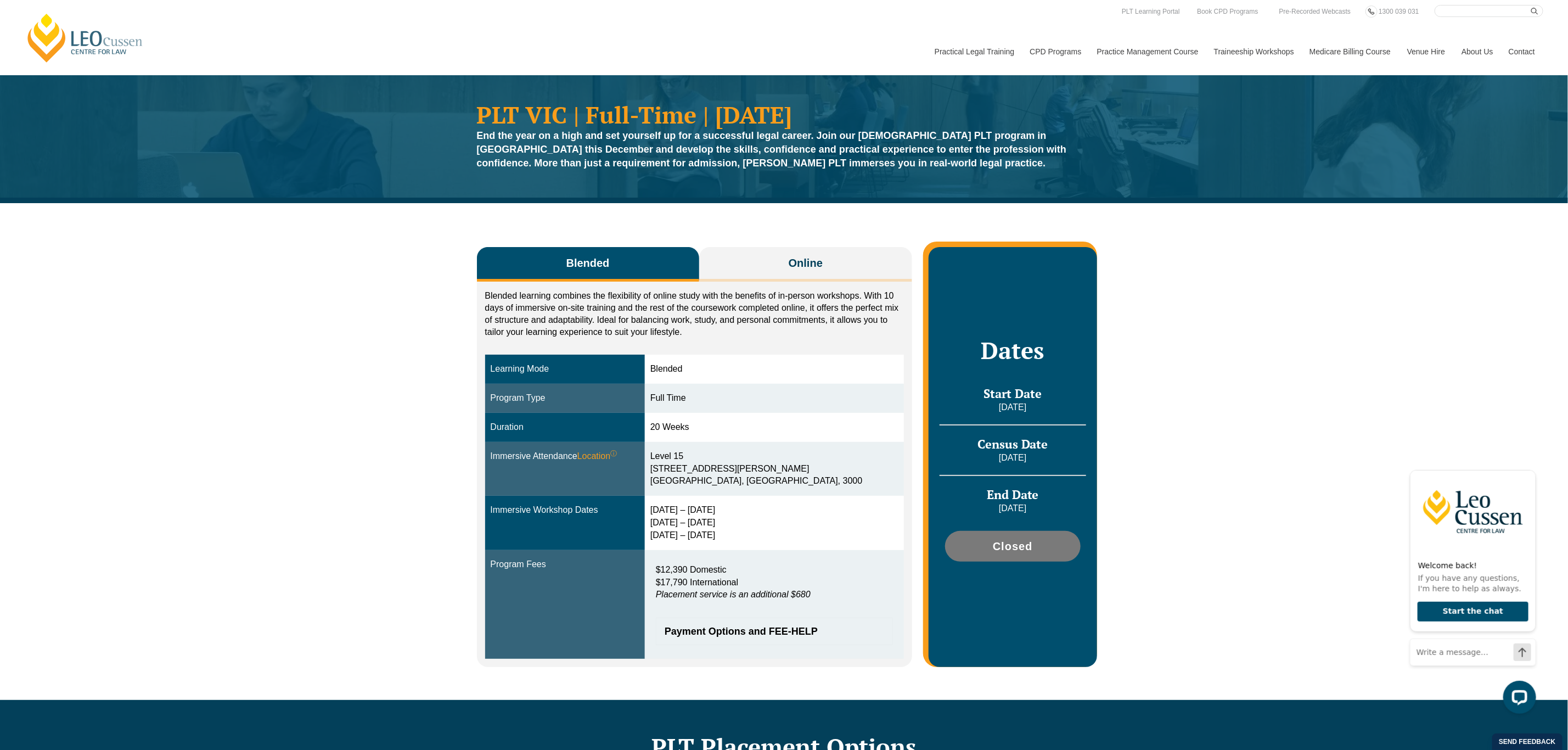
click at [89, 33] on link "[PERSON_NAME] Centre for Law" at bounding box center [85, 38] width 121 height 52
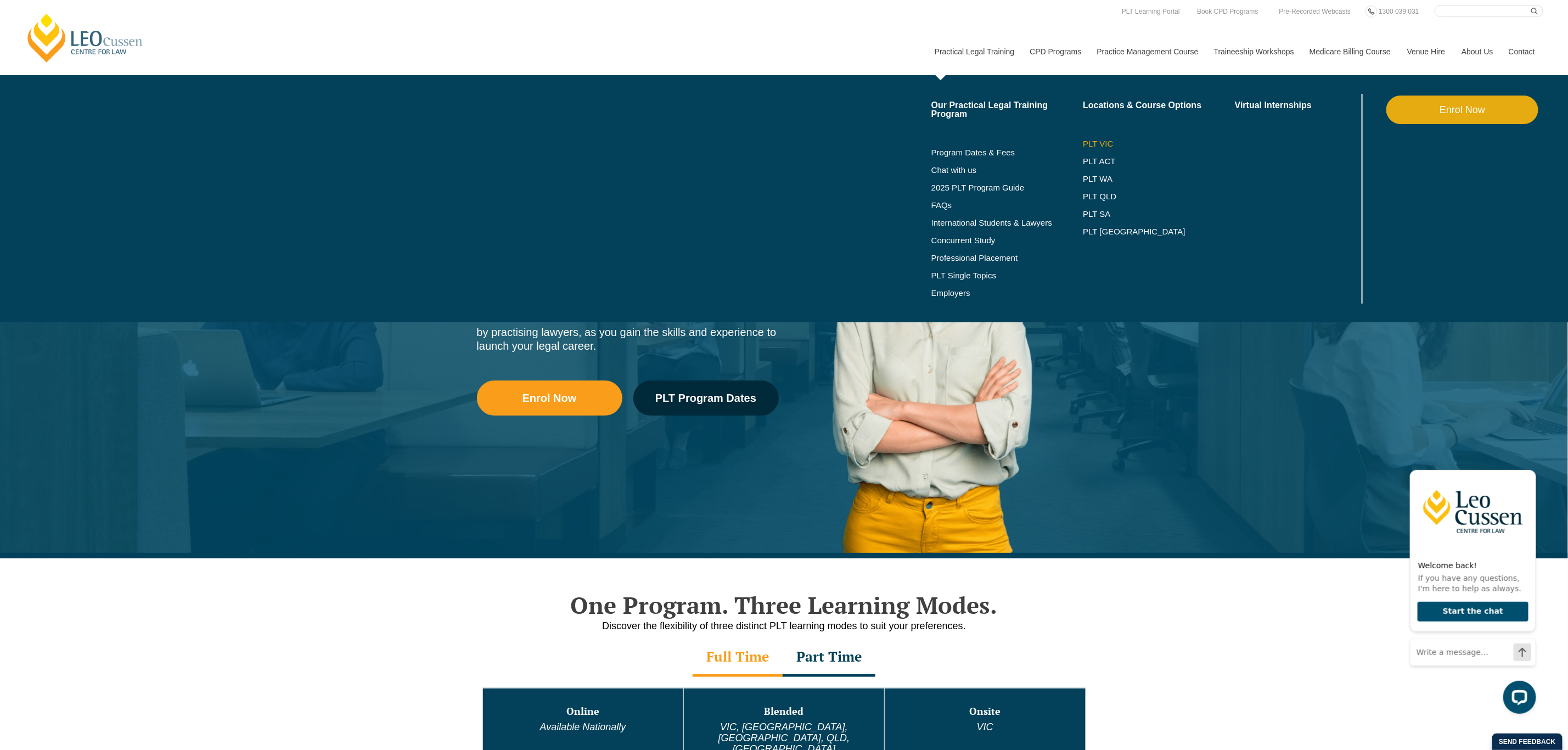
click at [1092, 139] on link "PLT VIC" at bounding box center [1159, 144] width 152 height 9
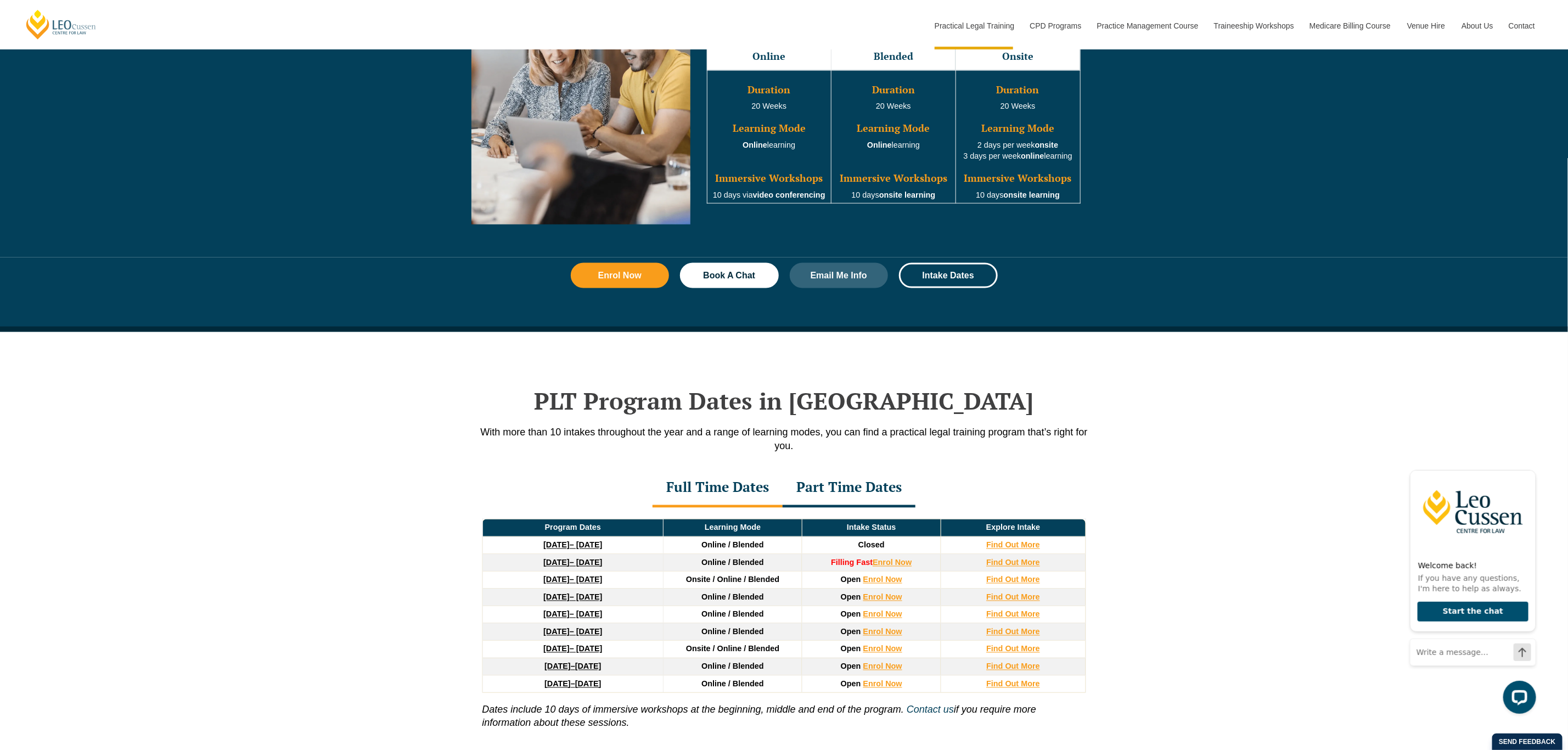
scroll to position [1372, 0]
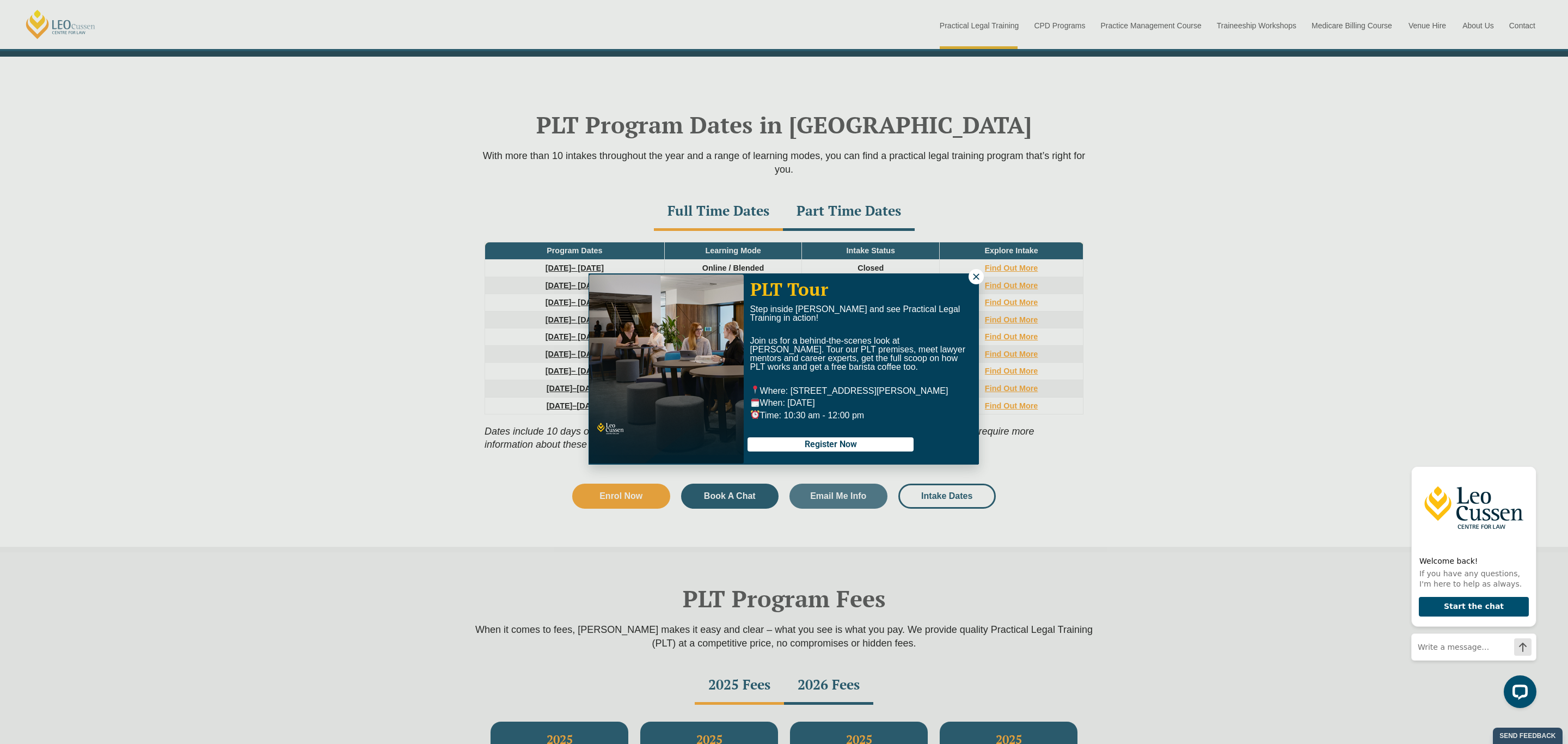
click at [980, 279] on icon at bounding box center [976, 276] width 10 height 10
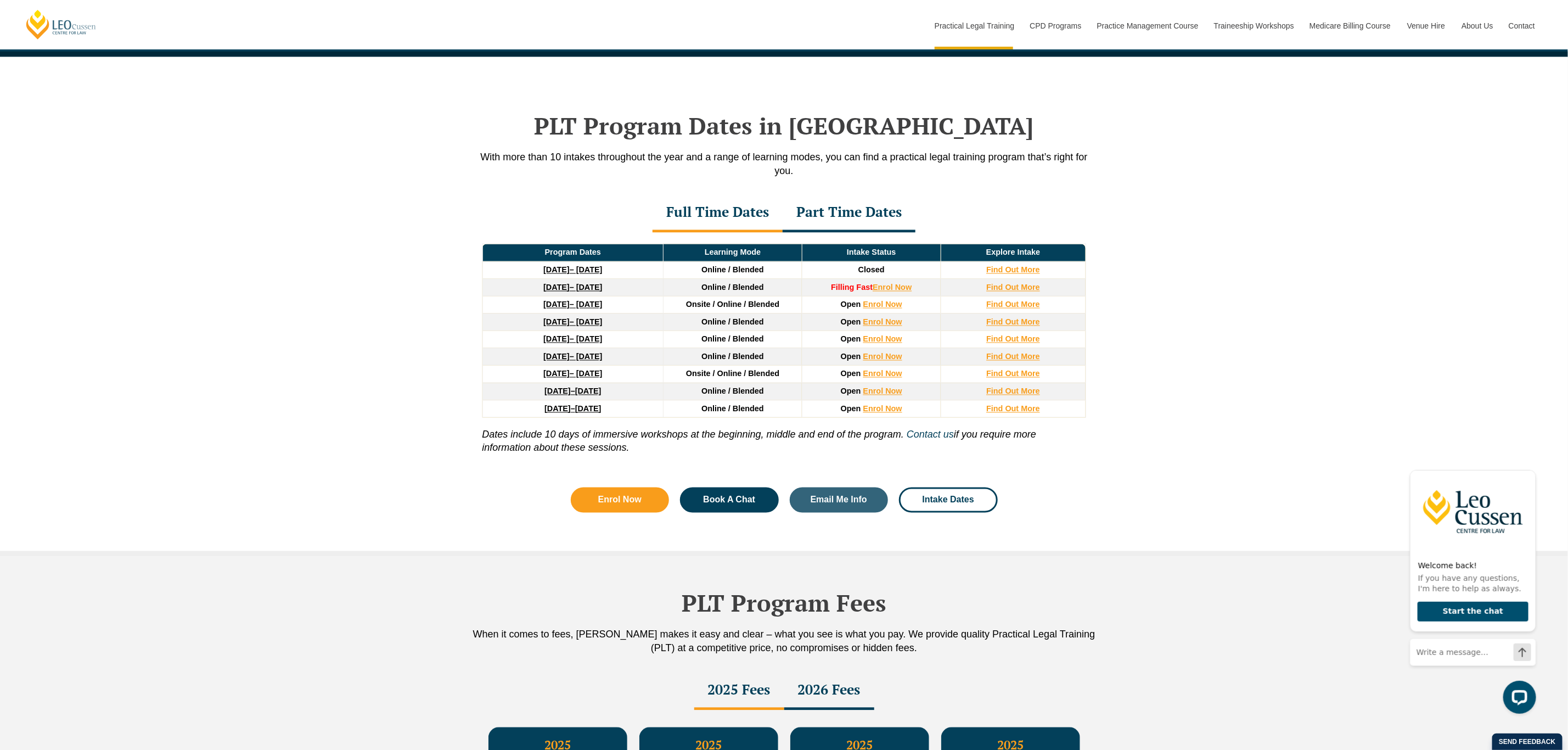
drag, startPoint x: 649, startPoint y: 304, endPoint x: 501, endPoint y: 310, distance: 148.1
click at [501, 310] on td "27 January 2026 – 12 June 2026" at bounding box center [573, 305] width 181 height 17
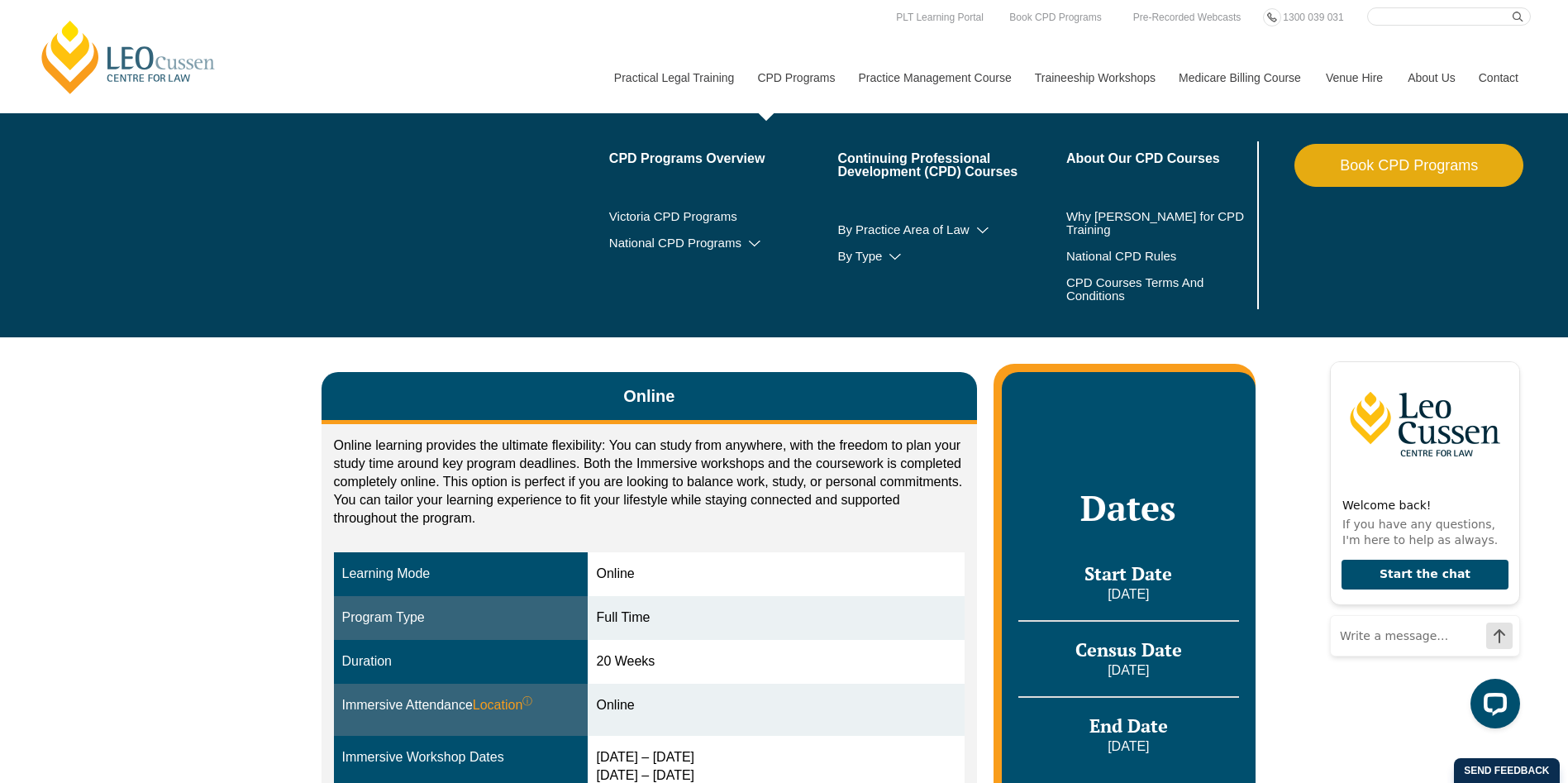
scroll to position [413, 0]
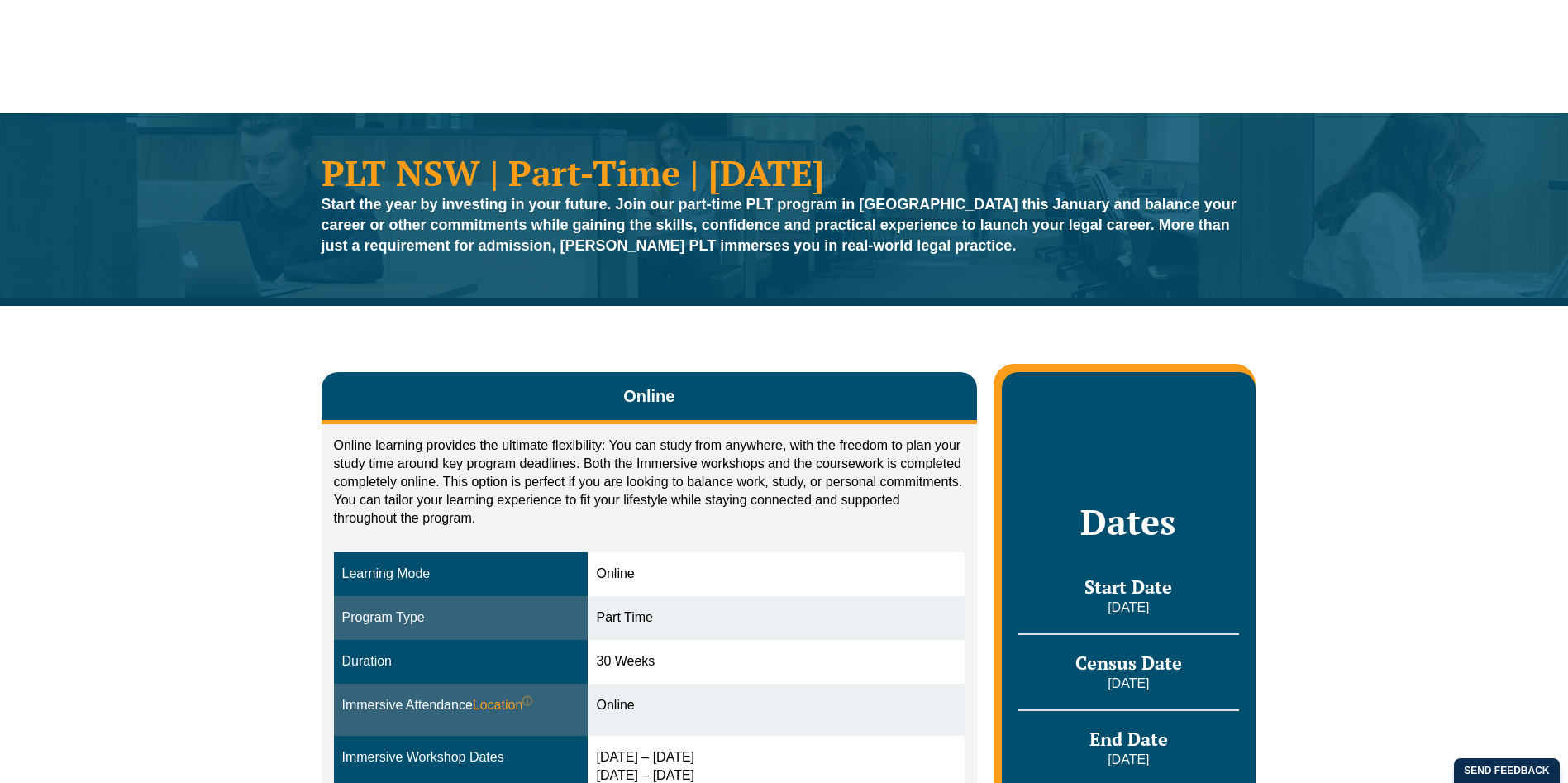
scroll to position [413, 0]
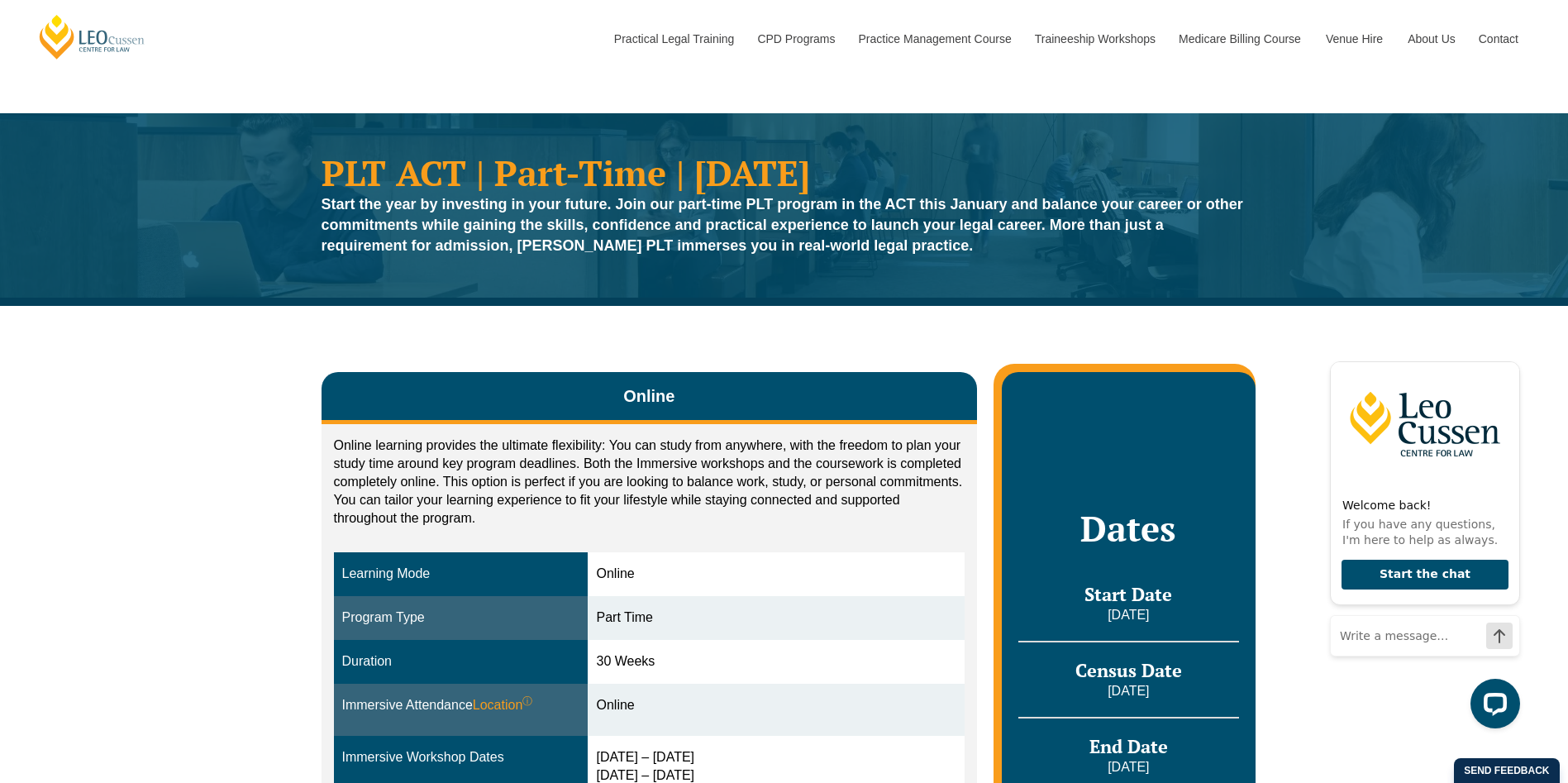
scroll to position [413, 0]
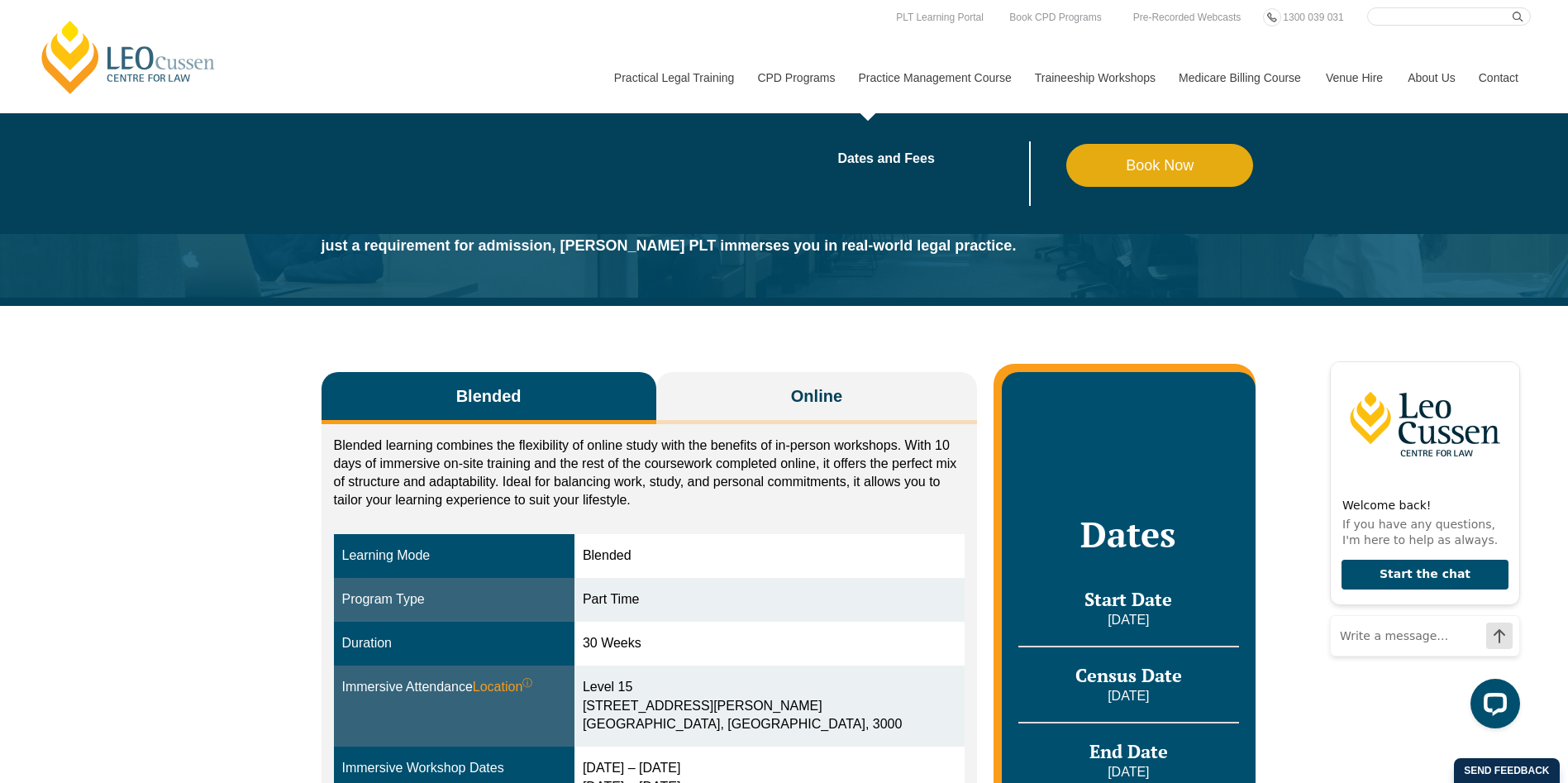
scroll to position [413, 0]
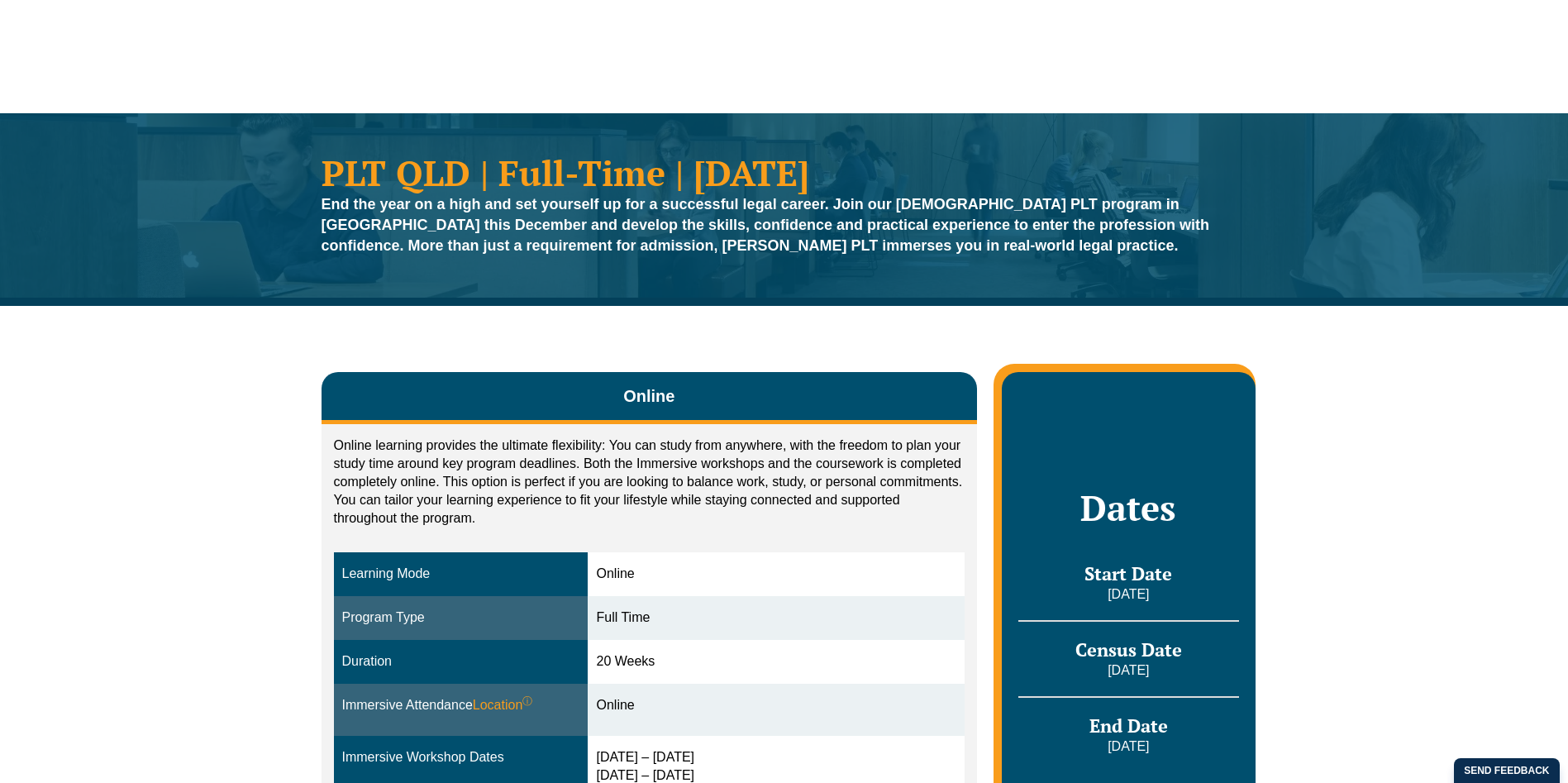
scroll to position [413, 0]
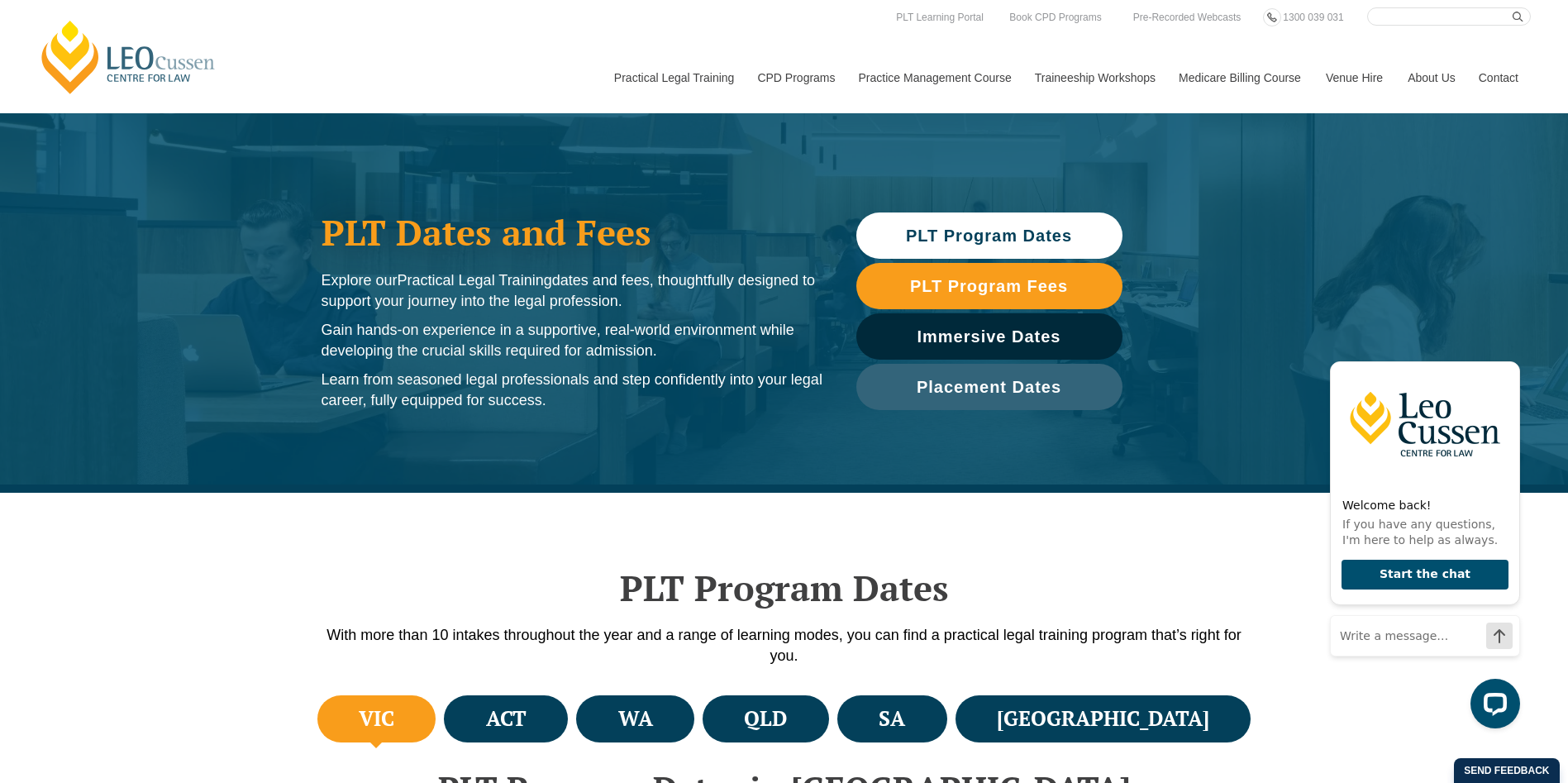
scroll to position [413, 0]
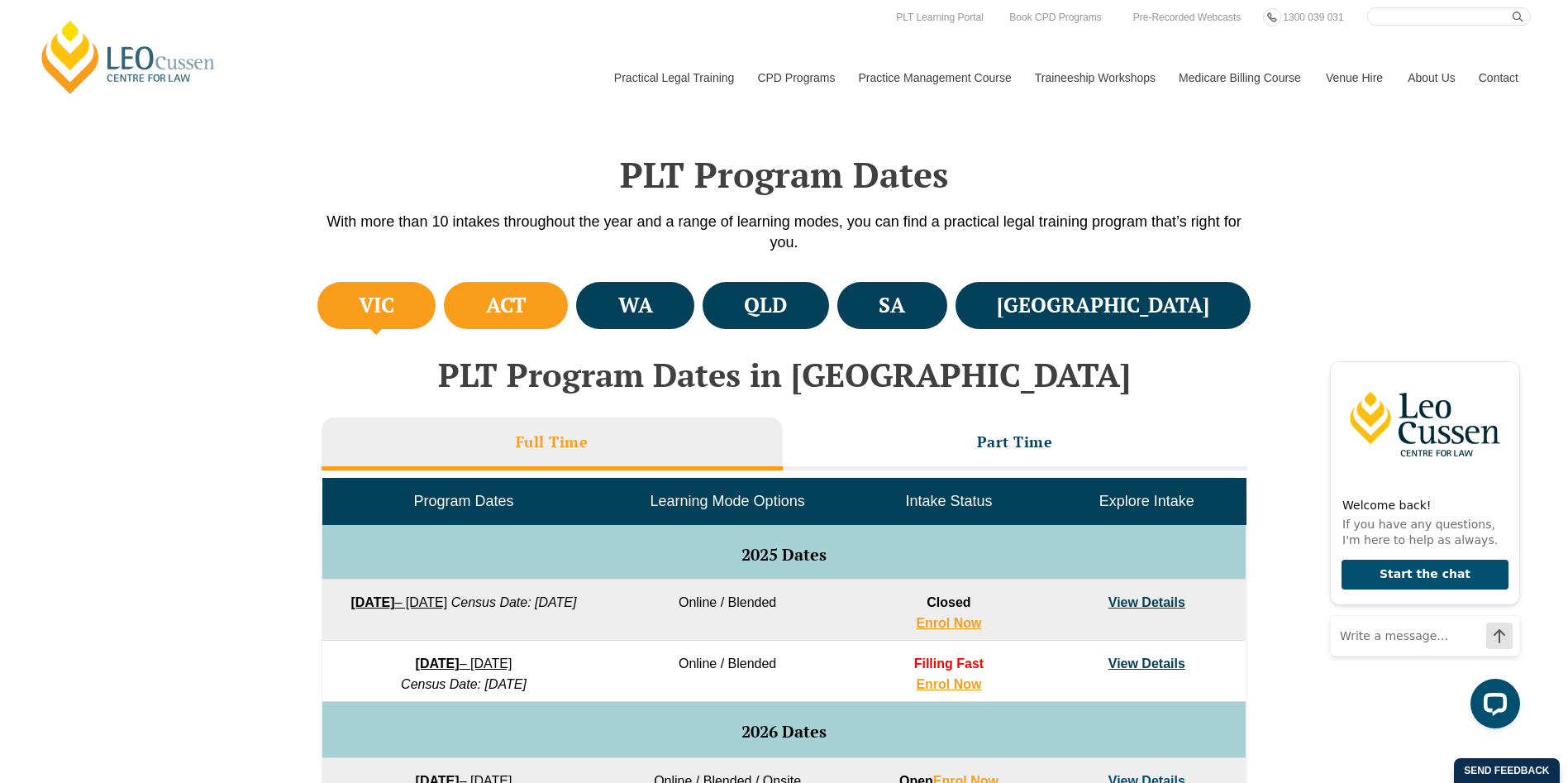
click at [527, 306] on h4 "ACT" at bounding box center [506, 305] width 41 height 27
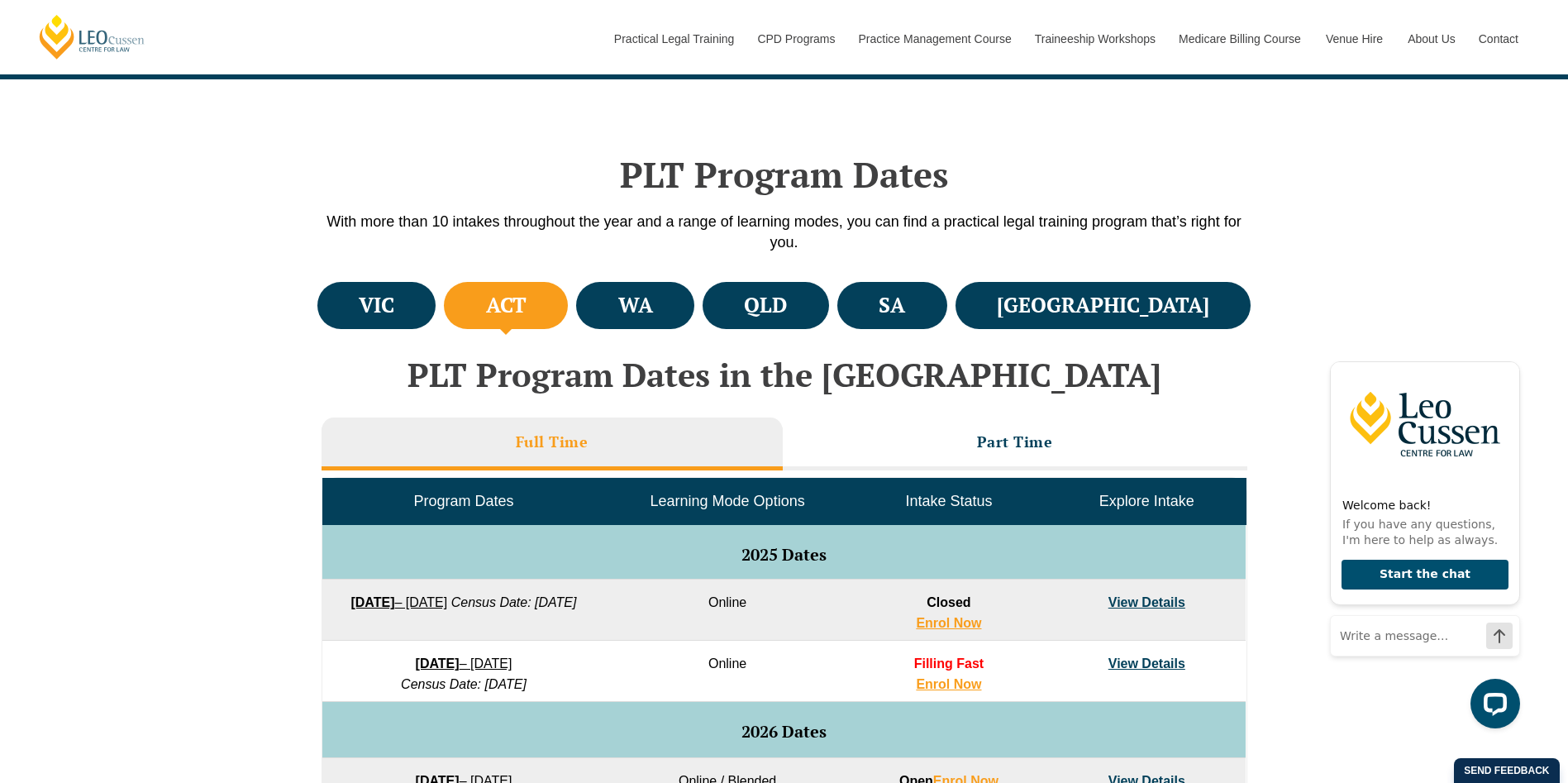
scroll to position [826, 0]
click at [979, 452] on li "Part Time" at bounding box center [1015, 444] width 464 height 53
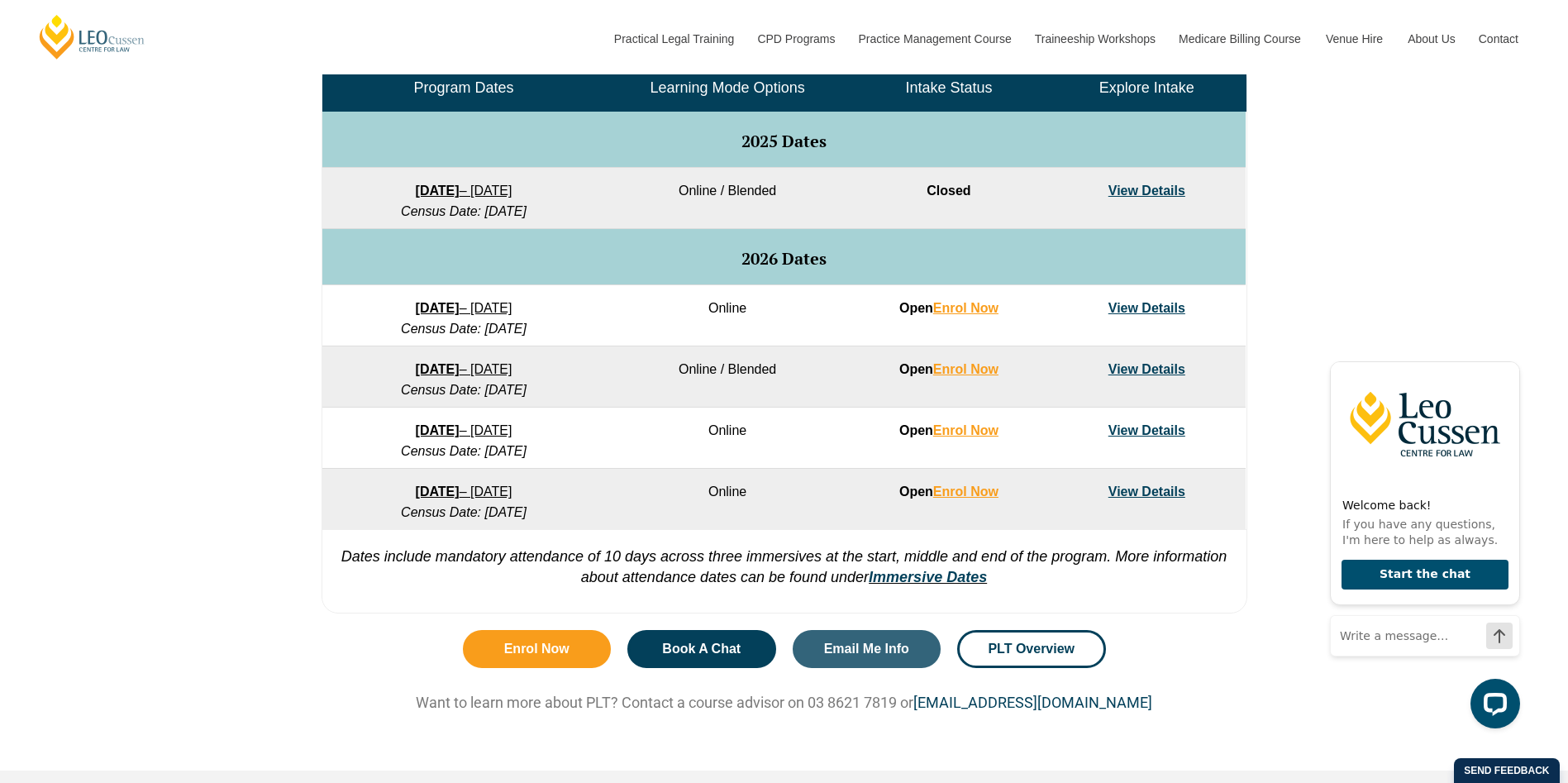
scroll to position [413, 0]
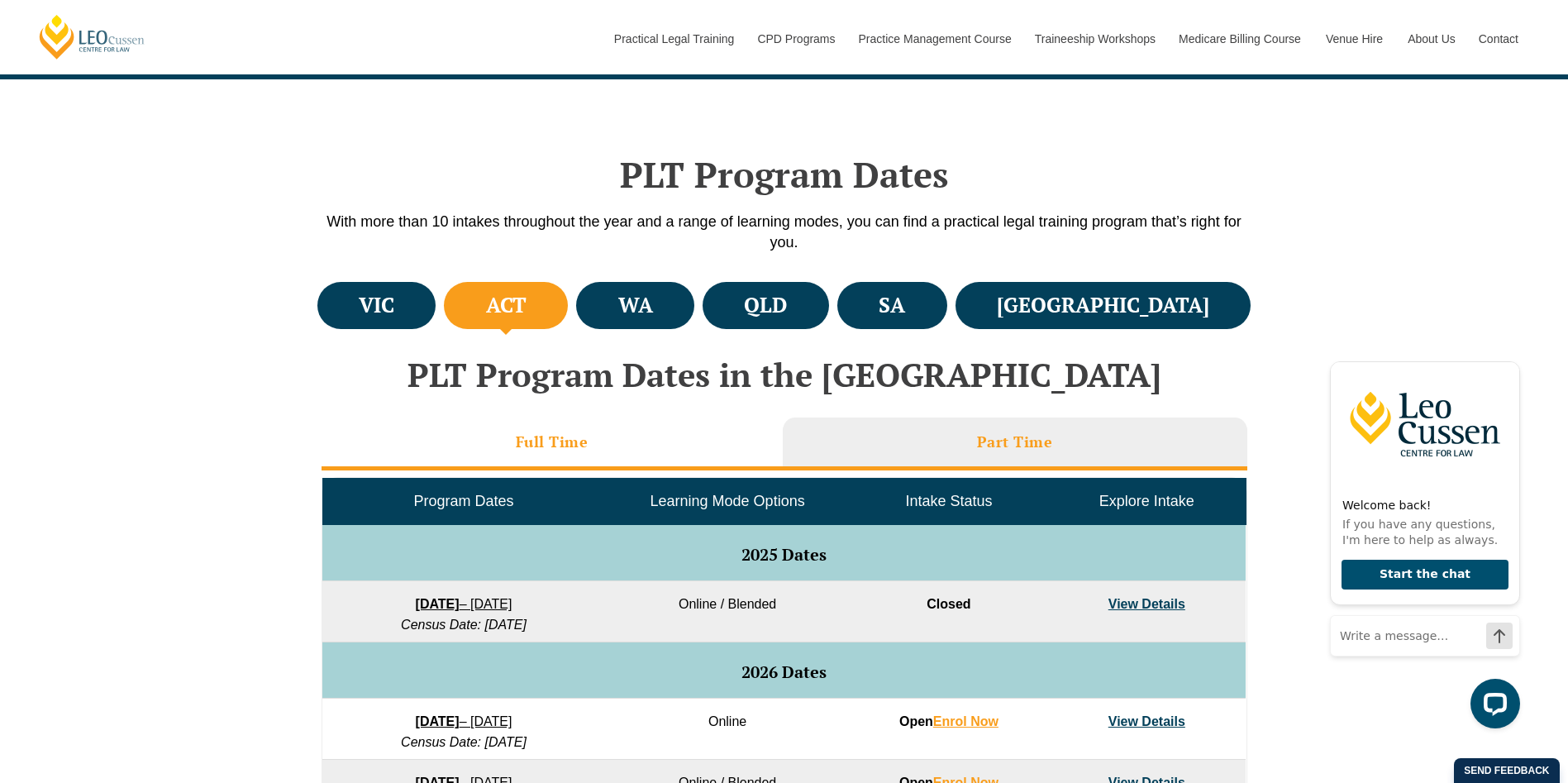
click at [514, 431] on li "Full Time" at bounding box center [552, 444] width 461 height 53
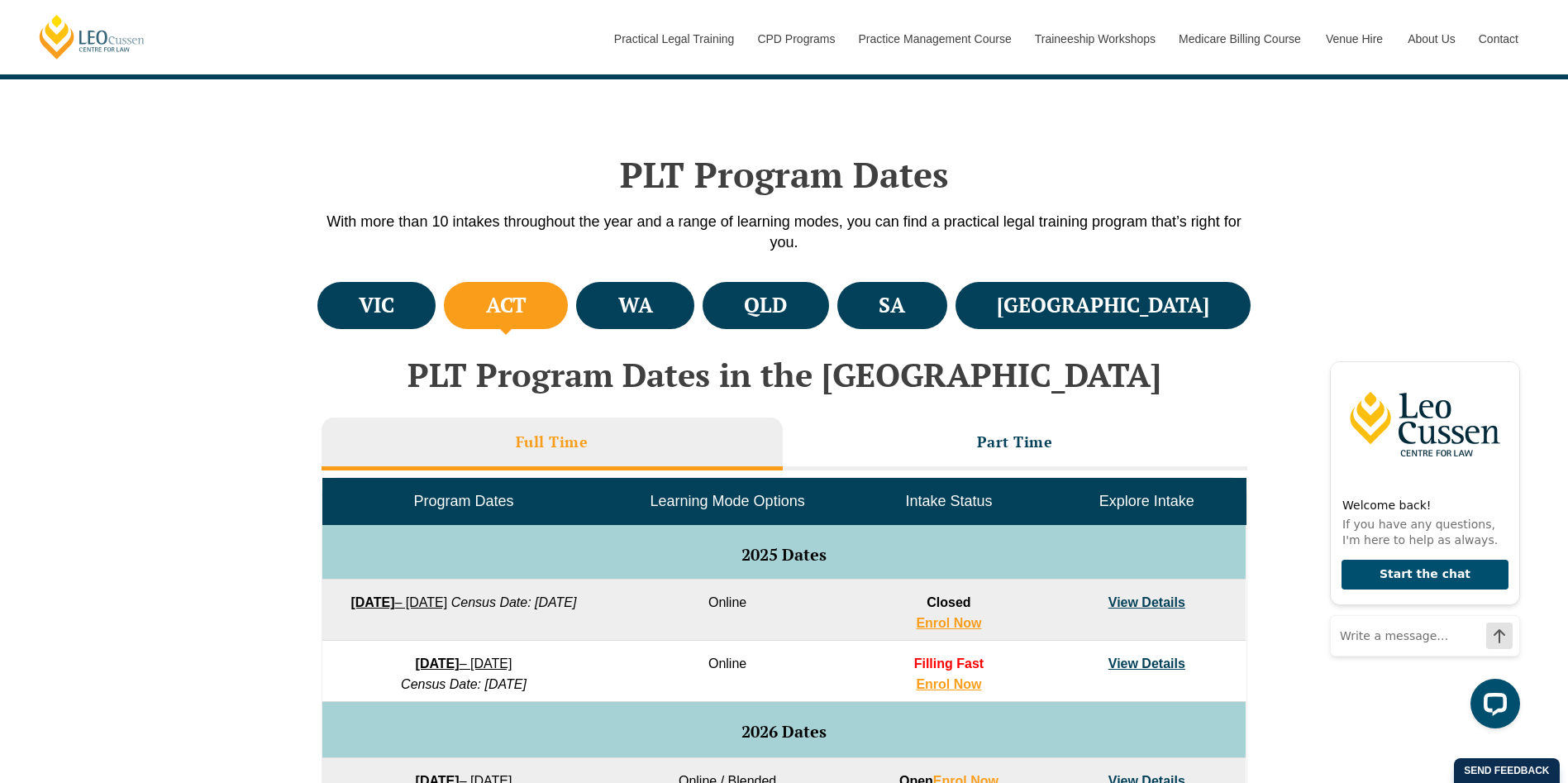
scroll to position [826, 0]
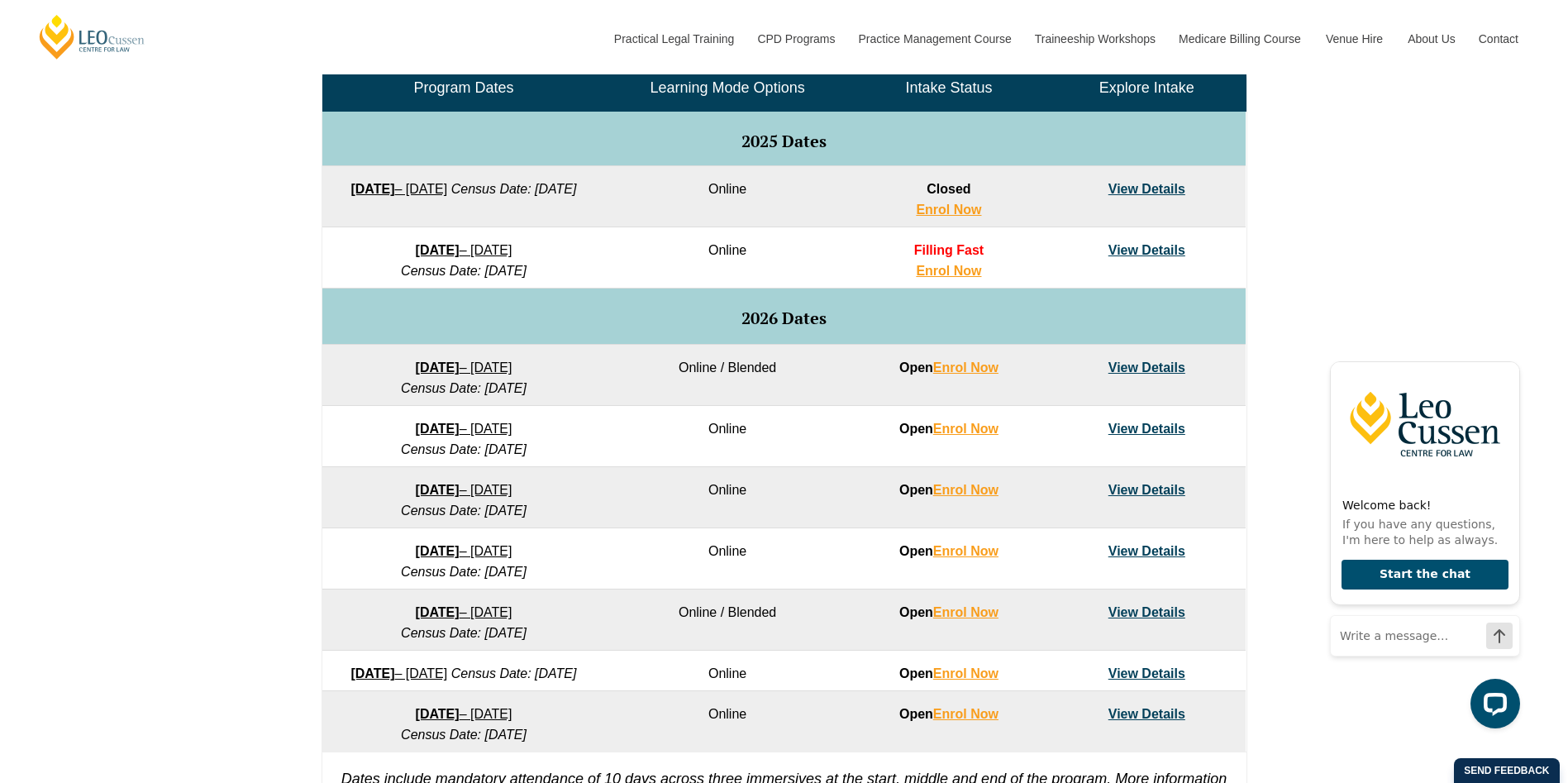
drag, startPoint x: 452, startPoint y: 436, endPoint x: 430, endPoint y: 428, distance: 23.4
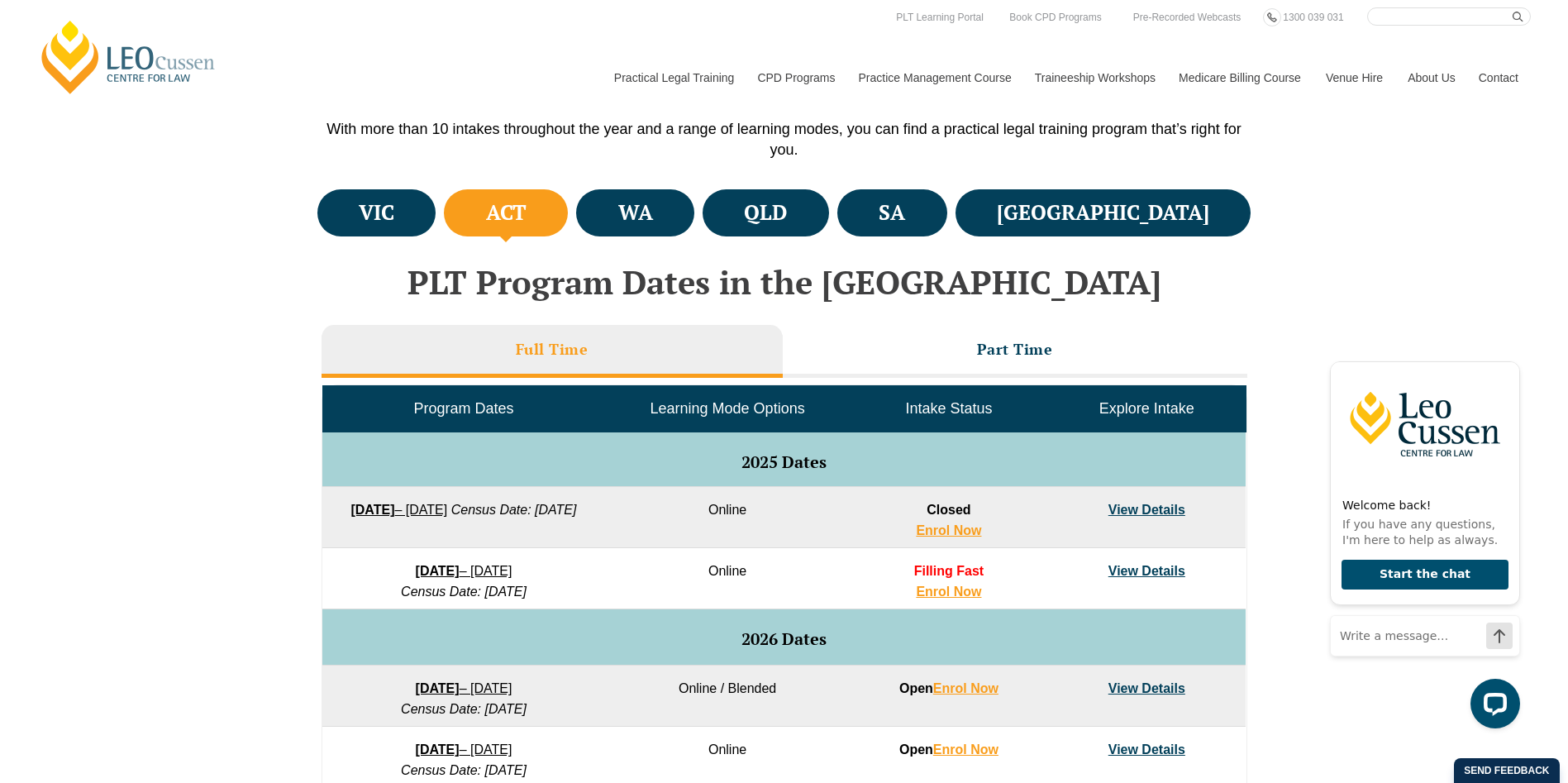
scroll to position [0, 0]
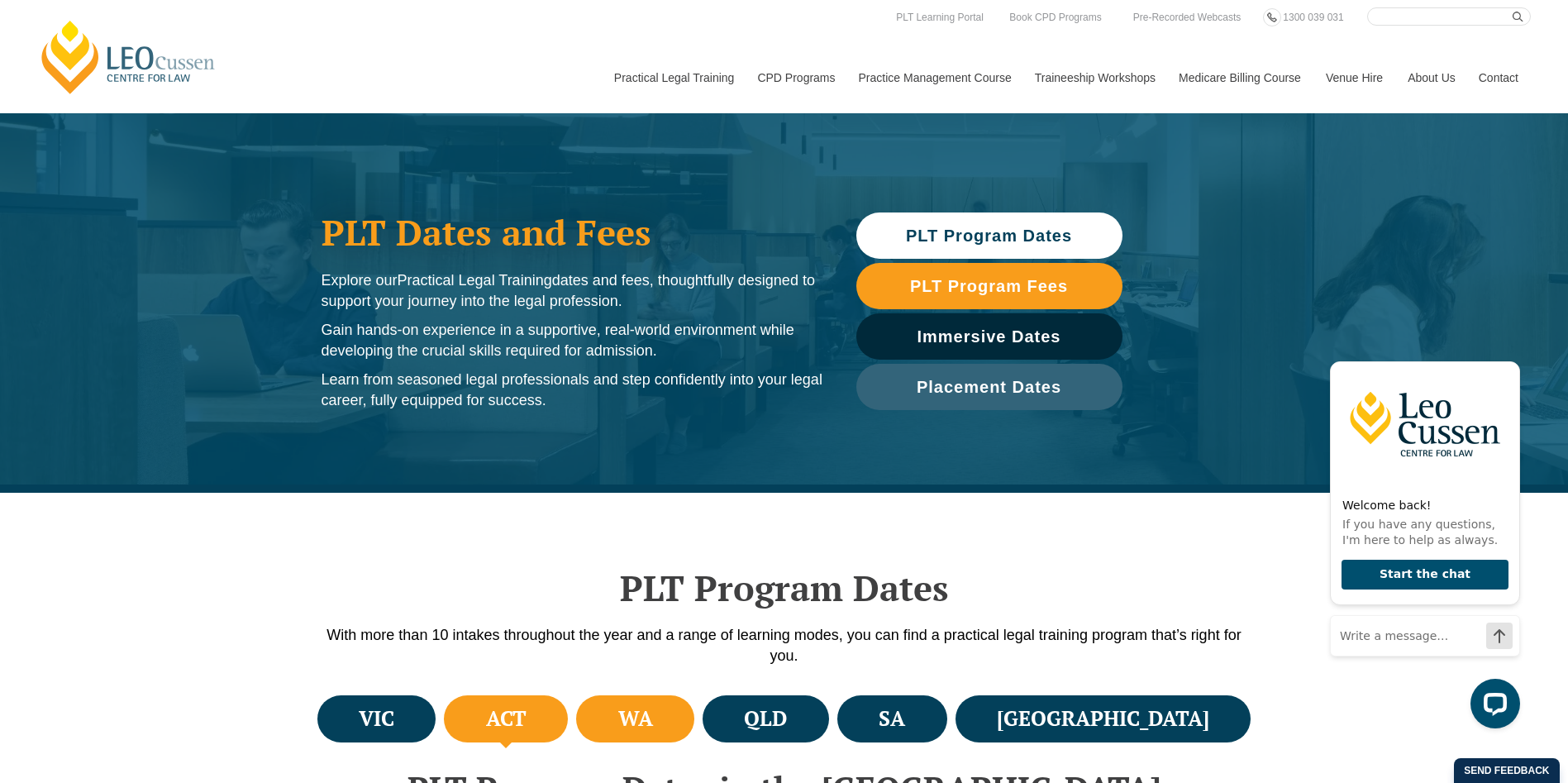
click at [679, 728] on li "WA" at bounding box center [635, 719] width 118 height 47
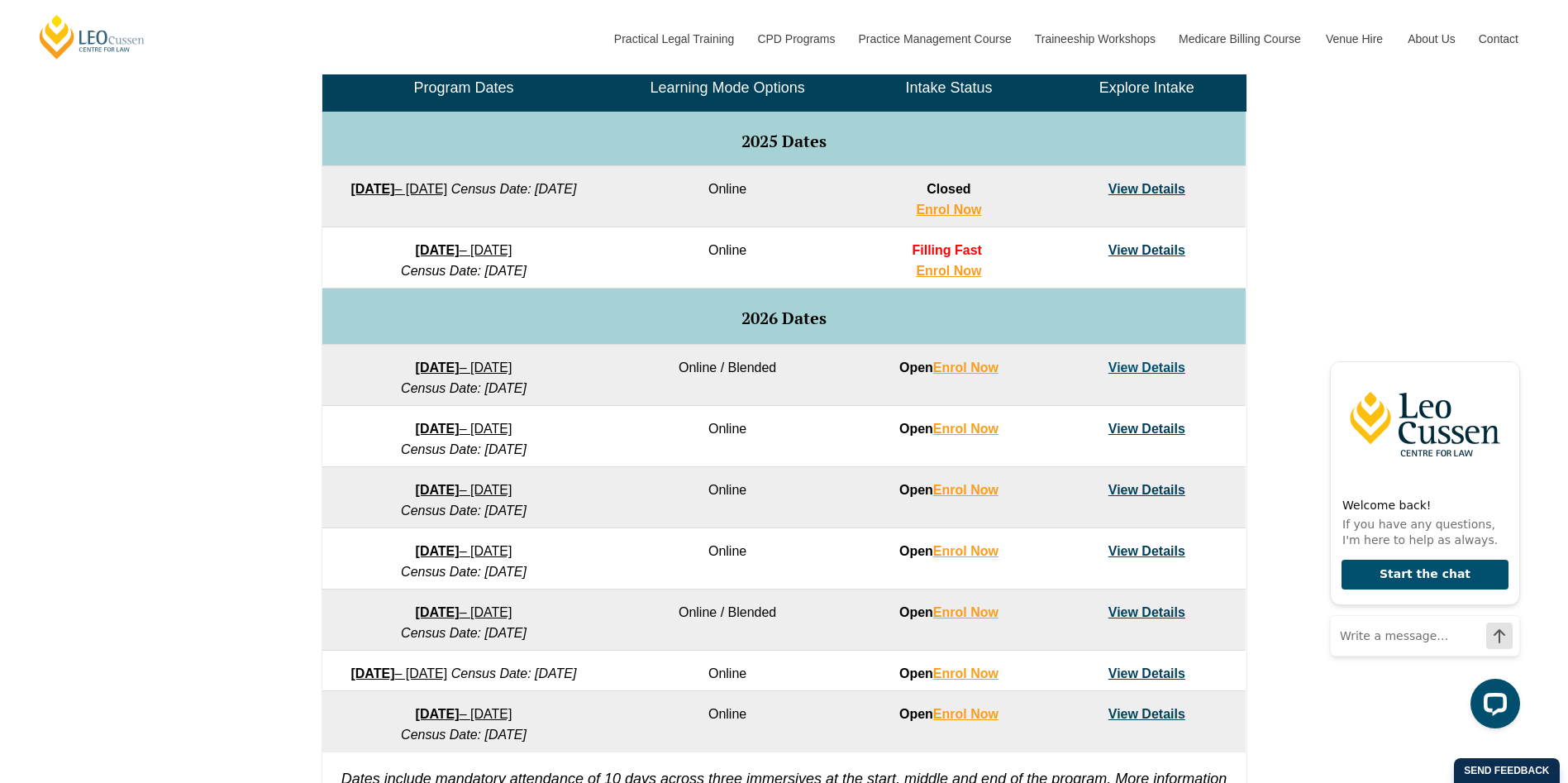
scroll to position [413, 0]
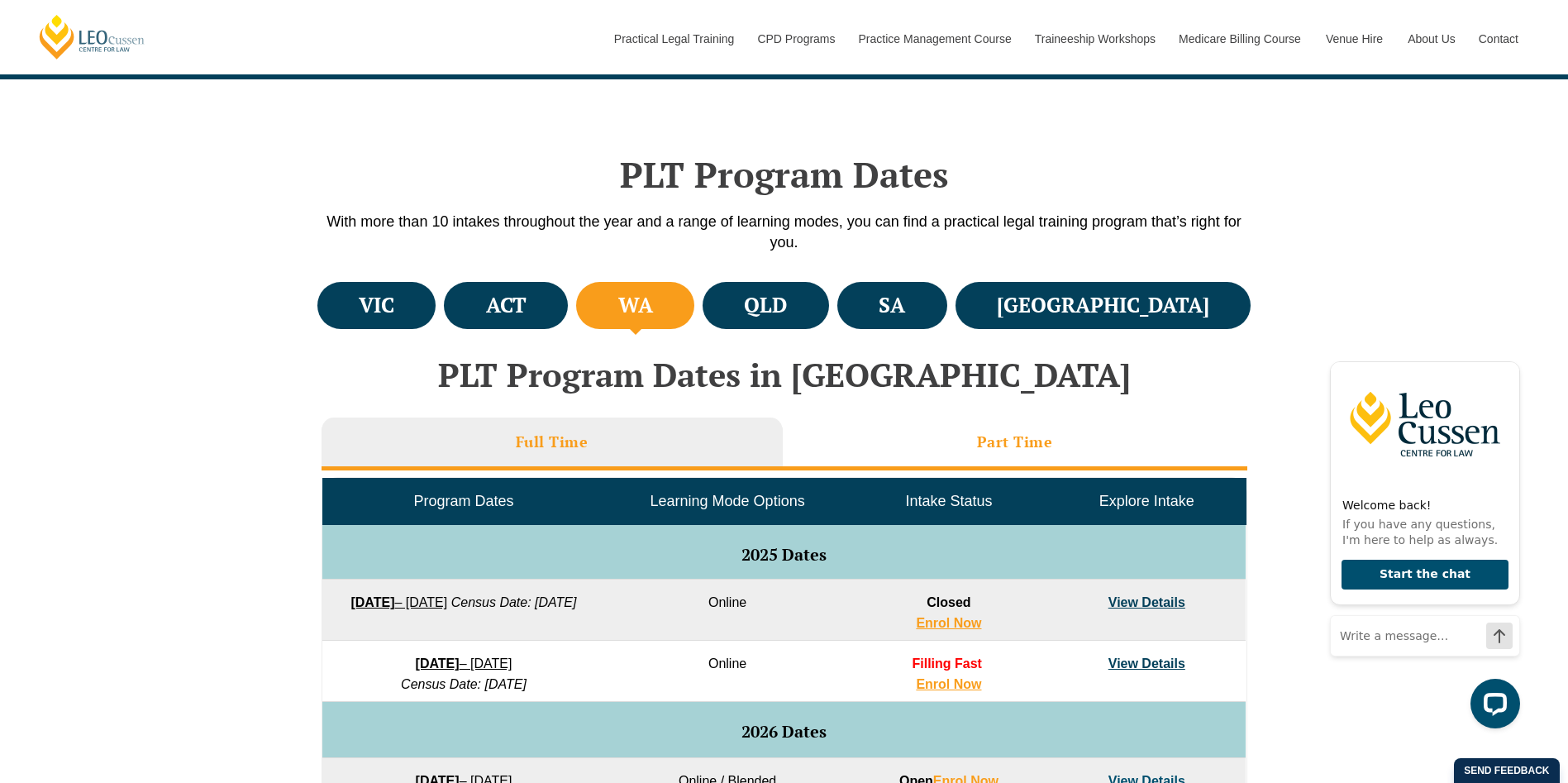
click at [922, 449] on li "Part Time" at bounding box center [1015, 444] width 464 height 53
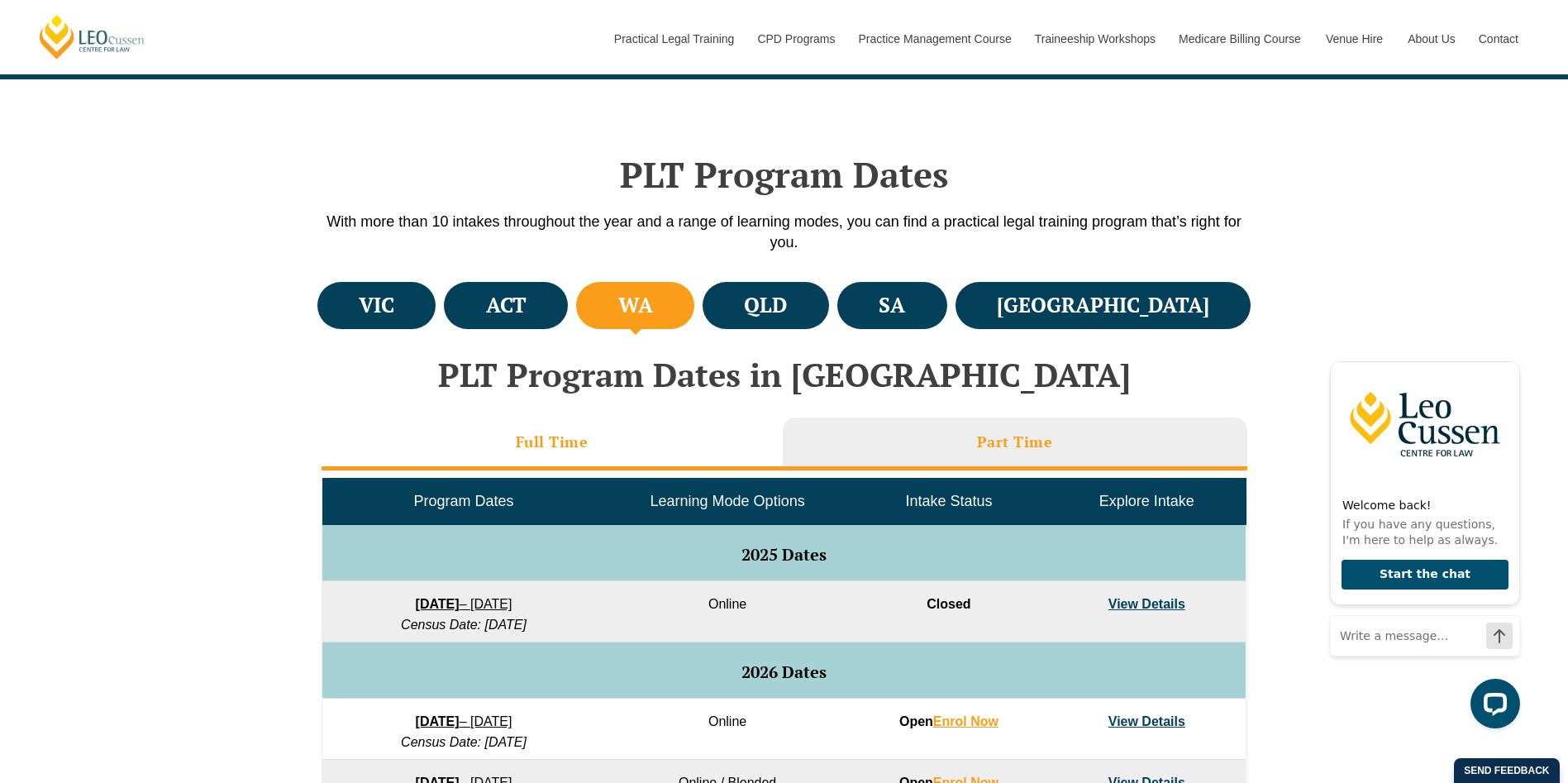
click at [555, 443] on h3 "Full Time" at bounding box center [552, 441] width 73 height 19
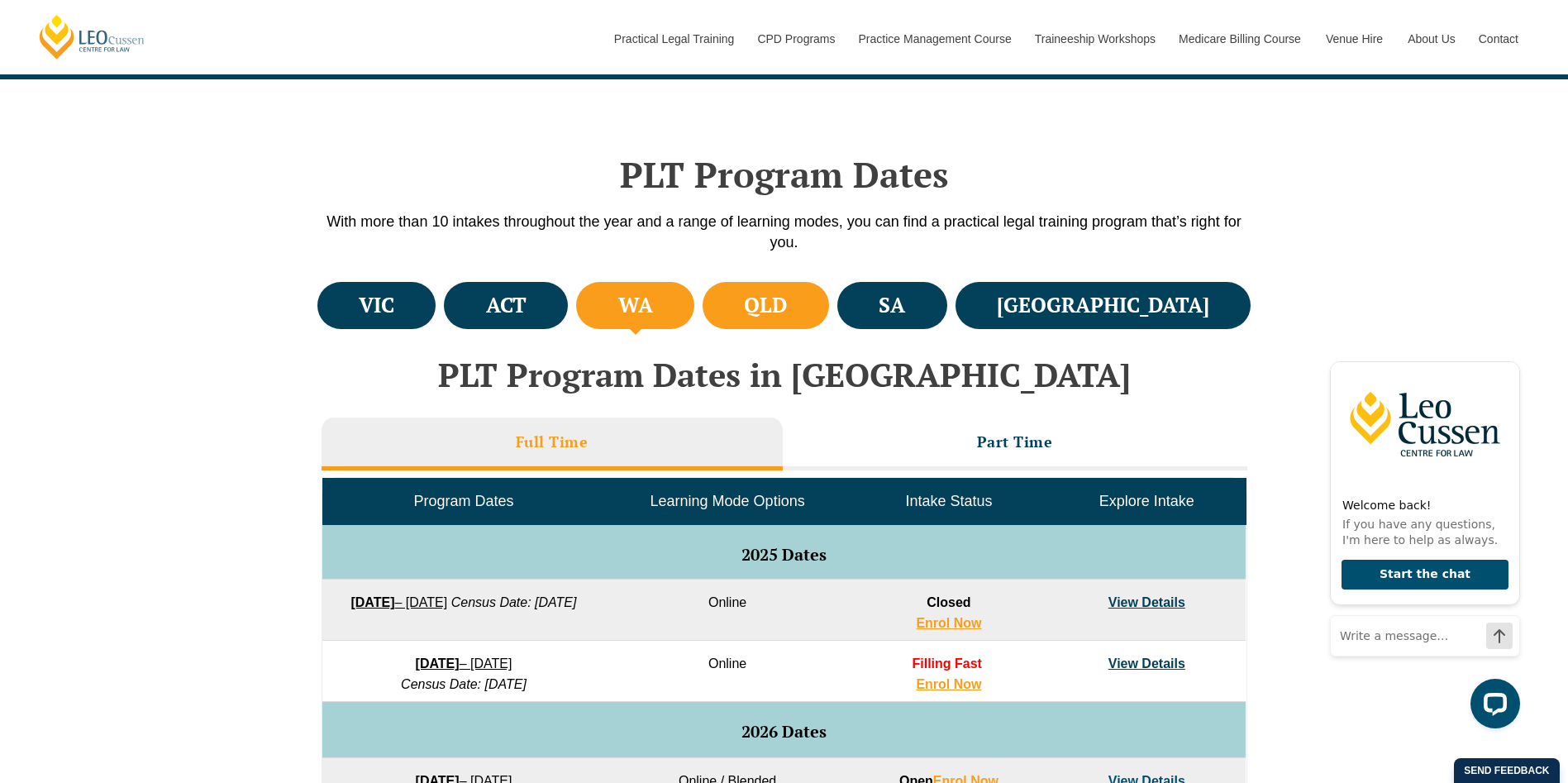
click at [787, 308] on h4 "QLD" at bounding box center [765, 305] width 43 height 27
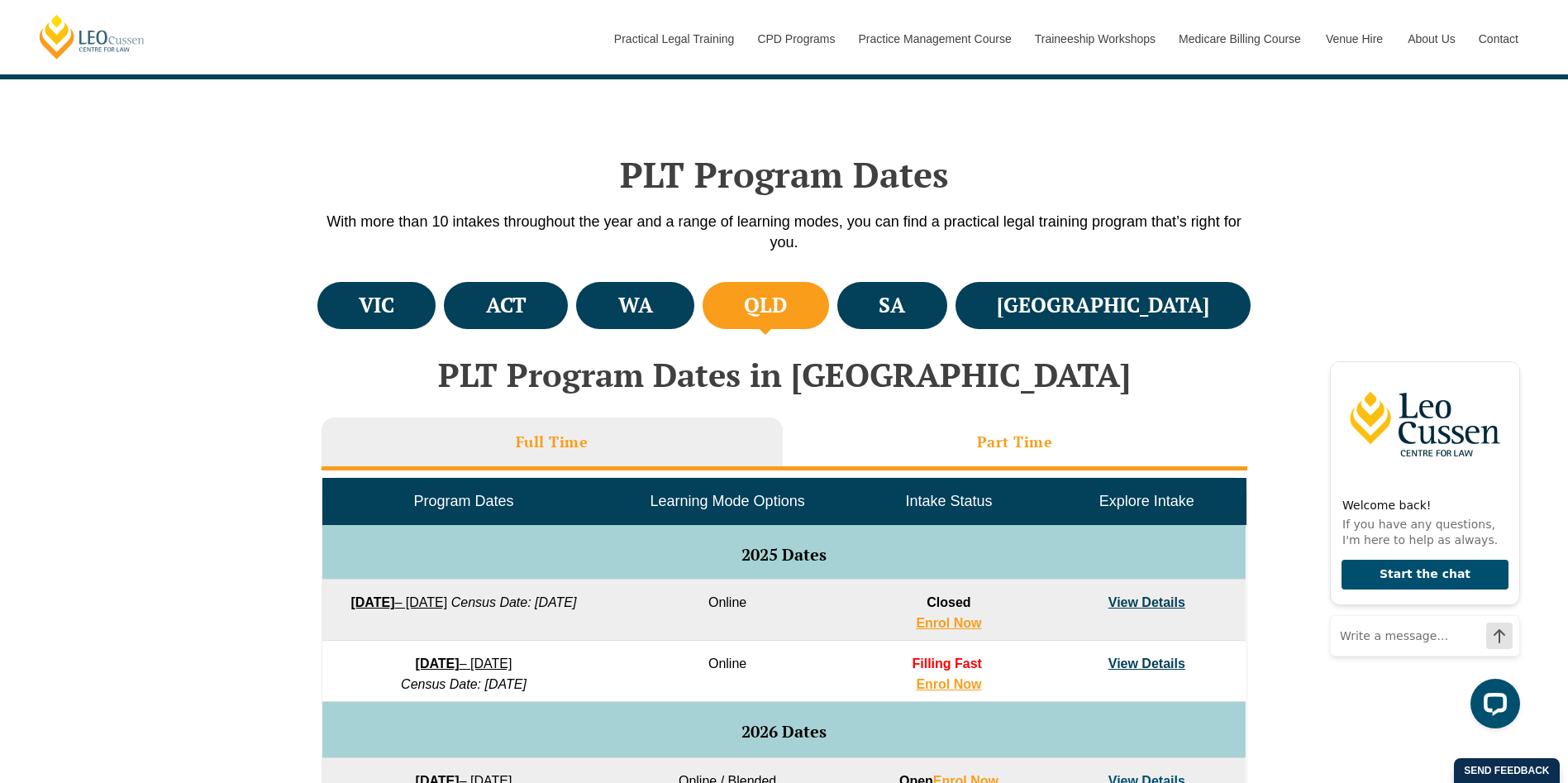
click at [899, 448] on li "Part Time" at bounding box center [1015, 444] width 464 height 53
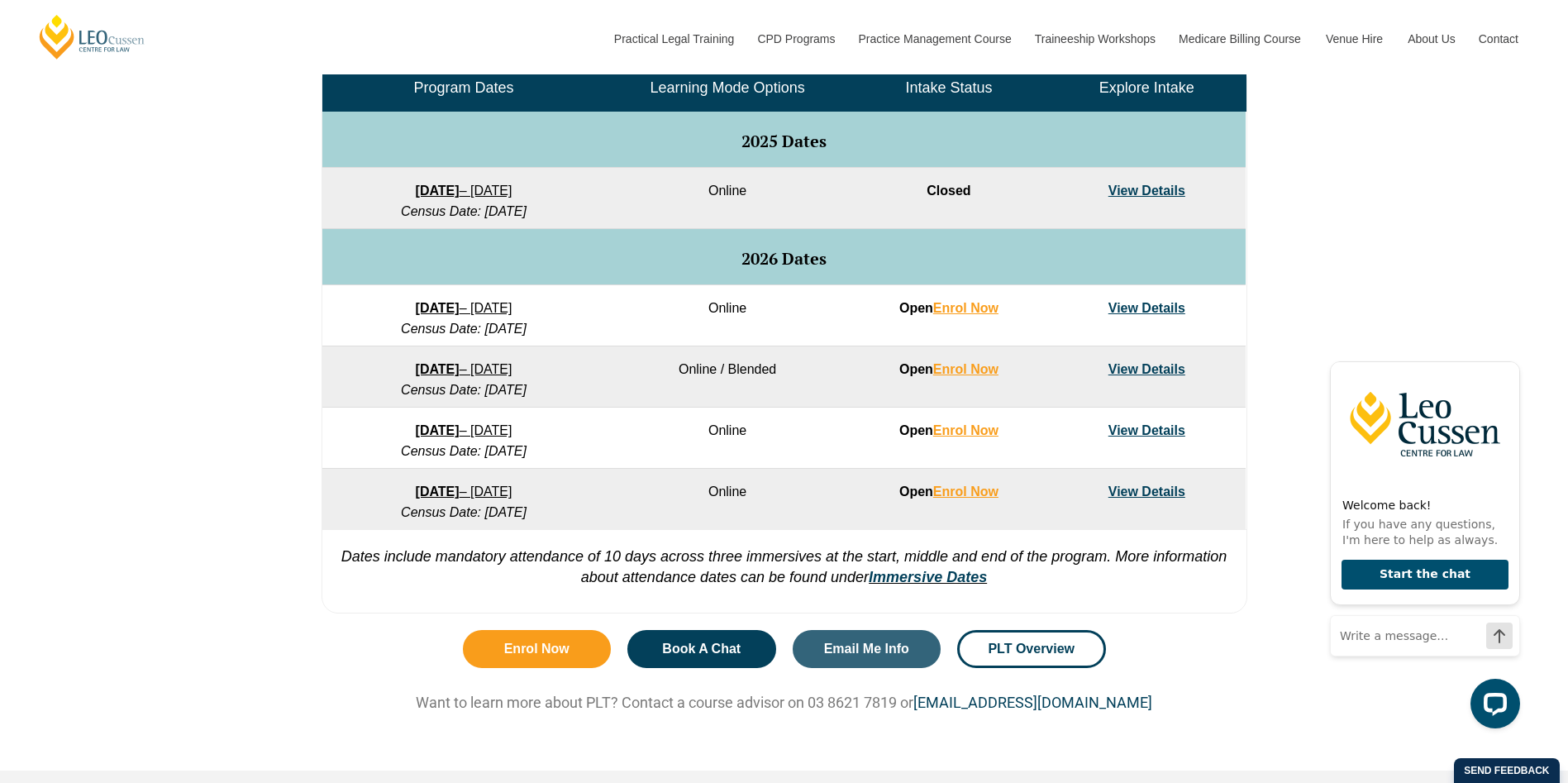
drag, startPoint x: 394, startPoint y: 296, endPoint x: 360, endPoint y: 311, distance: 37.2
drag, startPoint x: 360, startPoint y: 311, endPoint x: 399, endPoint y: 299, distance: 40.8
drag, startPoint x: 399, startPoint y: 299, endPoint x: 325, endPoint y: 325, distance: 78.4
click at [268, 315] on div "VIC ACT WA QLD SA NSW PLT Program Dates in Victoria Full Time Part Time Program…" at bounding box center [784, 243] width 1568 height 757
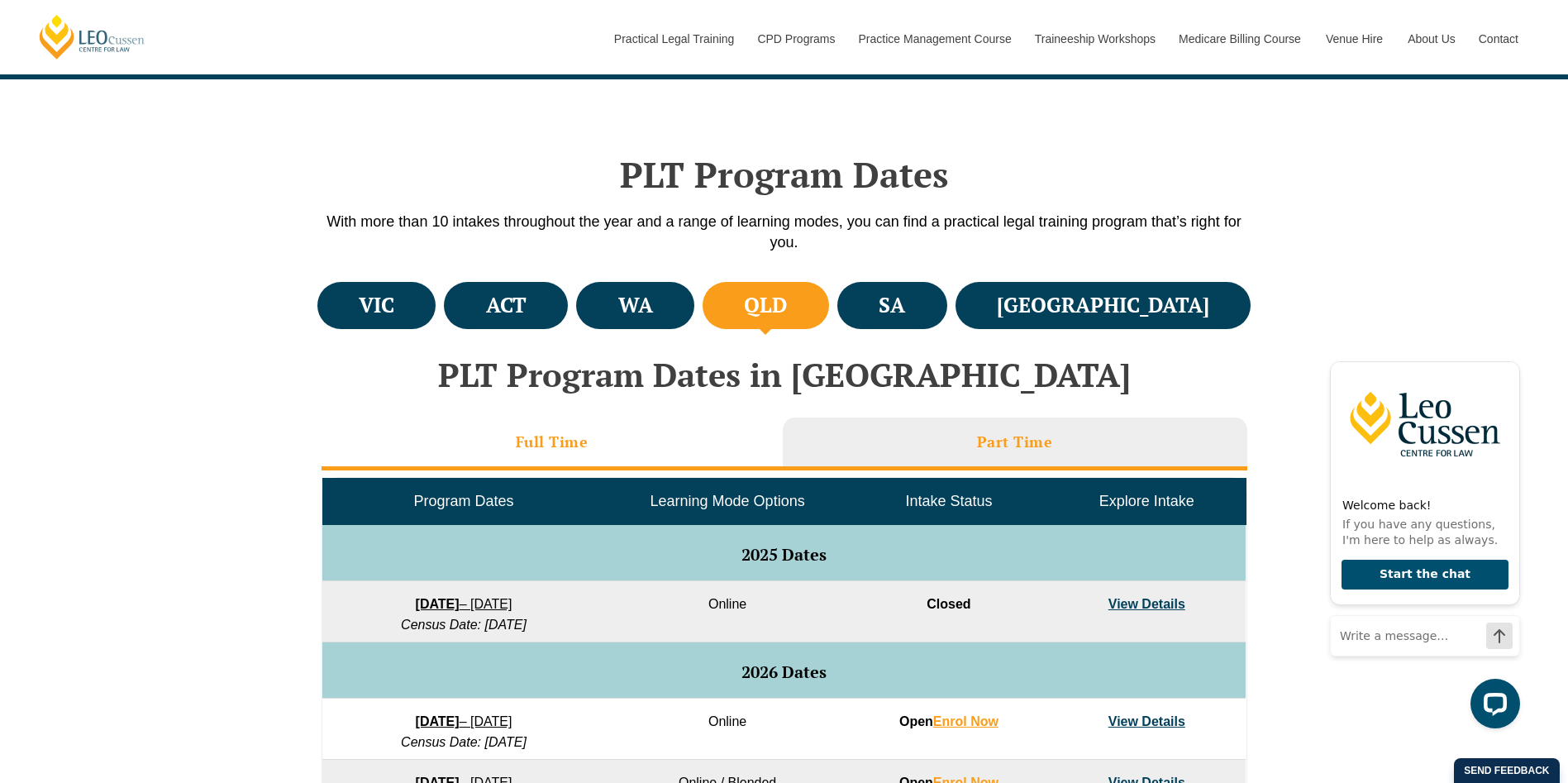
click at [575, 432] on h3 "Full Time" at bounding box center [552, 441] width 73 height 19
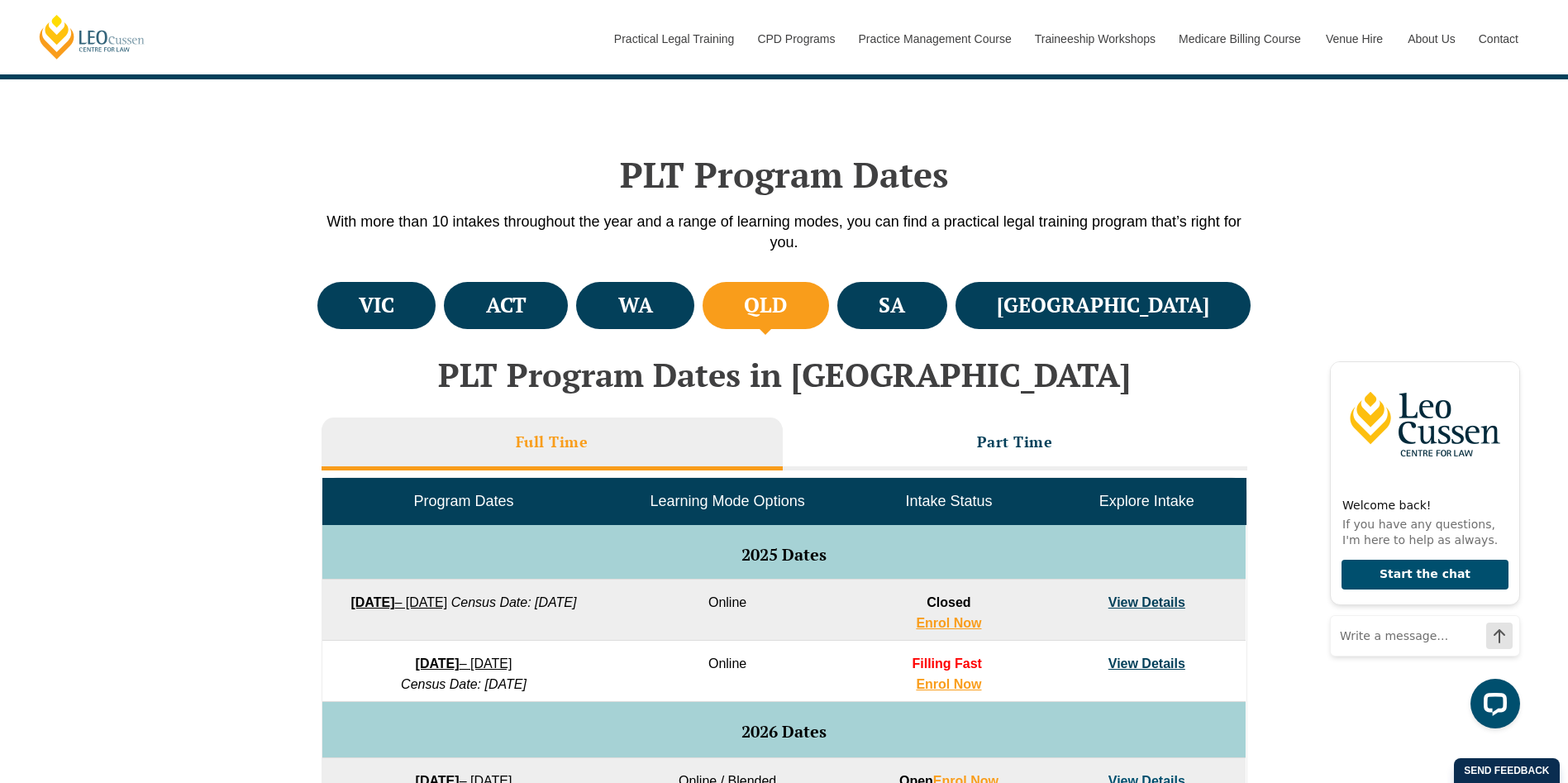
click at [997, 278] on ul "VIC ACT [GEOGRAPHIC_DATA] [GEOGRAPHIC_DATA] SA [GEOGRAPHIC_DATA]" at bounding box center [784, 305] width 942 height 56
click at [947, 298] on li "SA" at bounding box center [891, 305] width 110 height 47
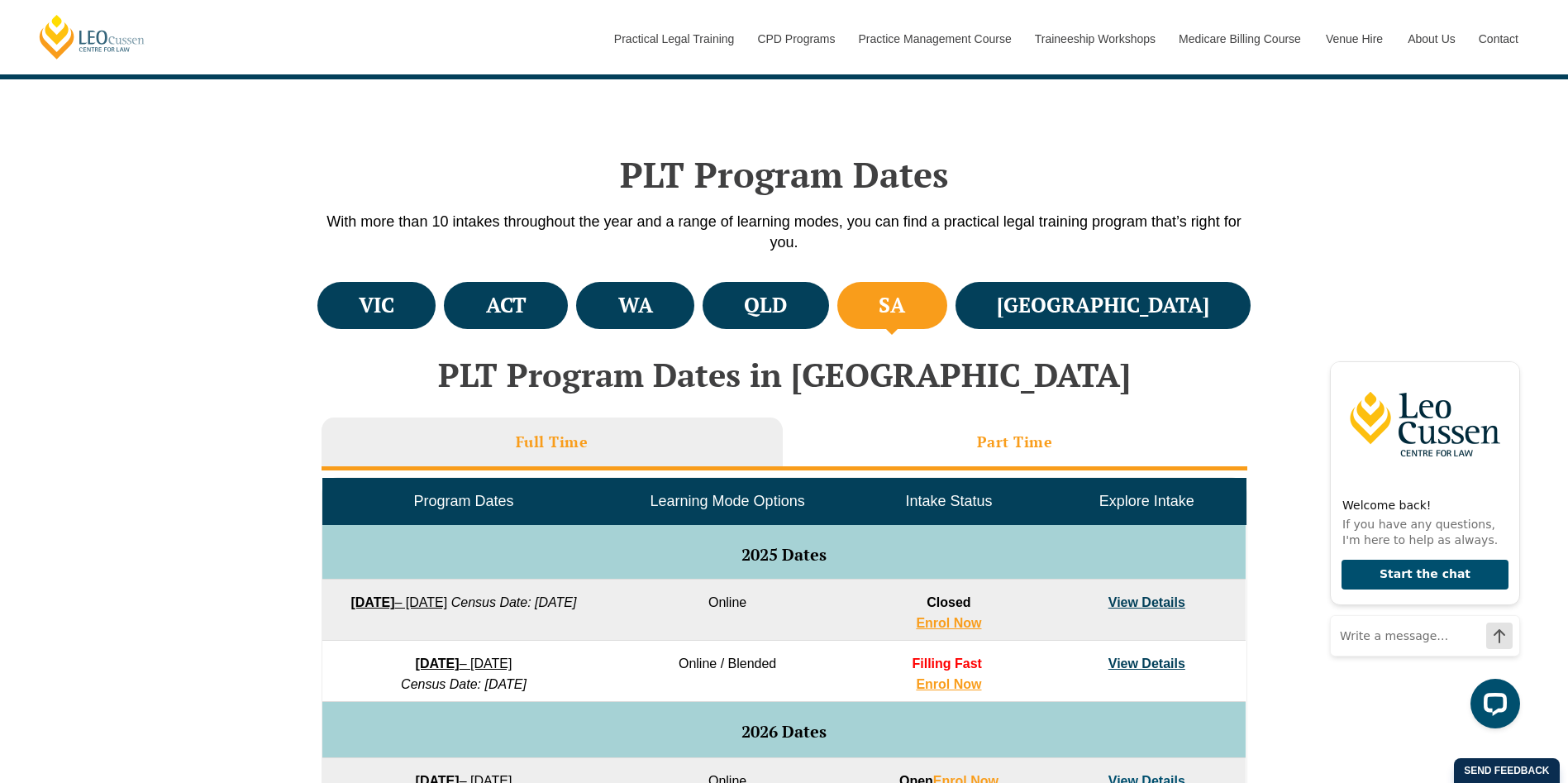
click at [938, 452] on li "Part Time" at bounding box center [1015, 444] width 464 height 53
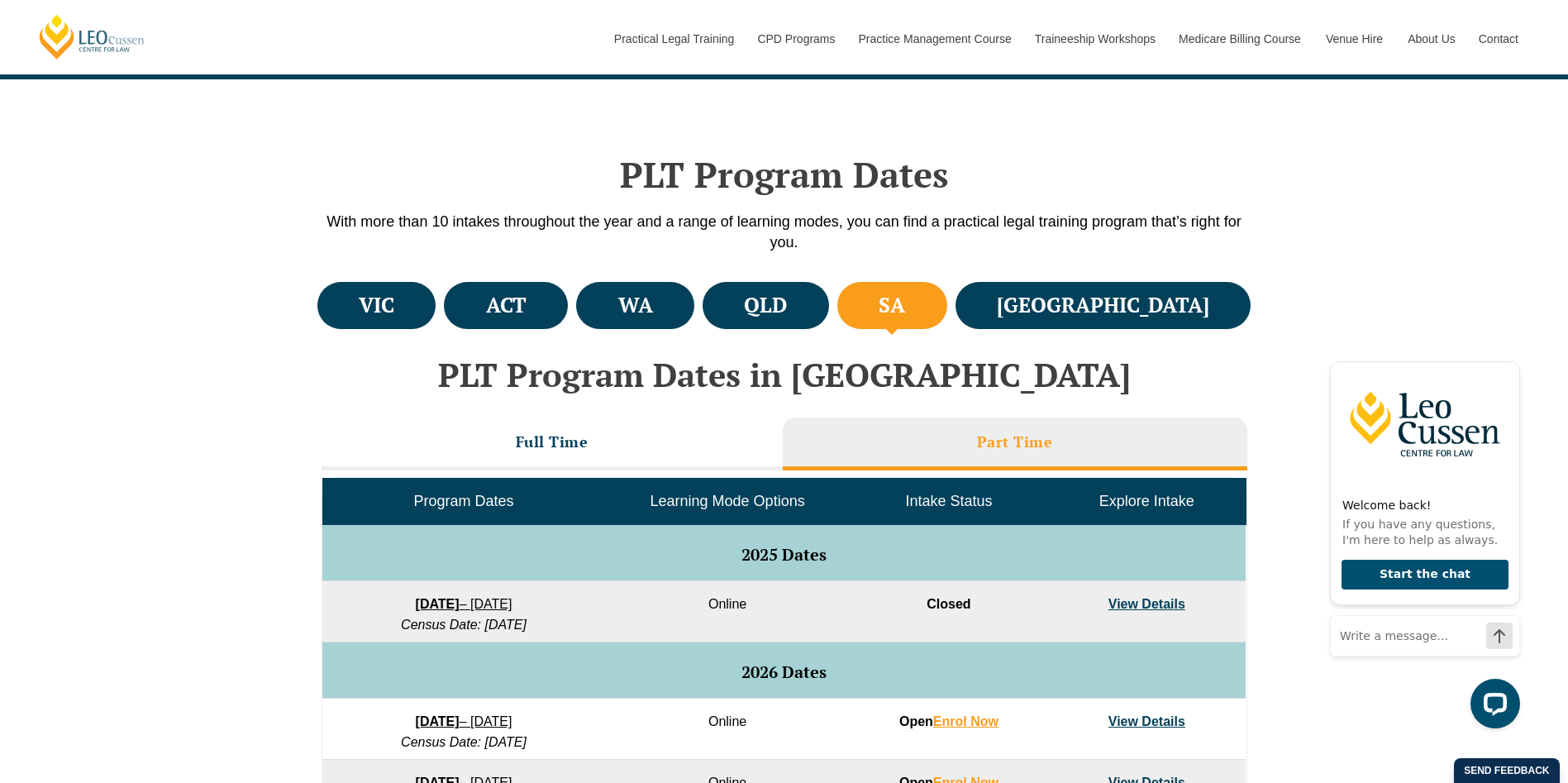
scroll to position [826, 0]
click at [550, 442] on h3 "Full Time" at bounding box center [552, 441] width 73 height 19
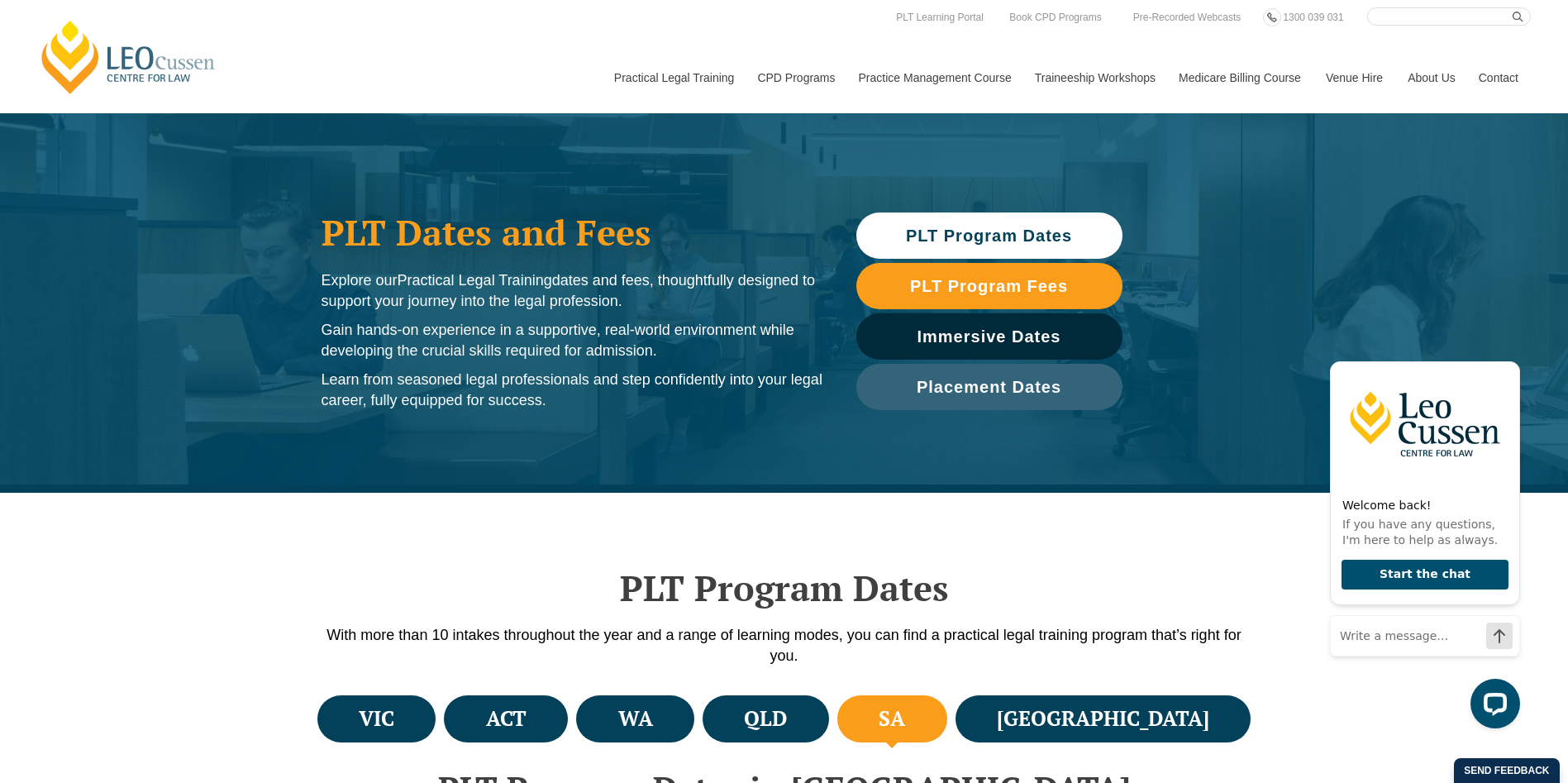
scroll to position [413, 0]
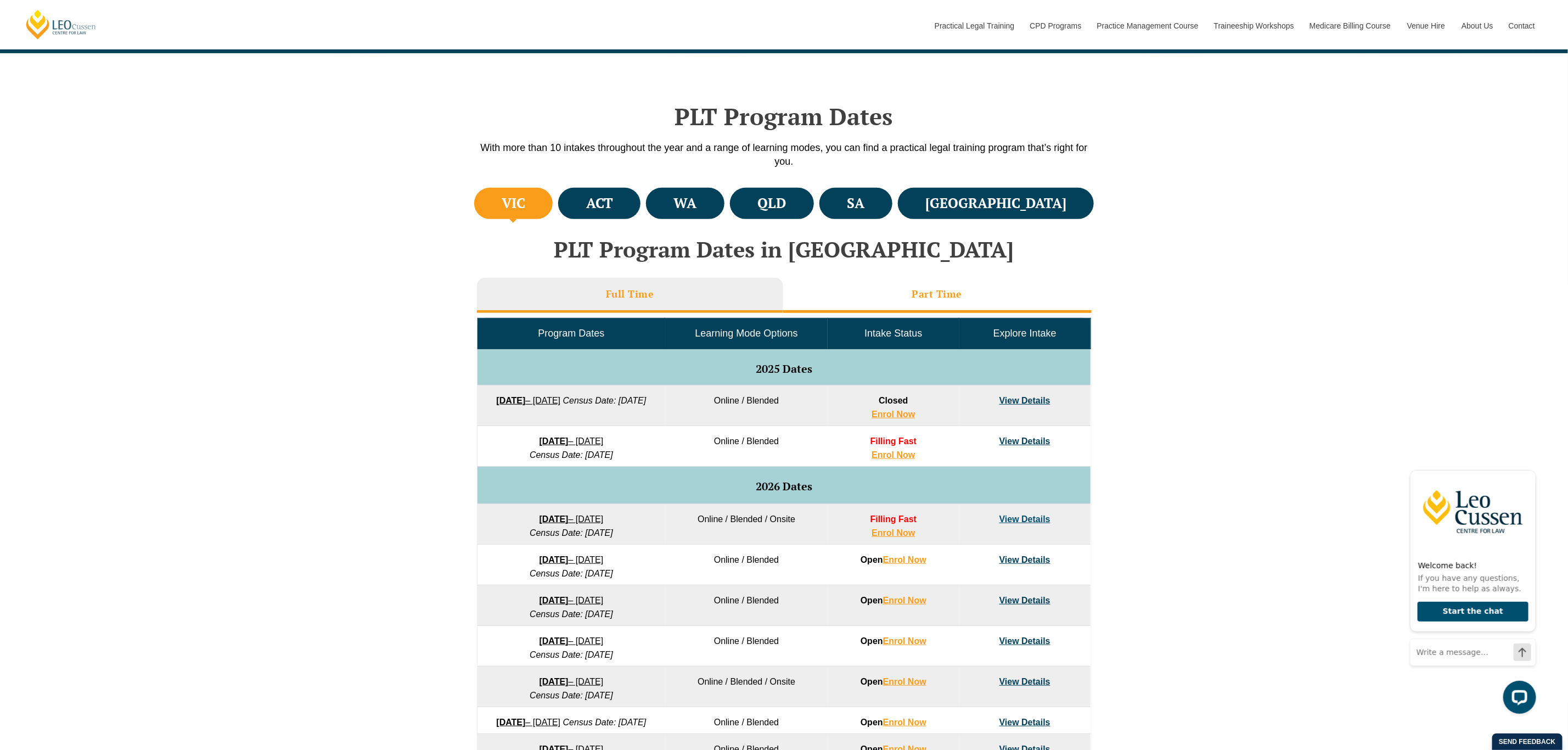
click at [942, 298] on h3 "Part Time" at bounding box center [937, 293] width 51 height 12
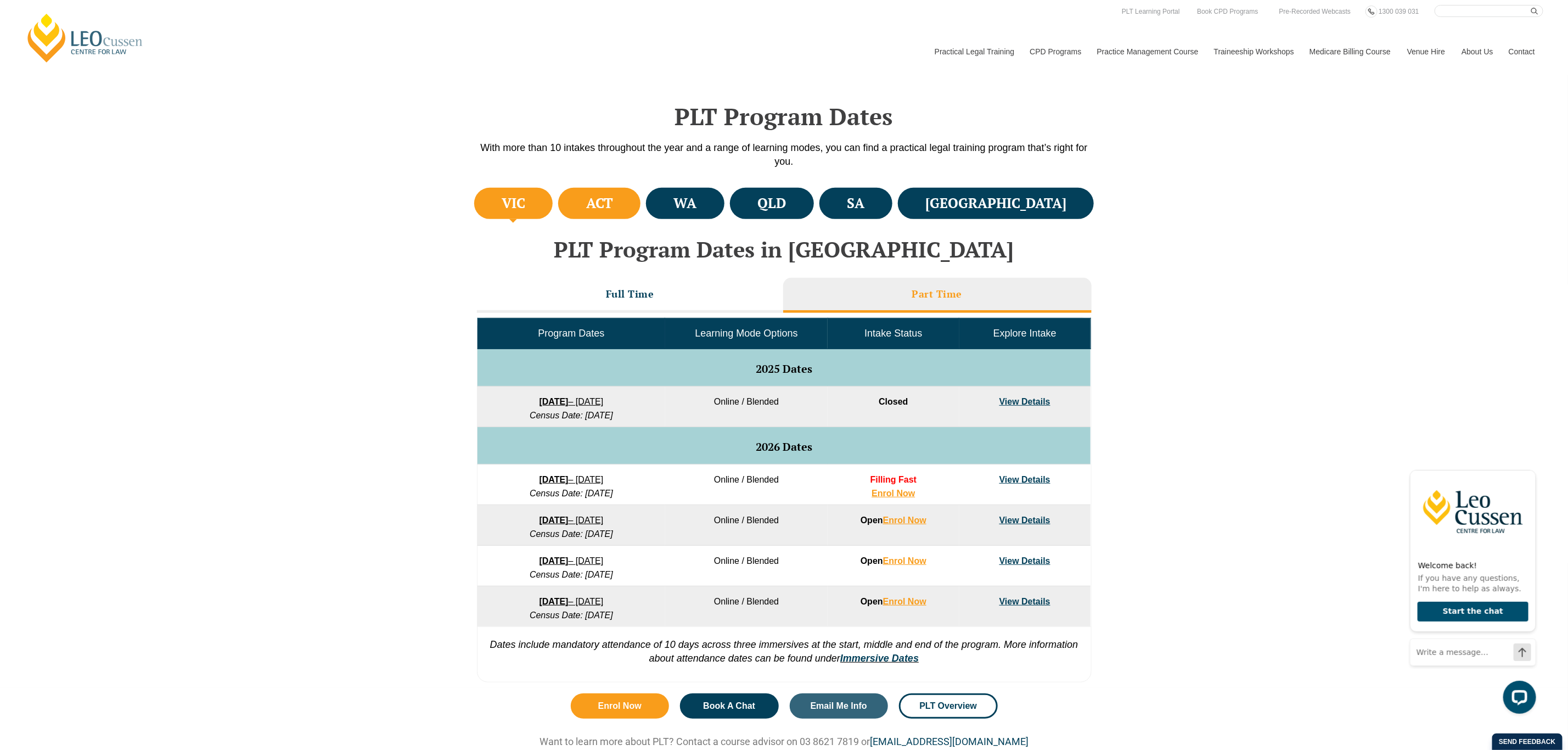
click at [613, 195] on h4 "ACT" at bounding box center [600, 203] width 27 height 18
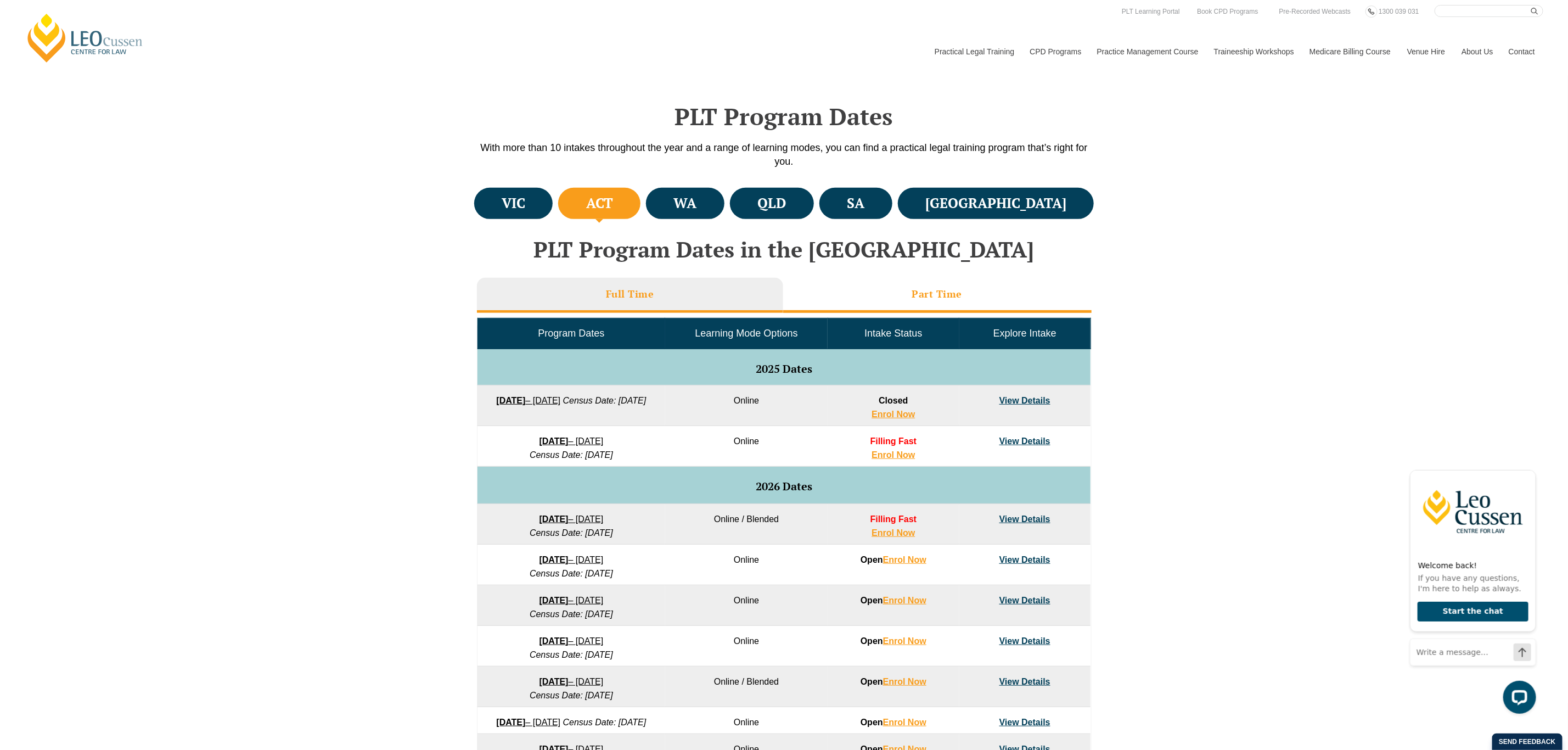
click at [880, 290] on li "Part Time" at bounding box center [937, 295] width 308 height 35
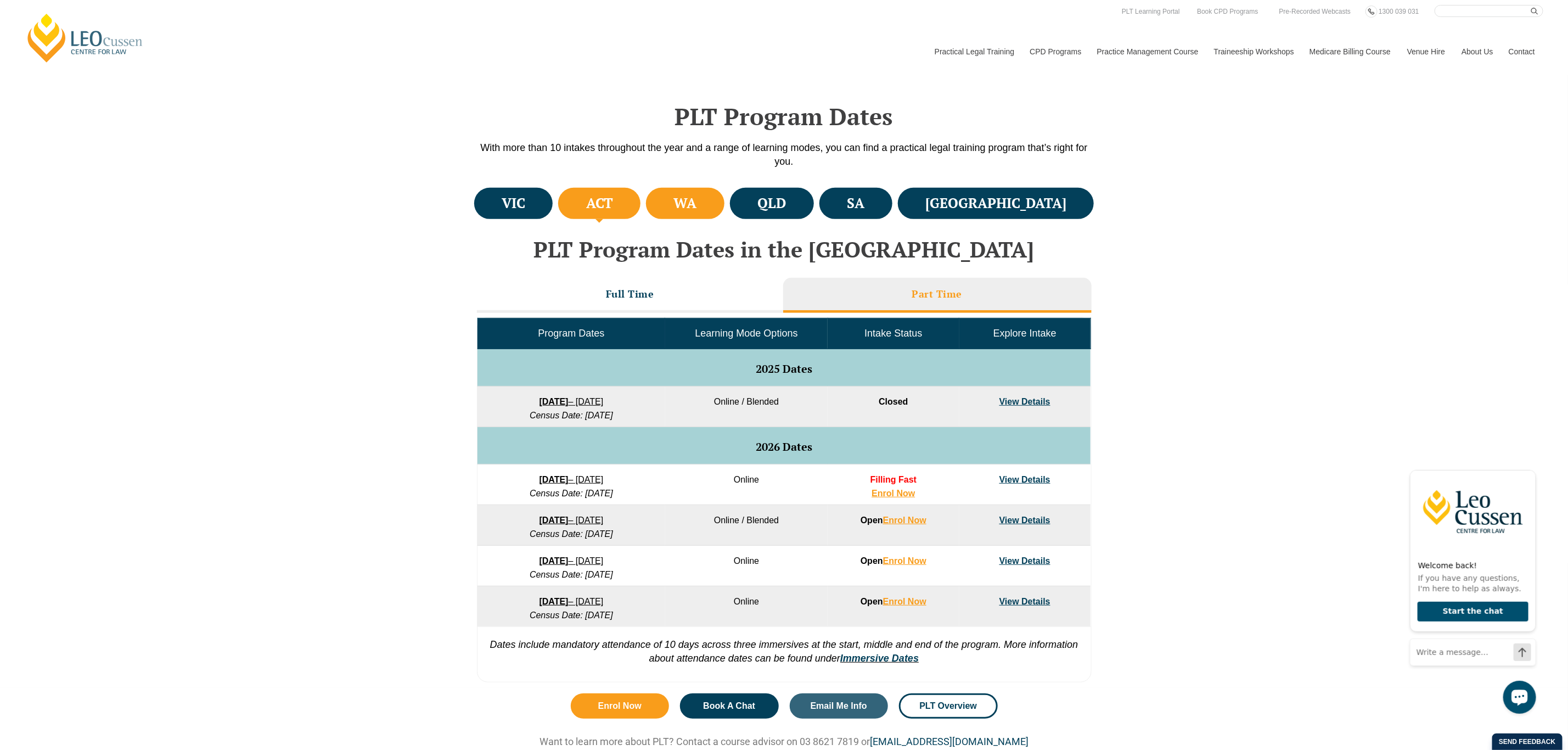
click at [725, 193] on li "WA" at bounding box center [685, 203] width 78 height 31
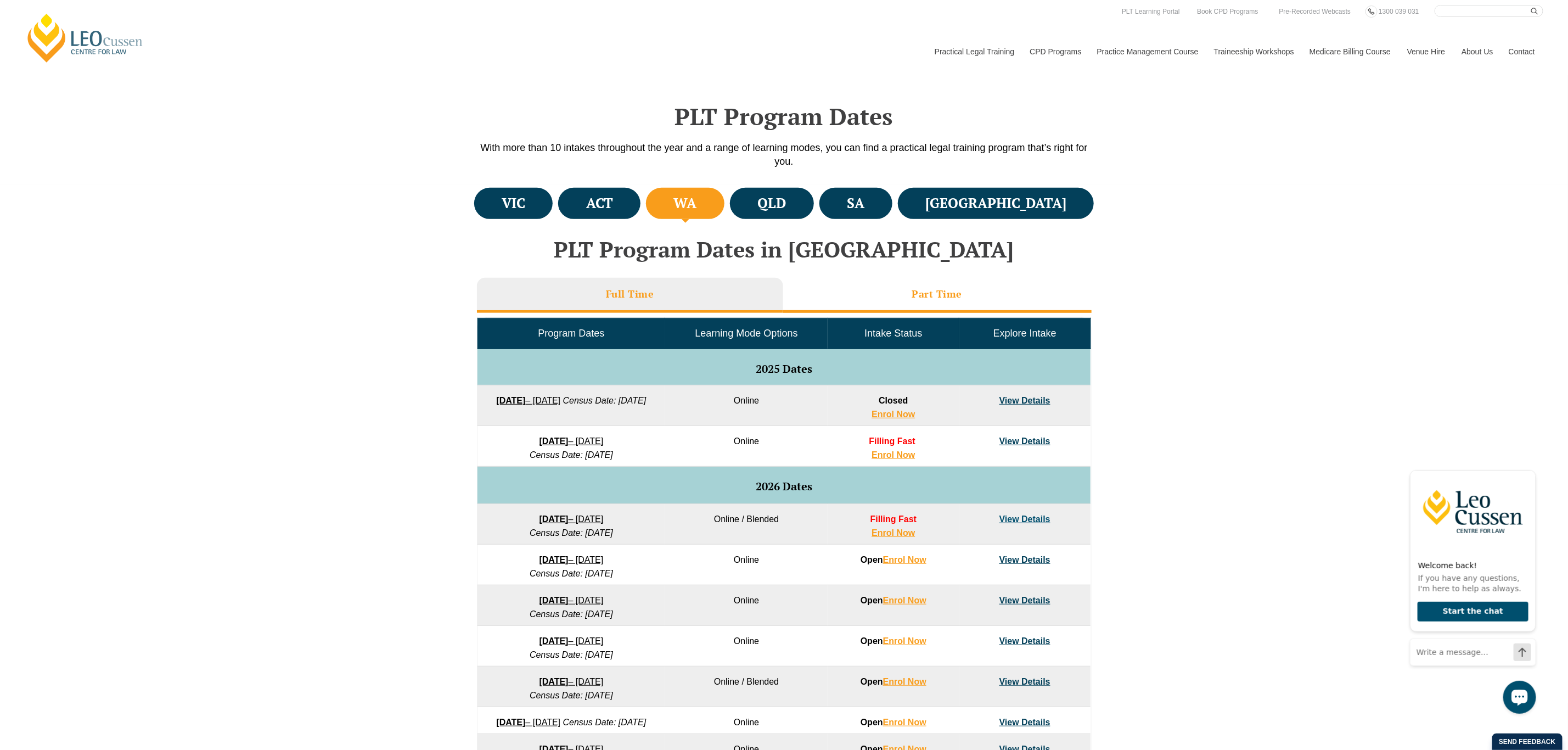
click at [880, 295] on li "Part Time" at bounding box center [937, 295] width 308 height 35
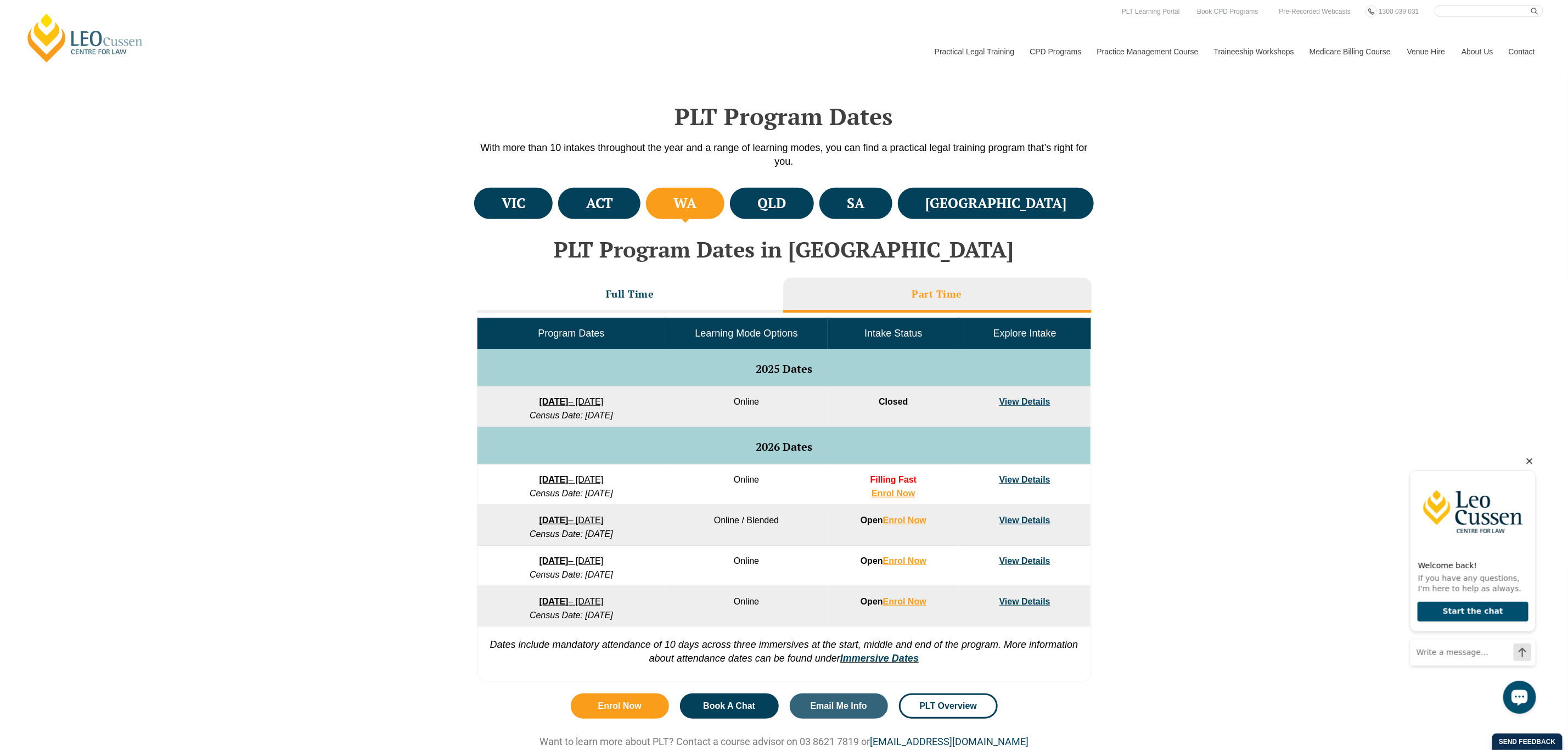
click at [1527, 458] on icon "Hide greeting" at bounding box center [1529, 460] width 6 height 6
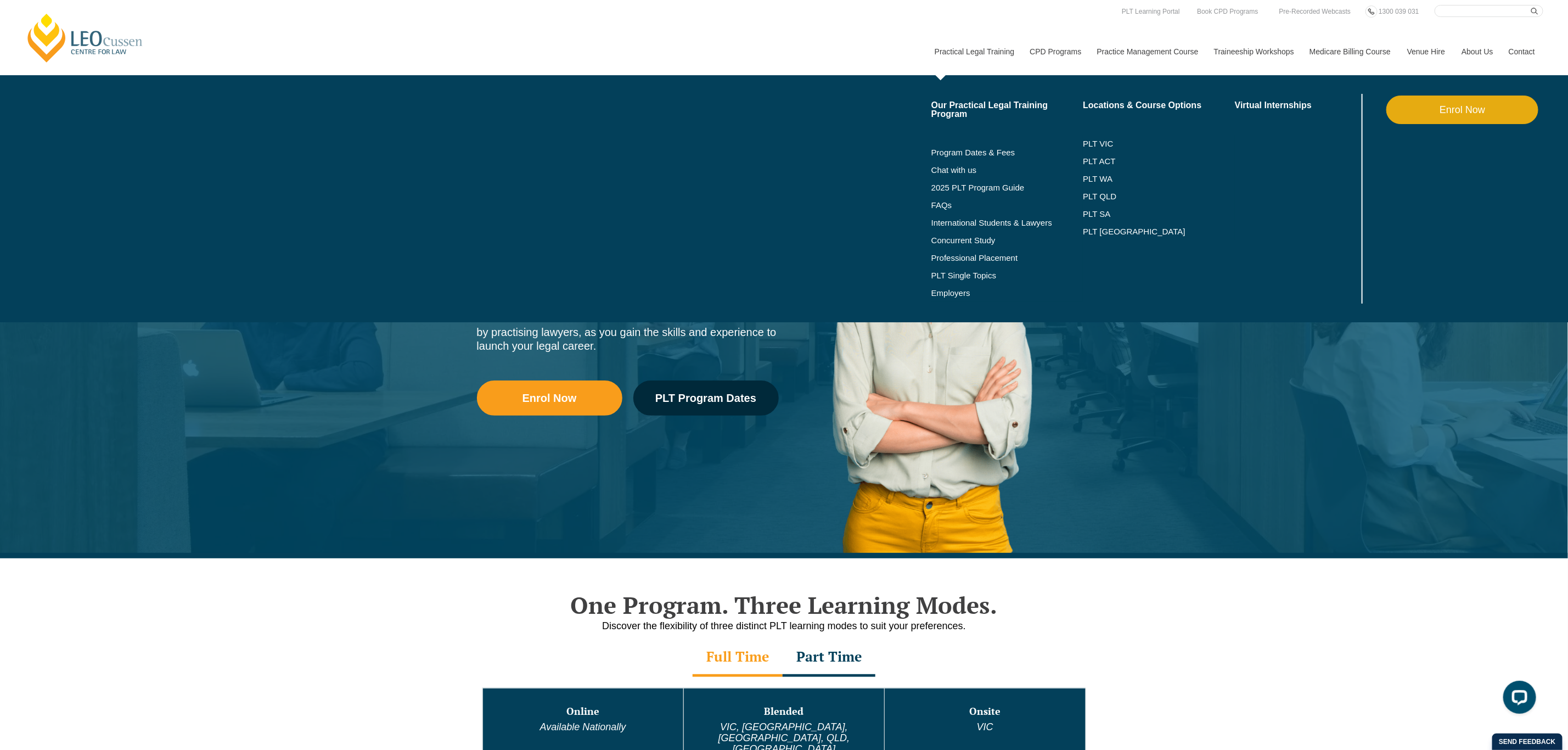
click at [986, 146] on li "Program Dates & Fees" at bounding box center [1007, 152] width 152 height 17
click at [984, 149] on link "Program Dates & Fees" at bounding box center [1007, 153] width 152 height 9
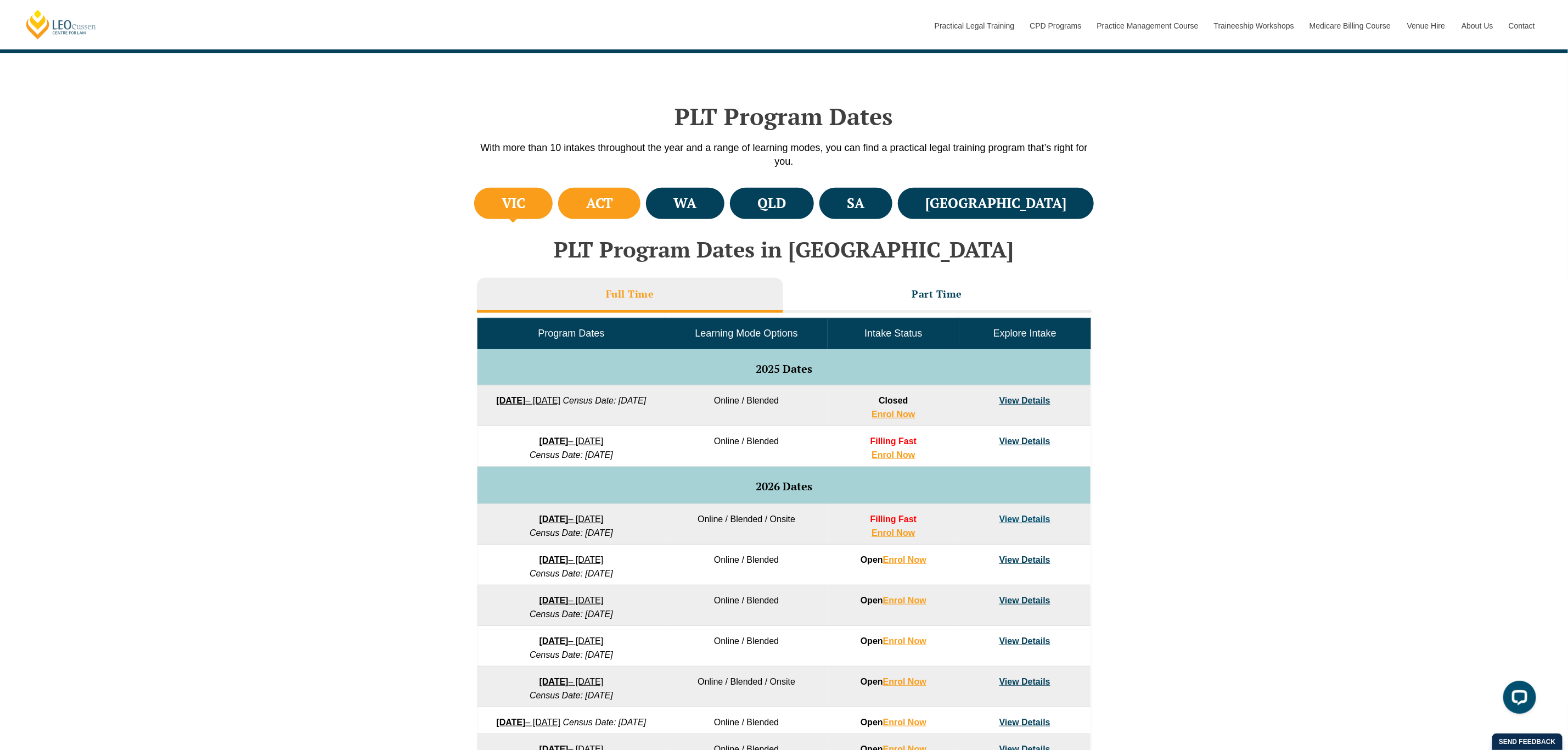
click at [613, 201] on h4 "ACT" at bounding box center [600, 203] width 27 height 18
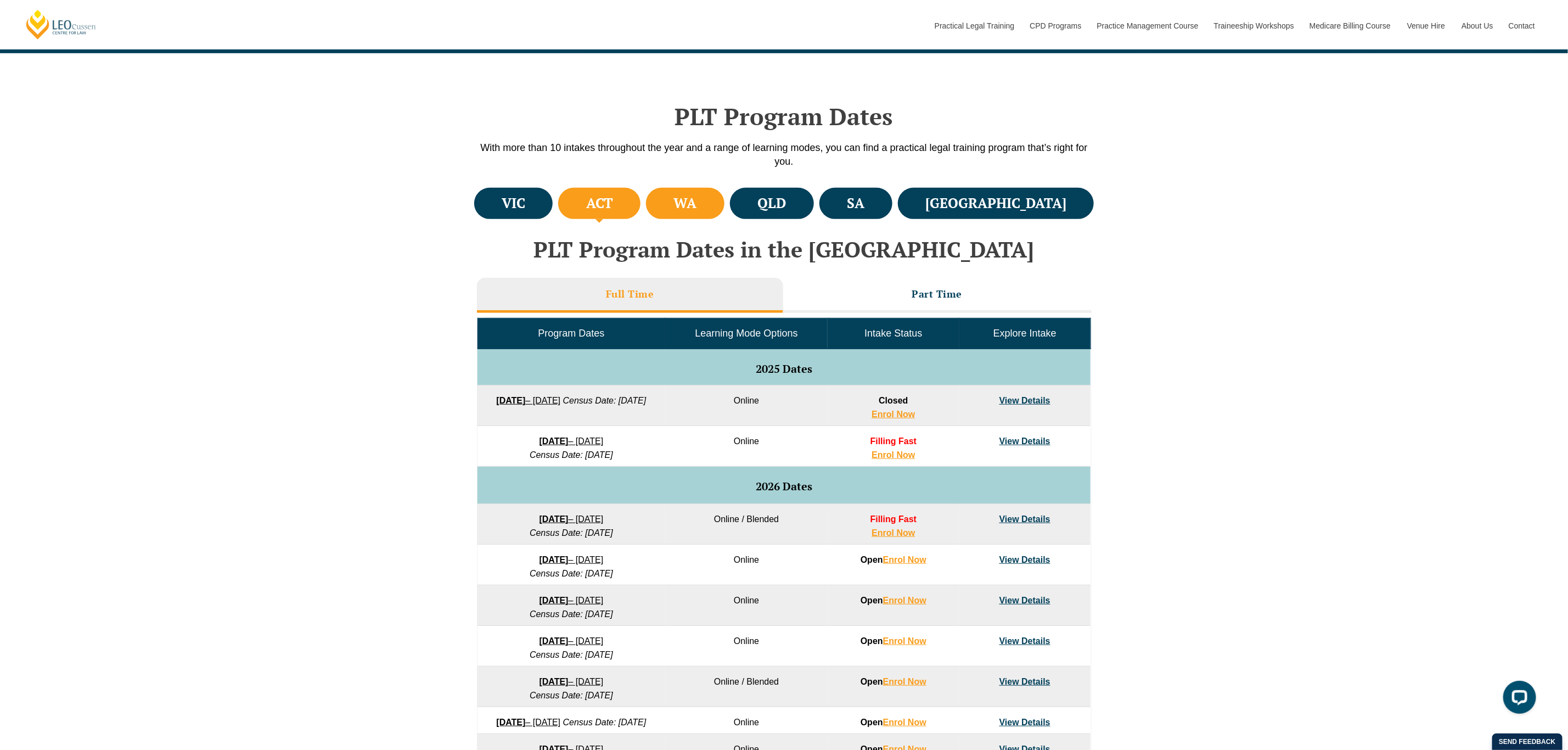
click at [697, 196] on h4 "WA" at bounding box center [686, 203] width 23 height 18
click at [786, 195] on h4 "QLD" at bounding box center [771, 203] width 28 height 18
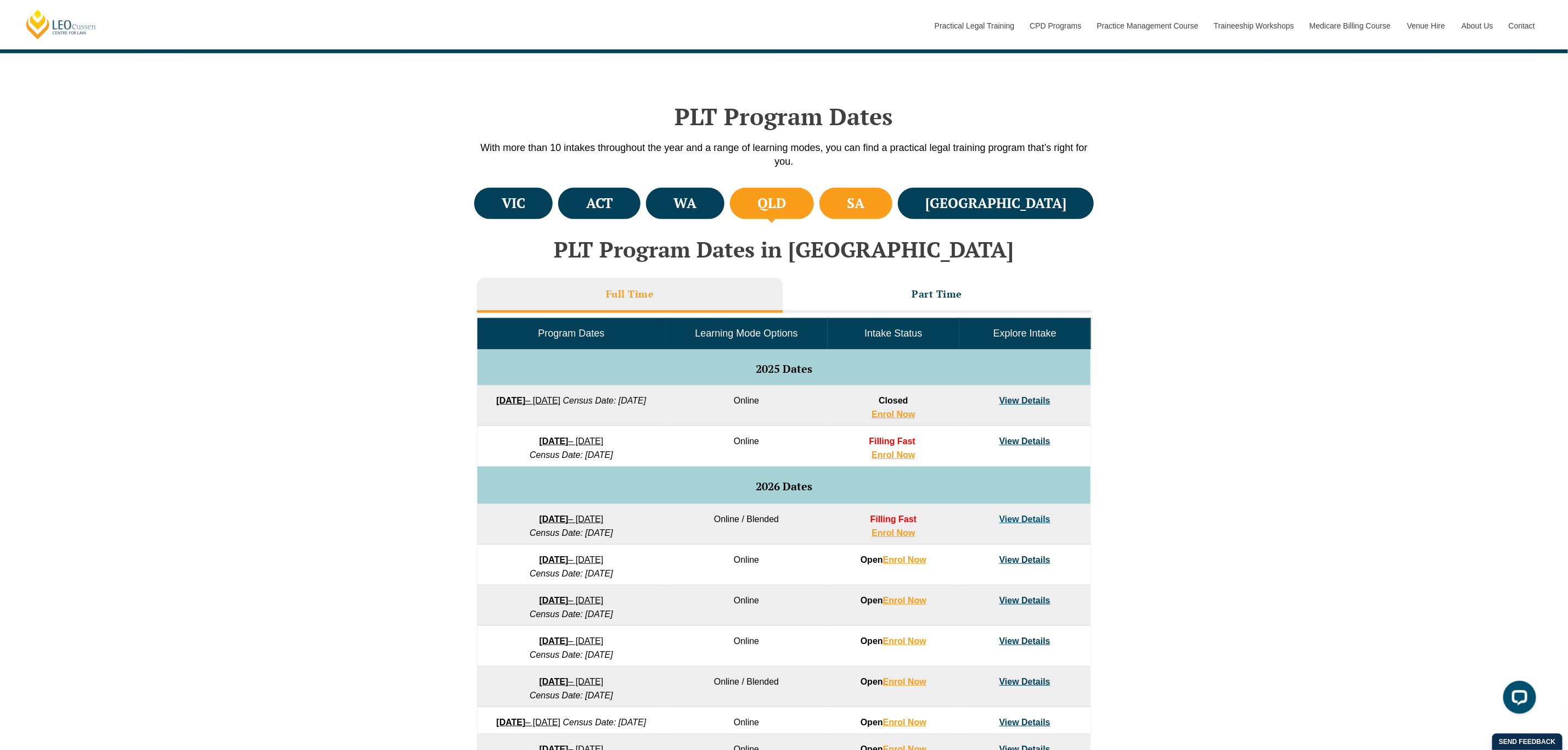
click at [892, 188] on li "SA" at bounding box center [856, 203] width 73 height 31
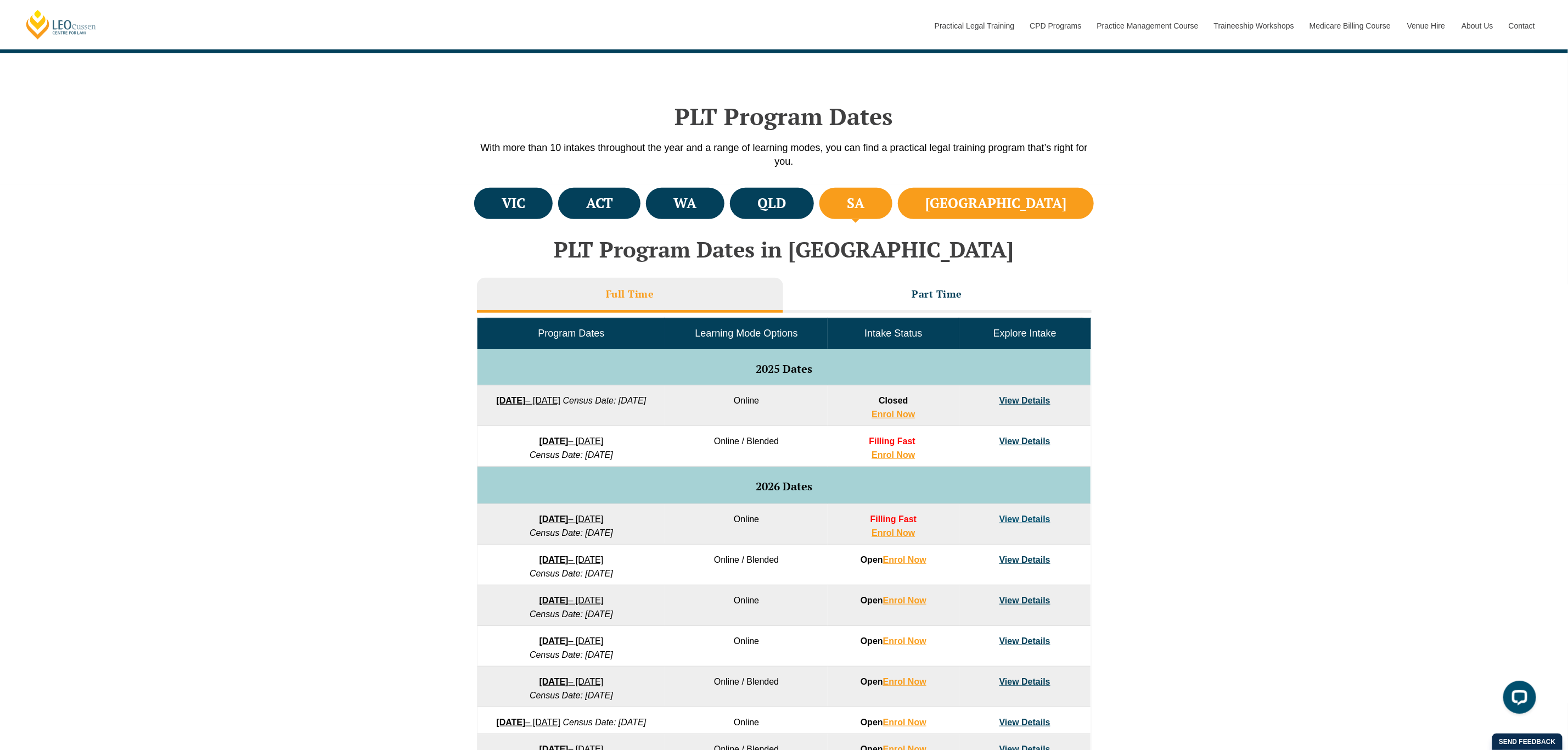
click at [1034, 188] on li "NSW" at bounding box center [995, 203] width 196 height 31
click at [509, 214] on li "VIC" at bounding box center [514, 203] width 79 height 31
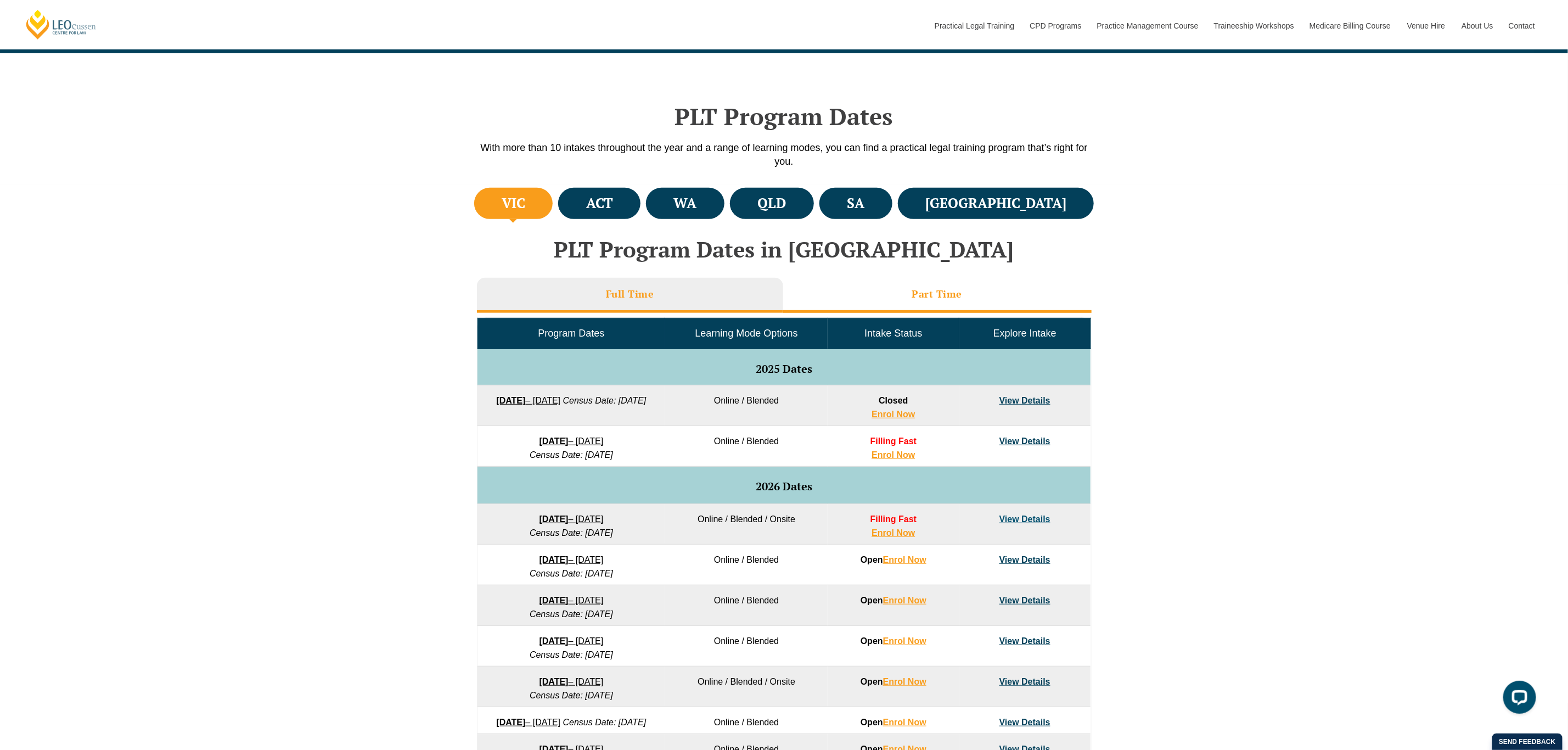
click at [940, 295] on h3 "Part Time" at bounding box center [937, 293] width 51 height 12
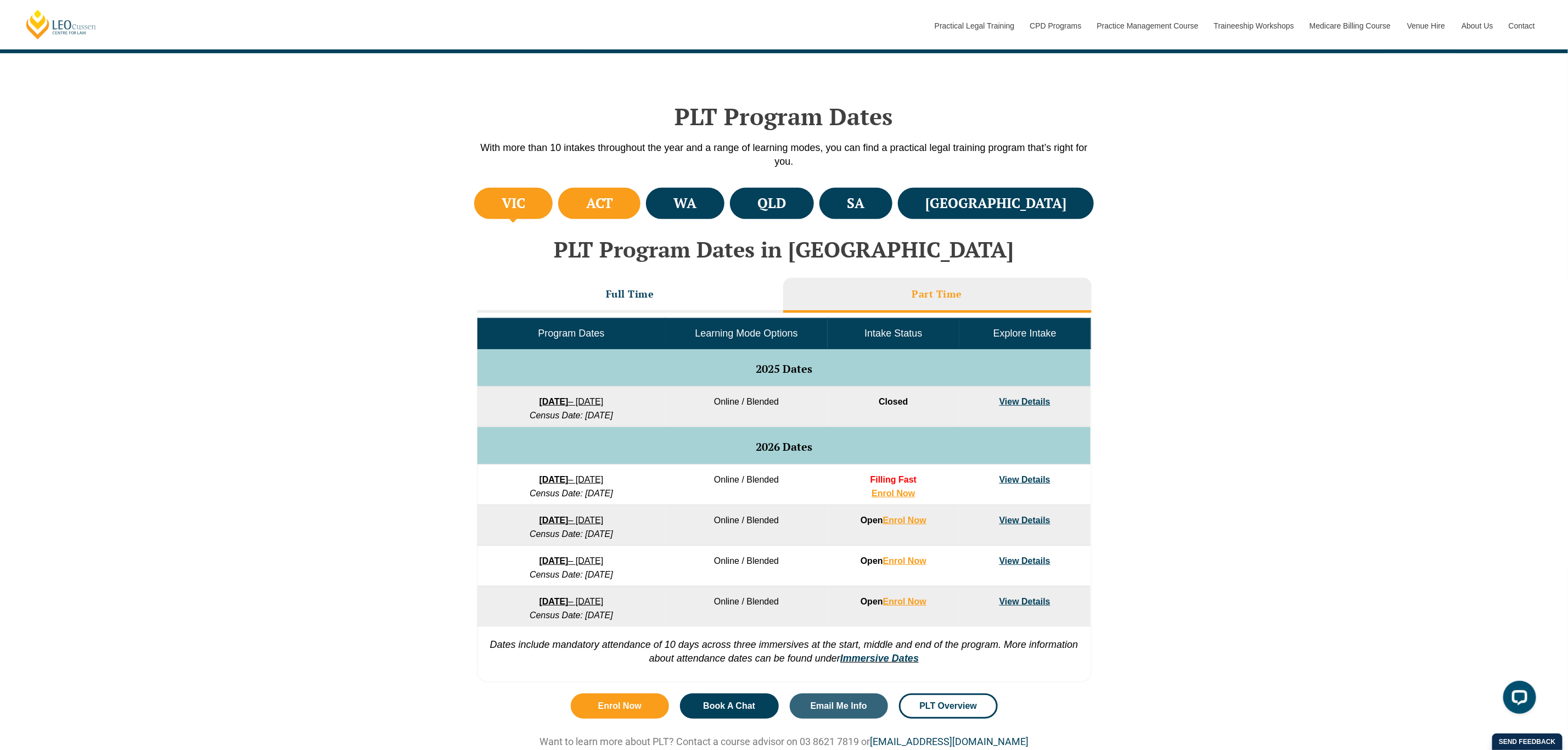
click at [613, 198] on h4 "ACT" at bounding box center [600, 203] width 27 height 18
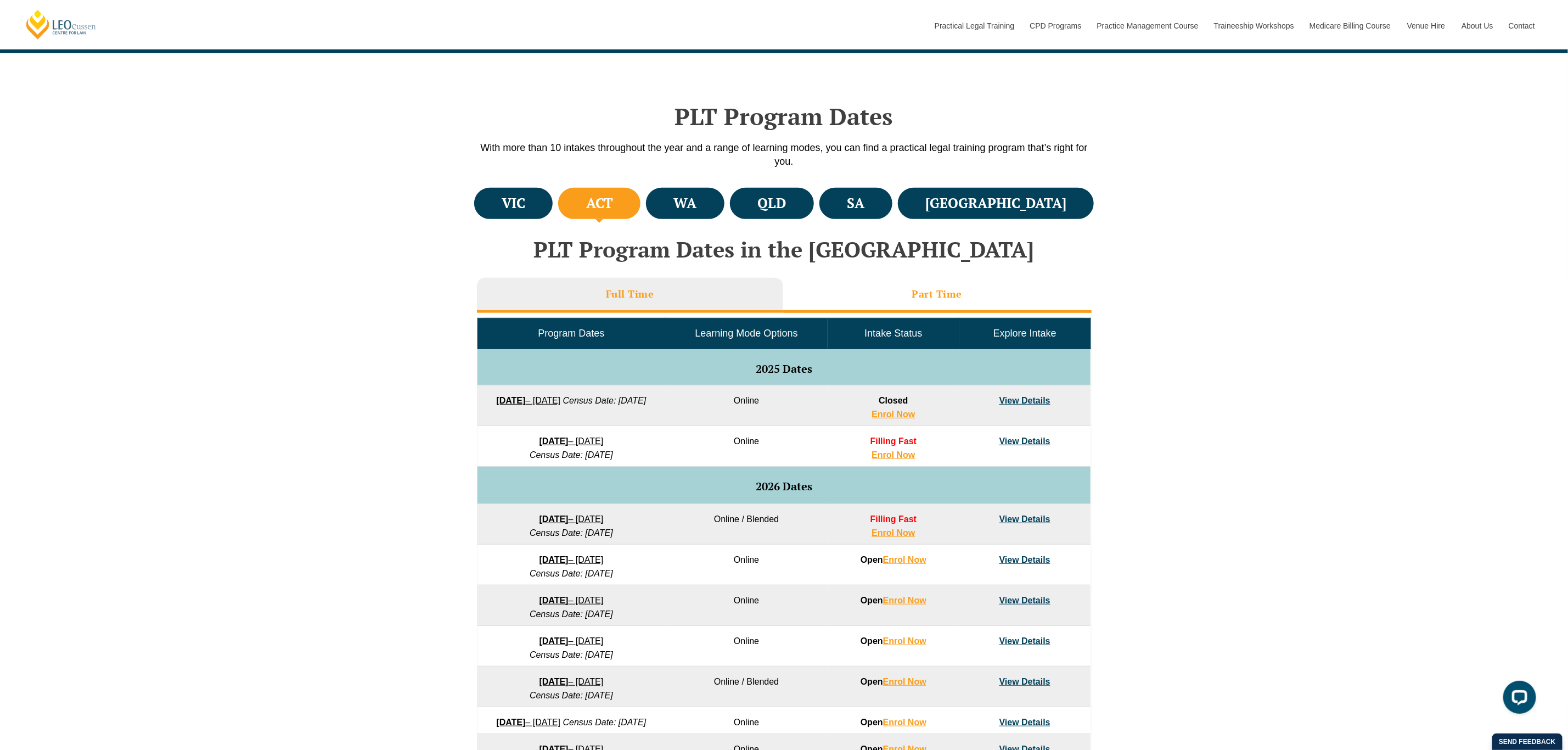
click at [892, 286] on li "Part Time" at bounding box center [937, 295] width 308 height 35
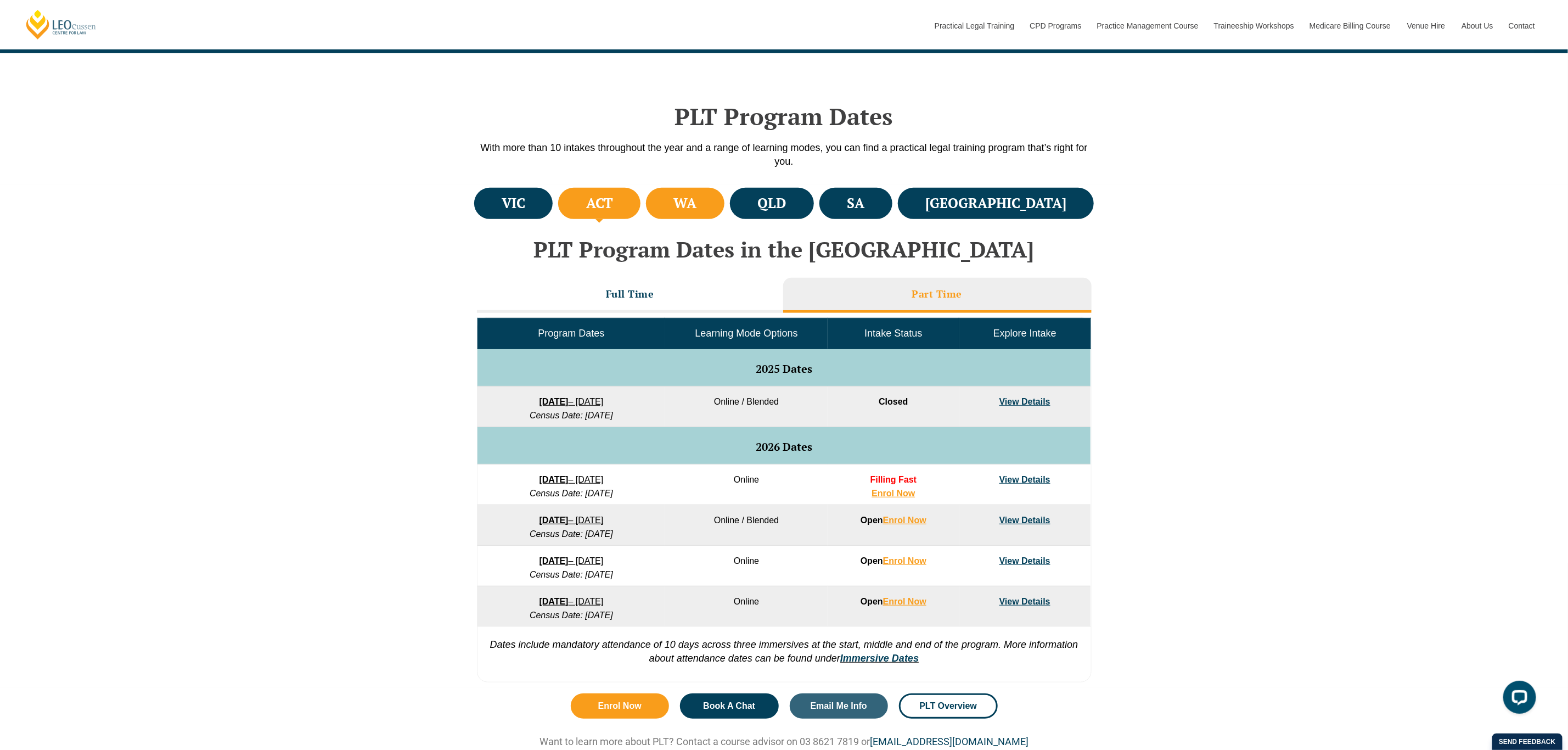
click at [697, 194] on h4 "WA" at bounding box center [686, 203] width 23 height 18
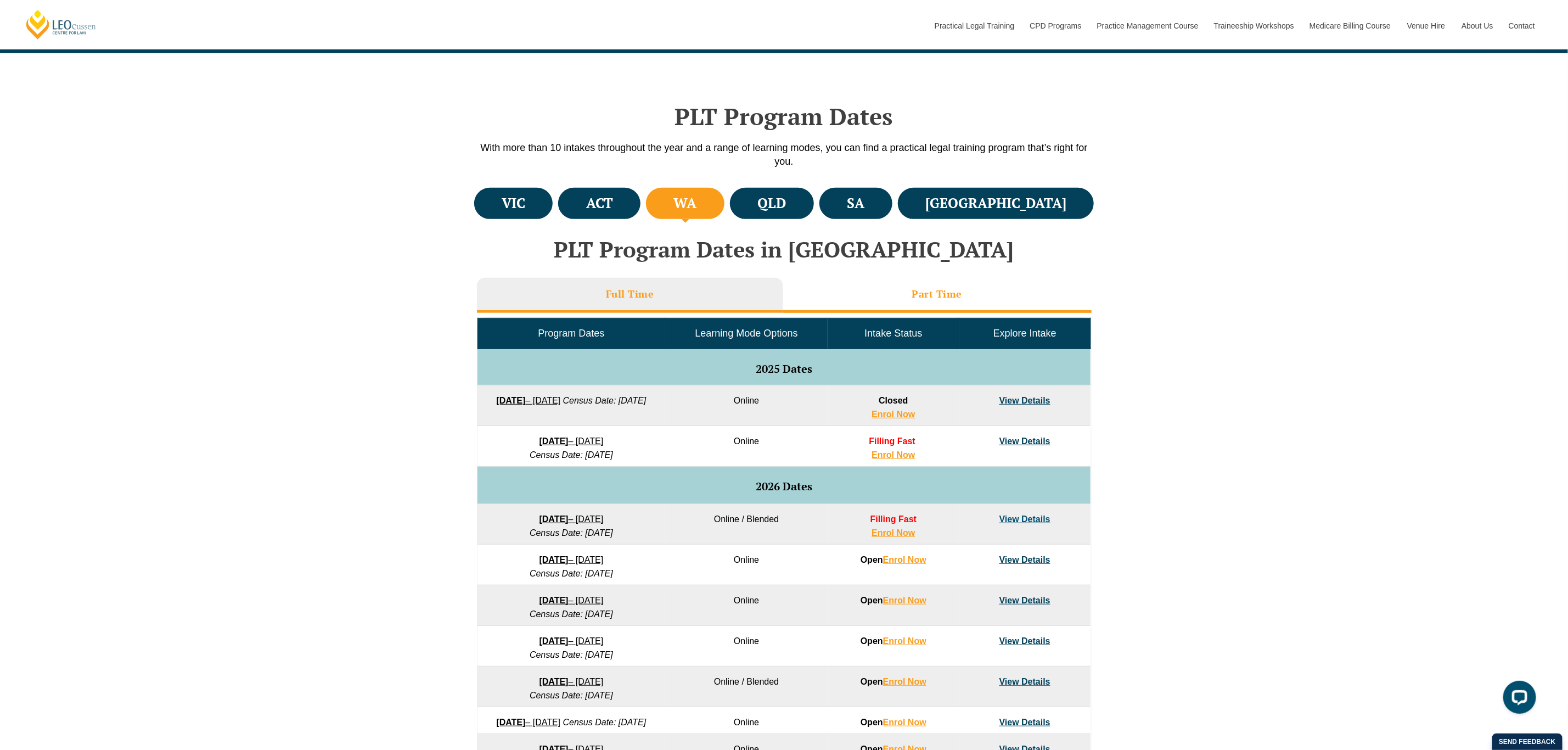
click at [884, 295] on li "Part Time" at bounding box center [937, 295] width 308 height 35
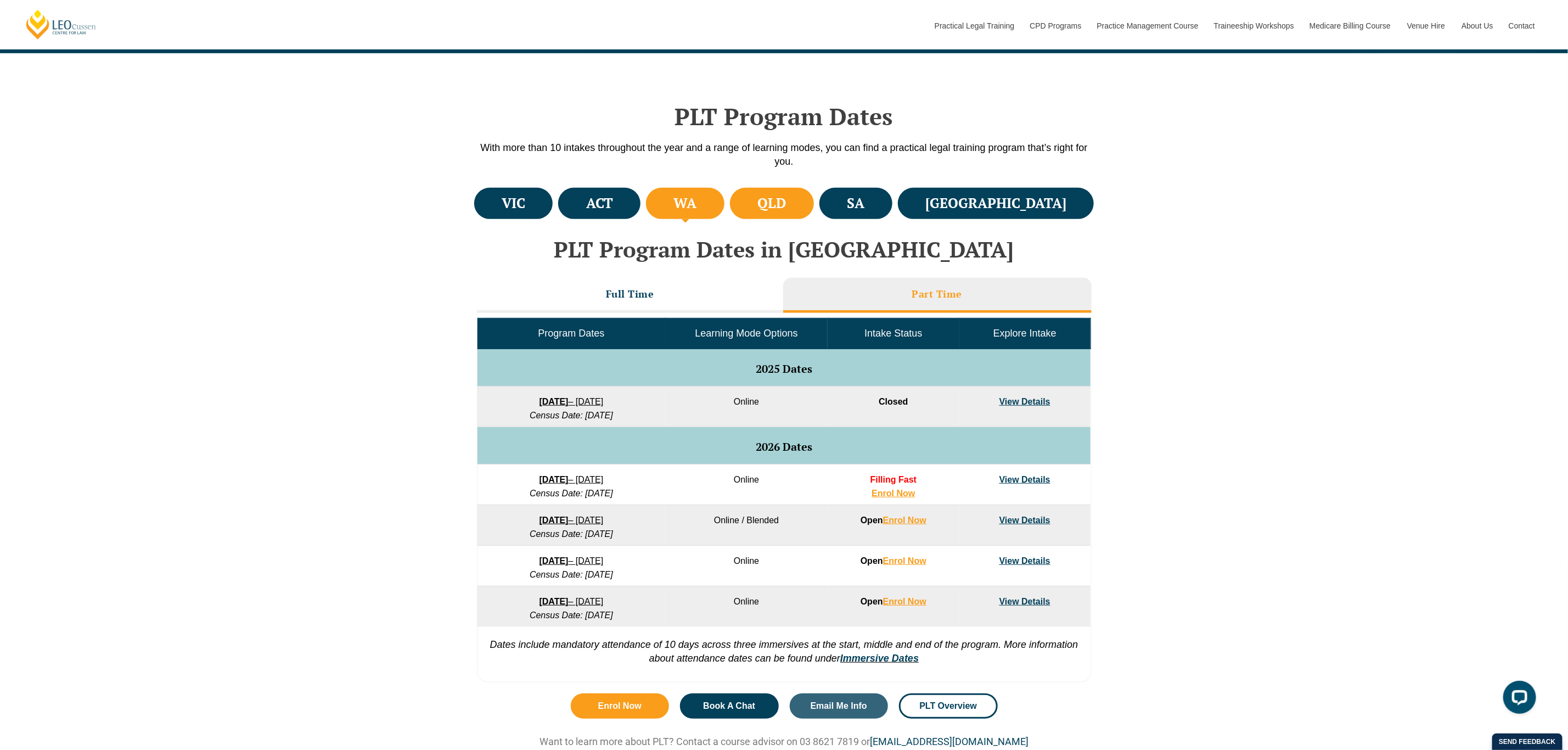
click at [808, 188] on li "QLD" at bounding box center [772, 203] width 84 height 31
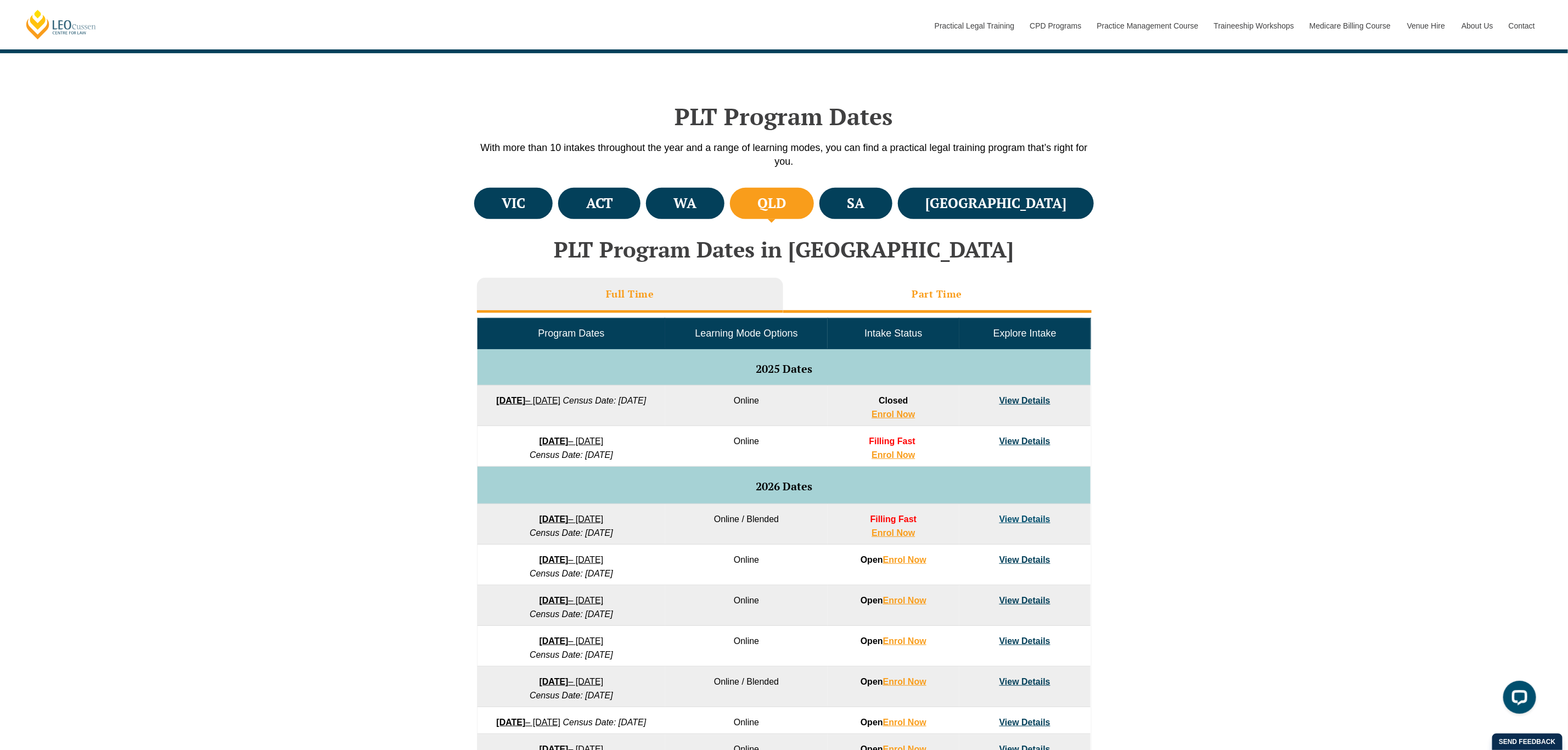
click at [896, 300] on li "Part Time" at bounding box center [937, 295] width 308 height 35
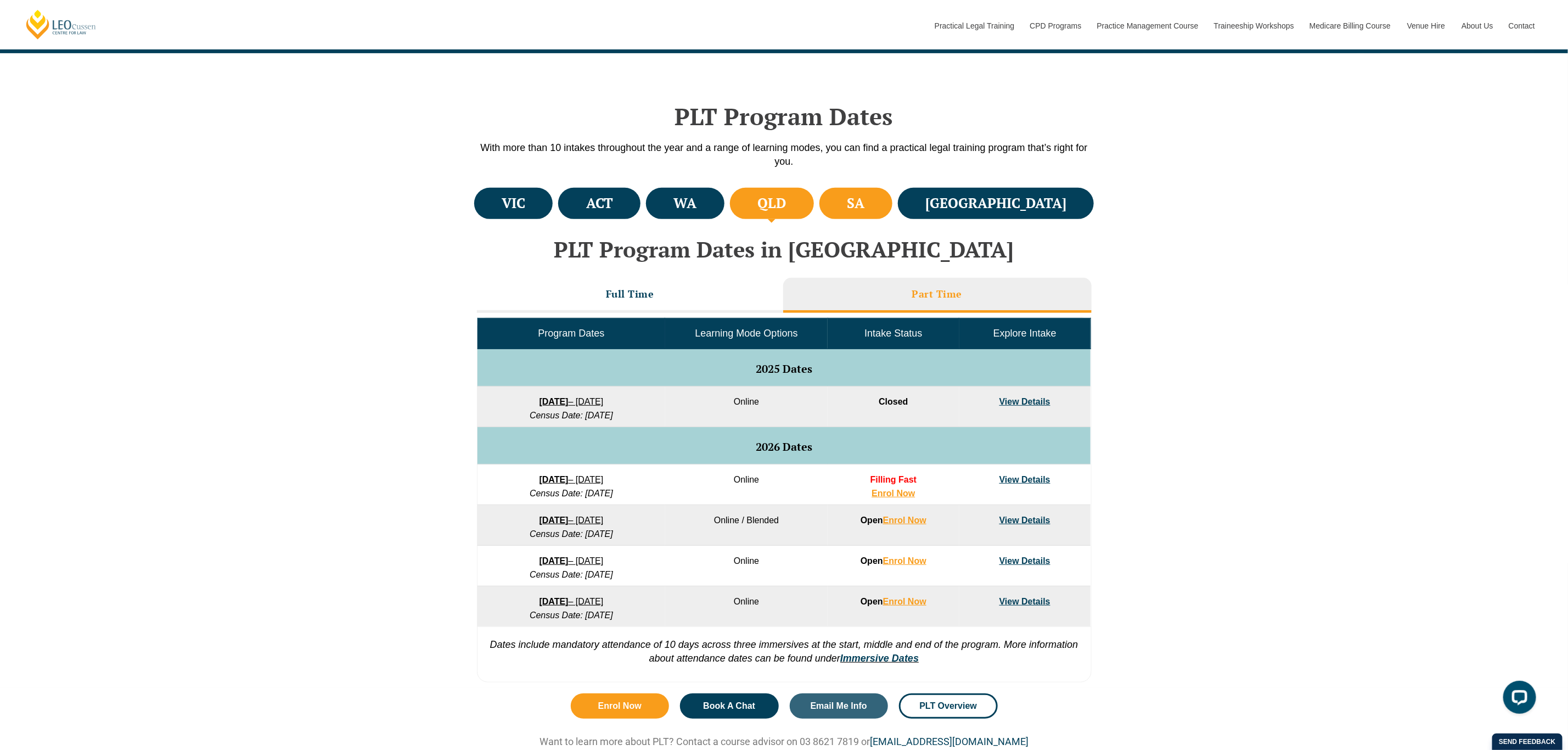
click at [892, 199] on li "SA" at bounding box center [856, 203] width 73 height 31
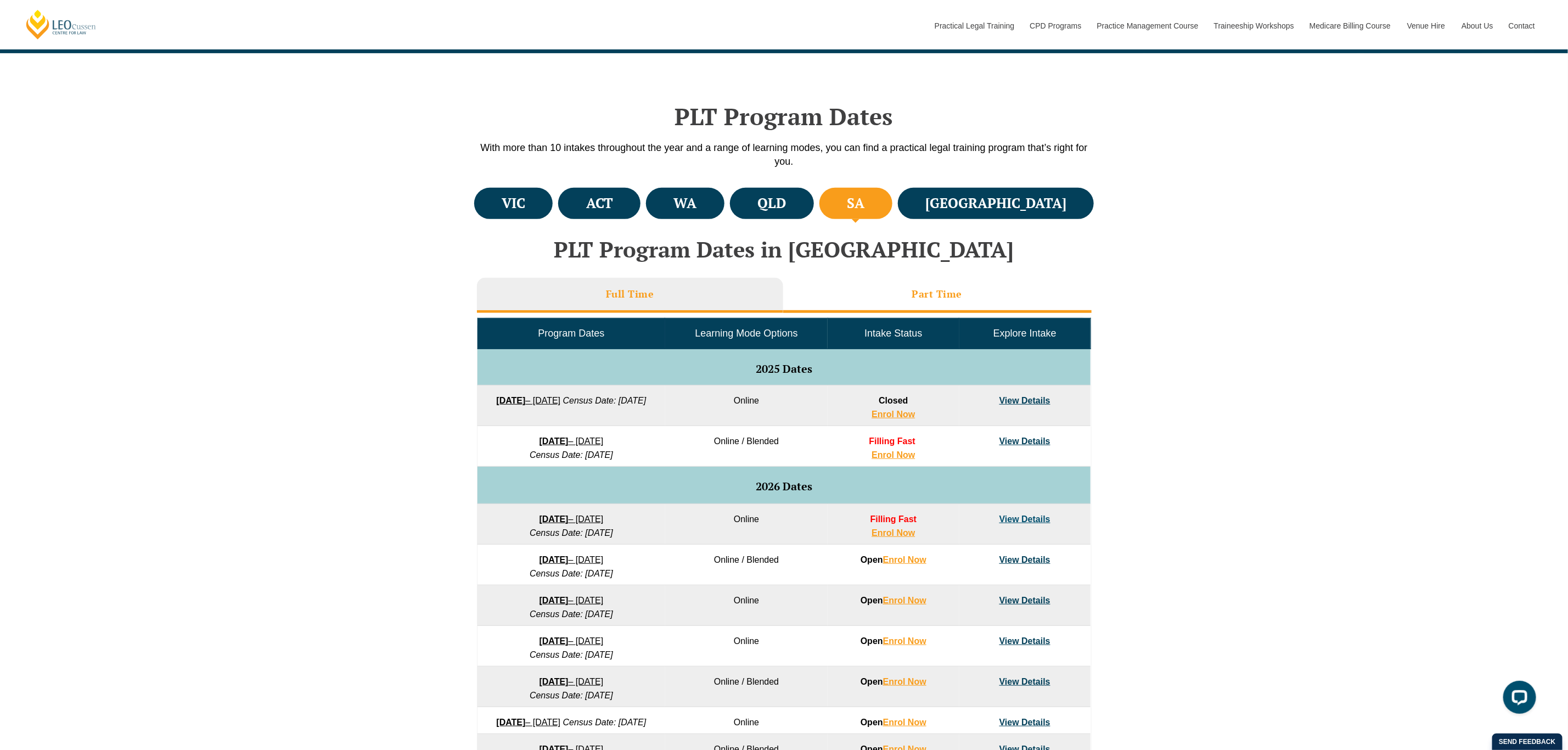
click at [930, 288] on h3 "Part Time" at bounding box center [937, 293] width 51 height 12
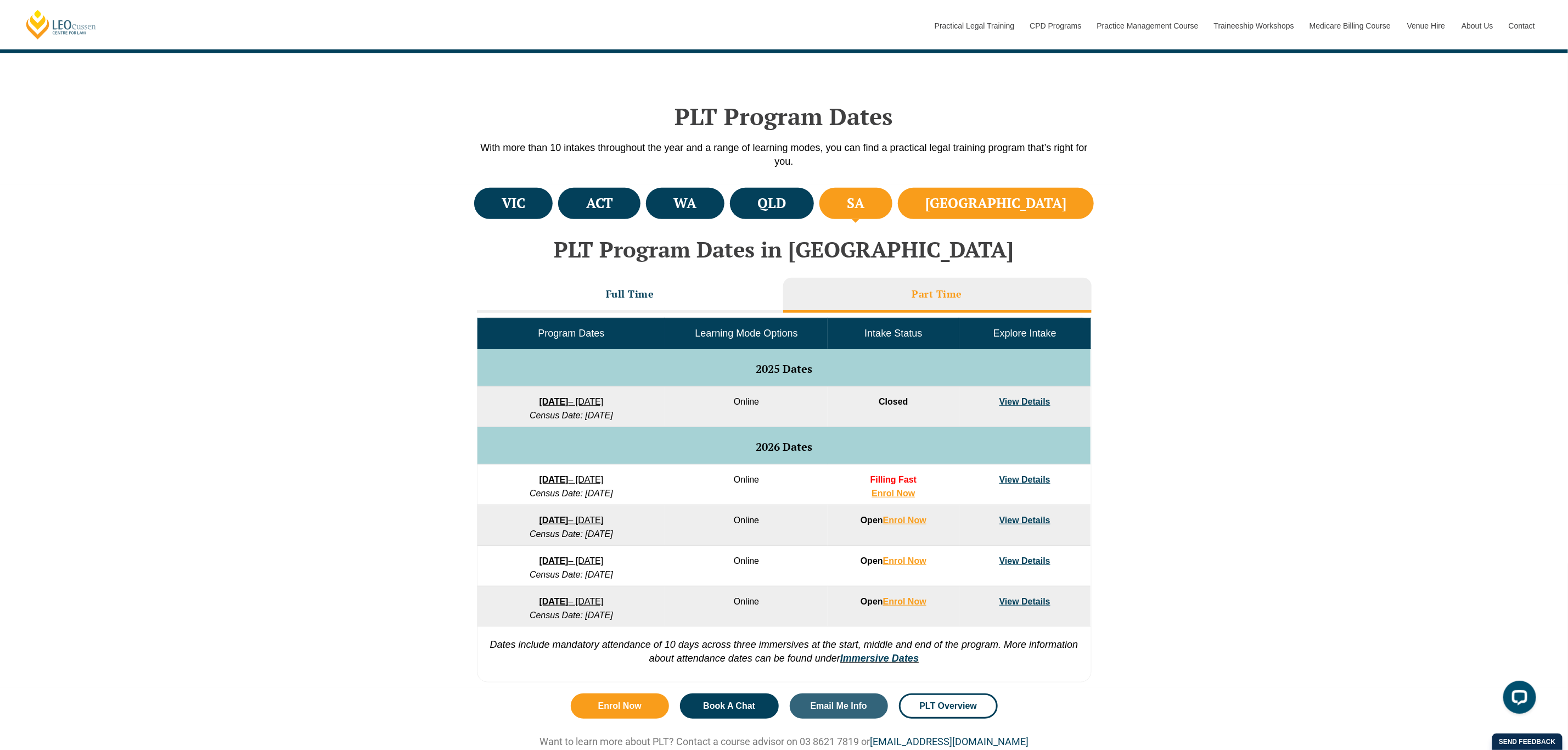
click at [1006, 196] on li "NSW" at bounding box center [995, 203] width 196 height 31
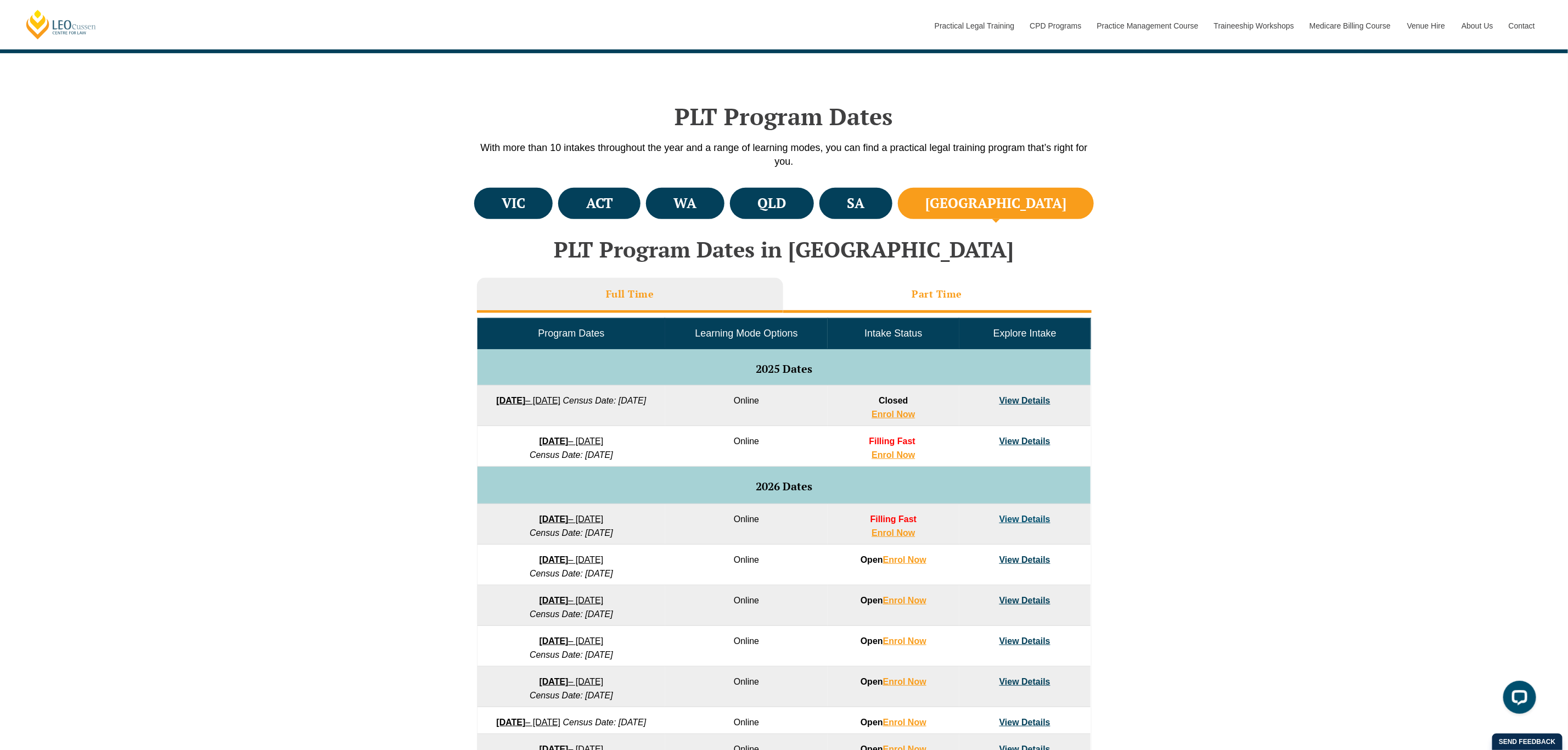
click at [924, 290] on h3 "Part Time" at bounding box center [937, 293] width 51 height 12
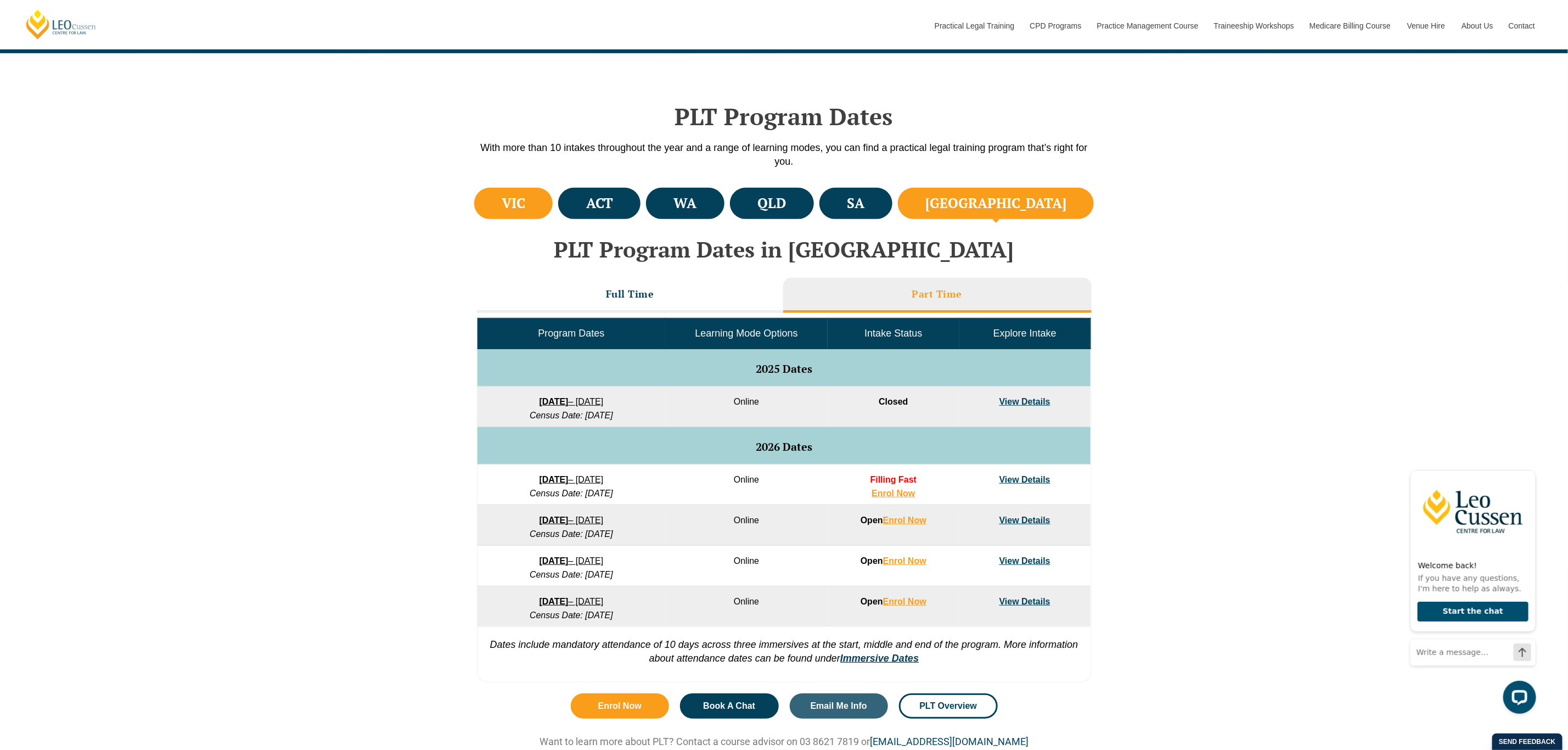
click at [498, 194] on li "VIC" at bounding box center [514, 203] width 79 height 31
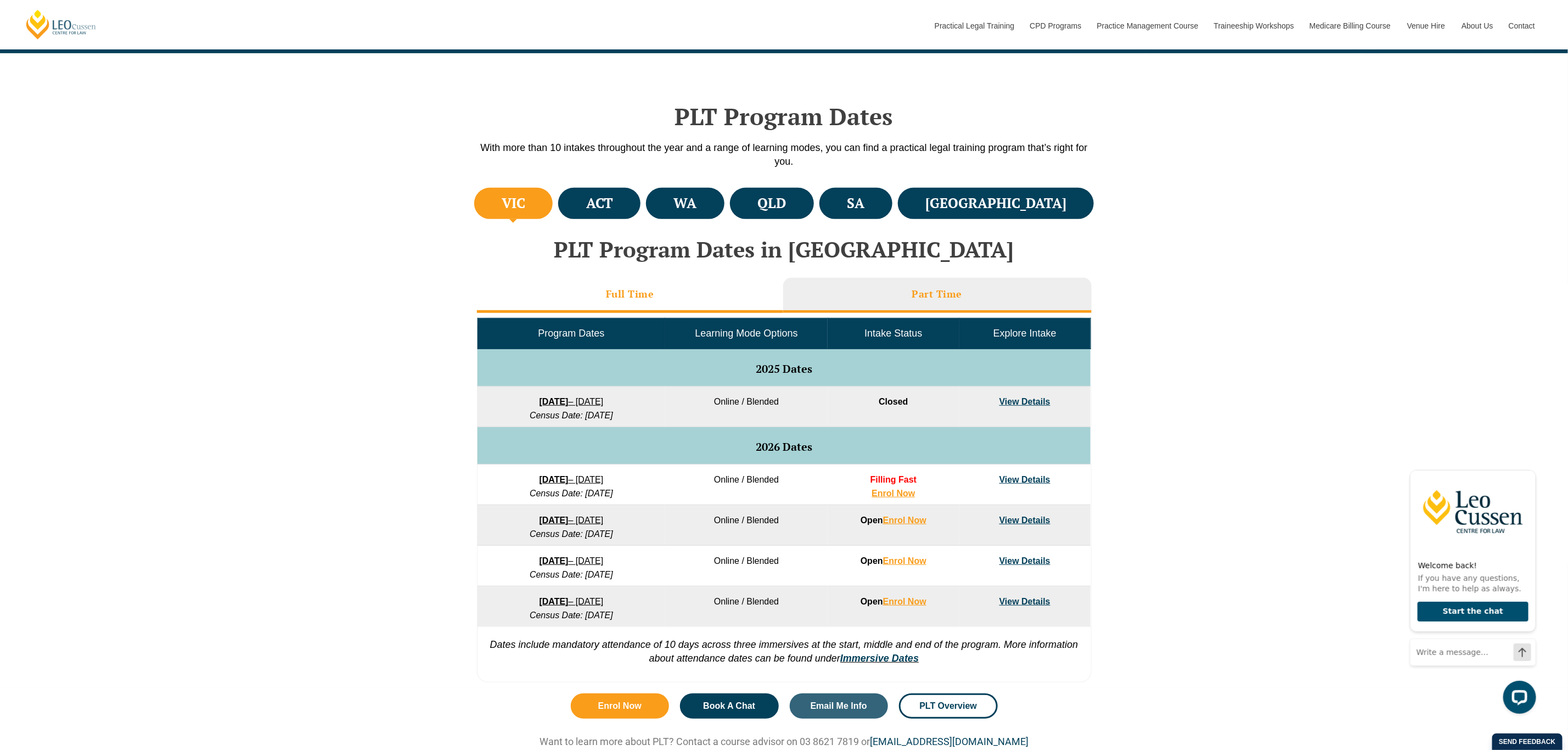
click at [628, 306] on li "Full Time" at bounding box center [630, 295] width 306 height 35
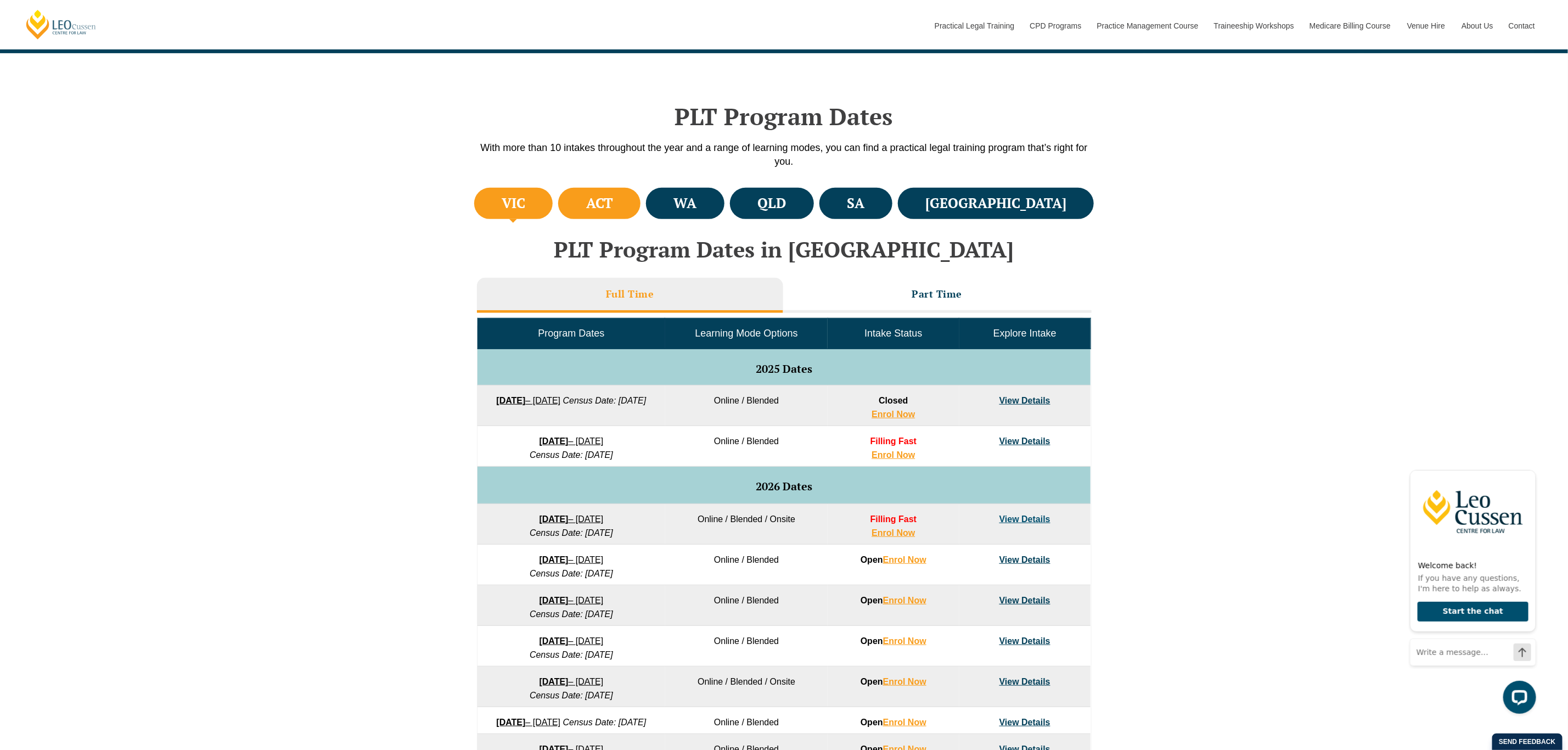
click at [613, 207] on h4 "ACT" at bounding box center [600, 203] width 27 height 18
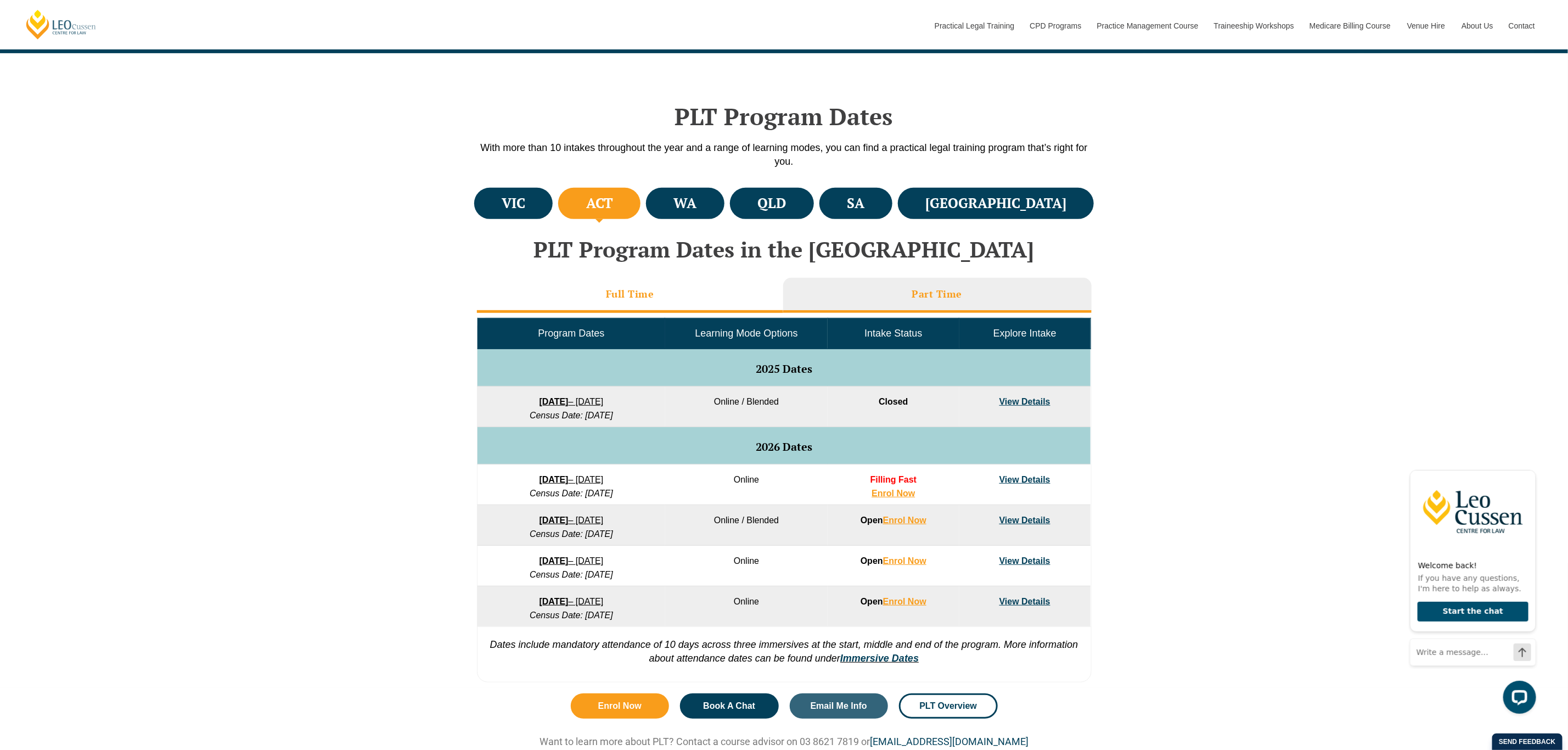
click at [685, 278] on li "Full Time" at bounding box center [630, 295] width 306 height 35
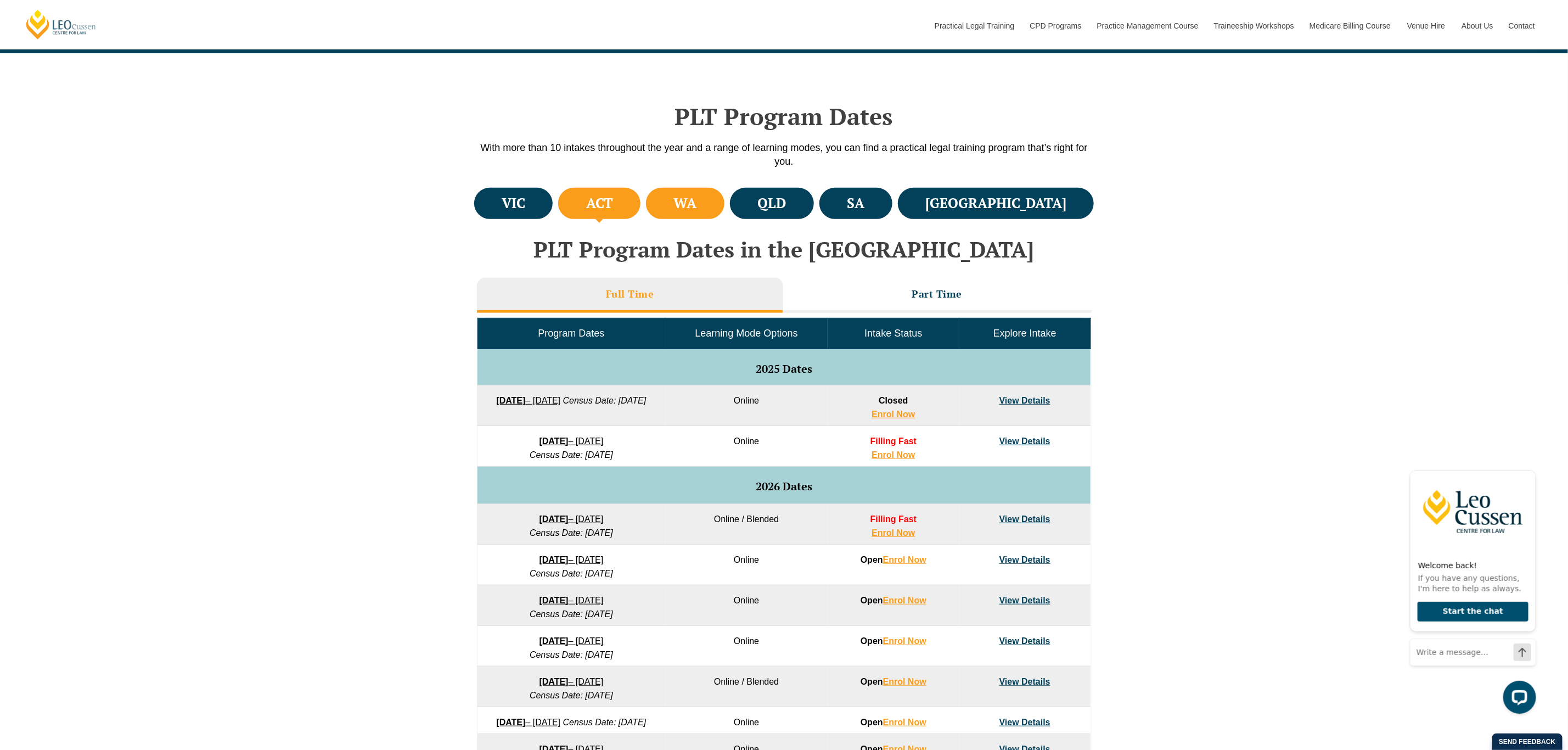
click at [702, 199] on li "WA" at bounding box center [685, 203] width 78 height 31
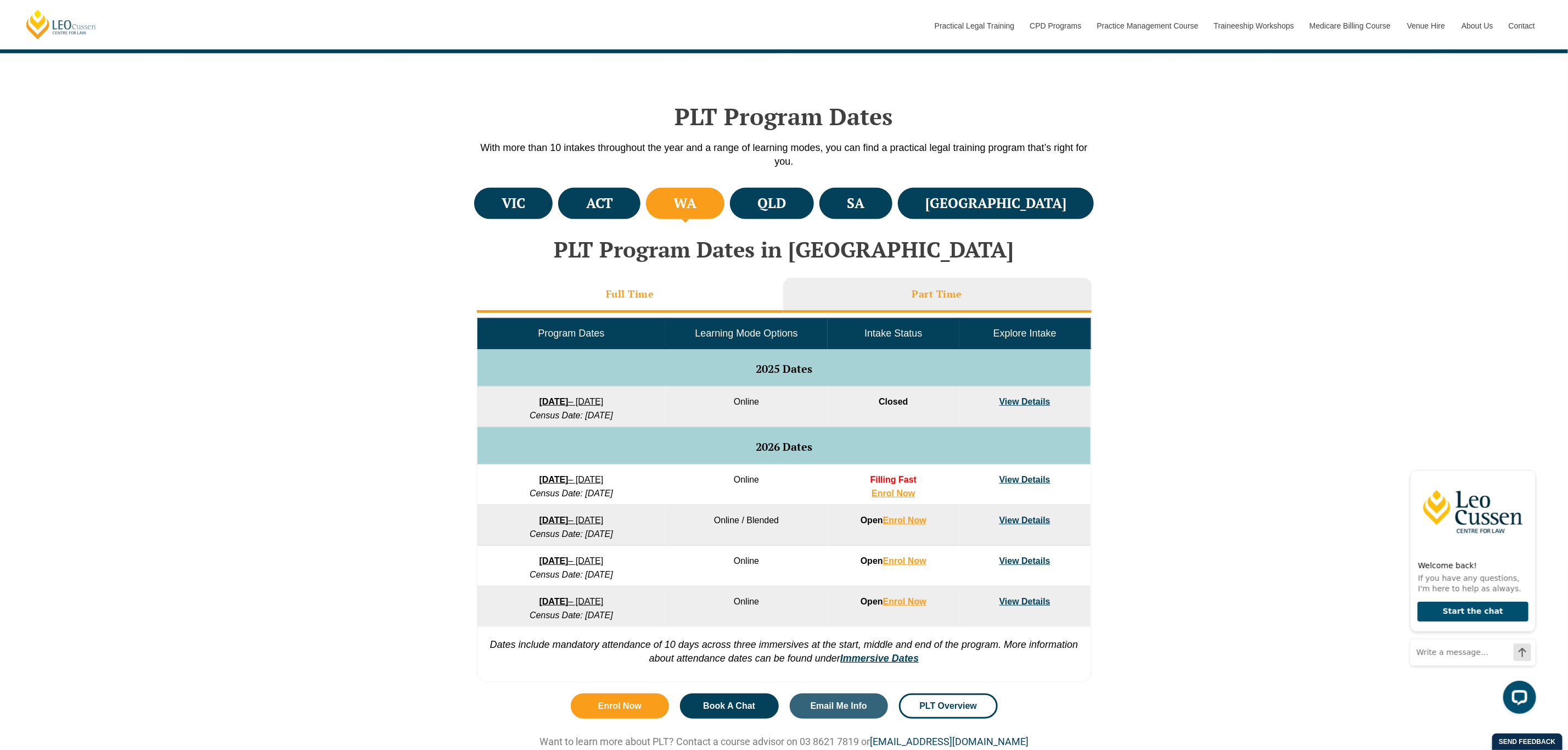
click at [689, 283] on li "Full Time" at bounding box center [630, 295] width 306 height 35
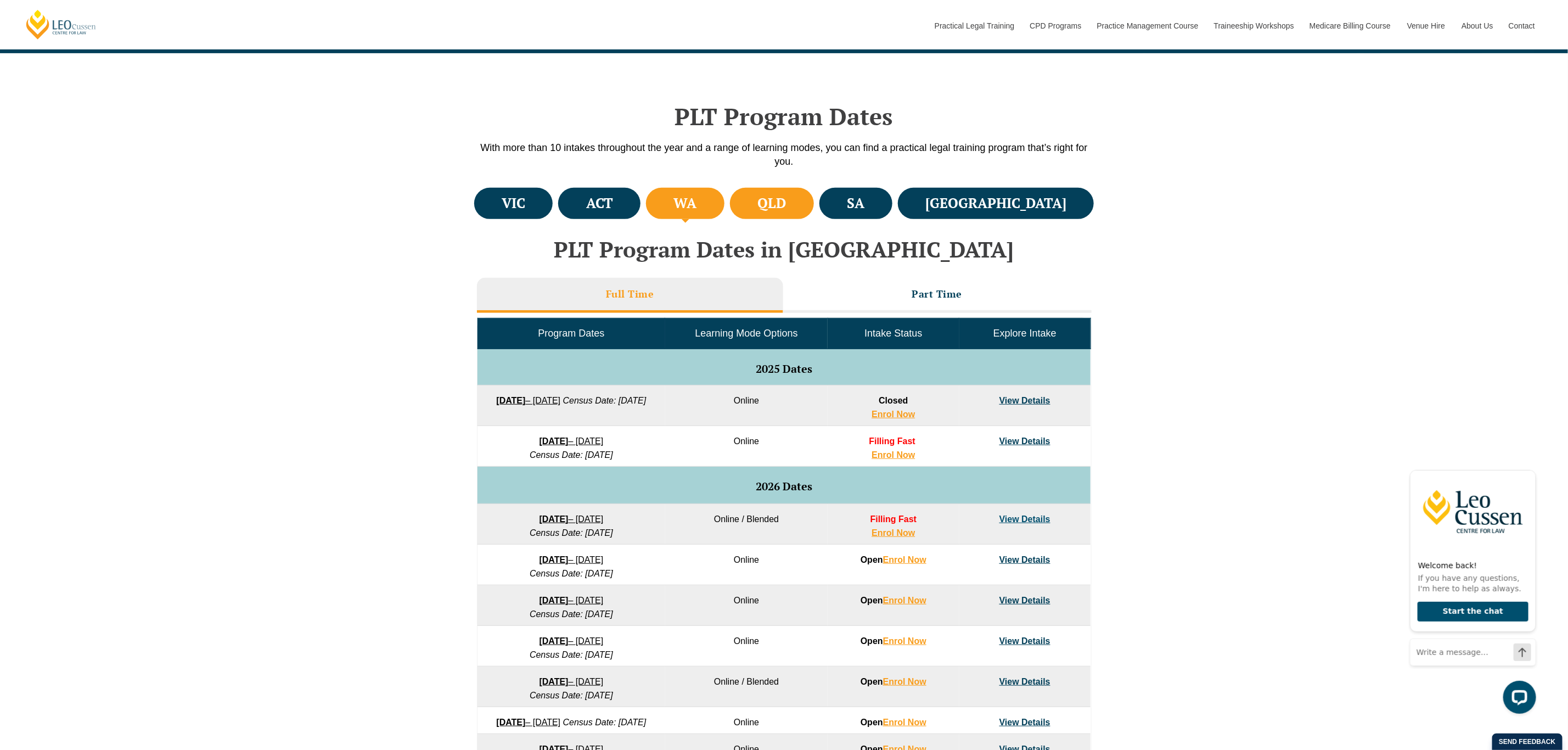
click at [786, 198] on h4 "QLD" at bounding box center [771, 203] width 28 height 18
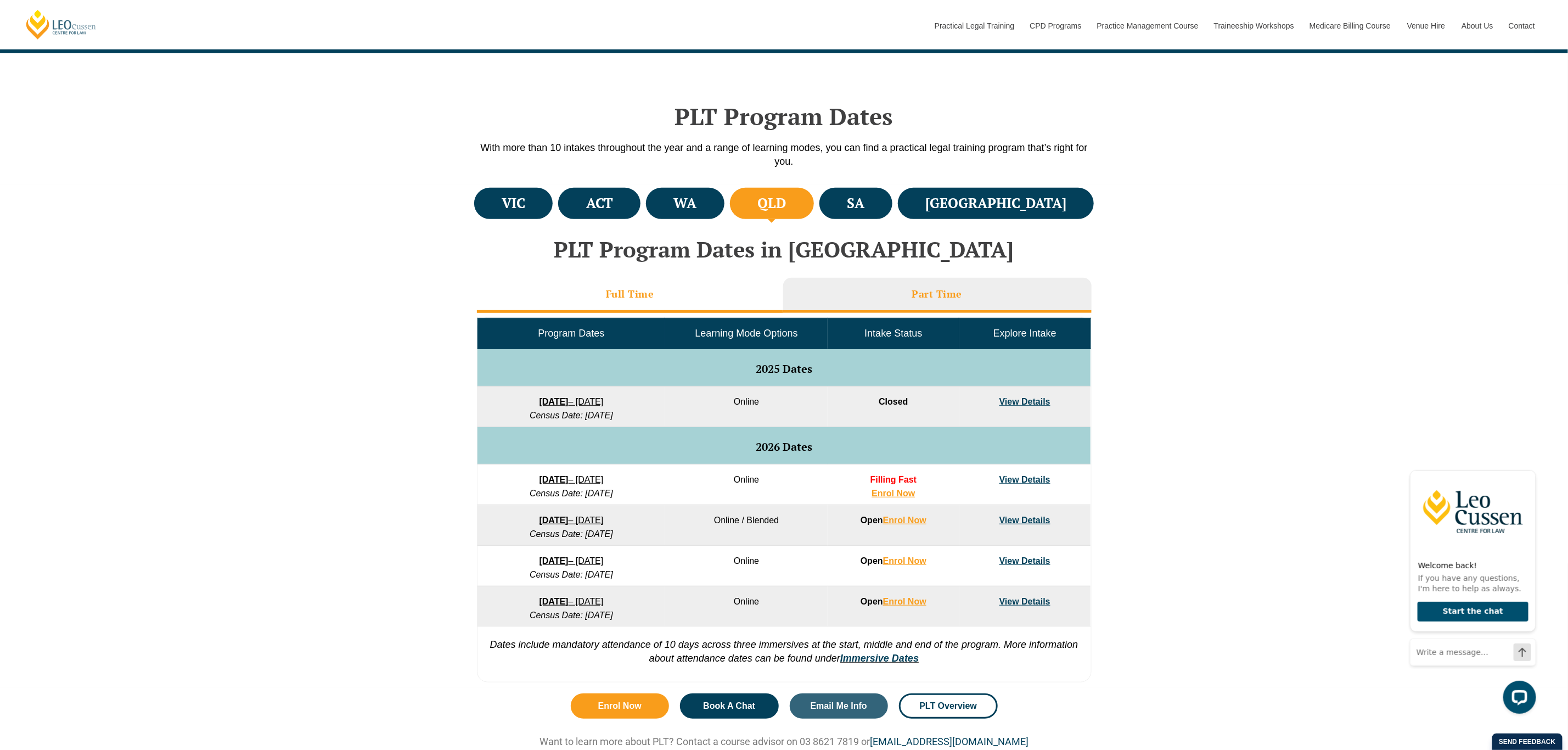
click at [707, 292] on li "Full Time" at bounding box center [630, 295] width 306 height 35
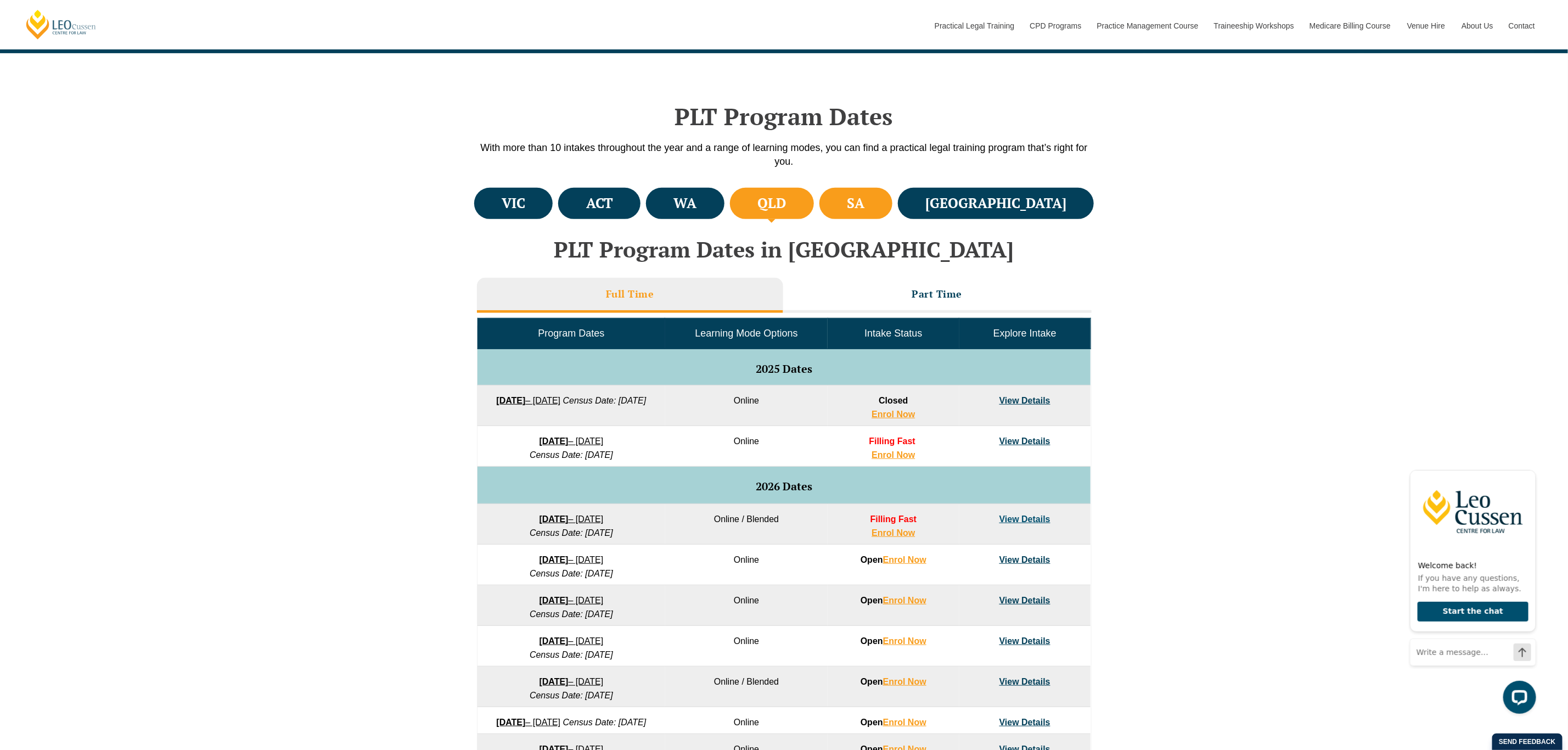
click at [865, 203] on h4 "SA" at bounding box center [856, 203] width 17 height 18
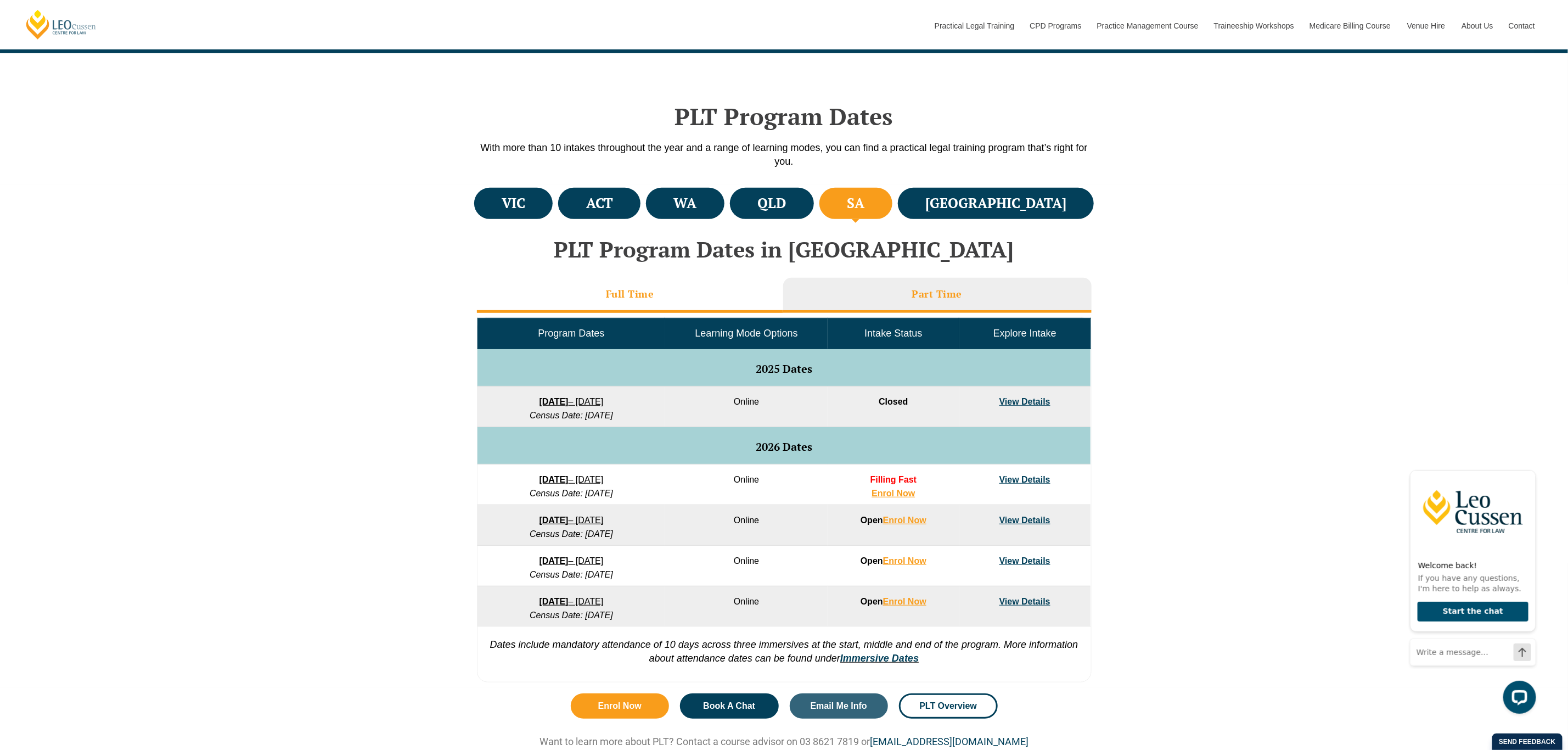
click at [707, 287] on li "Full Time" at bounding box center [630, 295] width 306 height 35
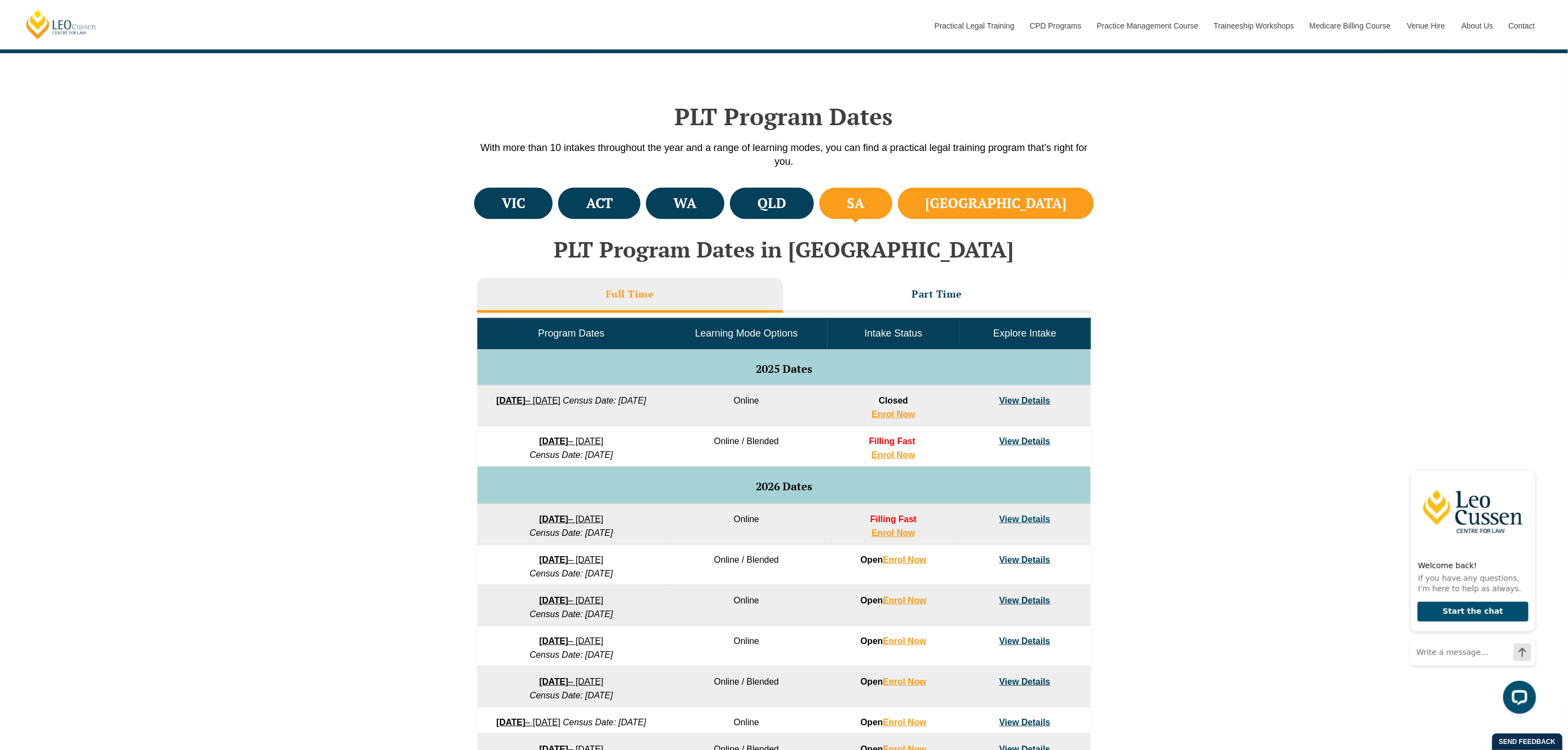
click at [1019, 205] on li "NSW" at bounding box center [995, 203] width 196 height 31
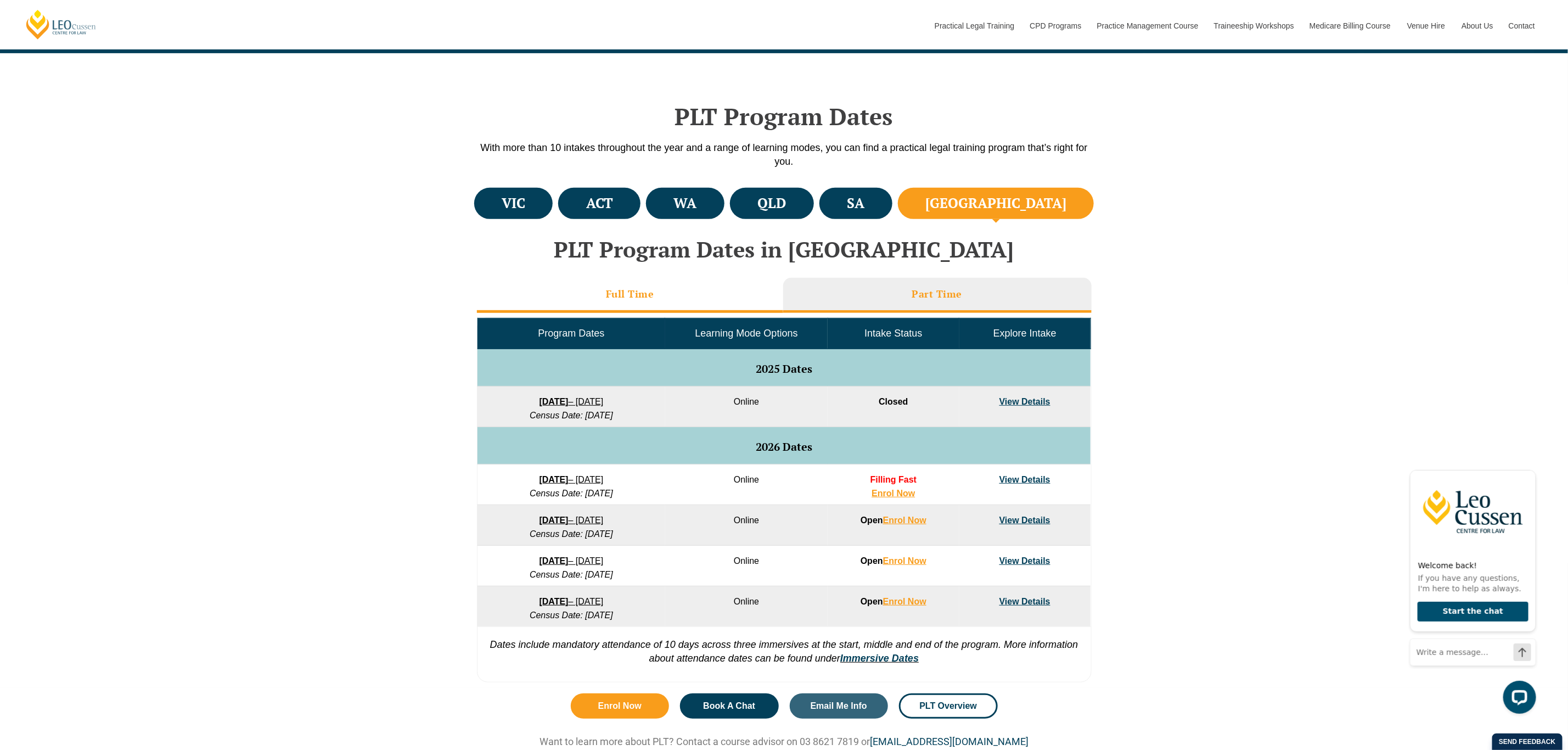
click at [699, 282] on li "Full Time" at bounding box center [630, 295] width 306 height 35
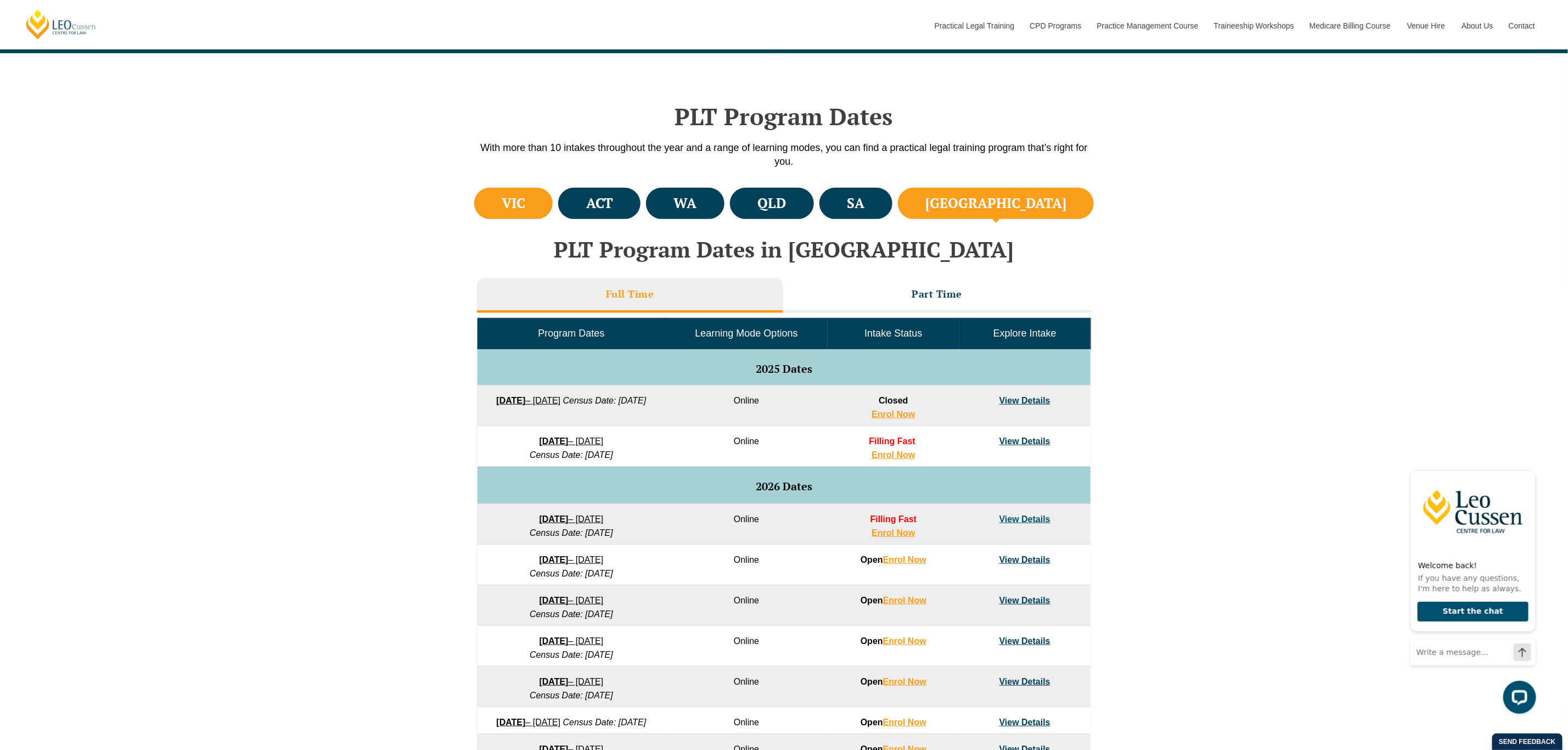
click at [538, 198] on li "VIC" at bounding box center [514, 203] width 79 height 31
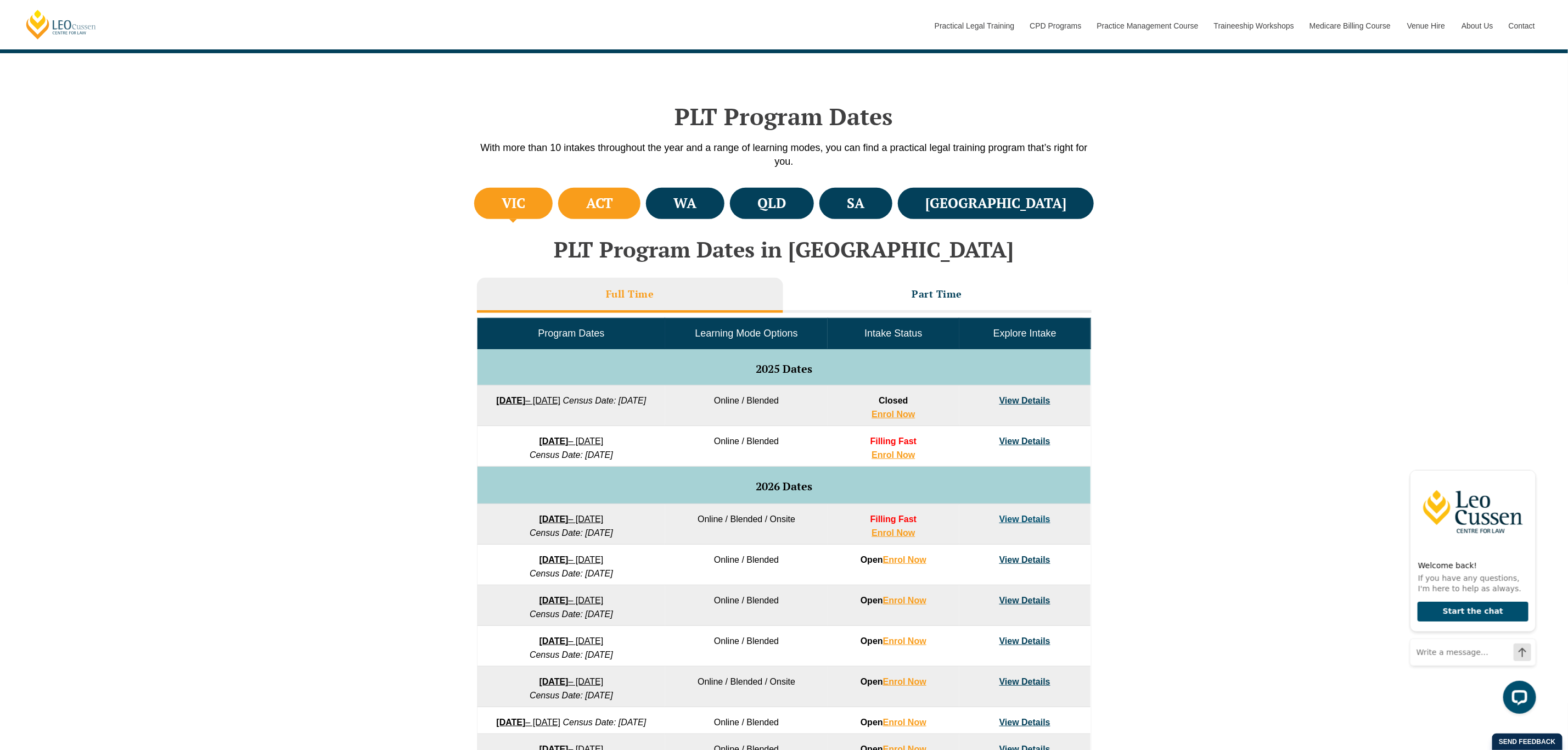
click at [613, 196] on h4 "ACT" at bounding box center [600, 203] width 27 height 18
click at [718, 175] on div "PLT Program Dates With more than 10 intakes throughout the year and a range of …" at bounding box center [784, 119] width 626 height 131
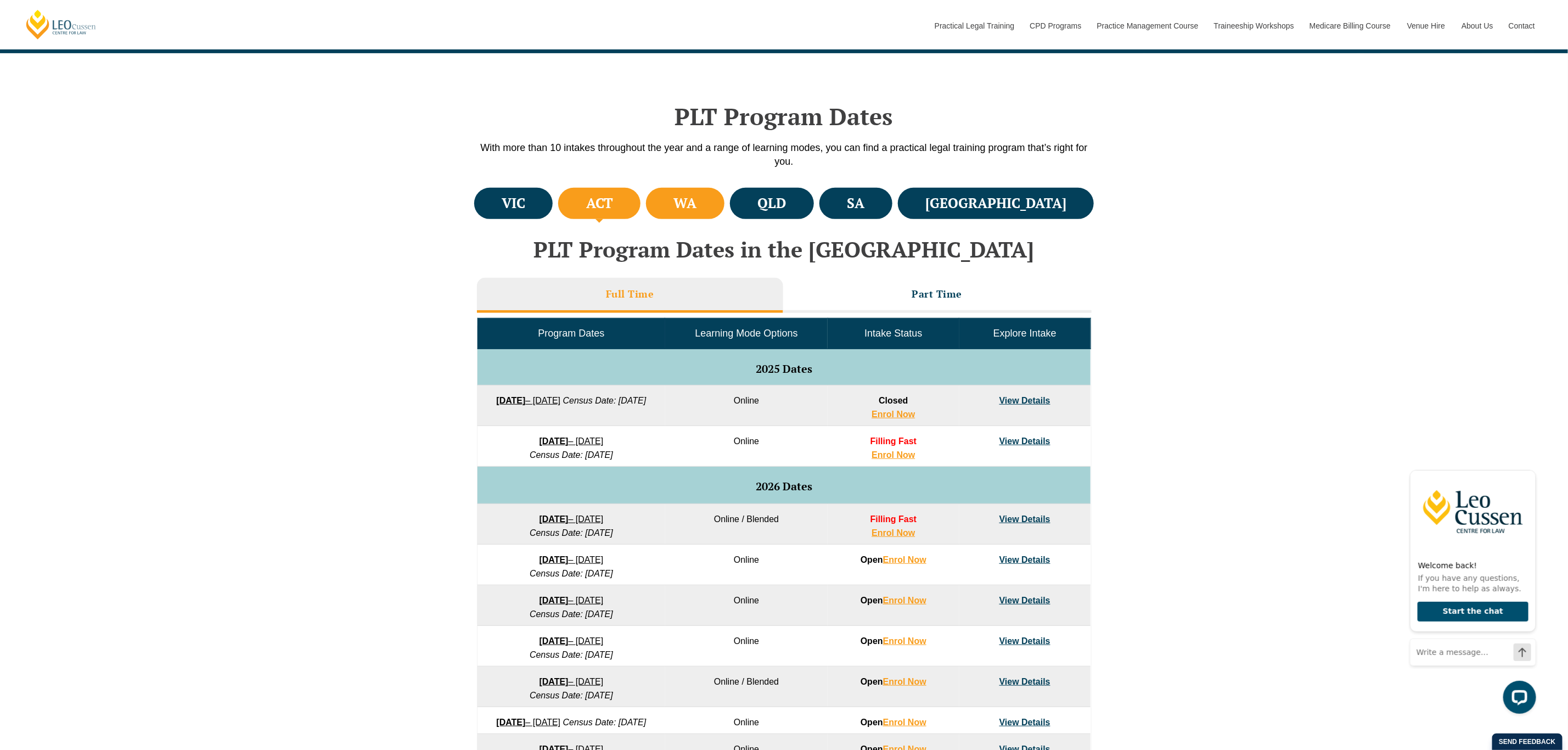
click at [718, 195] on li "WA" at bounding box center [685, 203] width 78 height 31
click at [786, 209] on h4 "QLD" at bounding box center [771, 203] width 28 height 18
click at [912, 185] on ul "VIC ACT WA QLD SA NSW" at bounding box center [784, 203] width 626 height 37
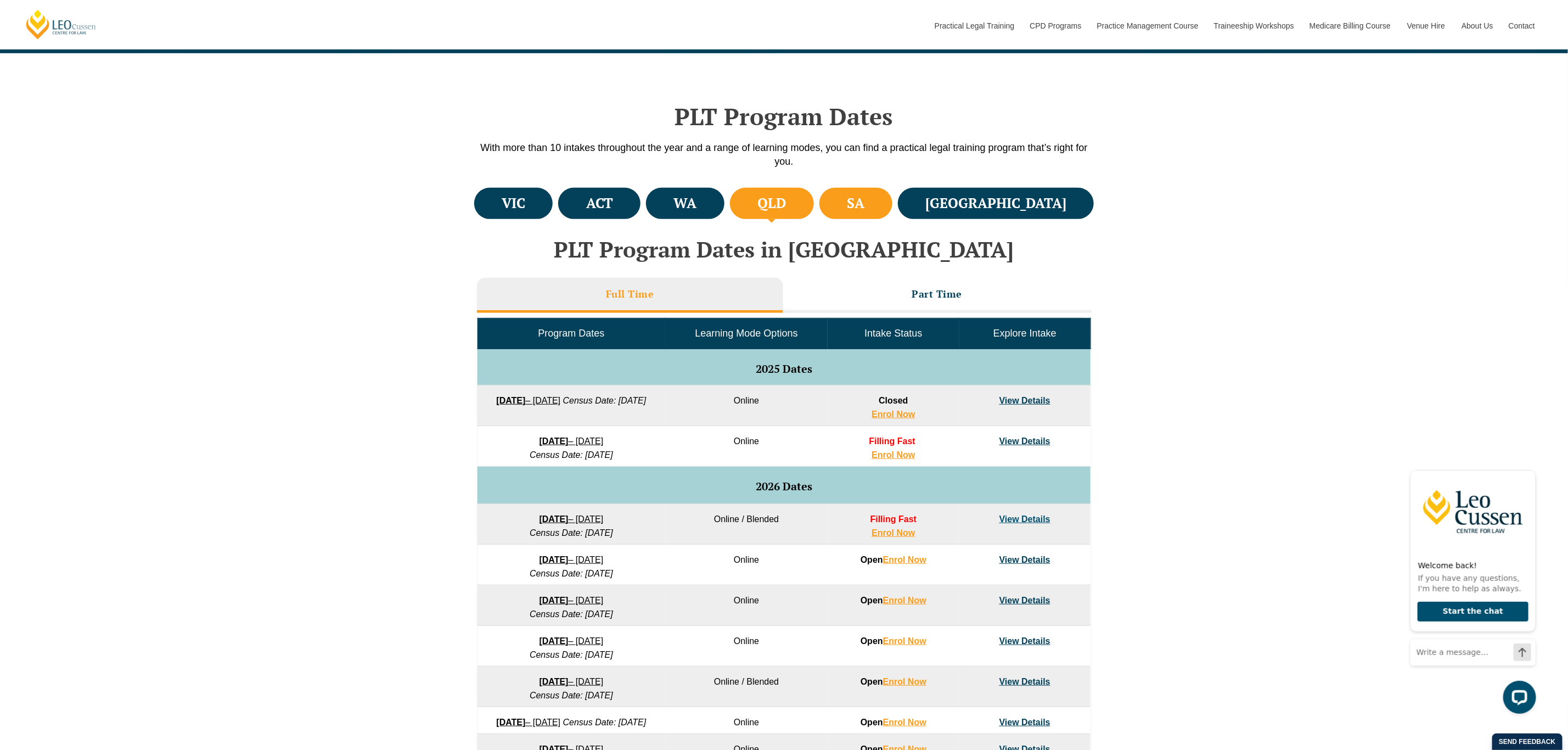
click at [892, 198] on li "SA" at bounding box center [856, 203] width 73 height 31
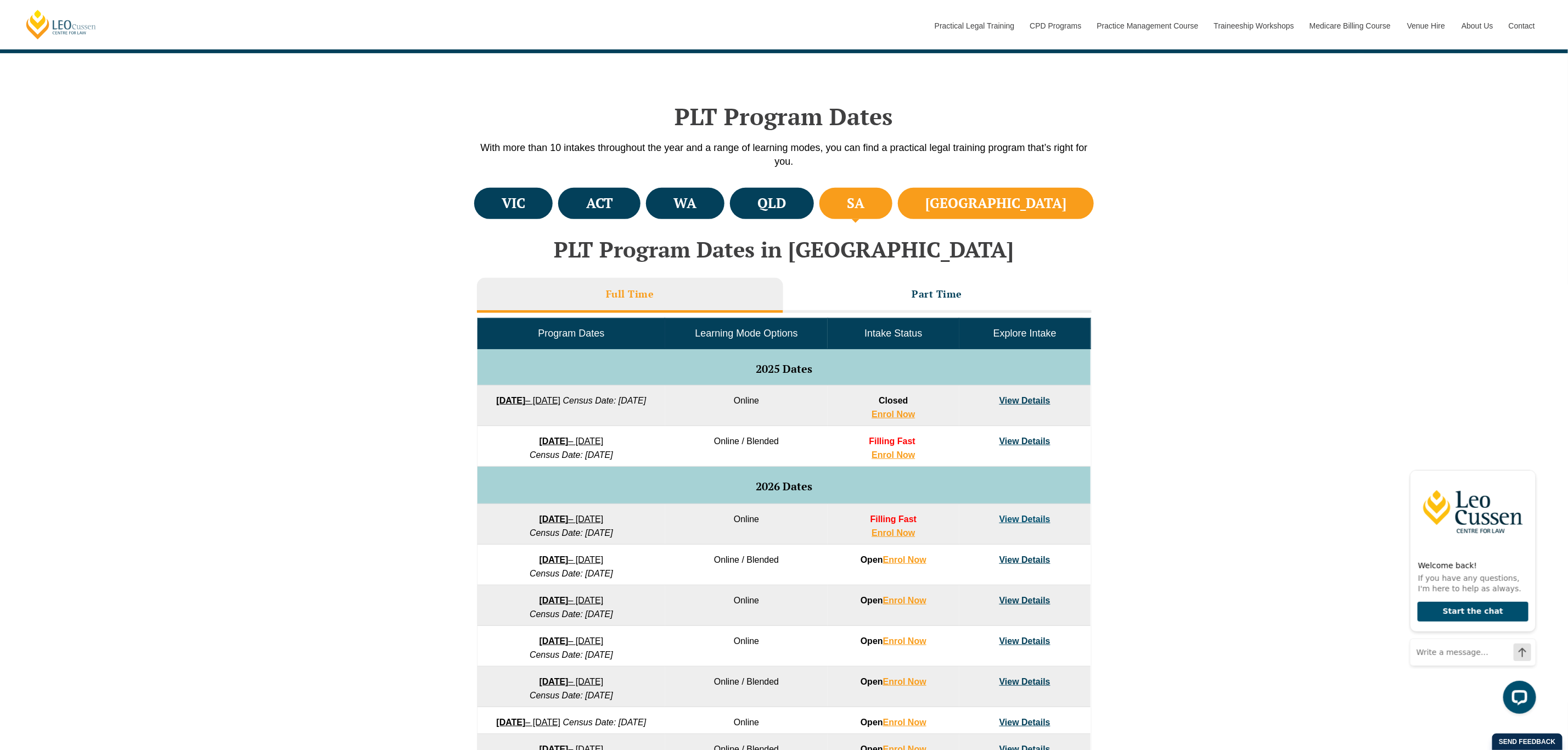
click at [1057, 207] on h4 "NSW" at bounding box center [996, 203] width 141 height 18
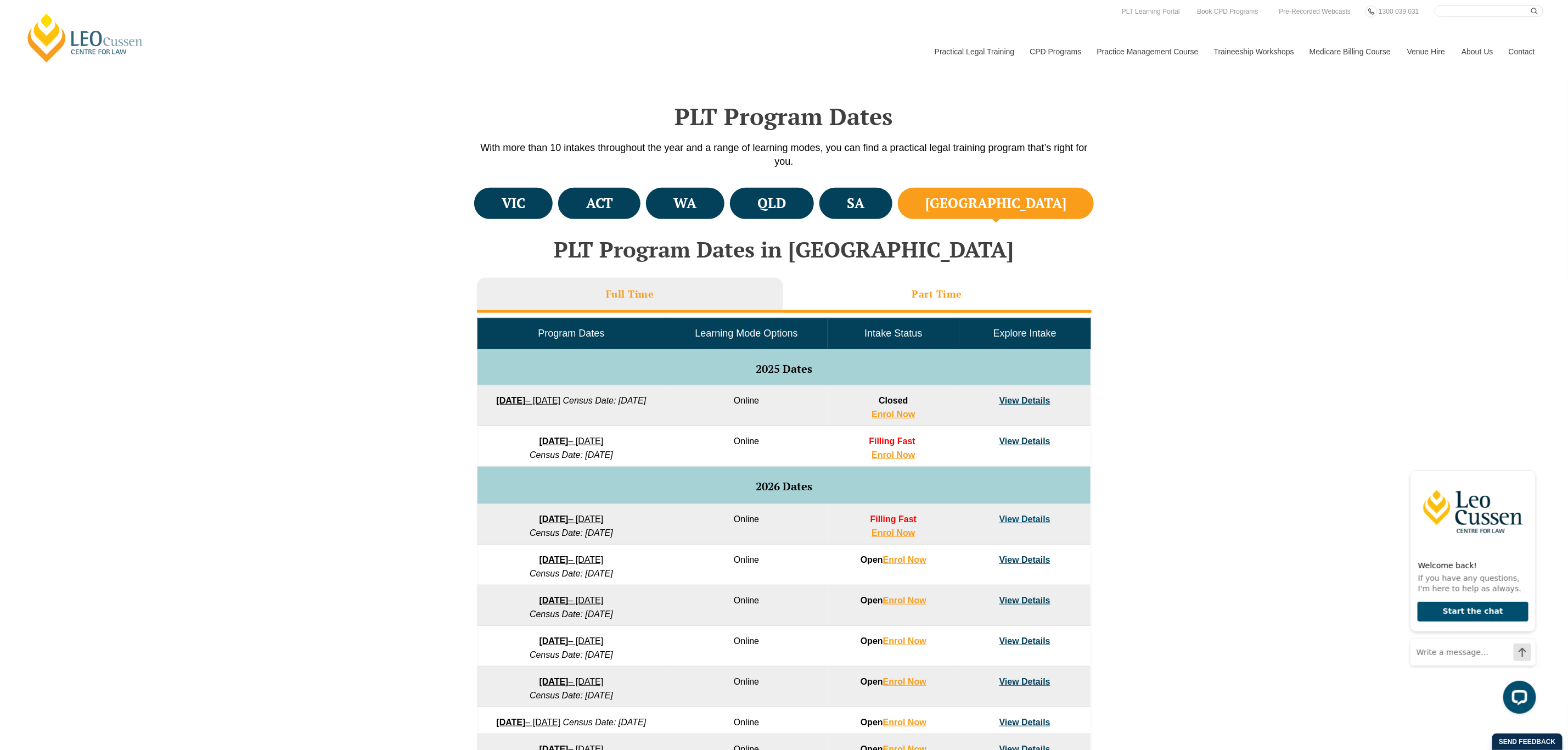
click at [920, 292] on h3 "Part Time" at bounding box center [937, 293] width 51 height 12
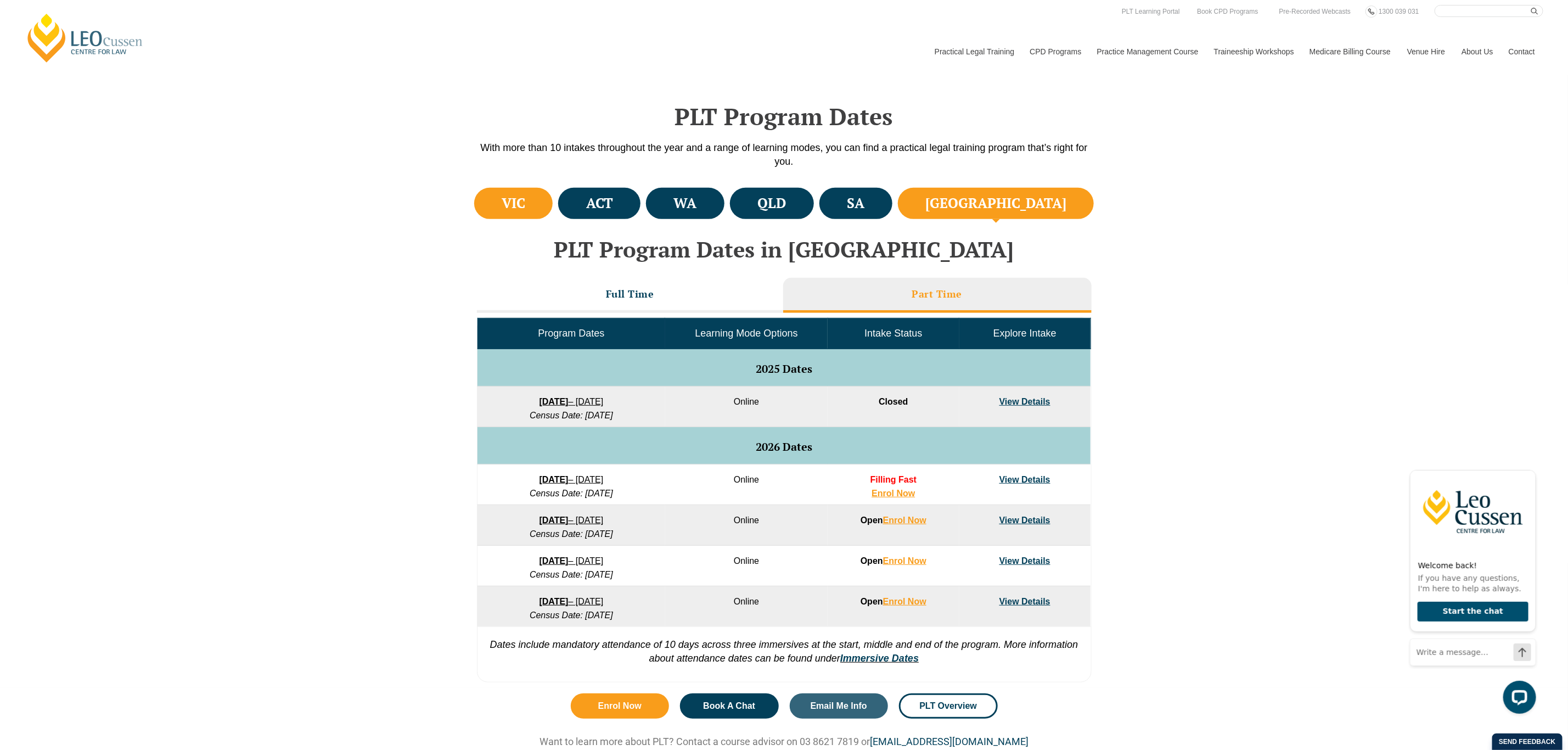
drag, startPoint x: 593, startPoint y: 475, endPoint x: 517, endPoint y: 192, distance: 293.0
click at [517, 194] on h4 "VIC" at bounding box center [514, 203] width 23 height 18
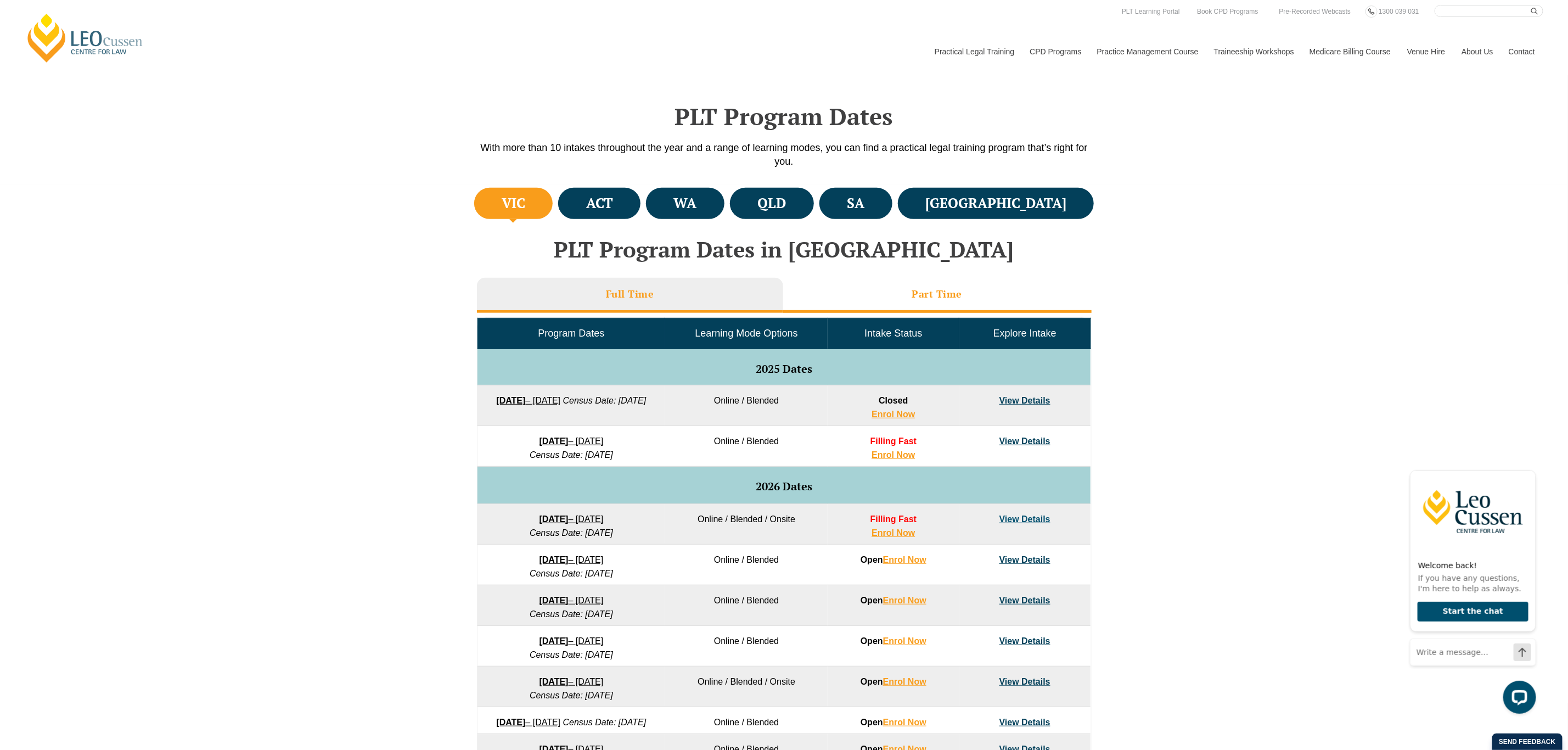
click at [865, 301] on li "Part Time" at bounding box center [937, 295] width 308 height 35
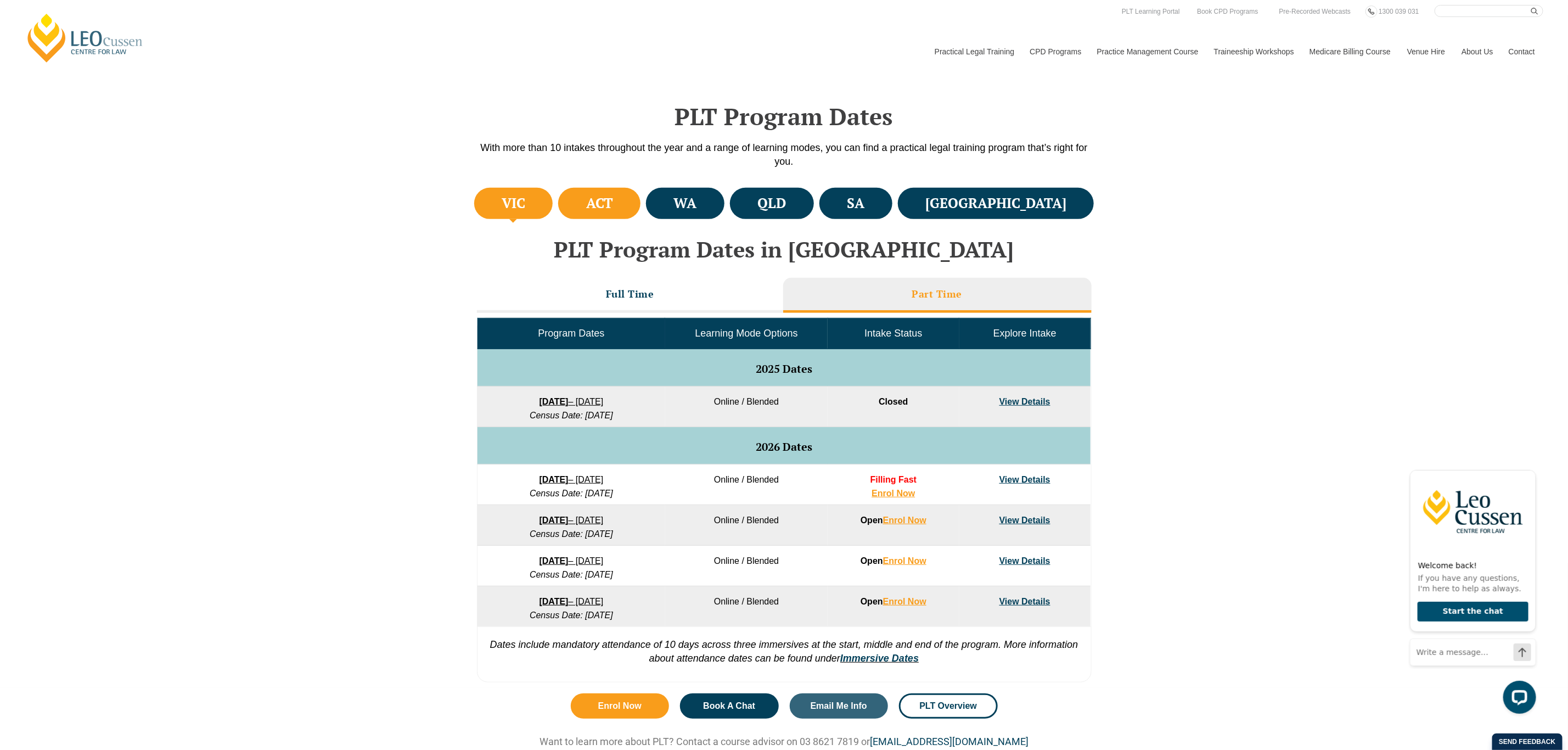
click at [641, 195] on li "ACT" at bounding box center [599, 203] width 82 height 31
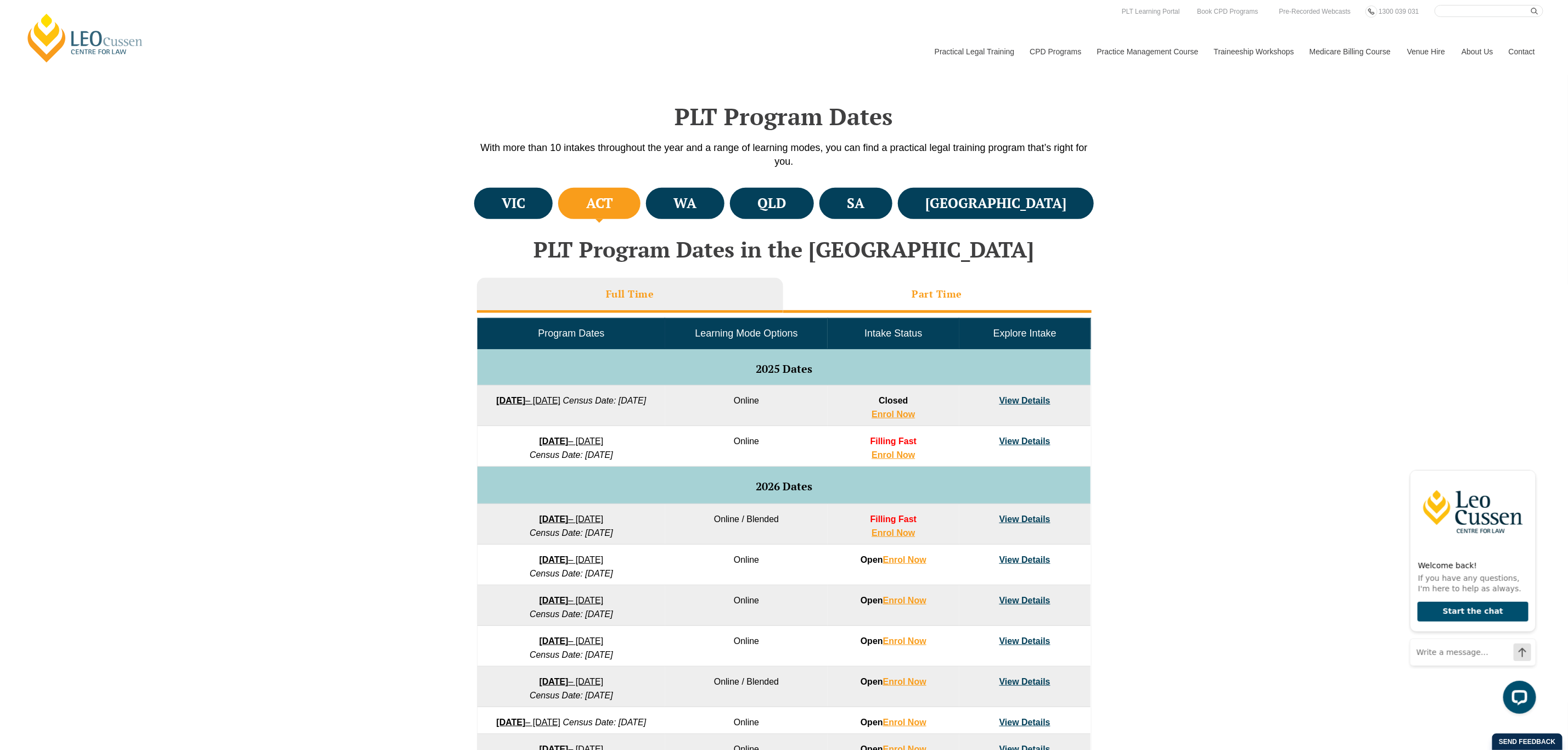
click at [927, 301] on li "Part Time" at bounding box center [937, 295] width 308 height 35
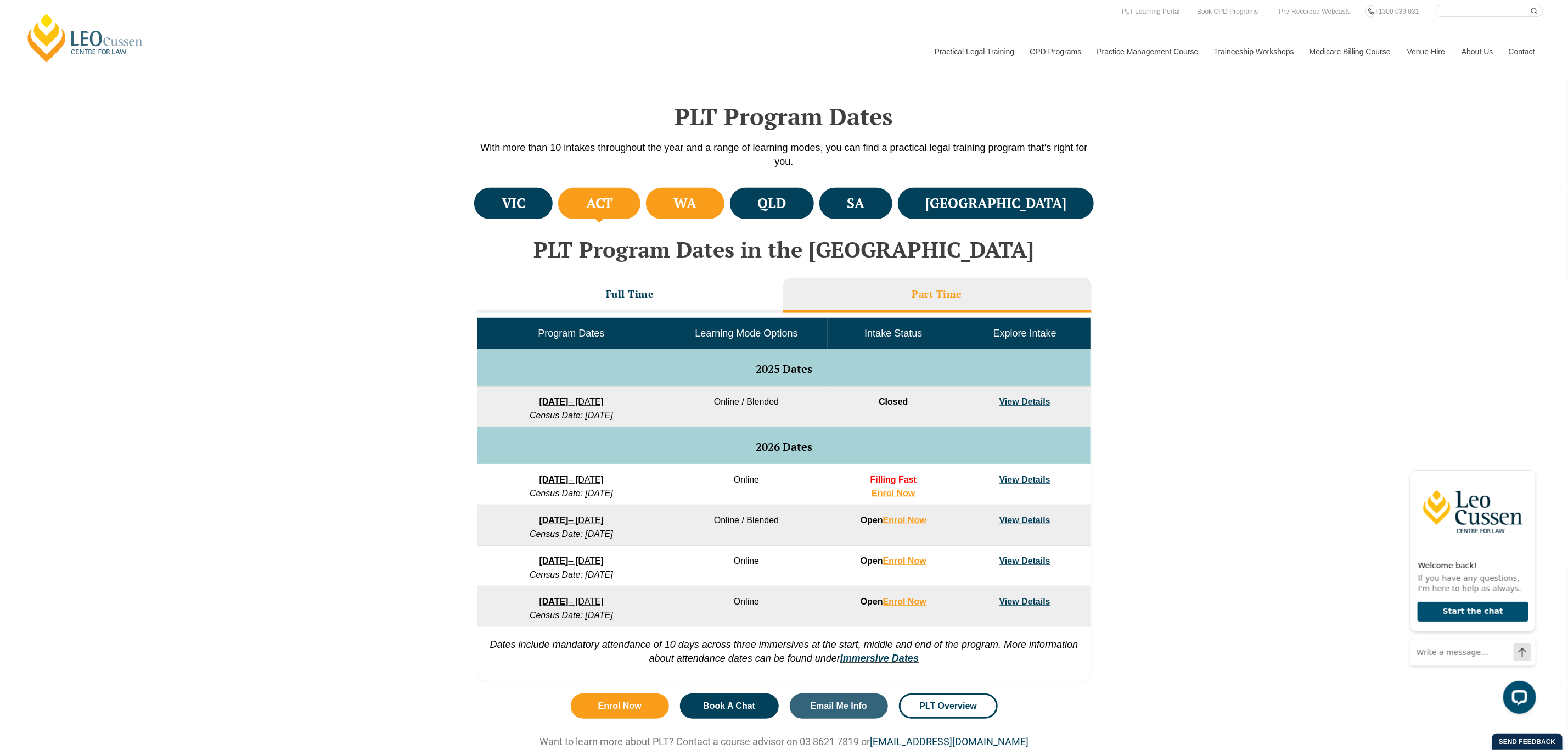
click at [725, 204] on li "WA" at bounding box center [685, 203] width 78 height 31
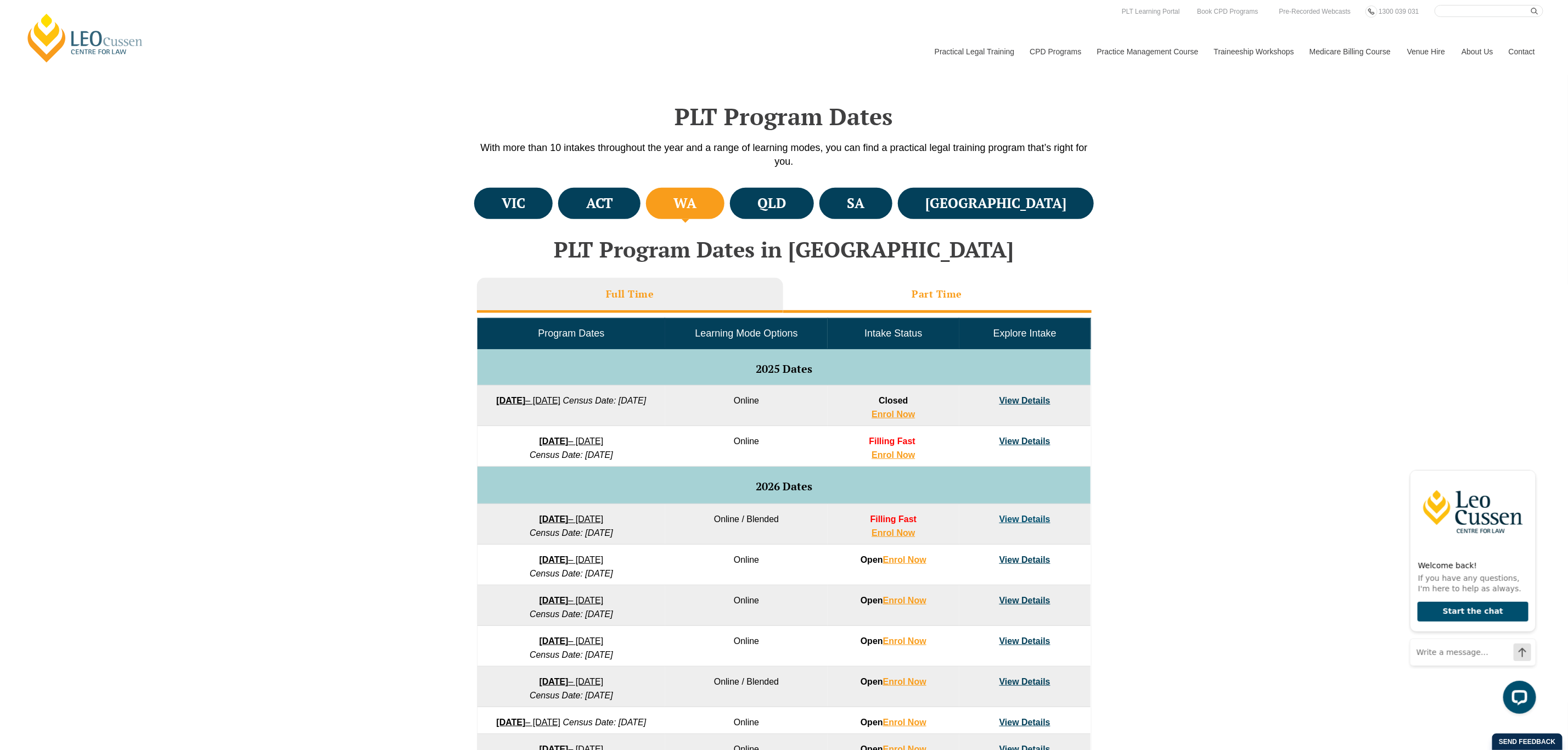
drag, startPoint x: 912, startPoint y: 282, endPoint x: 915, endPoint y: 288, distance: 6.7
click at [915, 287] on li "Part Time" at bounding box center [937, 295] width 308 height 35
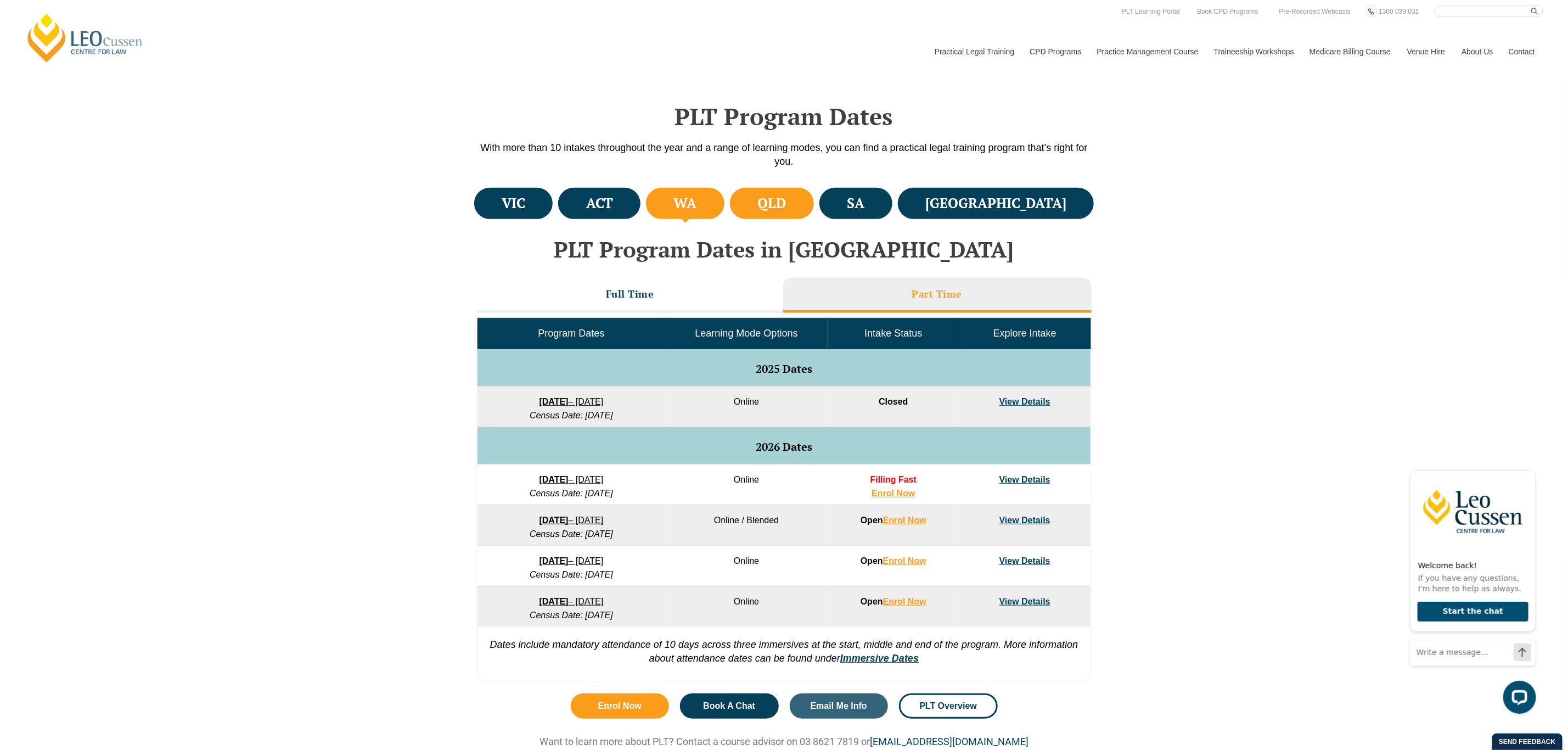
click at [814, 214] on li "QLD" at bounding box center [772, 203] width 84 height 31
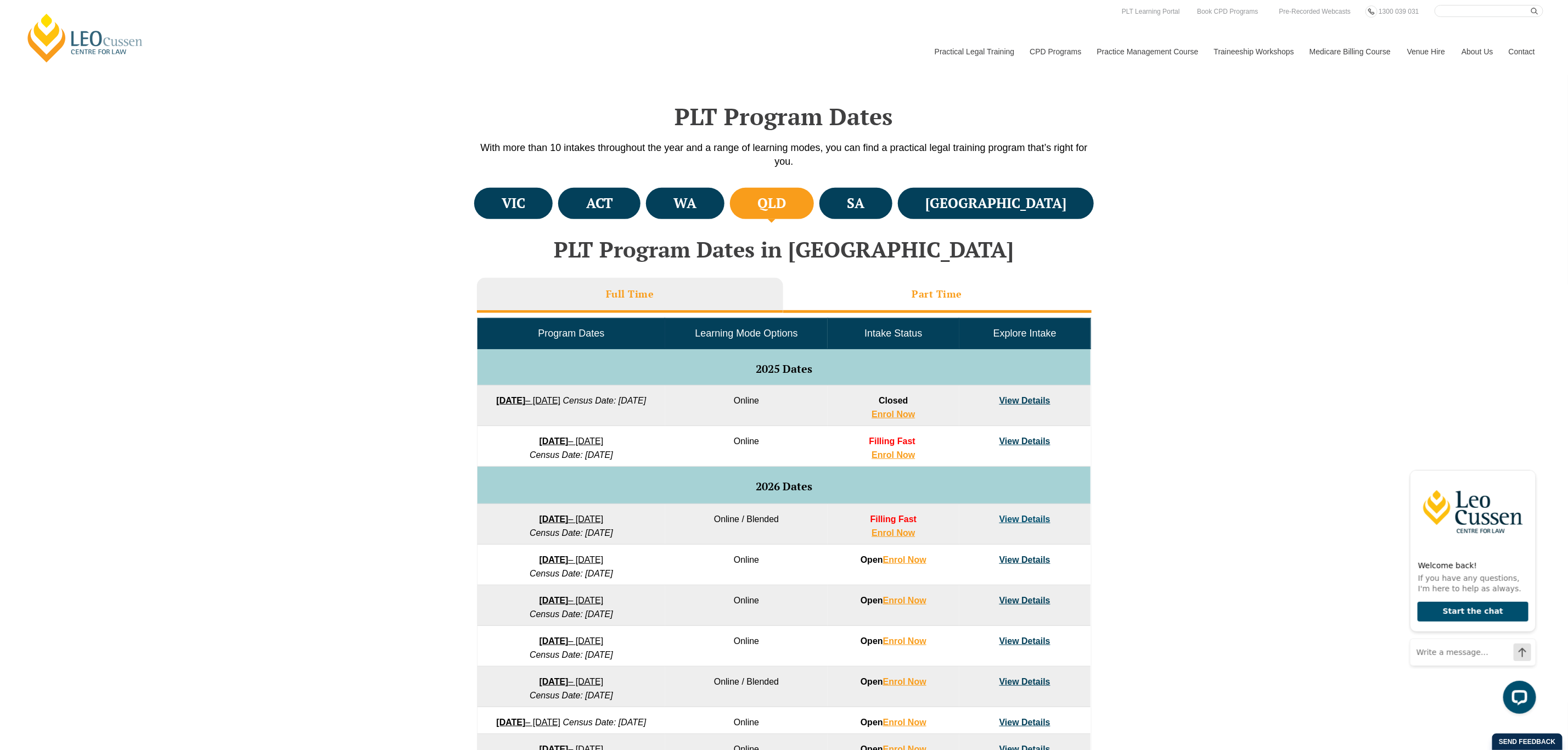
click at [939, 303] on li "Part Time" at bounding box center [937, 295] width 308 height 35
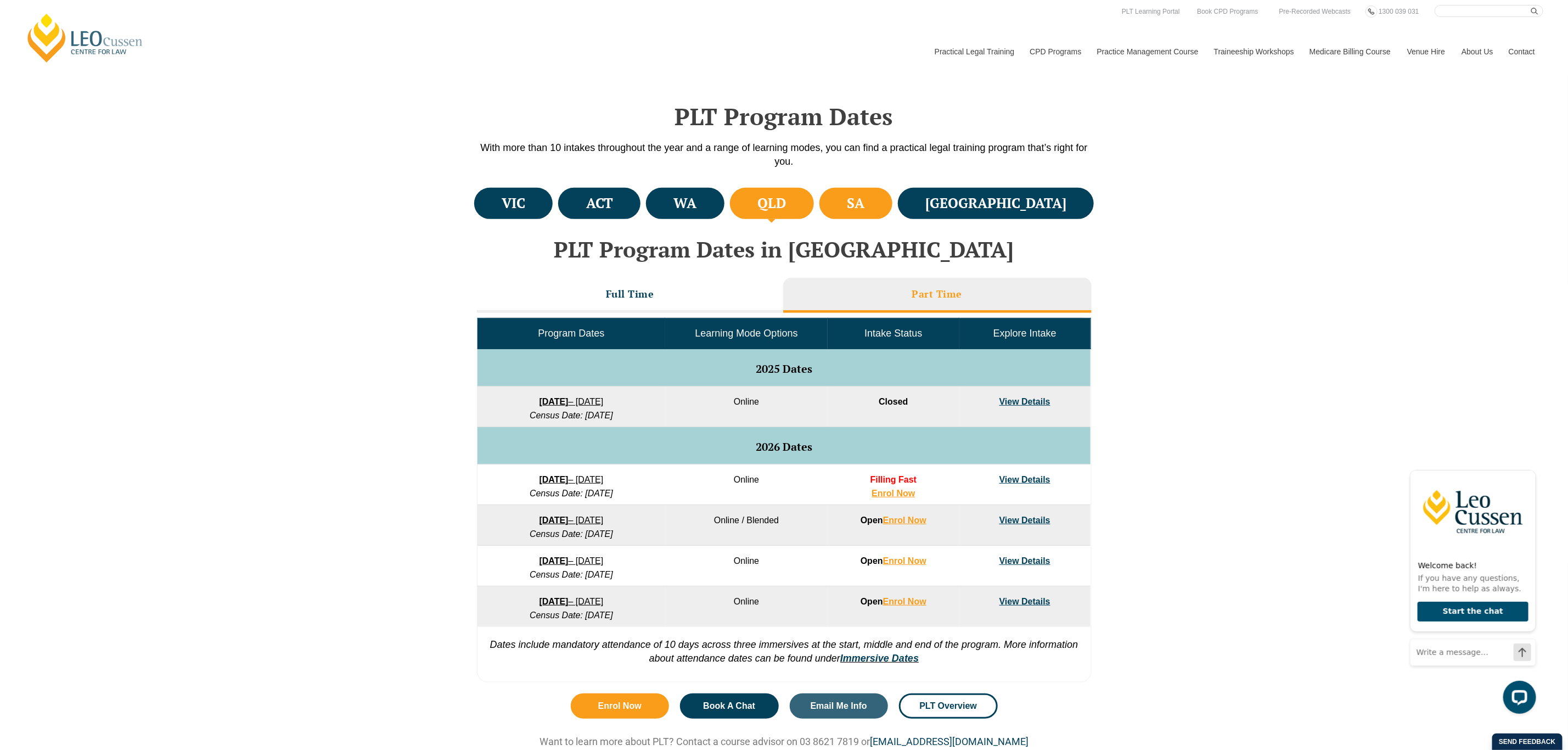
click at [865, 208] on h4 "SA" at bounding box center [856, 203] width 17 height 18
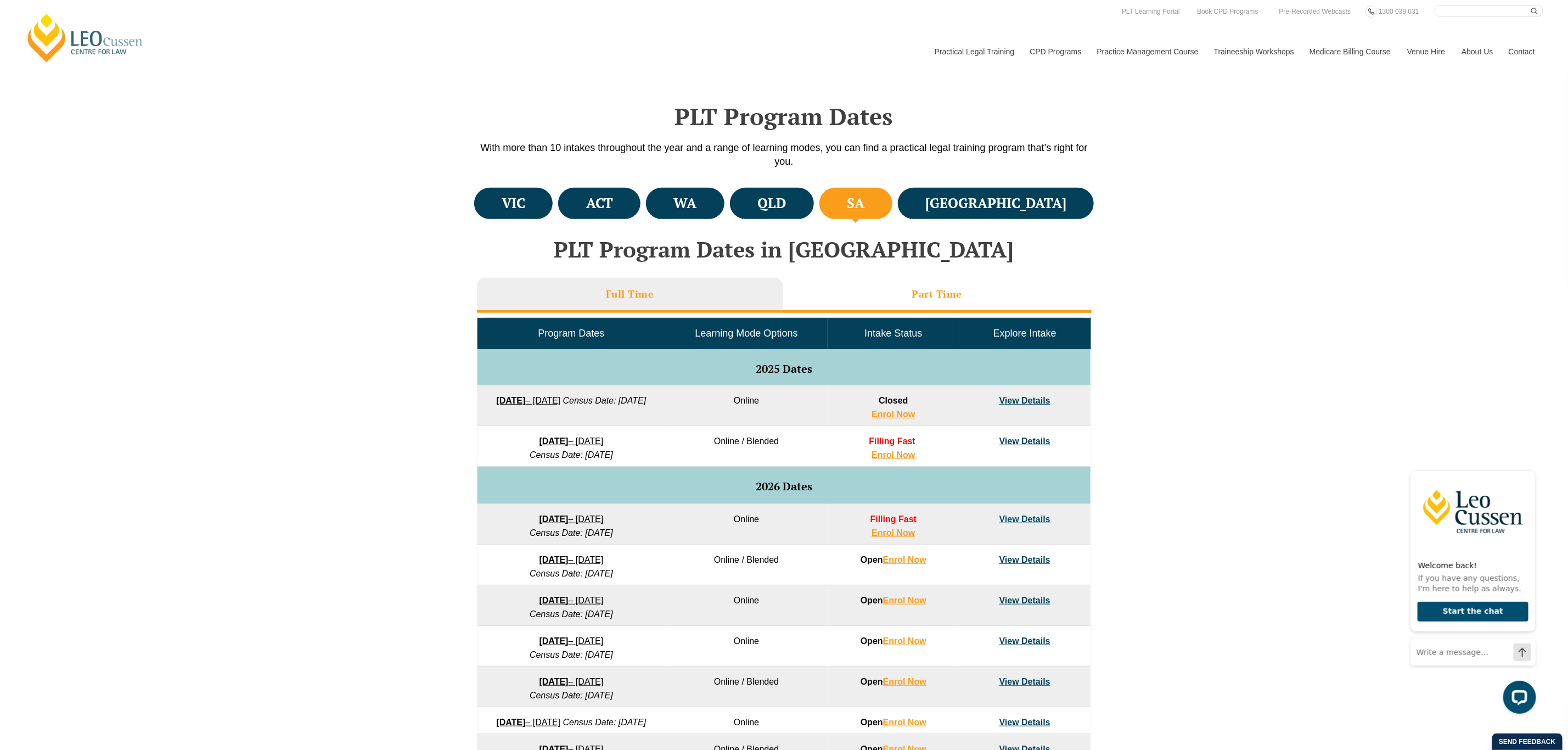
click at [966, 304] on li "Part Time" at bounding box center [937, 295] width 308 height 35
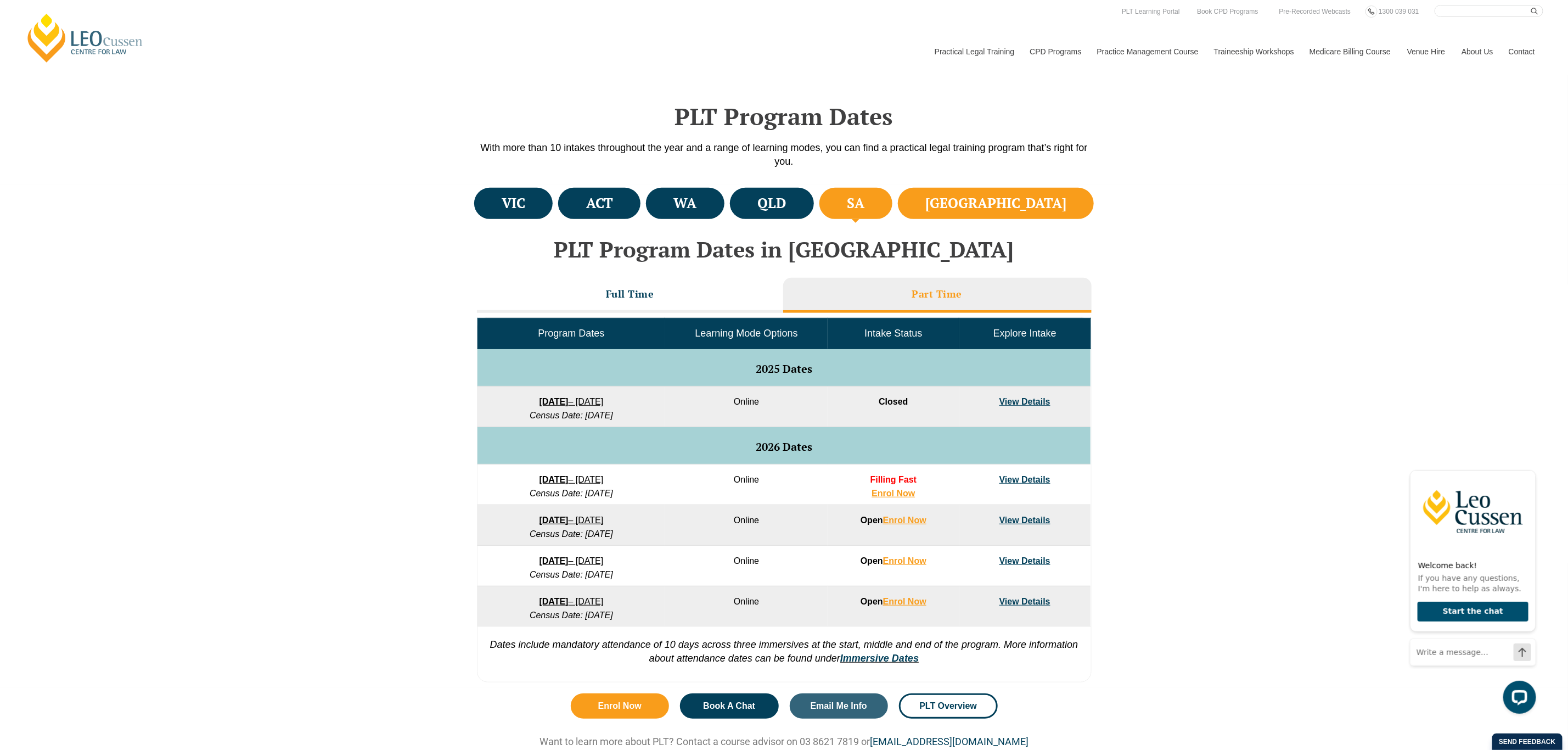
click at [1049, 194] on h4 "NSW" at bounding box center [996, 203] width 141 height 18
click at [504, 214] on li "VIC" at bounding box center [514, 203] width 79 height 31
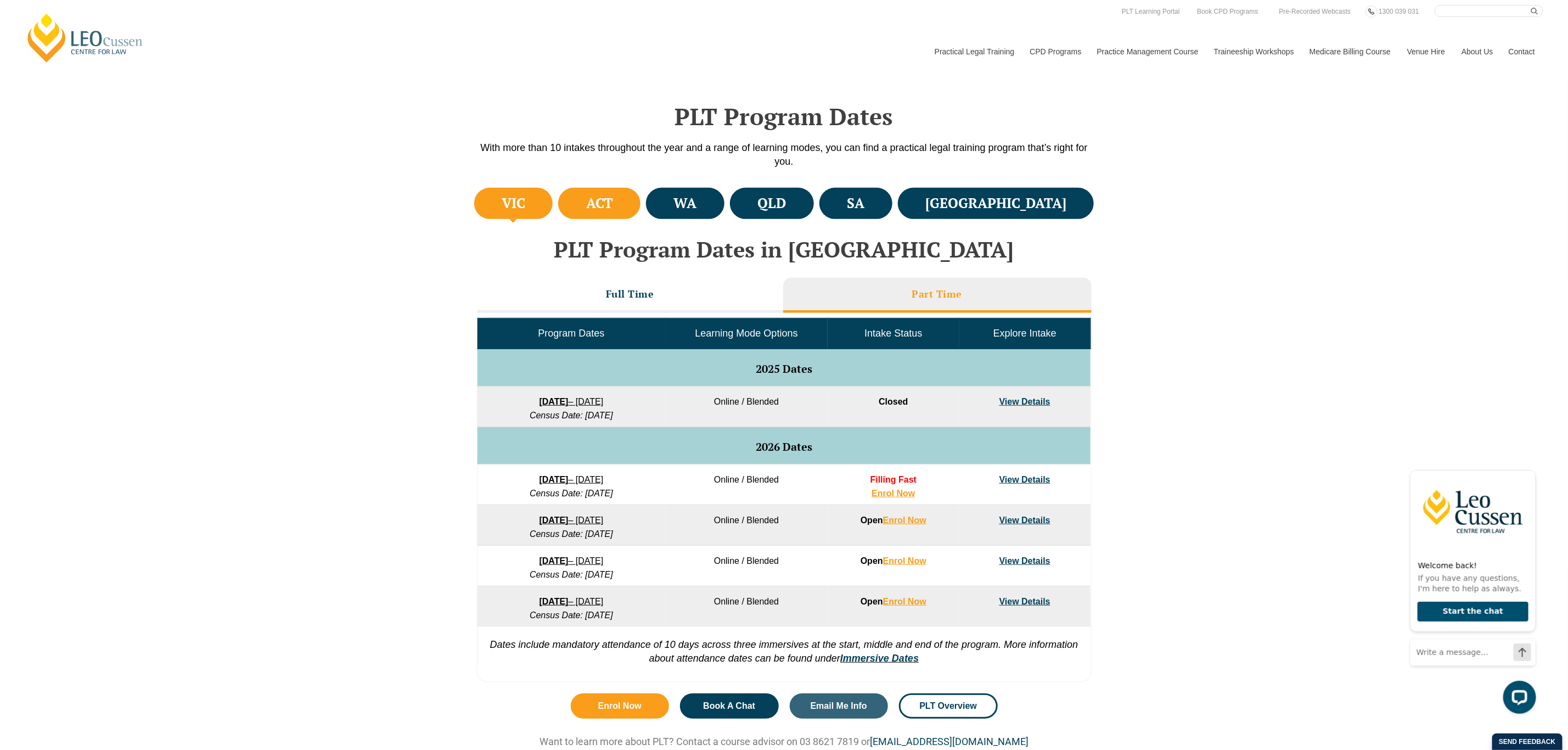
click at [613, 204] on h4 "ACT" at bounding box center [600, 203] width 27 height 18
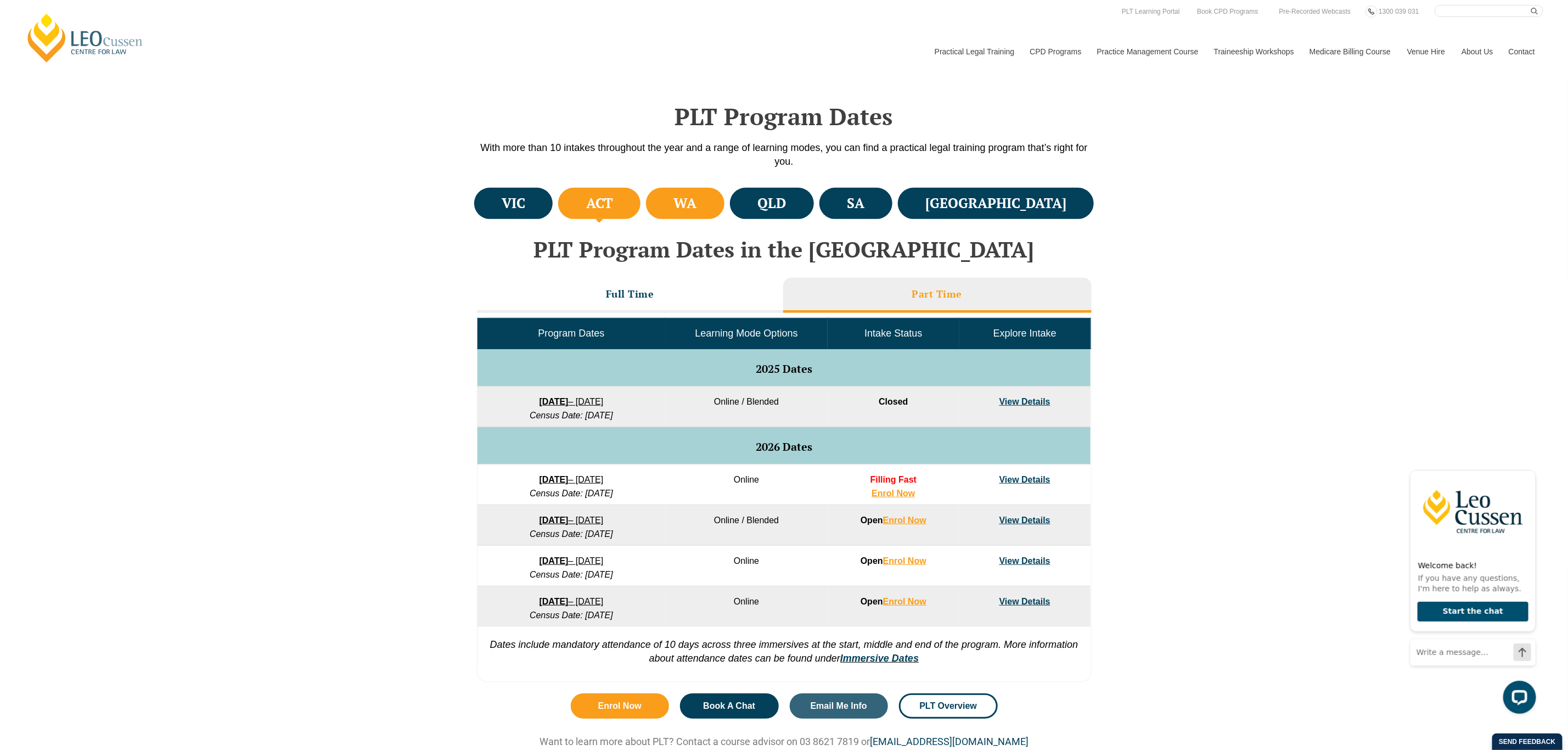
click at [697, 207] on h4 "WA" at bounding box center [686, 203] width 23 height 18
click at [786, 194] on h4 "QLD" at bounding box center [771, 203] width 28 height 18
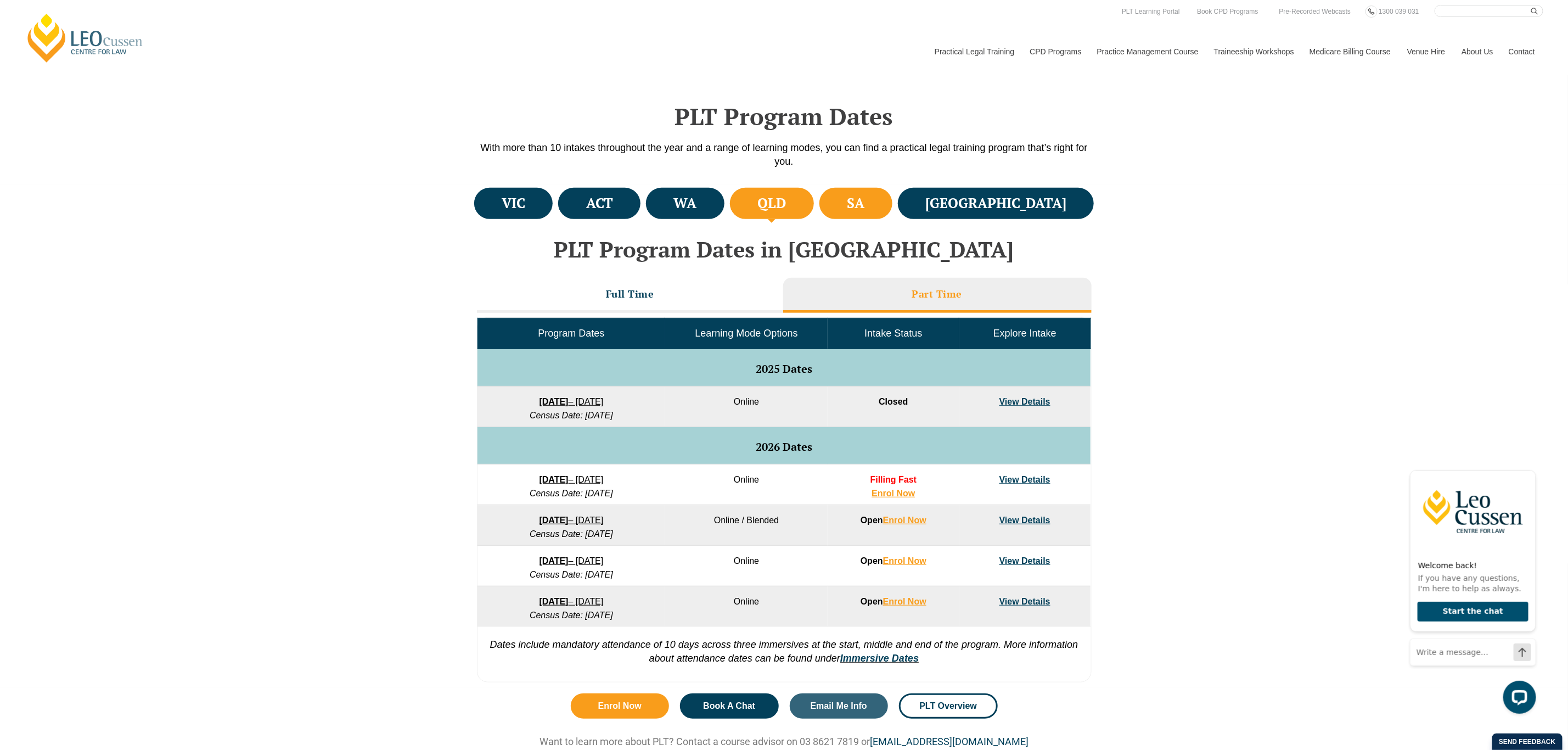
click at [865, 195] on h4 "SA" at bounding box center [856, 203] width 17 height 18
click at [1006, 204] on li "NSW" at bounding box center [995, 203] width 196 height 31
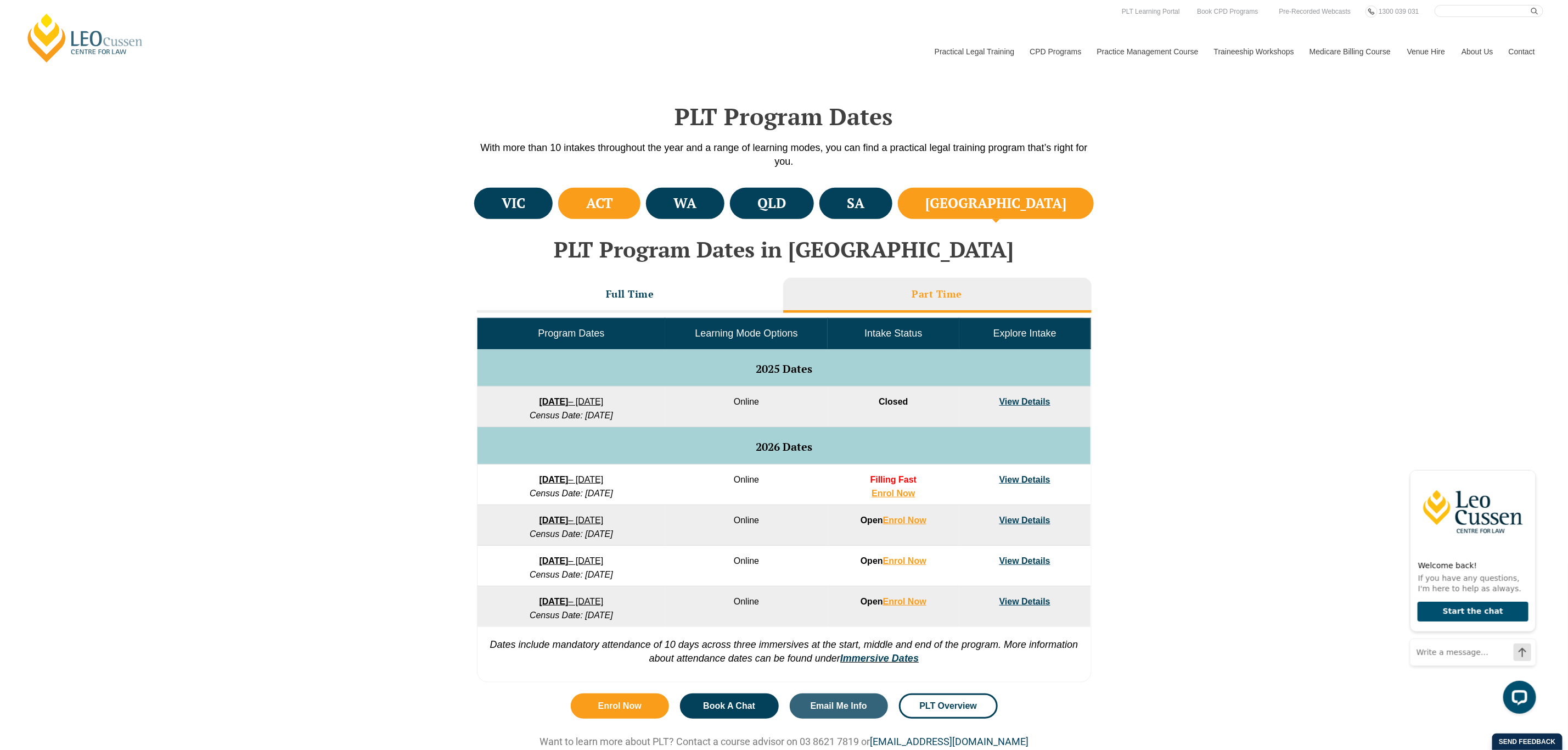
click at [613, 206] on h4 "ACT" at bounding box center [600, 203] width 27 height 18
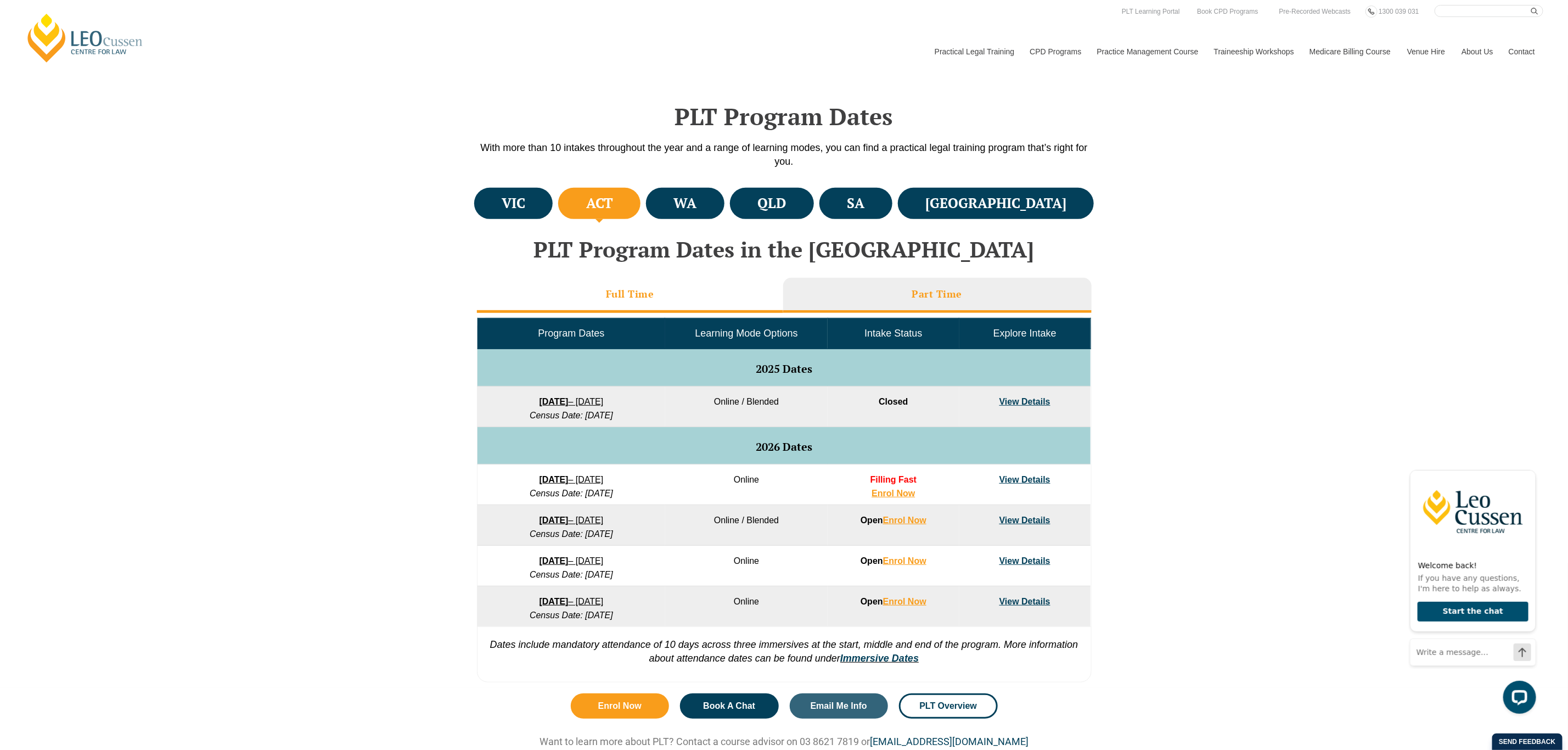
click at [646, 283] on li "Full Time" at bounding box center [630, 295] width 306 height 35
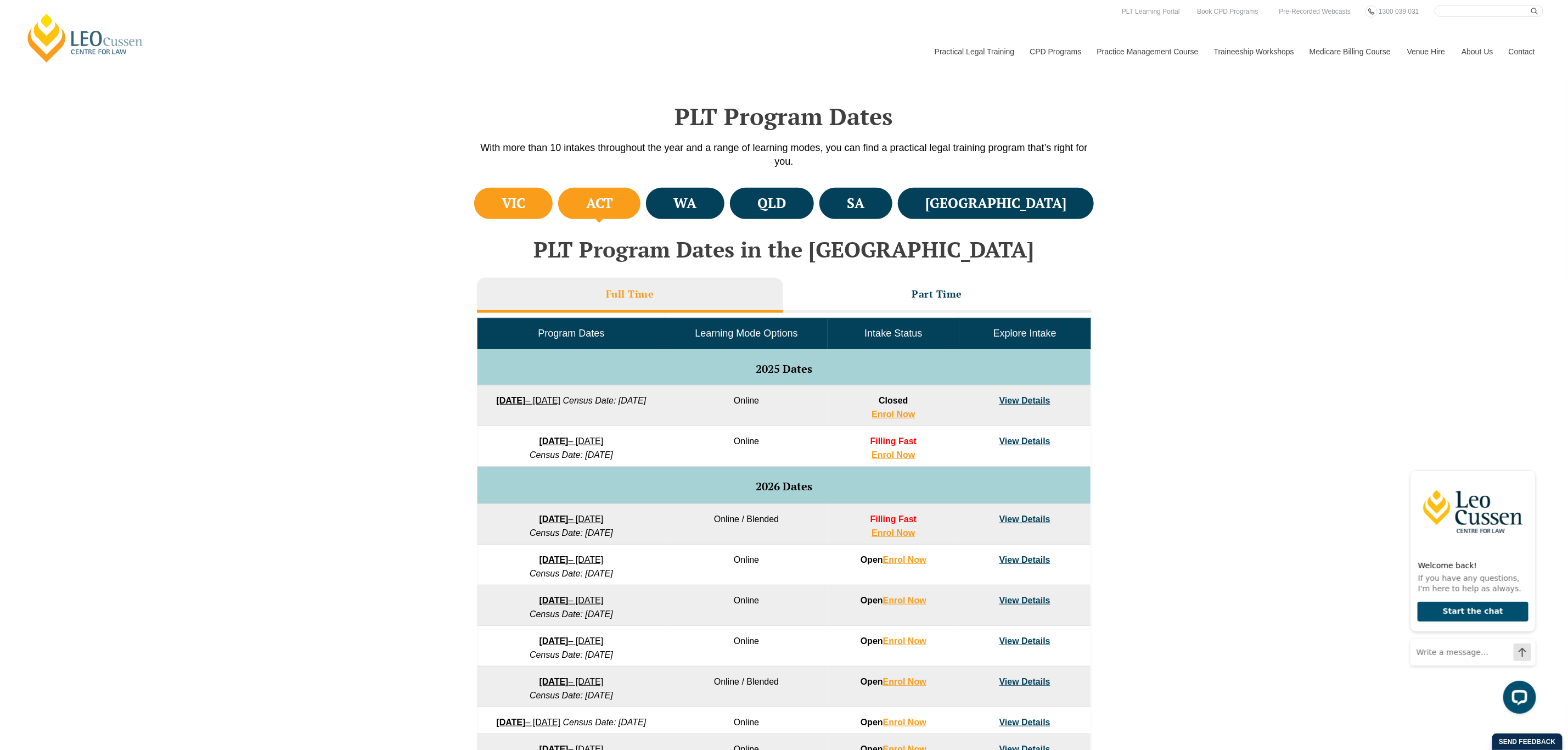
click at [516, 194] on h4 "VIC" at bounding box center [514, 203] width 23 height 18
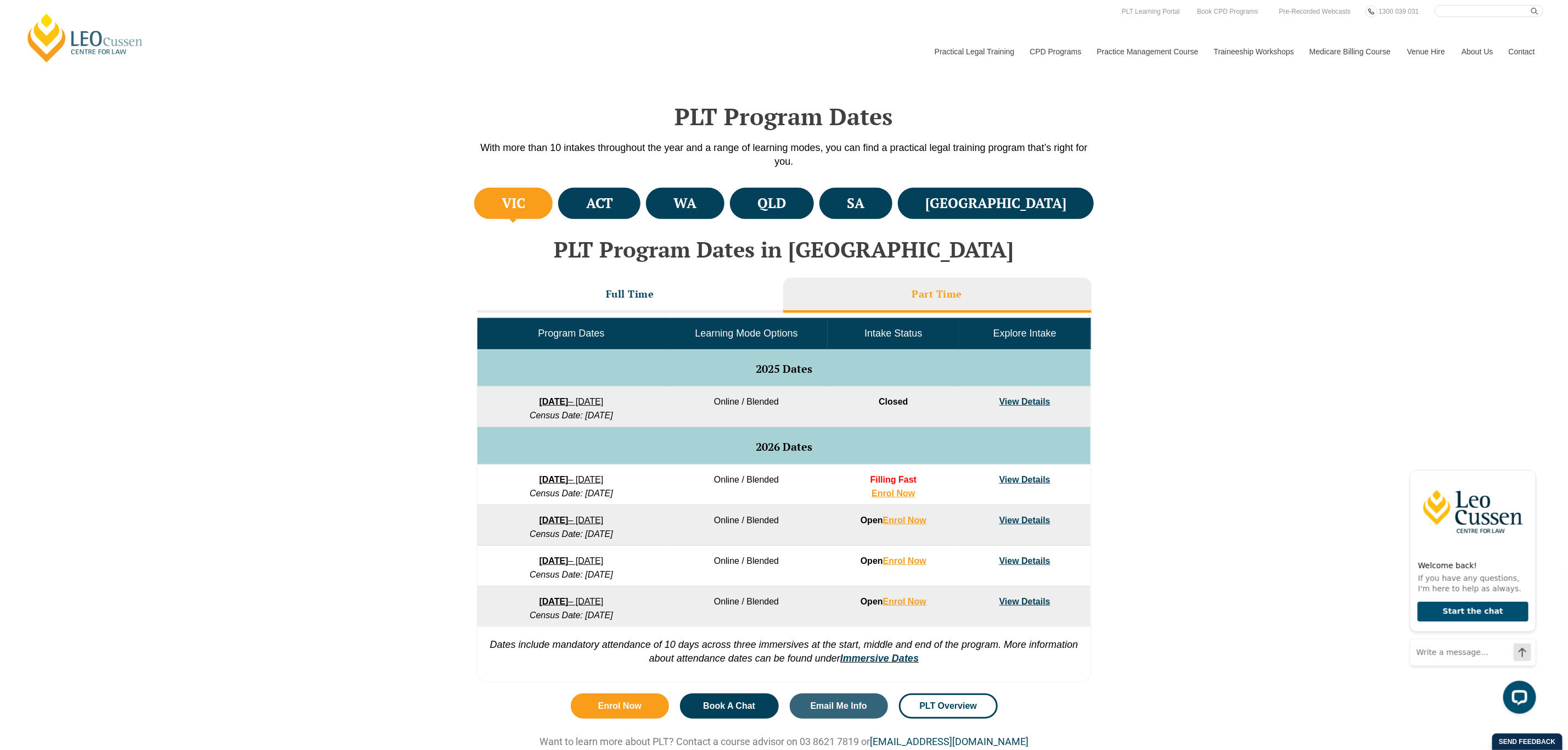
drag, startPoint x: 574, startPoint y: 478, endPoint x: 458, endPoint y: 254, distance: 252.3
click at [400, 282] on div "VIC ACT WA QLD SA NSW PLT Program Dates in Victoria Full Time Part Time Program…" at bounding box center [784, 437] width 1568 height 503
click at [601, 208] on li "ACT" at bounding box center [599, 203] width 82 height 31
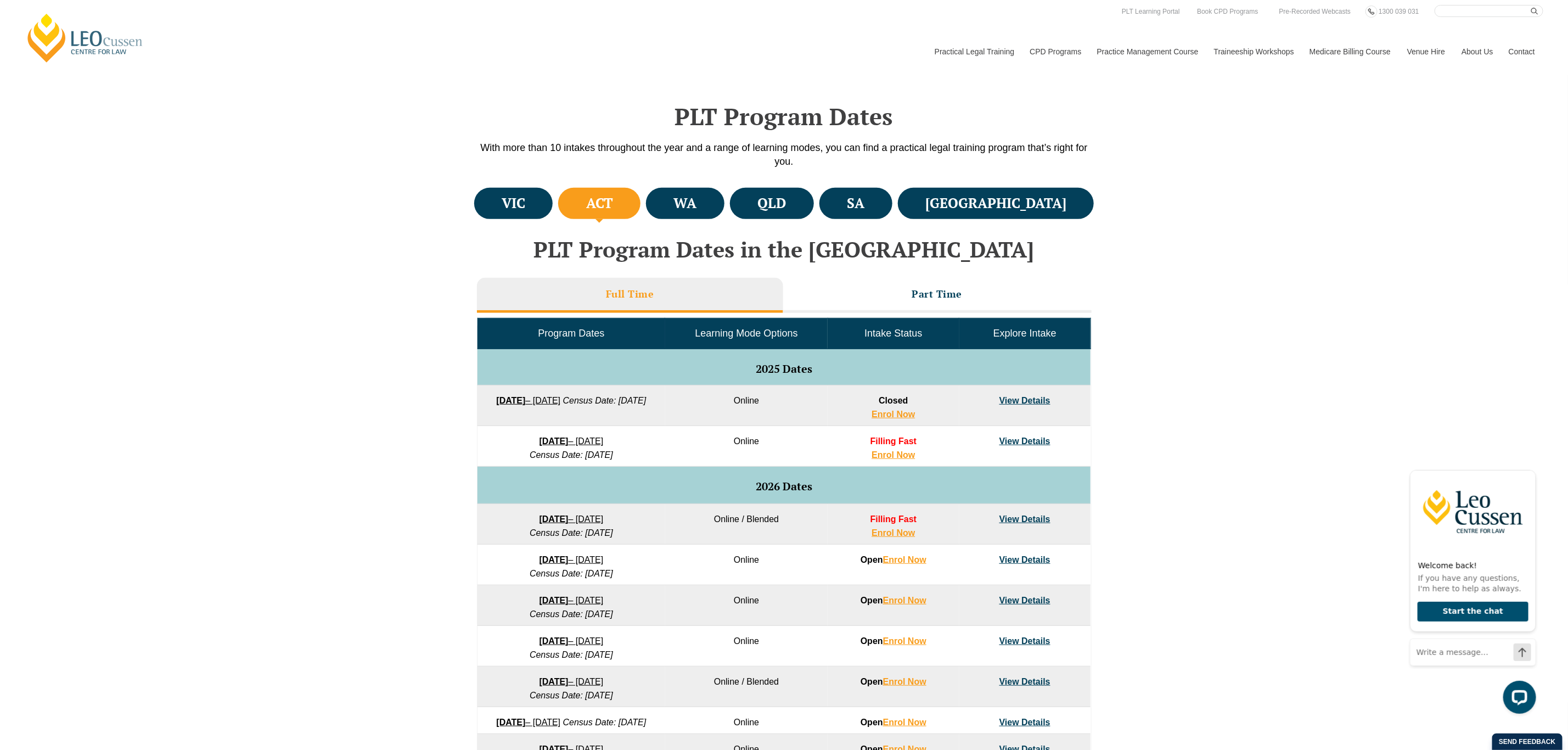
drag, startPoint x: 581, startPoint y: 512, endPoint x: 592, endPoint y: 519, distance: 13.0
click at [875, 275] on div "Full Time Part Time Program Dates Learning Mode Options Intake Status Explore I…" at bounding box center [784, 553] width 615 height 563
click at [987, 278] on li "Part Time" at bounding box center [937, 295] width 308 height 35
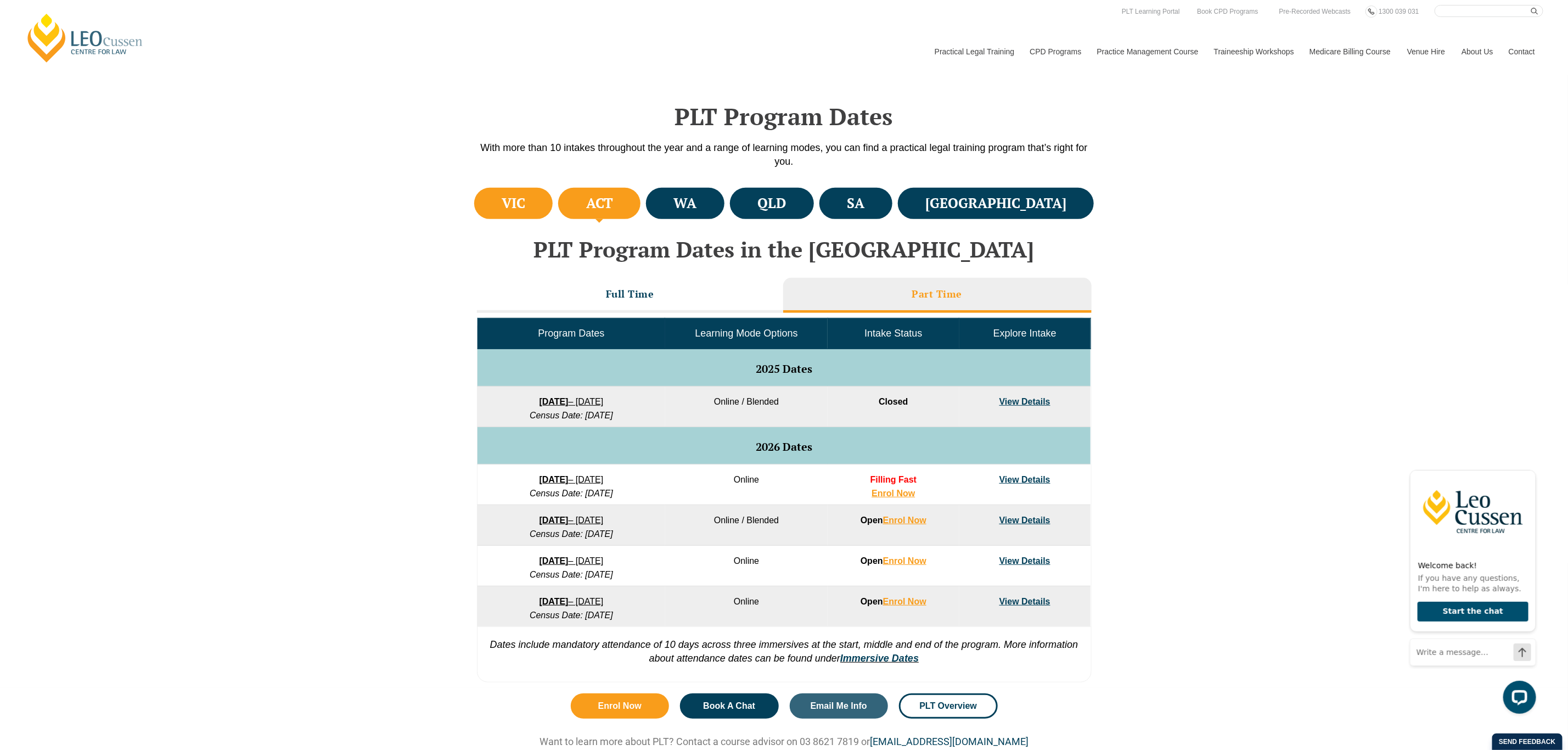
click at [525, 209] on h4 "VIC" at bounding box center [514, 203] width 23 height 18
click at [613, 196] on h4 "ACT" at bounding box center [600, 203] width 27 height 18
click at [522, 199] on h4 "VIC" at bounding box center [514, 203] width 23 height 18
click at [613, 201] on h4 "ACT" at bounding box center [600, 203] width 27 height 18
click at [604, 297] on li "Full Time" at bounding box center [630, 295] width 306 height 35
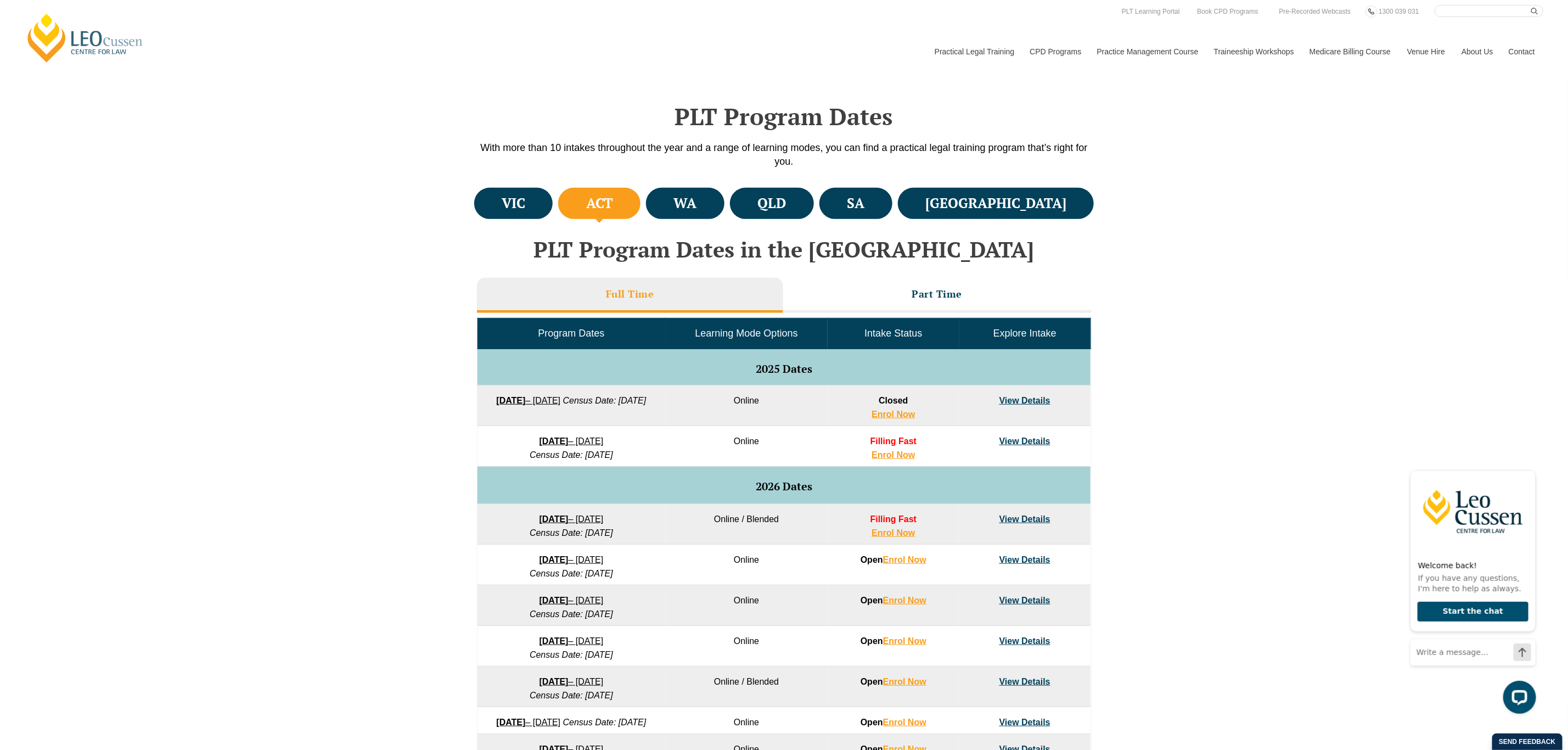
click at [532, 218] on ul "VIC ACT WA QLD SA NSW" at bounding box center [784, 203] width 626 height 37
click at [540, 199] on li "VIC" at bounding box center [514, 203] width 79 height 31
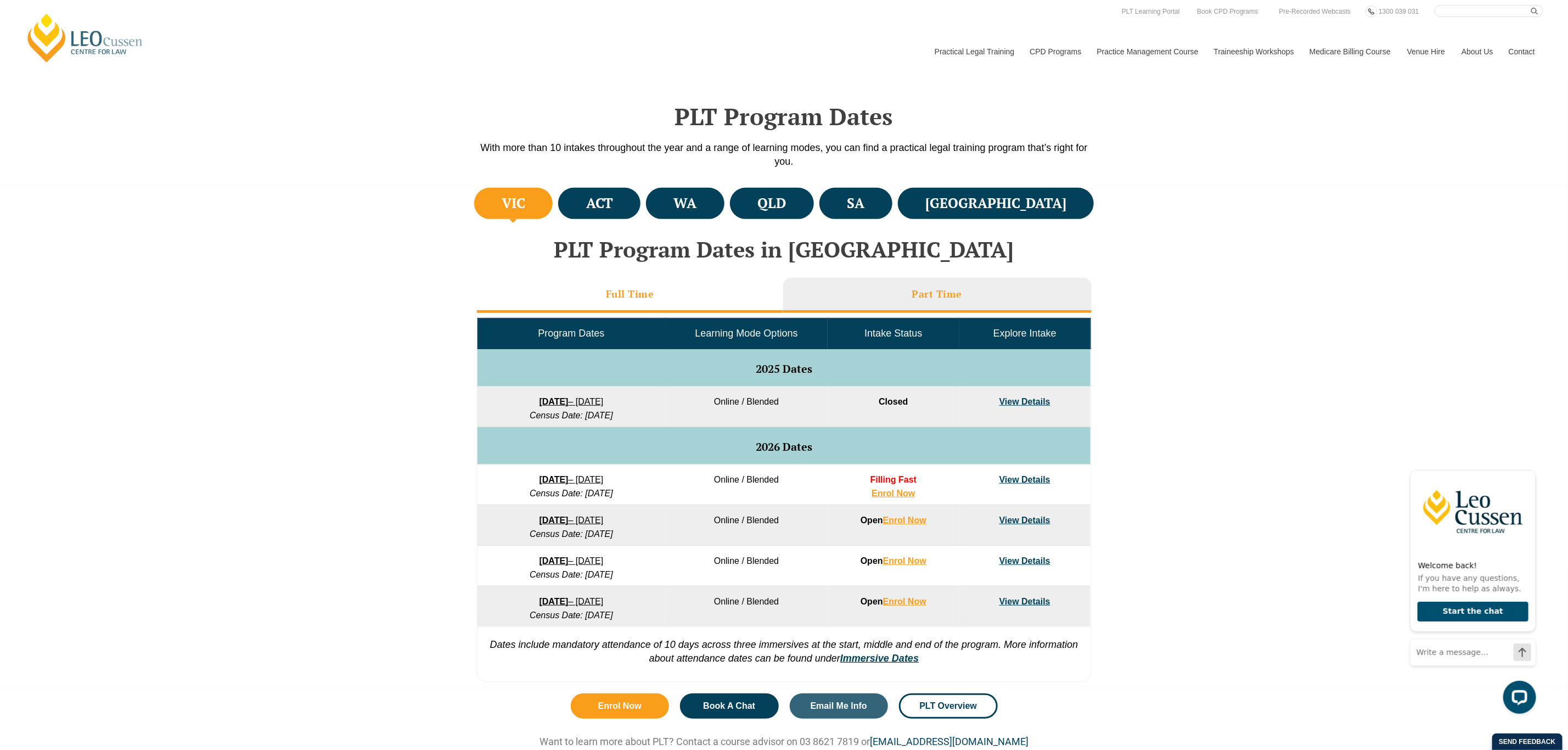
click at [593, 299] on li "Full Time" at bounding box center [630, 295] width 306 height 35
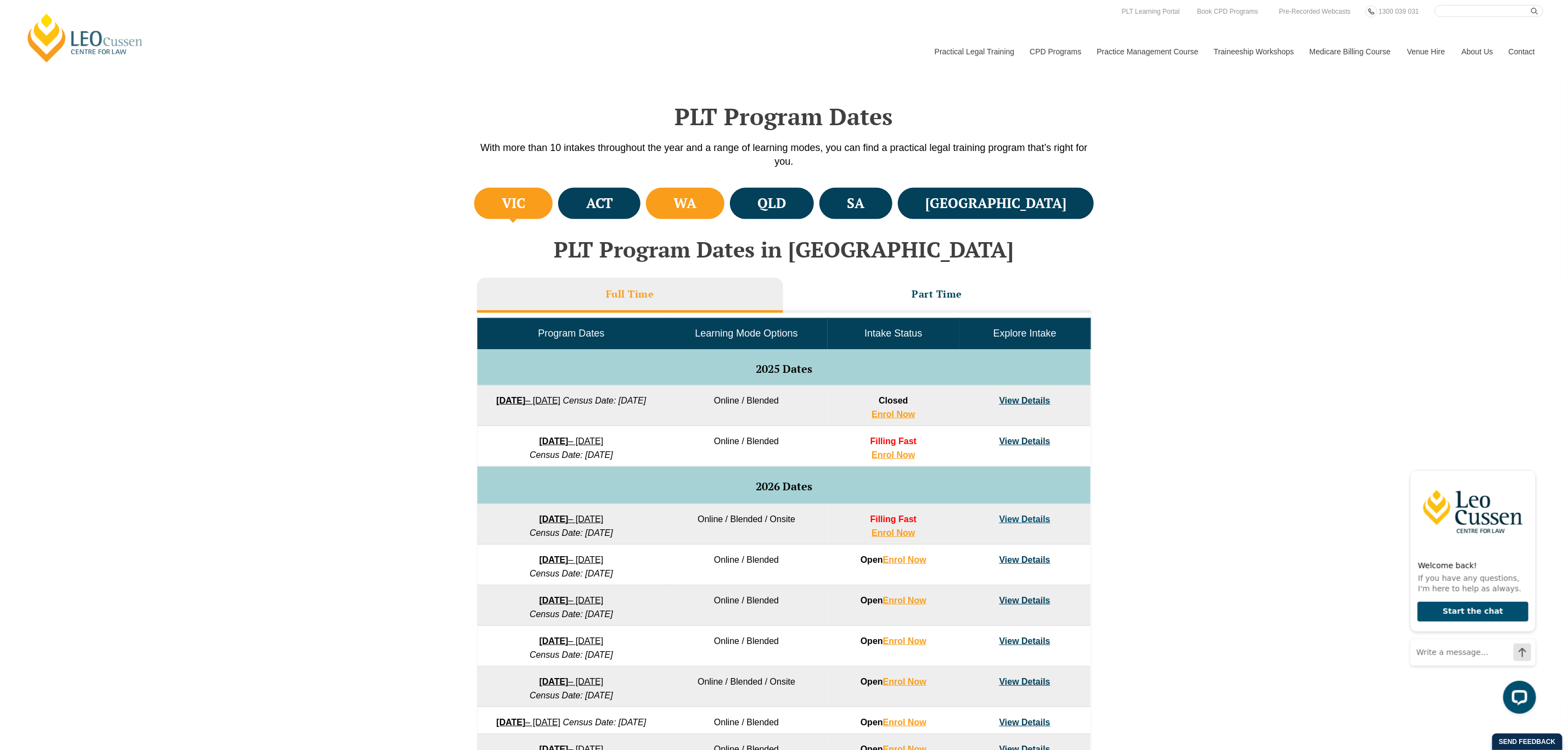
click at [714, 199] on li "WA" at bounding box center [685, 203] width 78 height 31
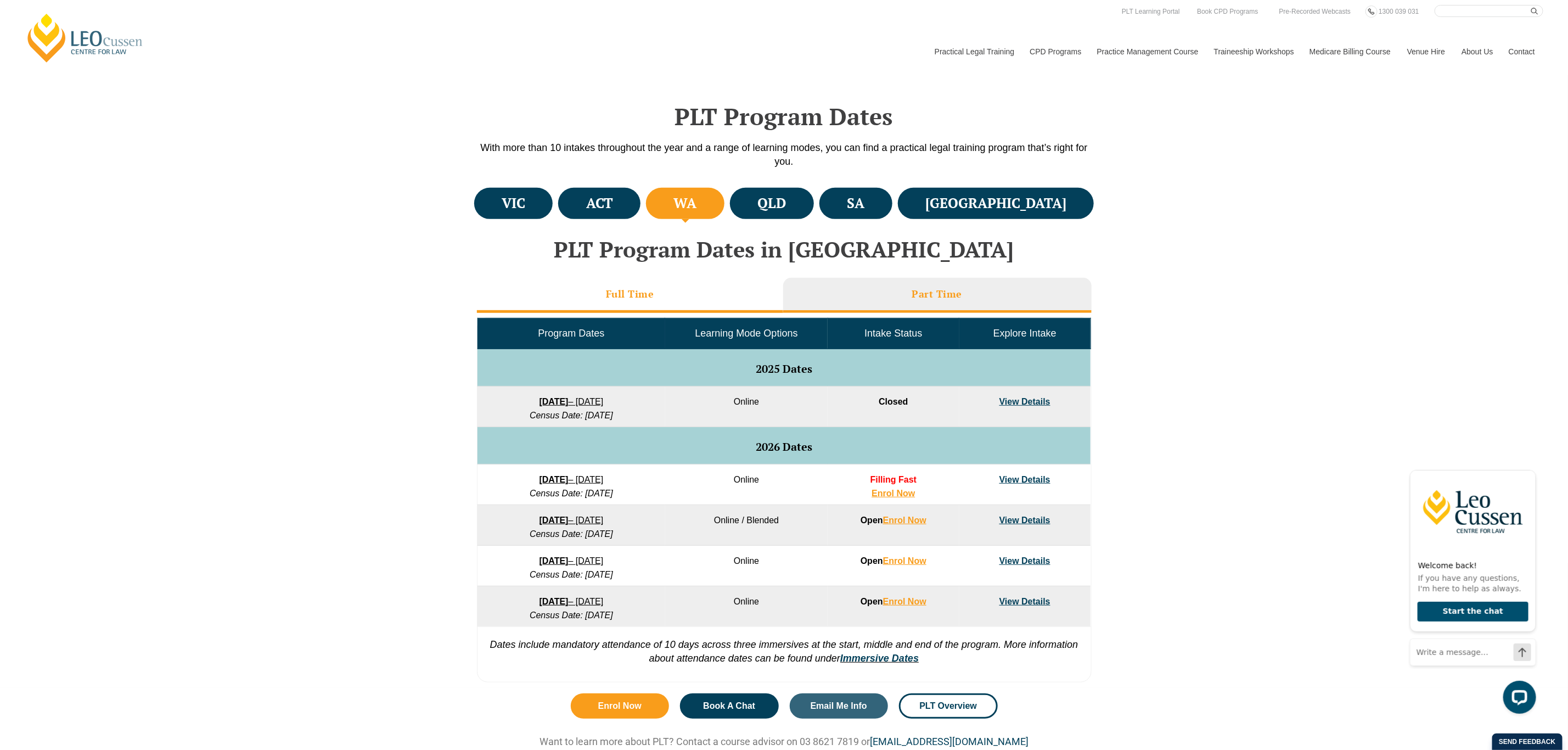
click at [656, 304] on li "Full Time" at bounding box center [630, 295] width 306 height 35
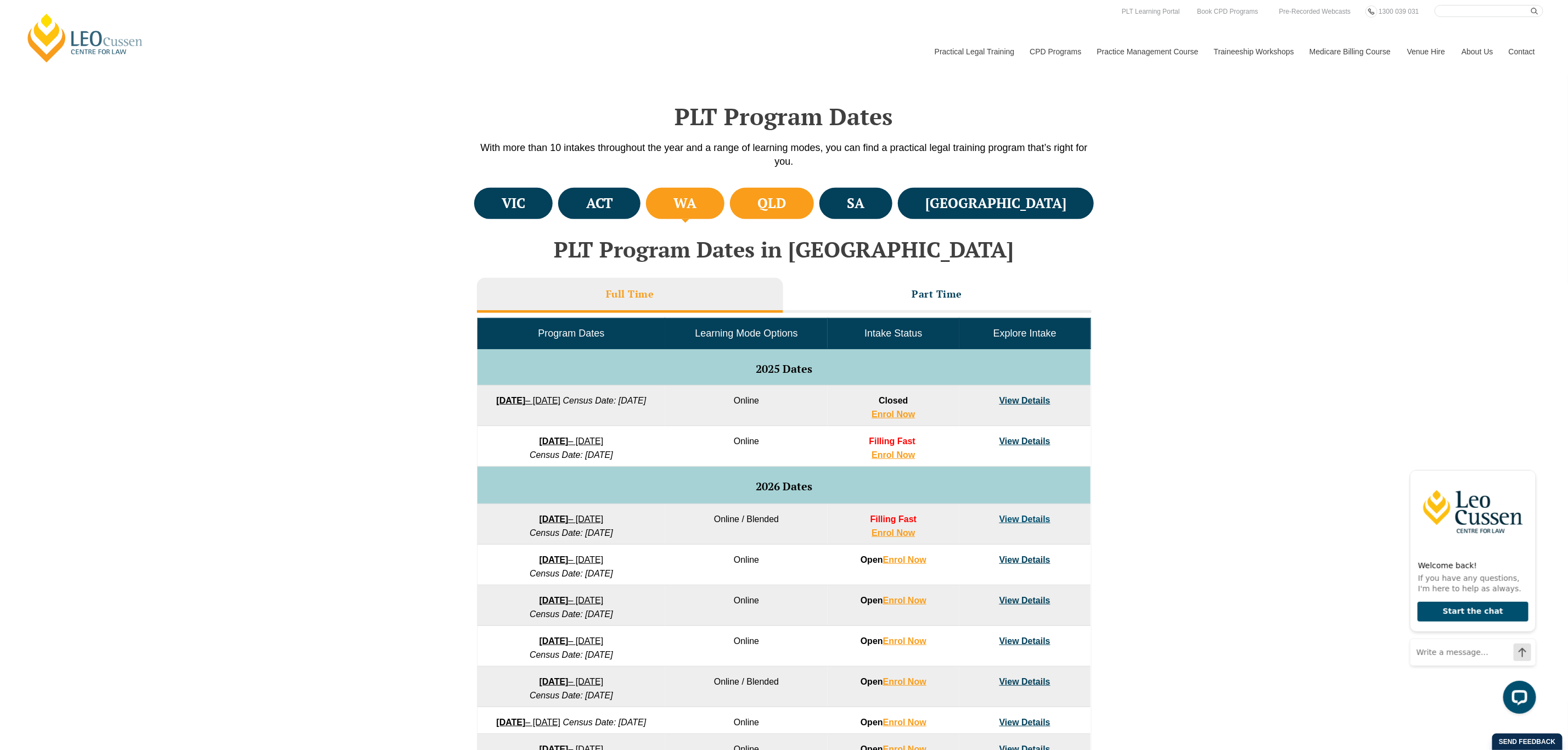
click at [786, 199] on h4 "QLD" at bounding box center [771, 203] width 28 height 18
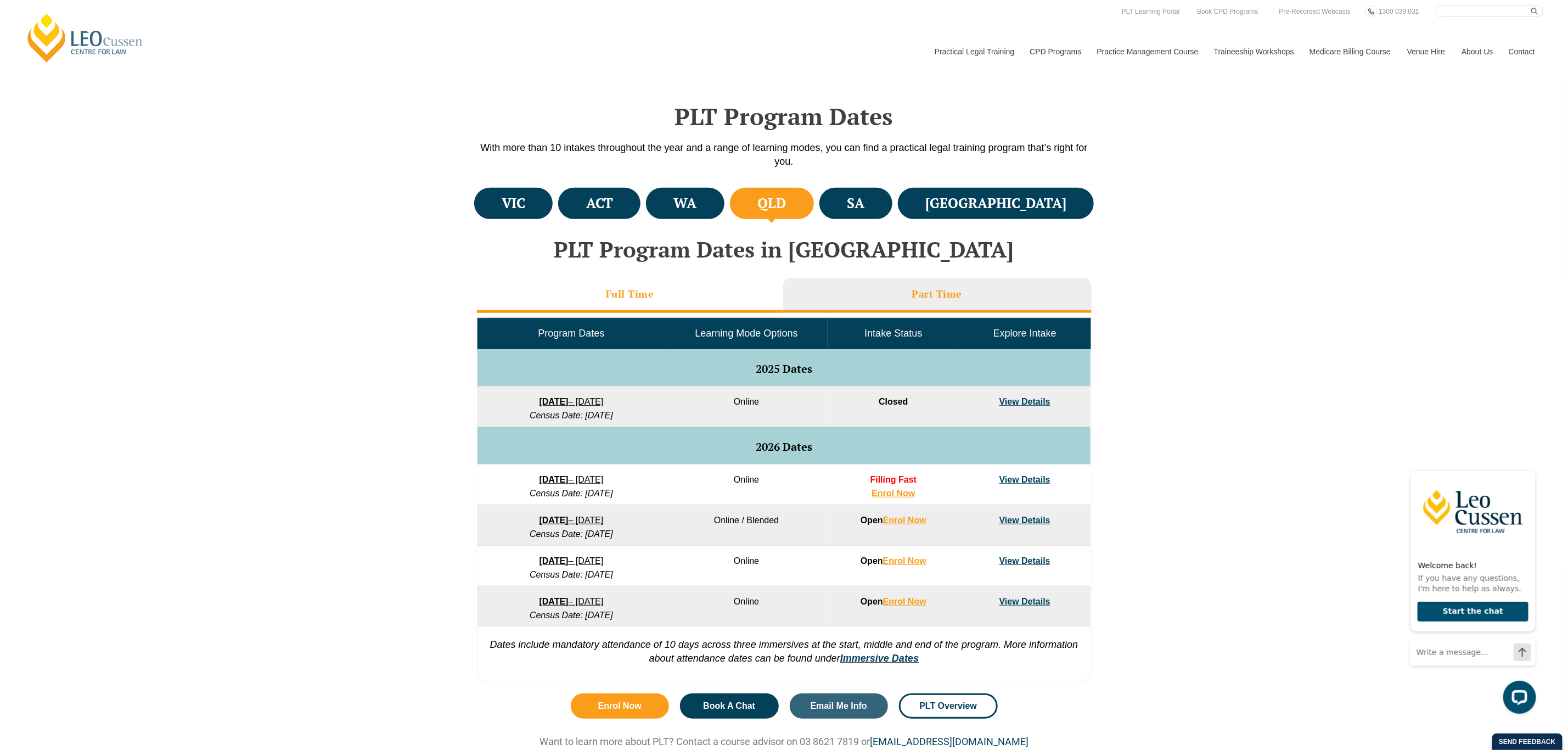
click at [687, 293] on li "Full Time" at bounding box center [630, 295] width 306 height 35
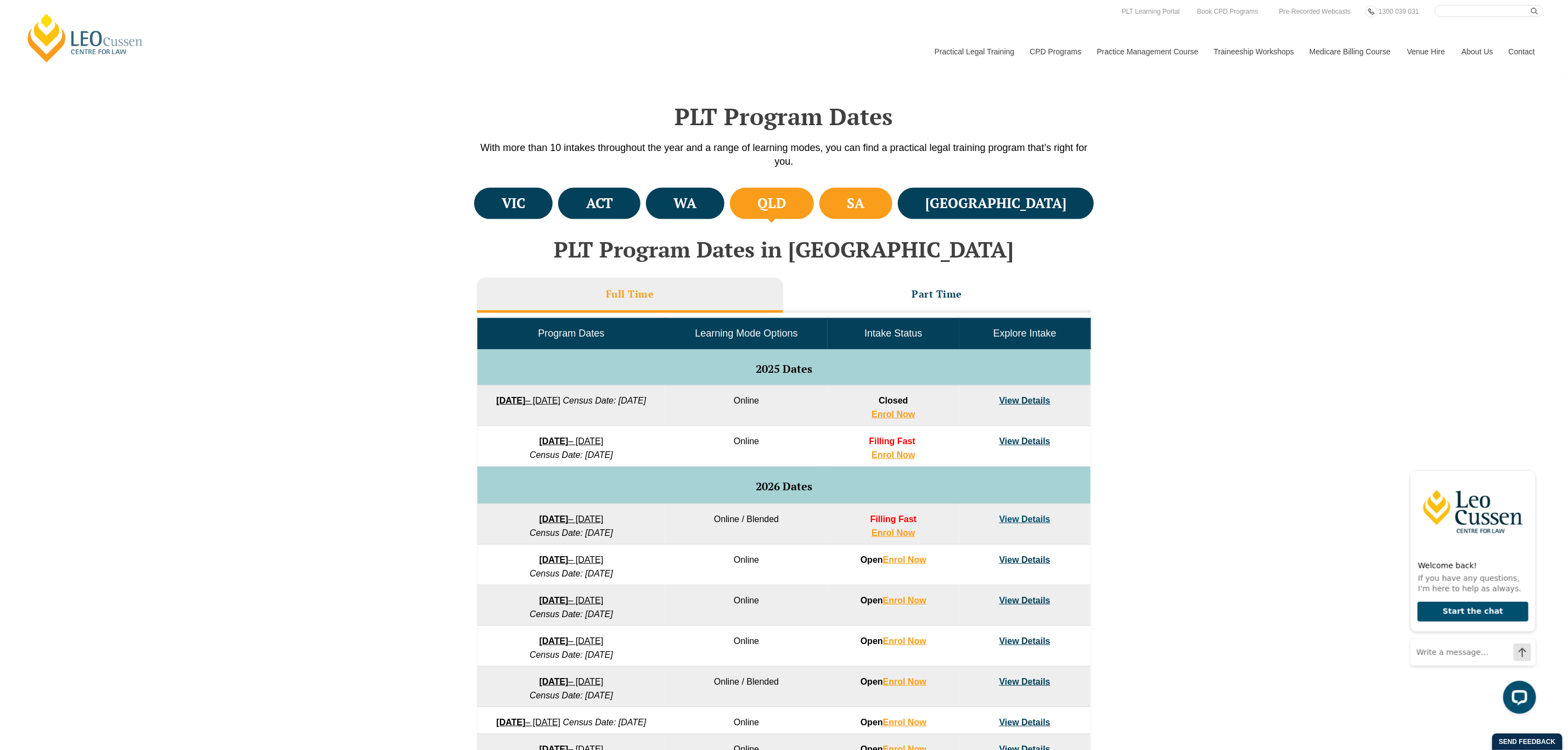
click at [892, 205] on li "SA" at bounding box center [856, 203] width 73 height 31
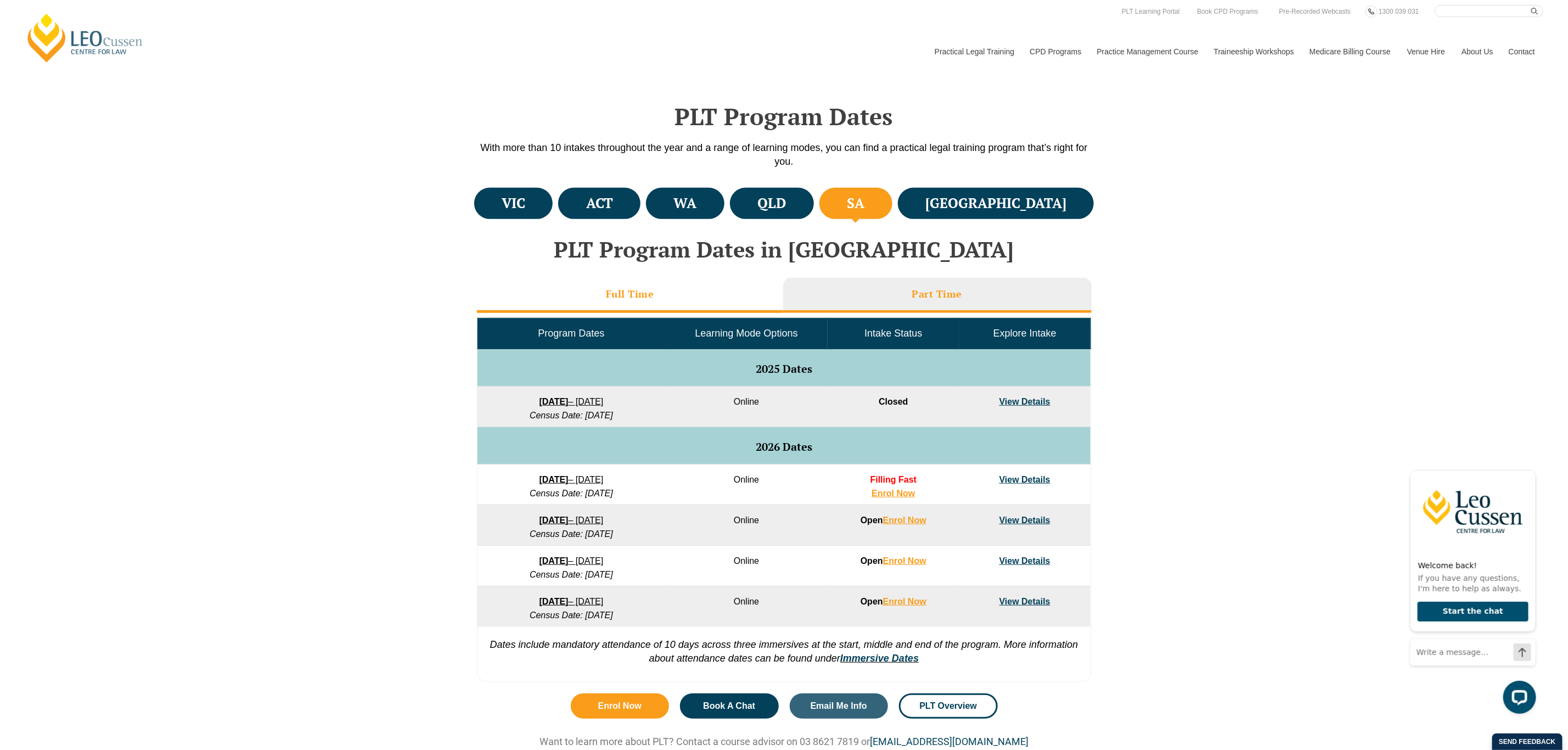
click at [680, 298] on li "Full Time" at bounding box center [630, 295] width 306 height 35
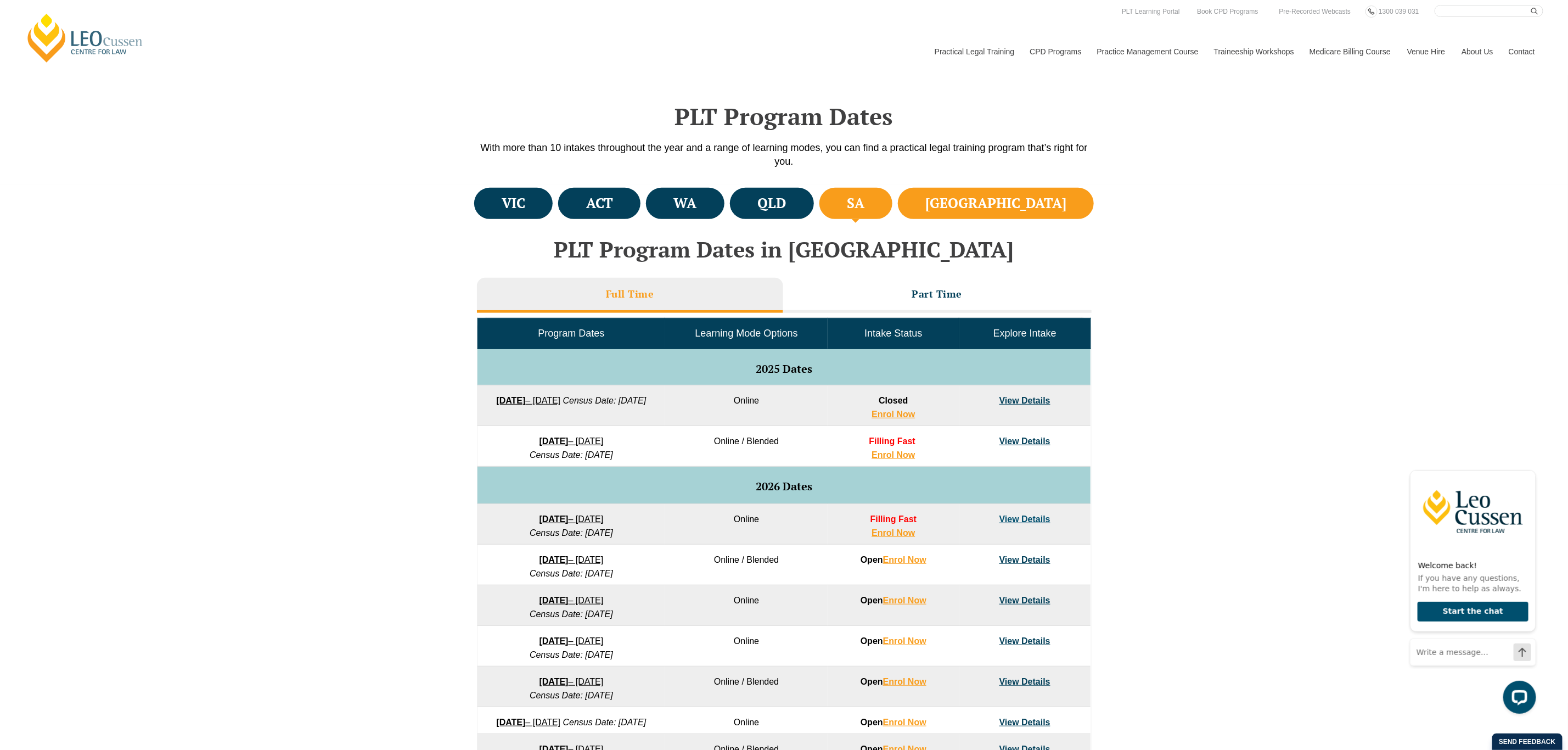
click at [1054, 195] on h4 "NSW" at bounding box center [996, 203] width 141 height 18
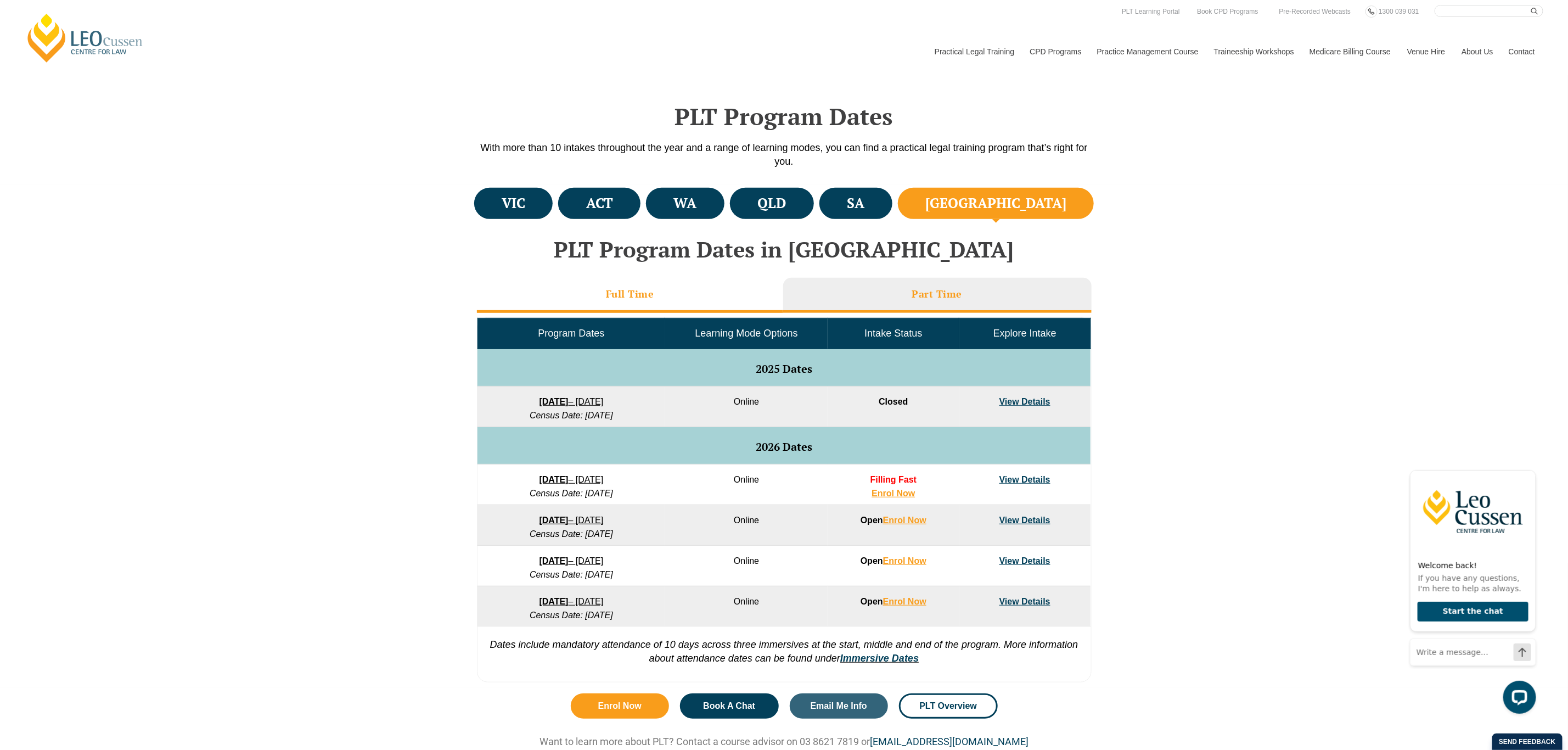
click at [681, 295] on li "Full Time" at bounding box center [630, 295] width 306 height 35
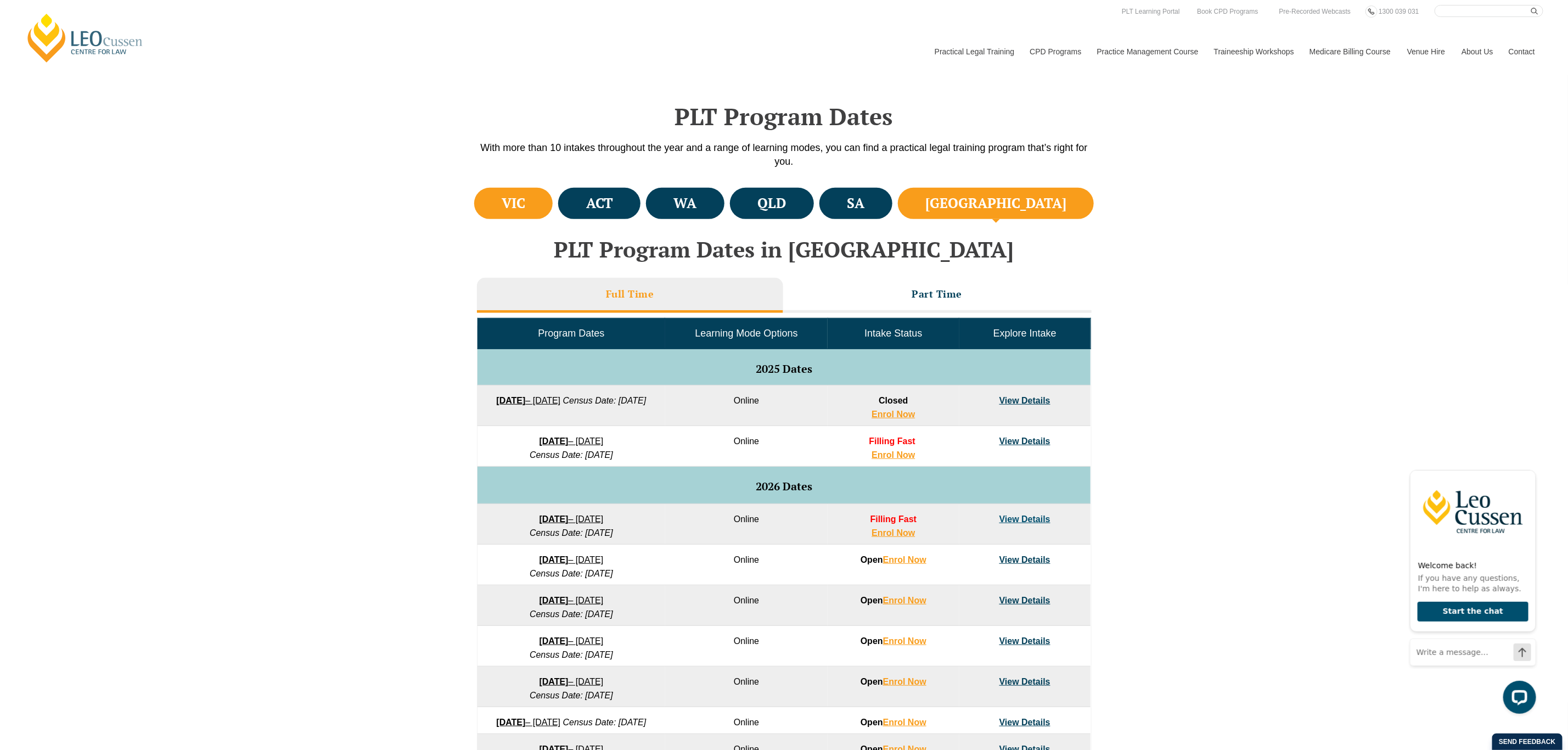
click at [525, 206] on h4 "VIC" at bounding box center [514, 203] width 23 height 18
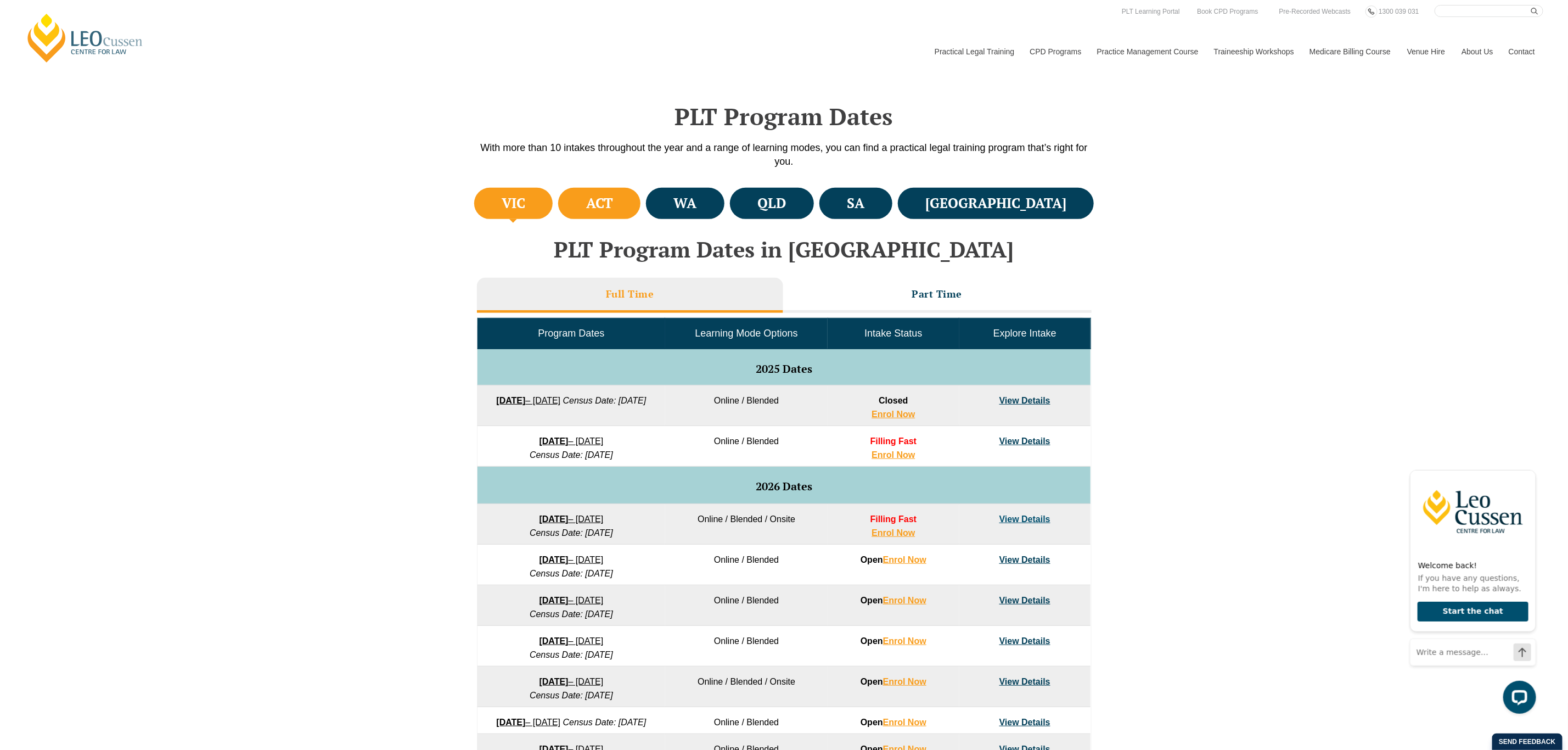
click at [631, 188] on li "ACT" at bounding box center [599, 203] width 82 height 31
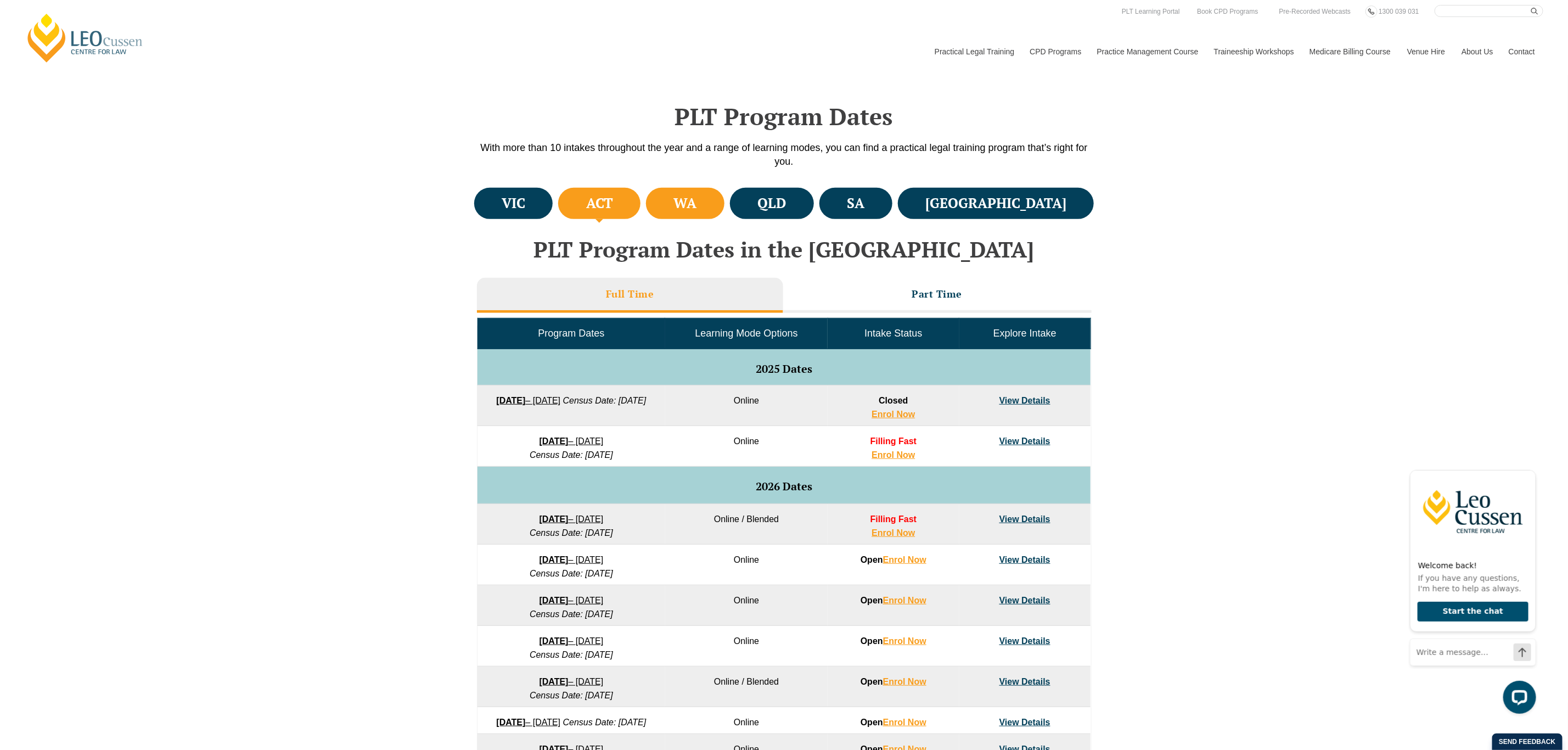
click at [713, 207] on li "WA" at bounding box center [685, 203] width 78 height 31
click at [807, 194] on li "QLD" at bounding box center [772, 203] width 84 height 31
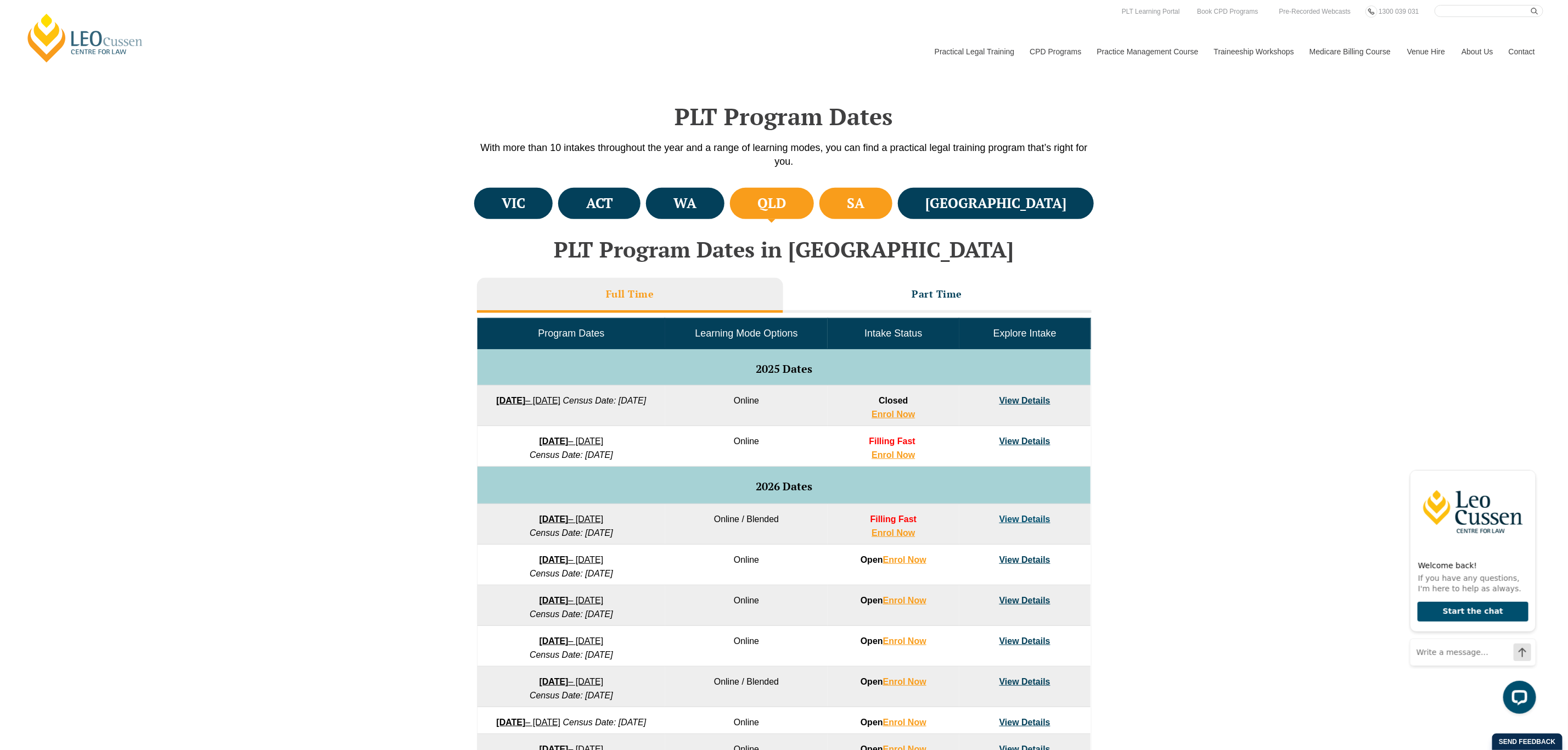
click at [892, 193] on li "SA" at bounding box center [856, 203] width 73 height 31
click at [1015, 219] on ul "VIC ACT WA QLD SA NSW" at bounding box center [784, 203] width 626 height 37
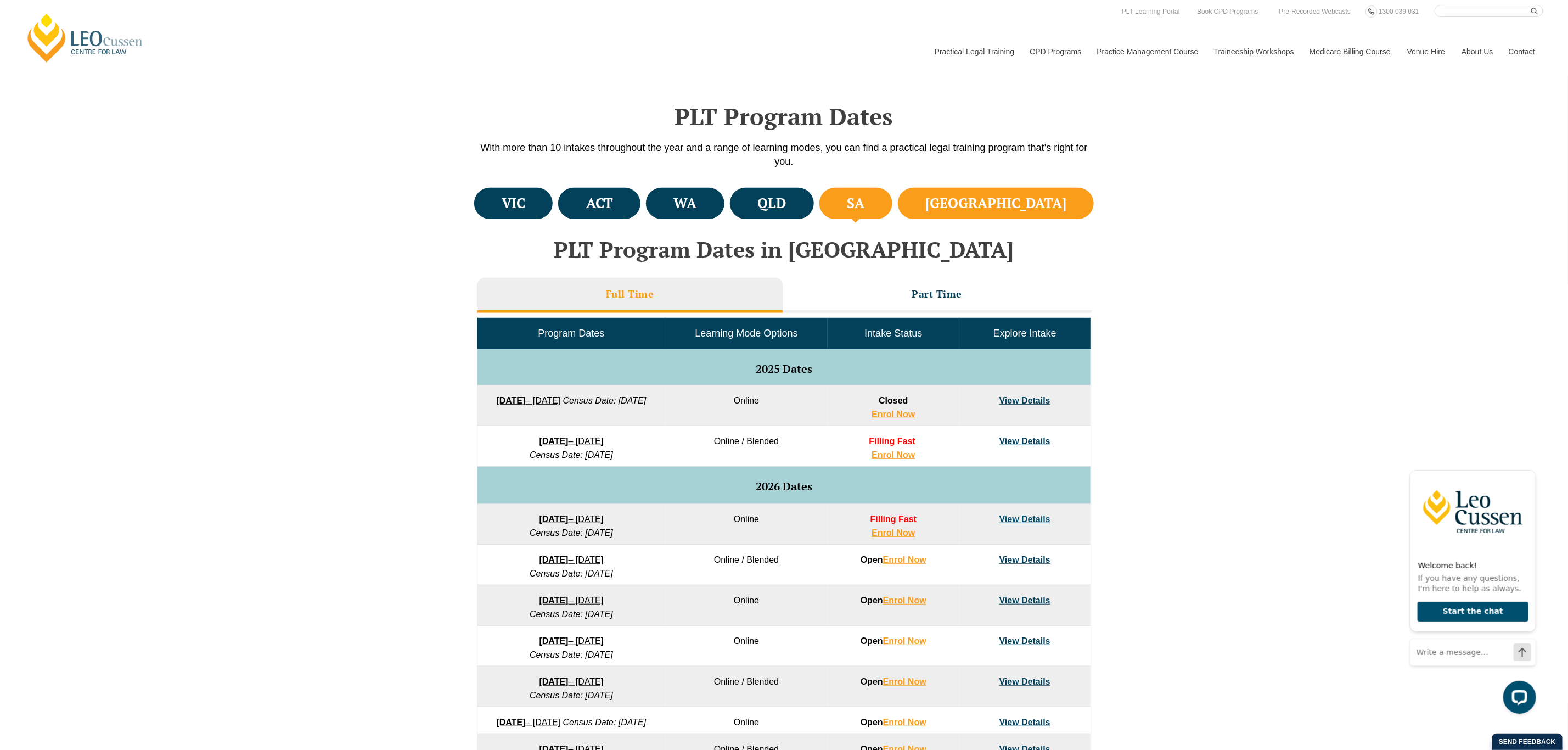
click at [1012, 207] on li "NSW" at bounding box center [995, 203] width 196 height 31
click at [534, 189] on li "VIC" at bounding box center [514, 203] width 79 height 31
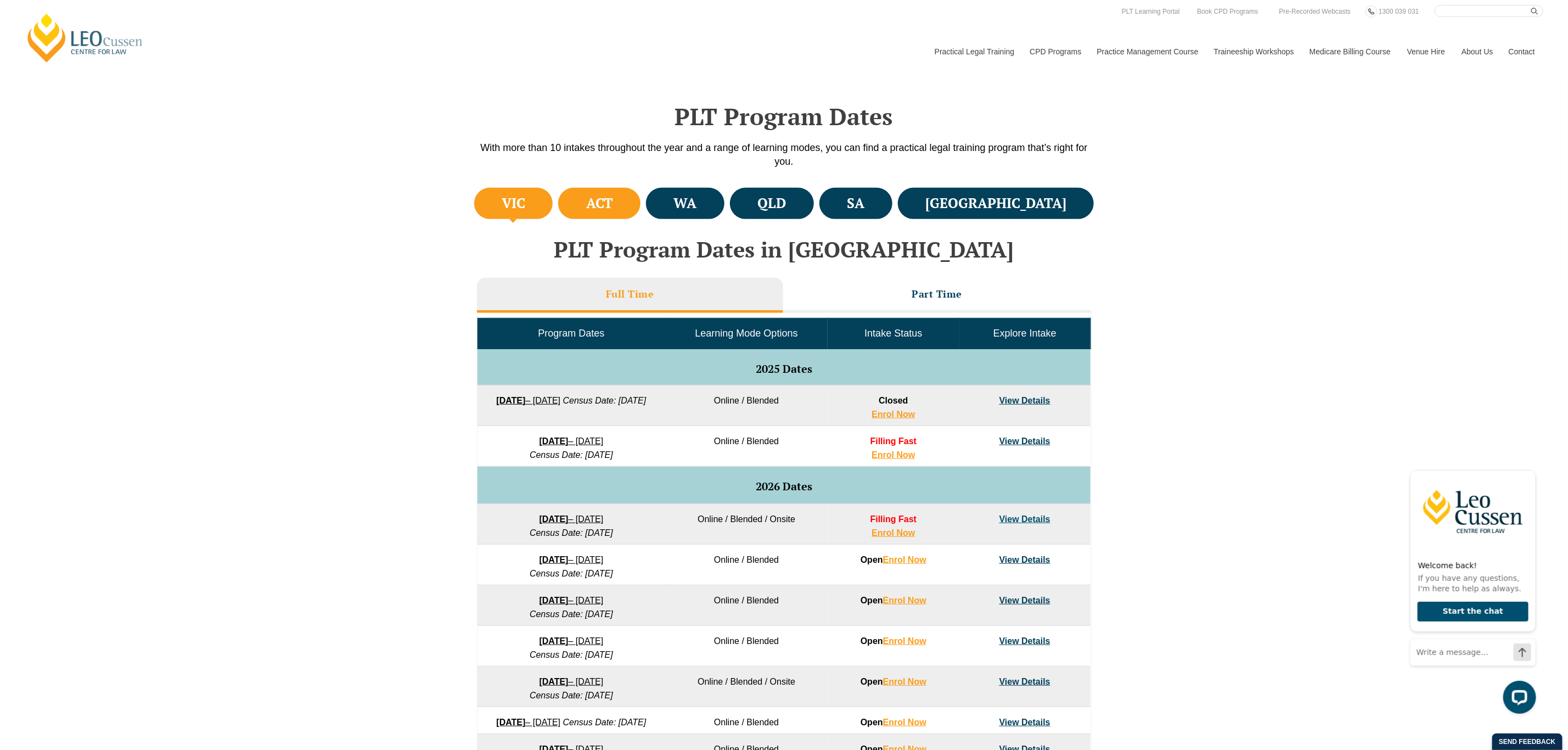
click at [613, 199] on h4 "ACT" at bounding box center [600, 203] width 27 height 18
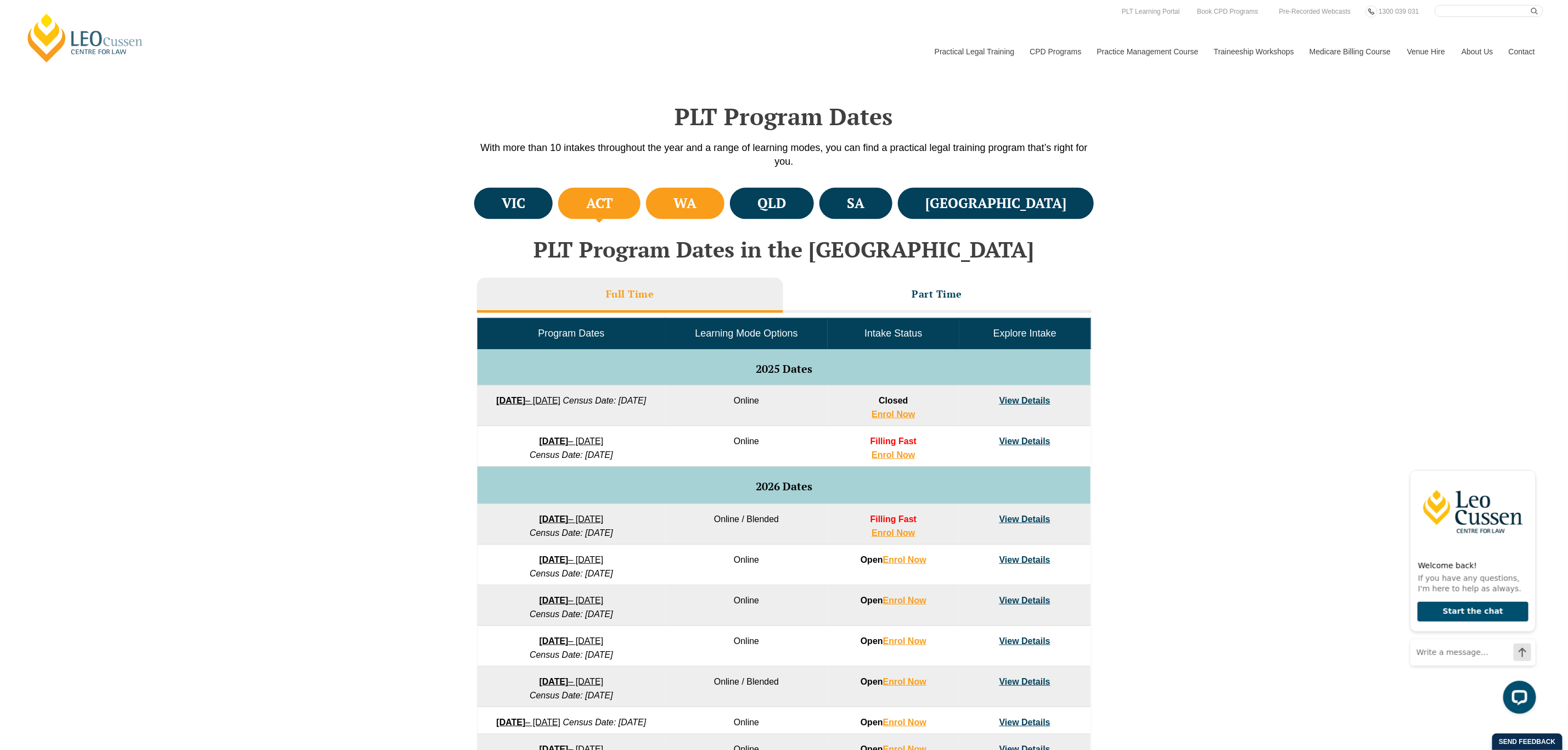
click at [697, 207] on h4 "WA" at bounding box center [686, 203] width 23 height 18
click at [814, 203] on li "QLD" at bounding box center [772, 203] width 84 height 31
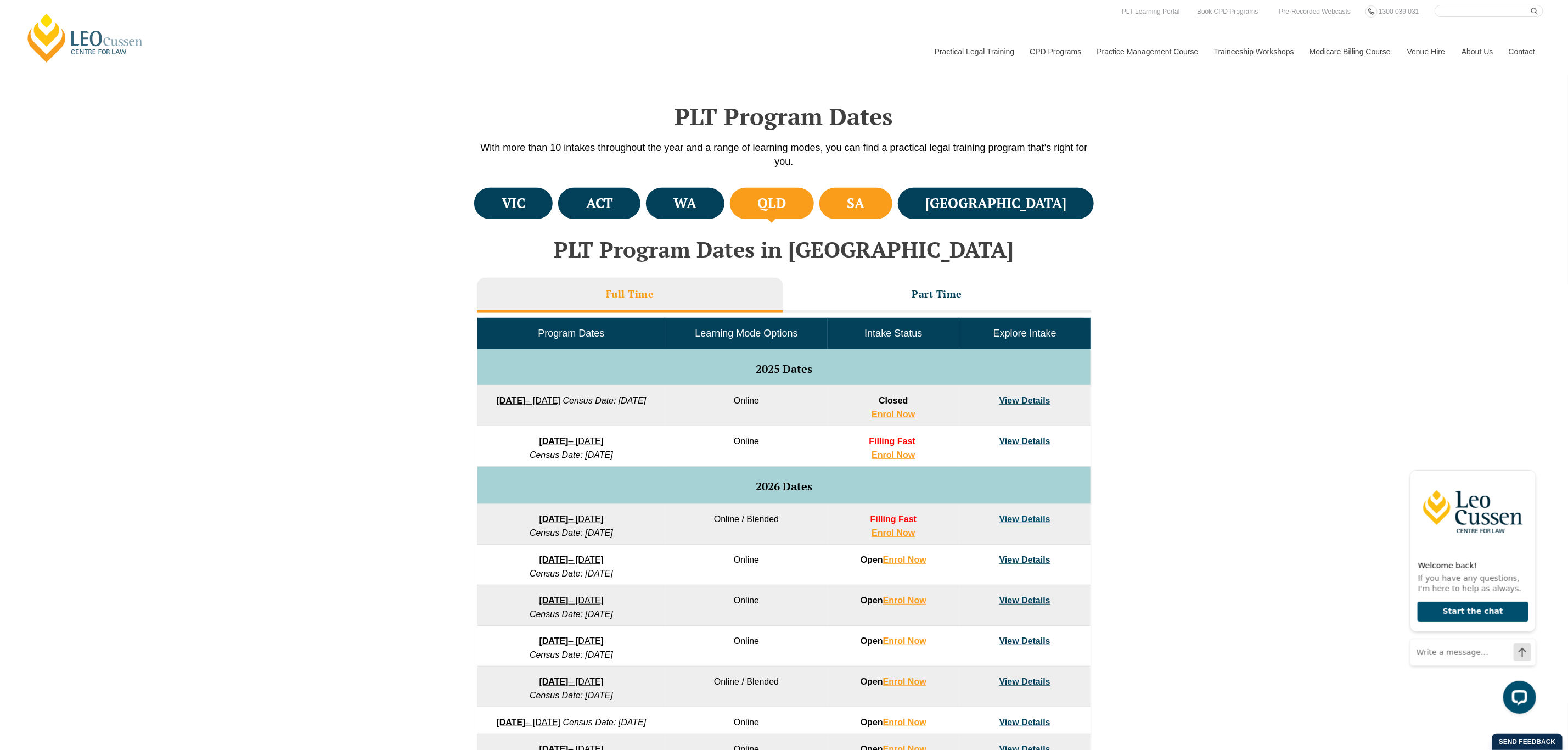
click at [865, 205] on h4 "SA" at bounding box center [856, 203] width 17 height 18
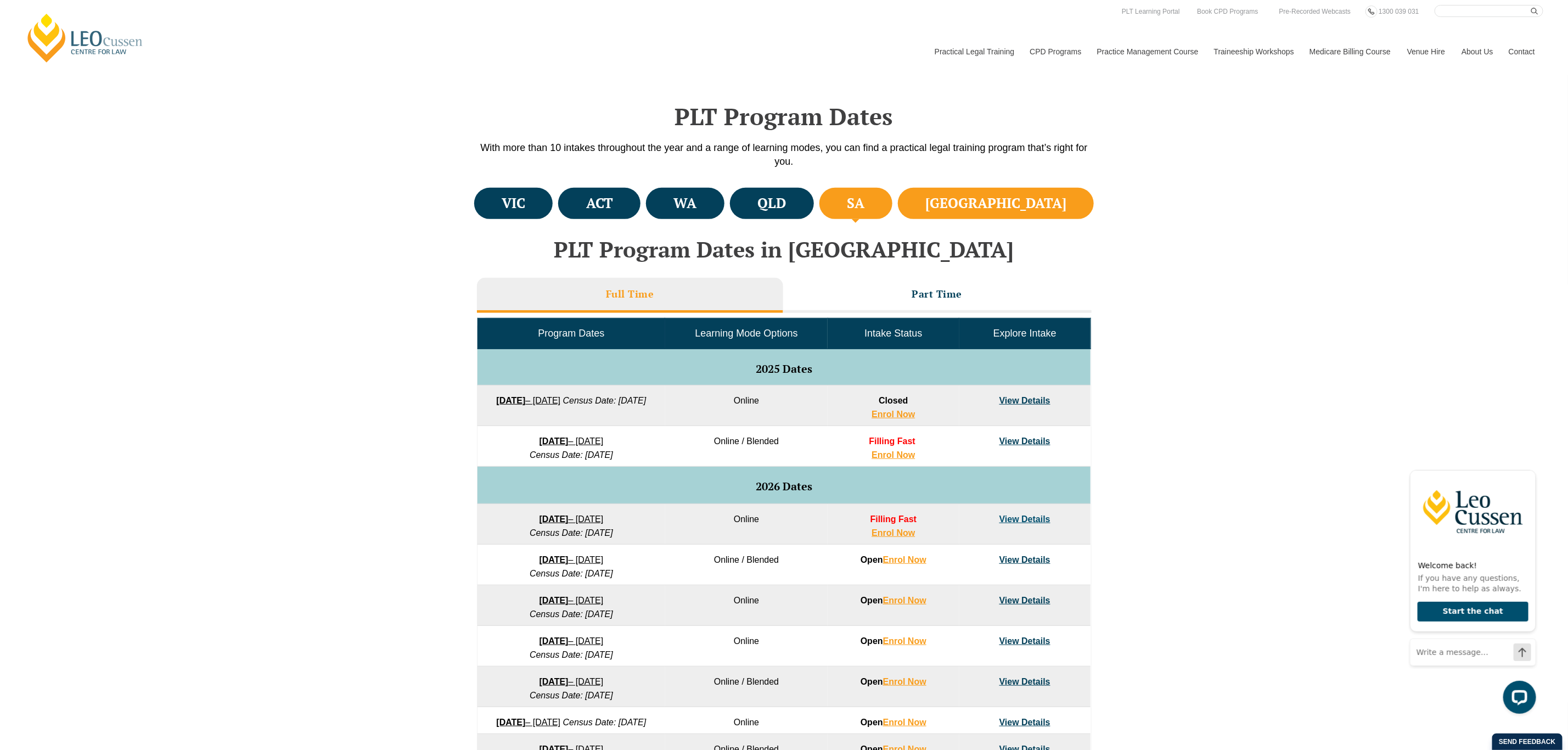
click at [1036, 201] on h4 "NSW" at bounding box center [996, 203] width 141 height 18
